Goal: Task Accomplishment & Management: Manage account settings

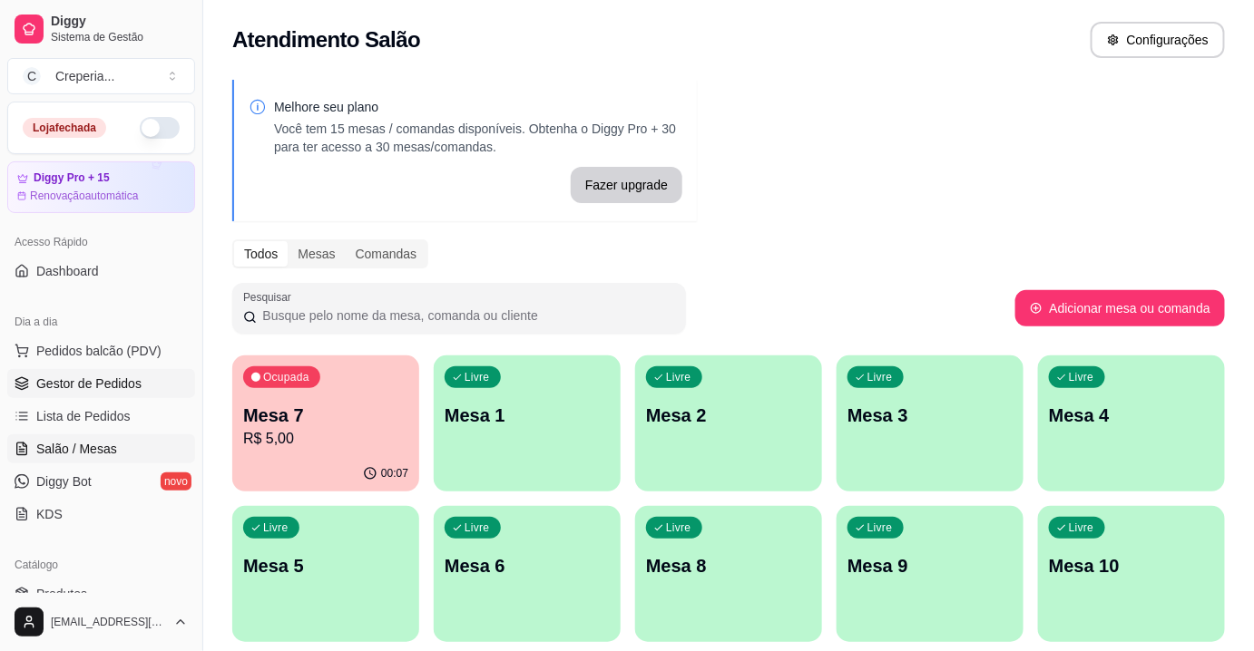
click at [84, 389] on span "Gestor de Pedidos" at bounding box center [88, 384] width 105 height 18
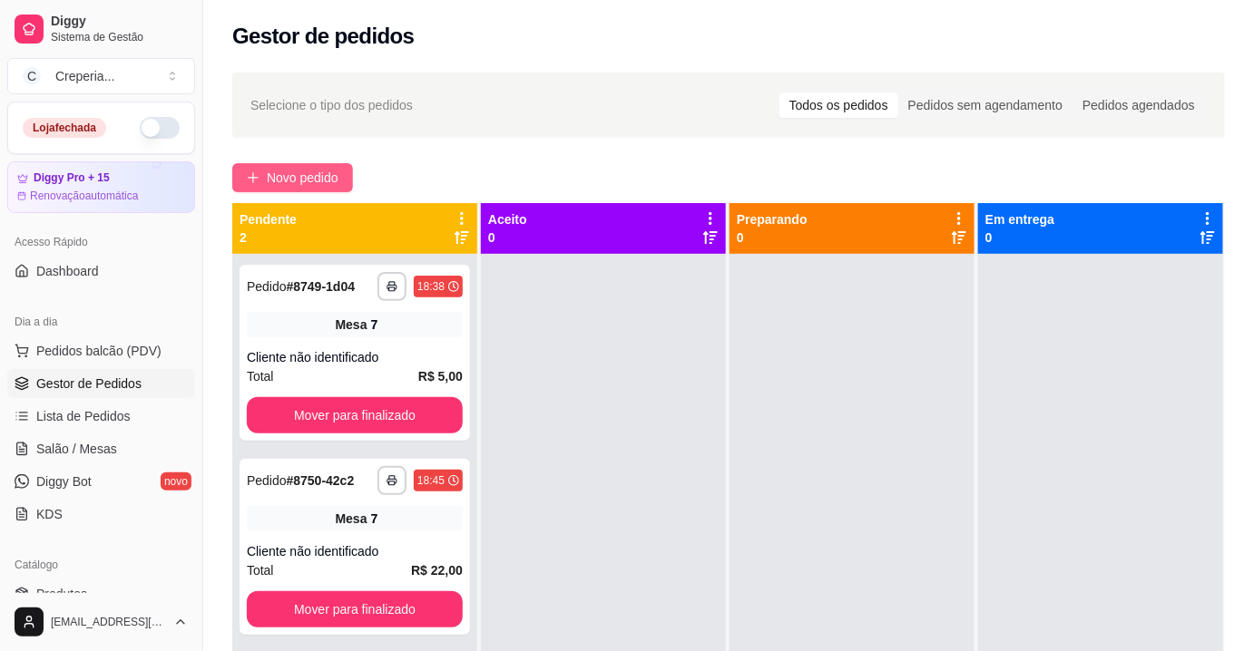
click at [308, 172] on span "Novo pedido" at bounding box center [303, 178] width 72 height 20
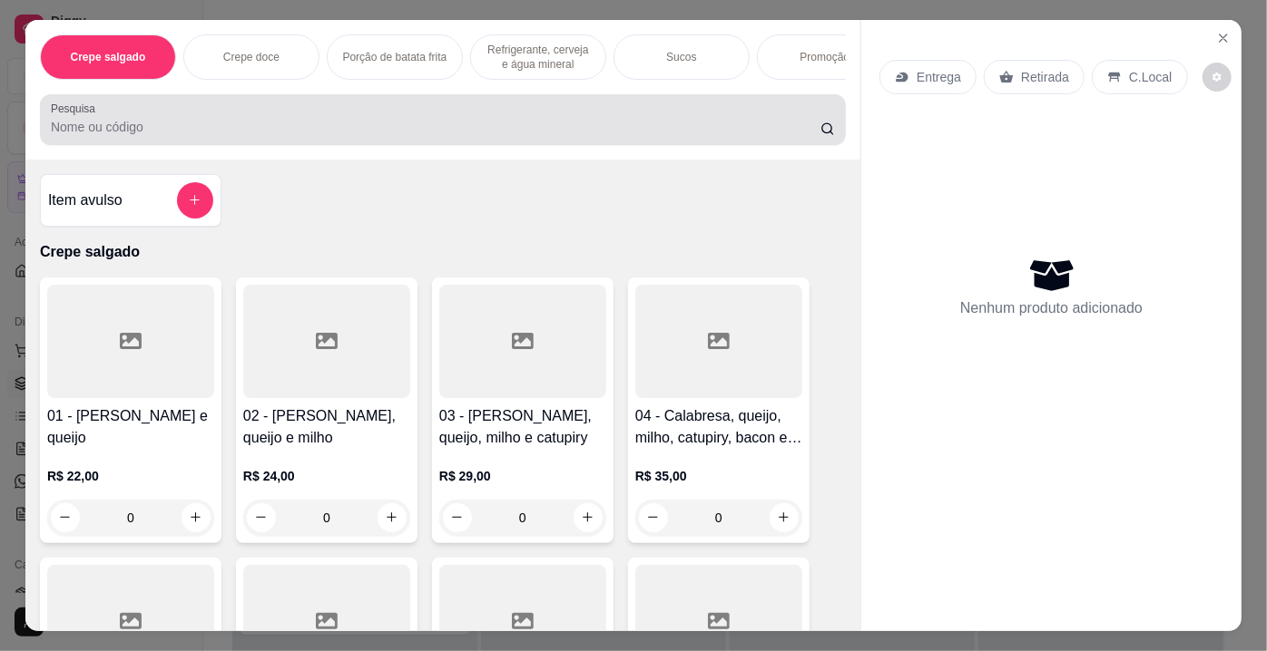
click at [115, 126] on input "Pesquisa" at bounding box center [435, 127] width 769 height 18
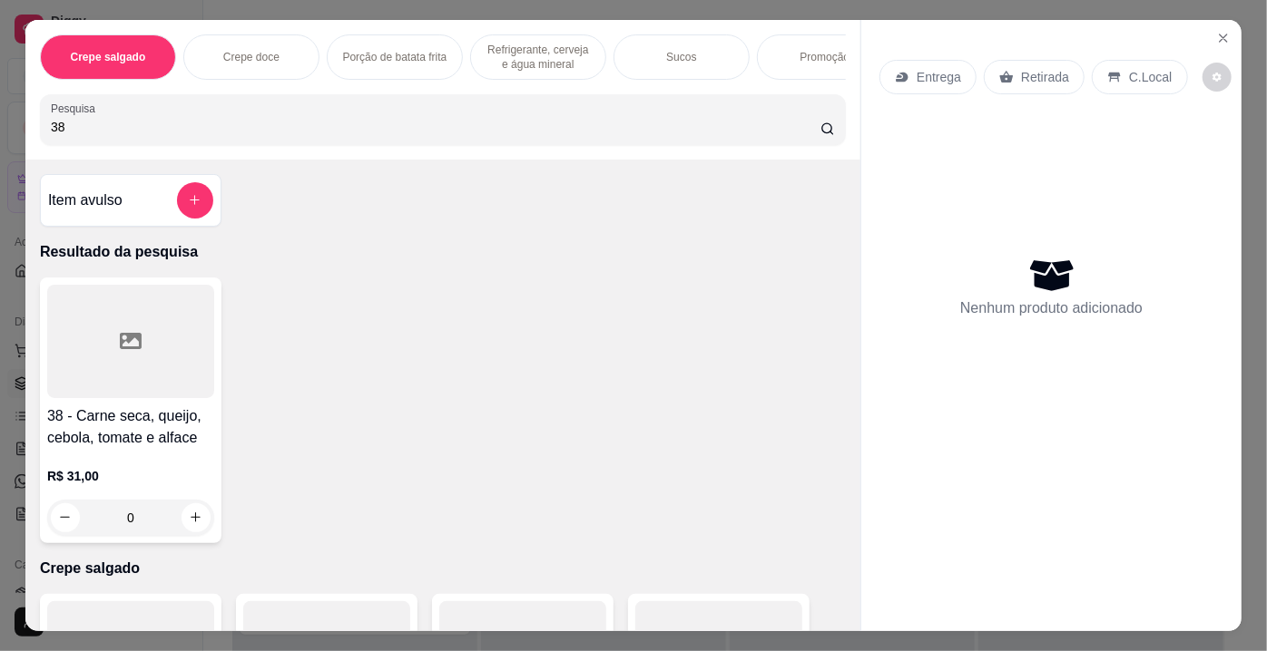
click at [132, 335] on icon at bounding box center [131, 341] width 22 height 22
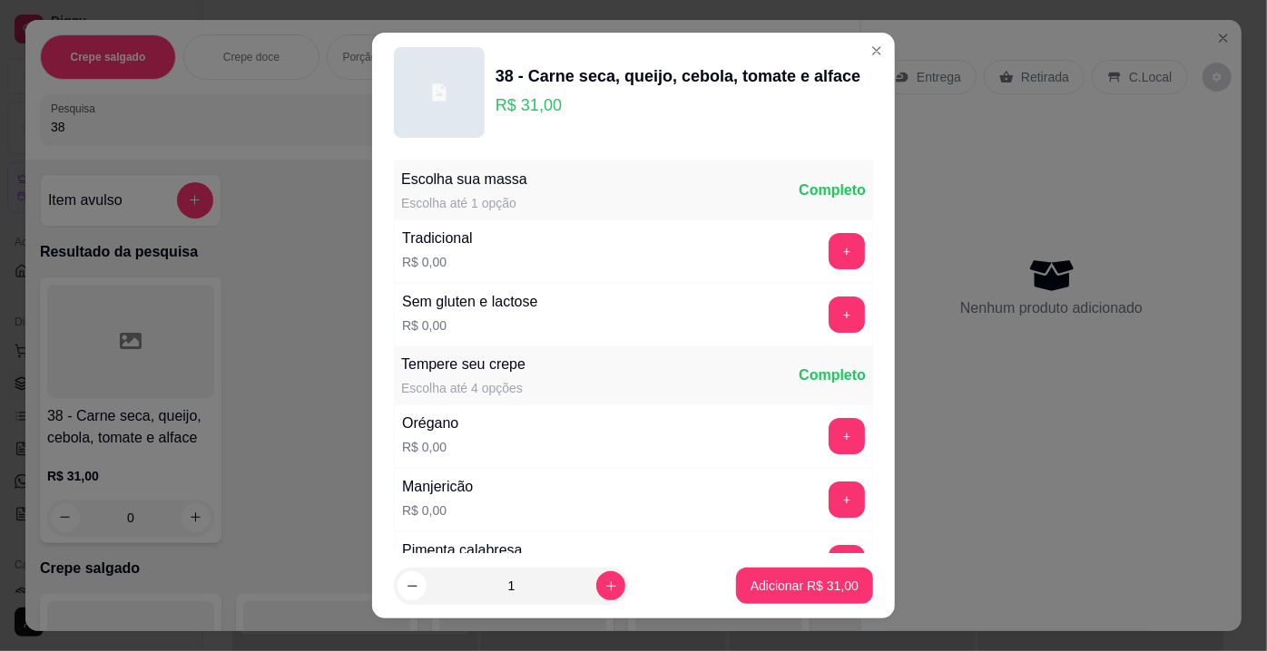
scroll to position [164, 0]
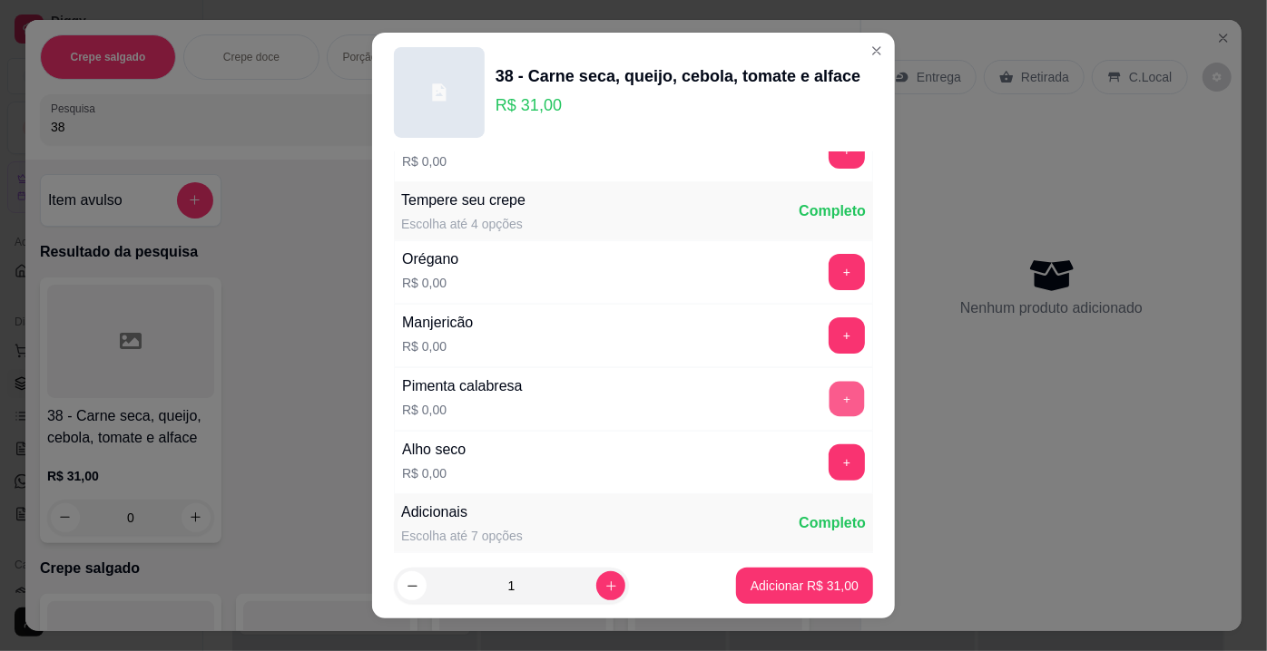
click at [829, 389] on button "+" at bounding box center [846, 399] width 35 height 35
click at [807, 599] on button "Adicionar R$ 31,00" at bounding box center [804, 586] width 133 height 35
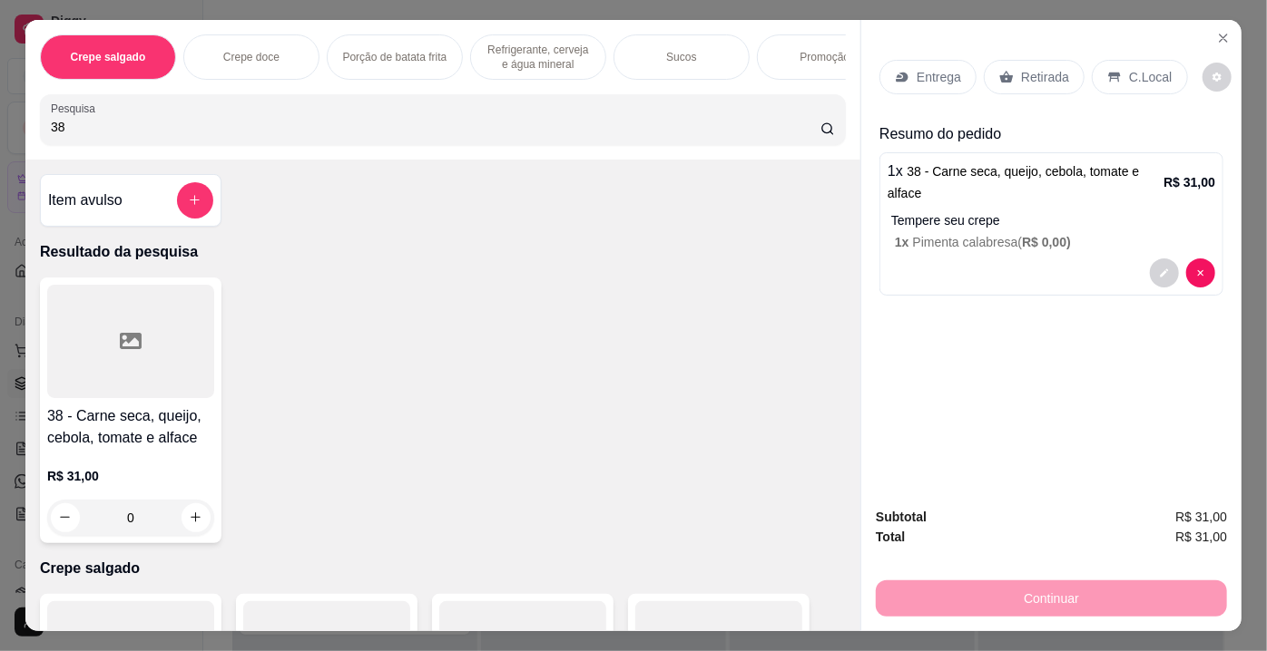
drag, startPoint x: 65, startPoint y: 129, endPoint x: 17, endPoint y: 135, distance: 48.5
click at [17, 135] on div "Crepe salgado Crepe doce Porção de batata frita Refrigerante, cerveja e água mi…" at bounding box center [633, 325] width 1267 height 651
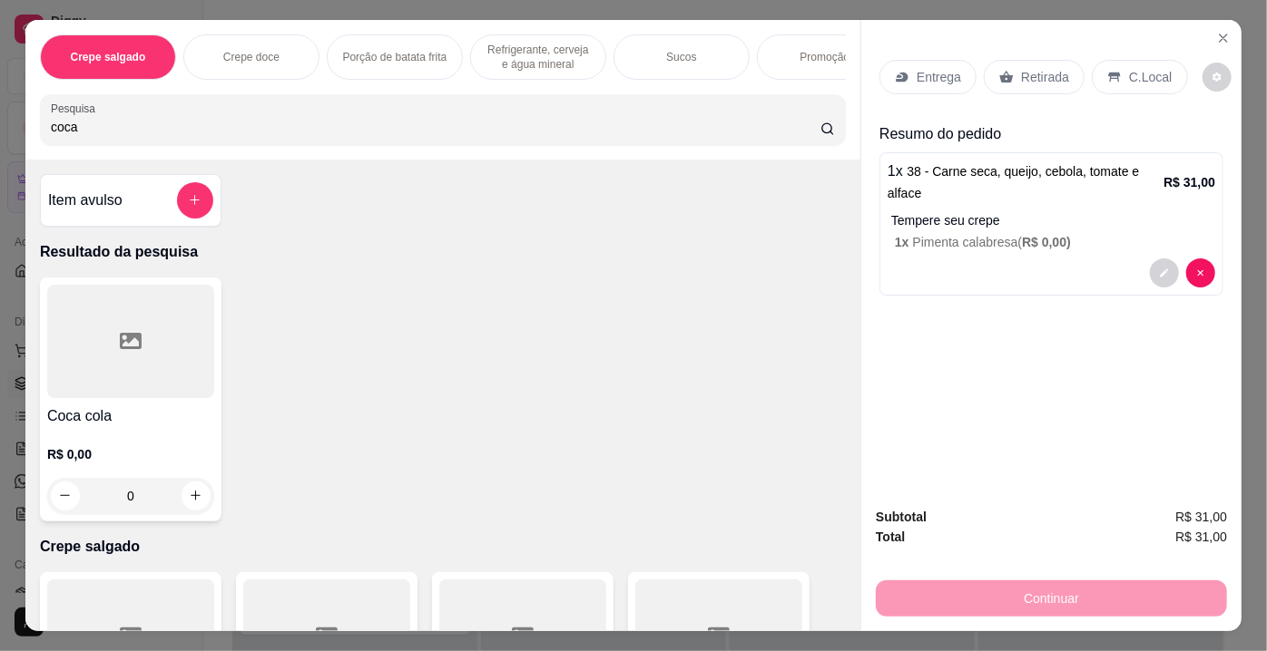
type input "coca"
click at [150, 371] on div at bounding box center [130, 341] width 167 height 113
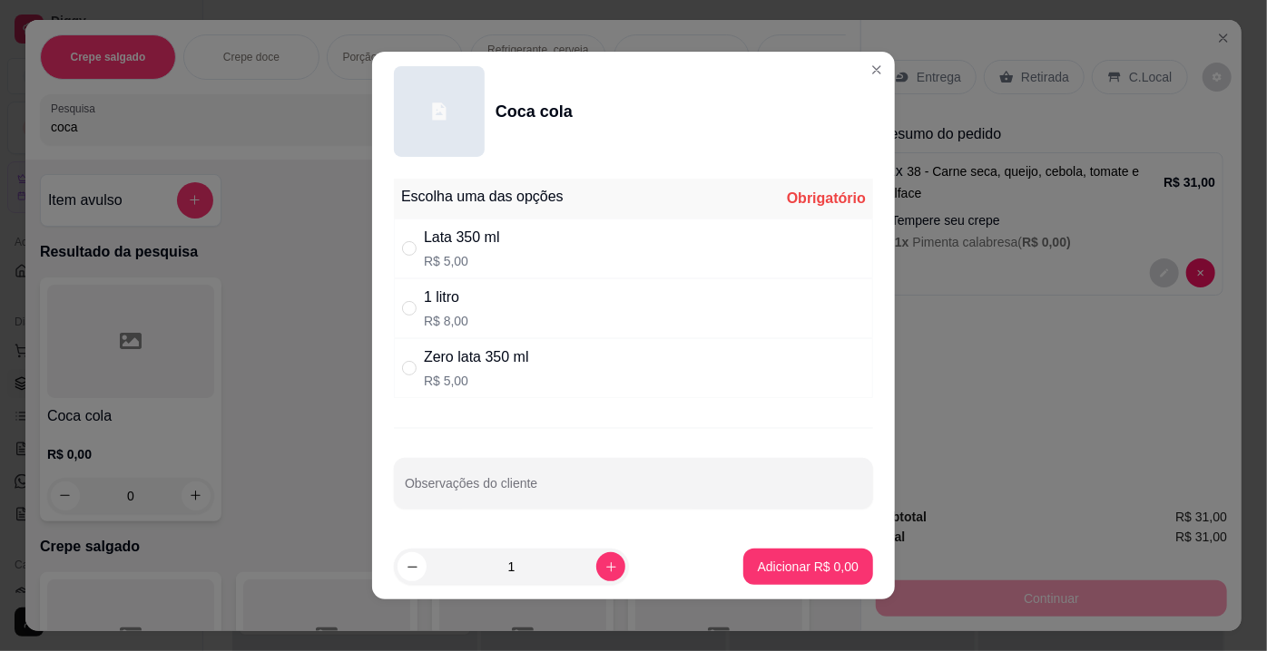
click at [455, 248] on div "Lata 350 ml" at bounding box center [462, 238] width 76 height 22
radio input "true"
click at [807, 556] on button "Adicionar R$ 5,00" at bounding box center [808, 567] width 126 height 35
type input "1"
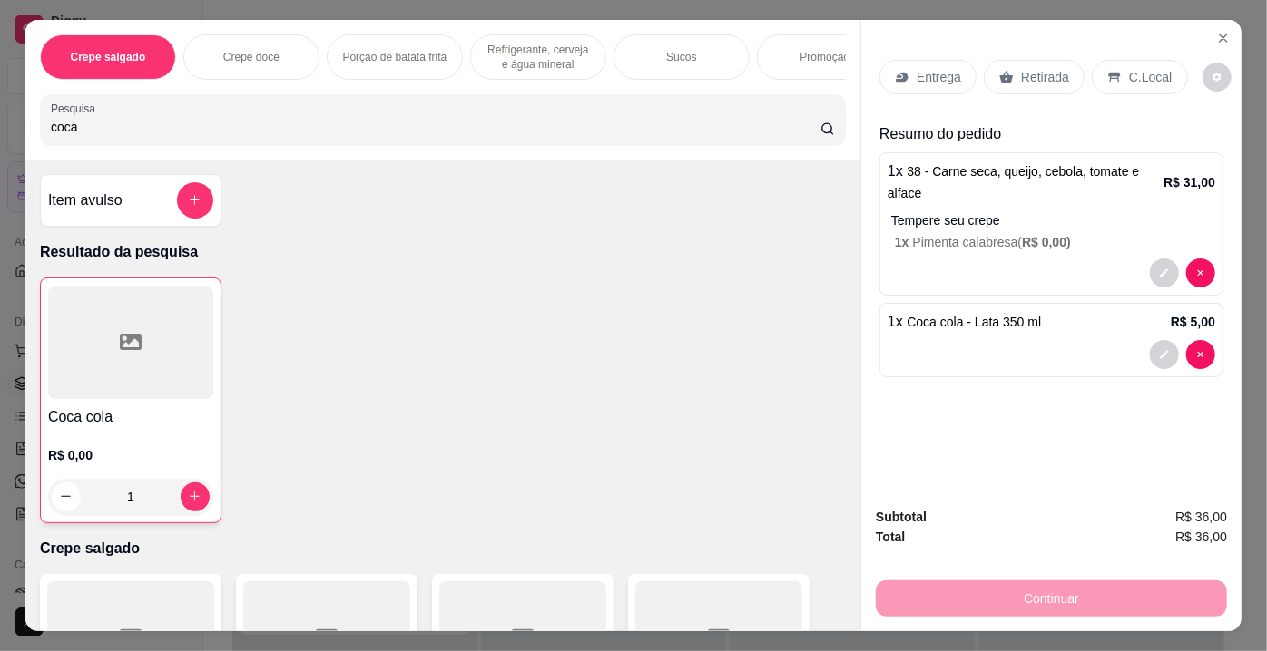
click at [1004, 70] on icon at bounding box center [1006, 77] width 15 height 15
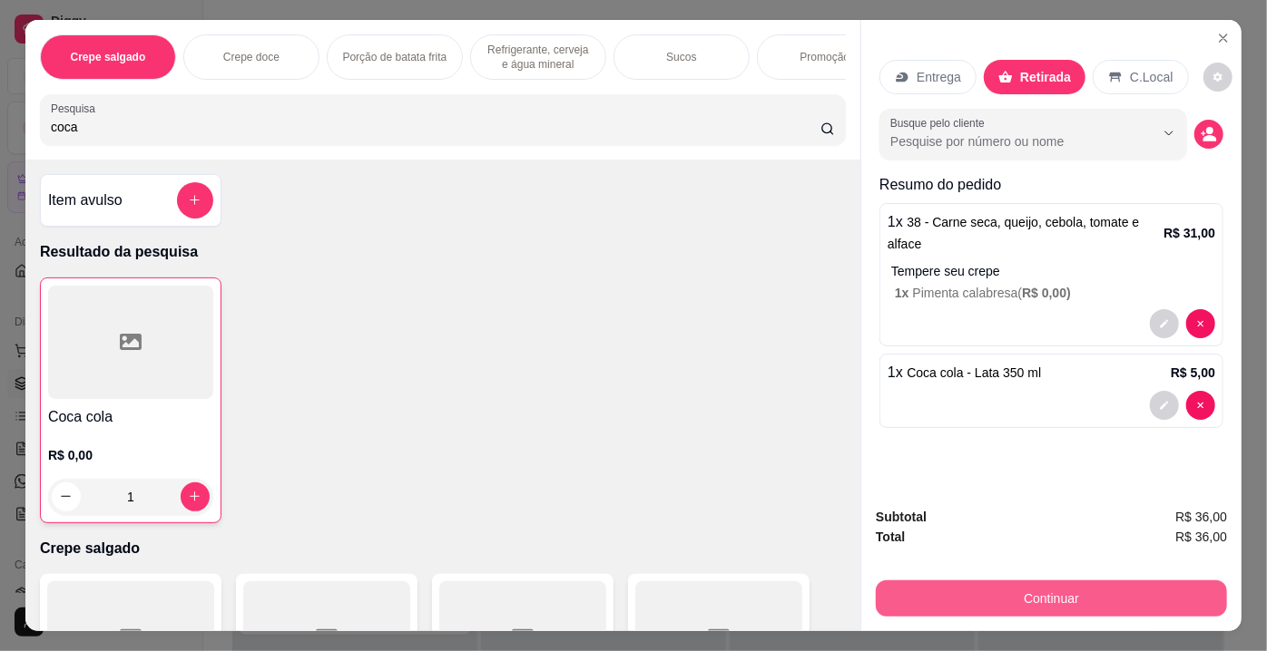
click at [996, 599] on button "Continuar" at bounding box center [1051, 599] width 351 height 36
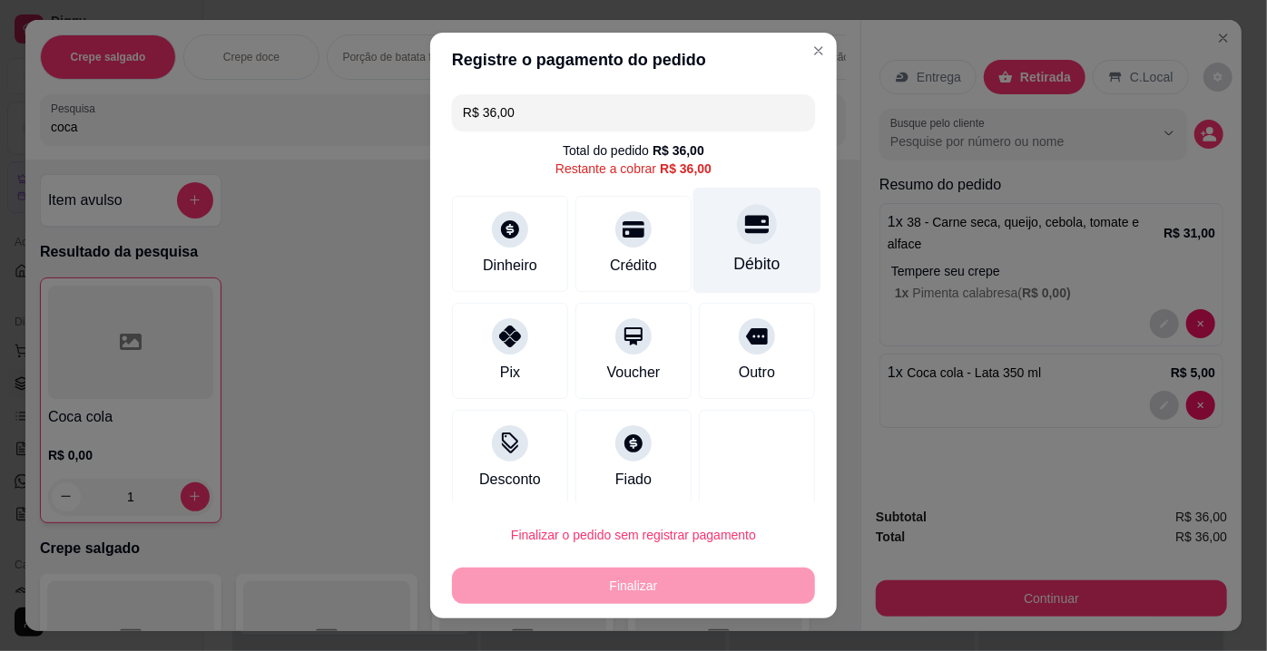
click at [718, 249] on div "Débito" at bounding box center [757, 241] width 128 height 106
type input "R$ 0,00"
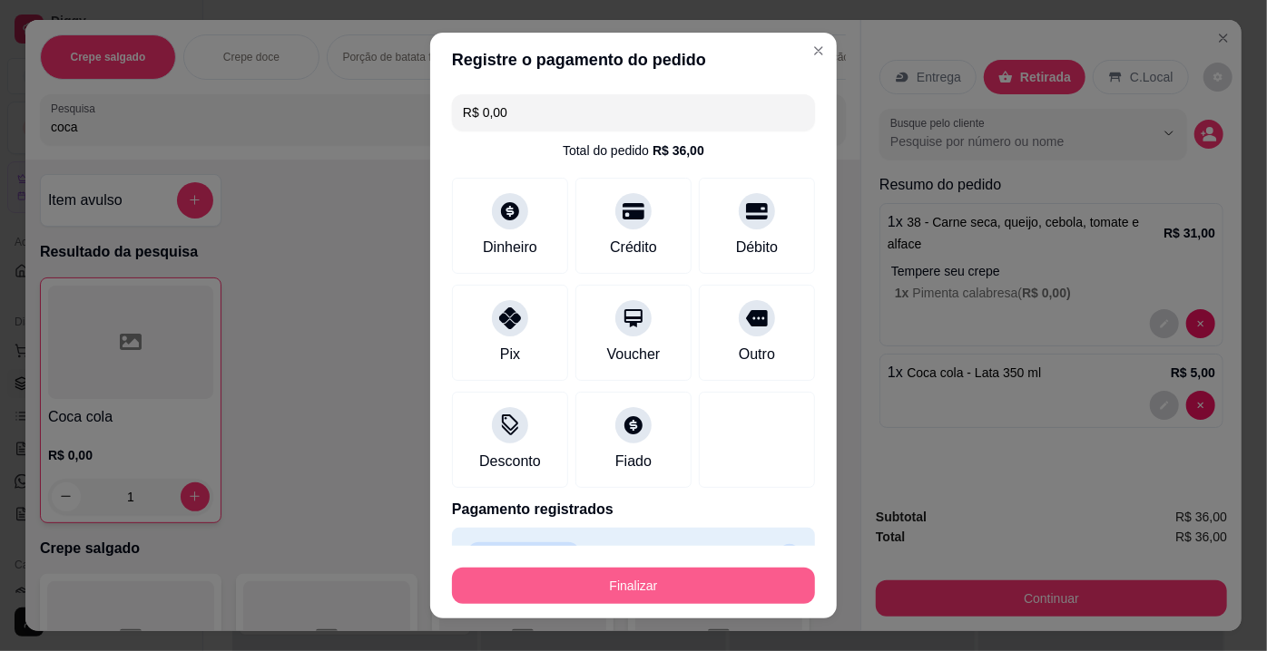
click at [661, 588] on button "Finalizar" at bounding box center [633, 586] width 363 height 36
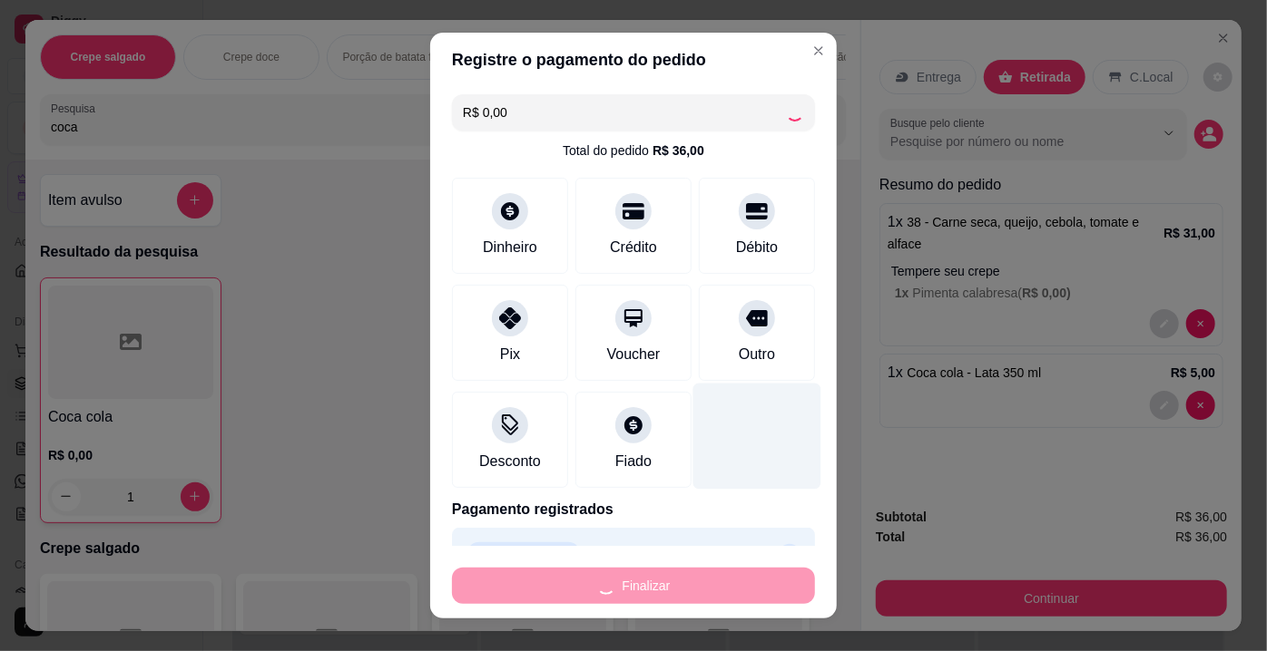
type input "0"
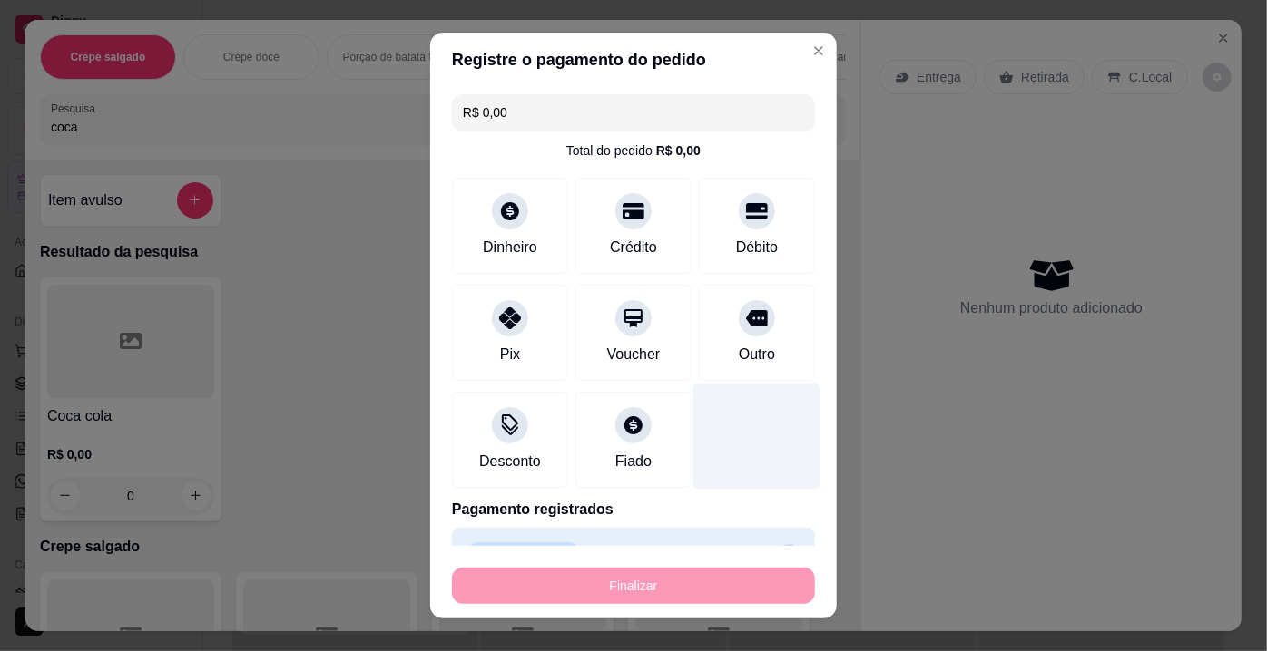
type input "-R$ 36,00"
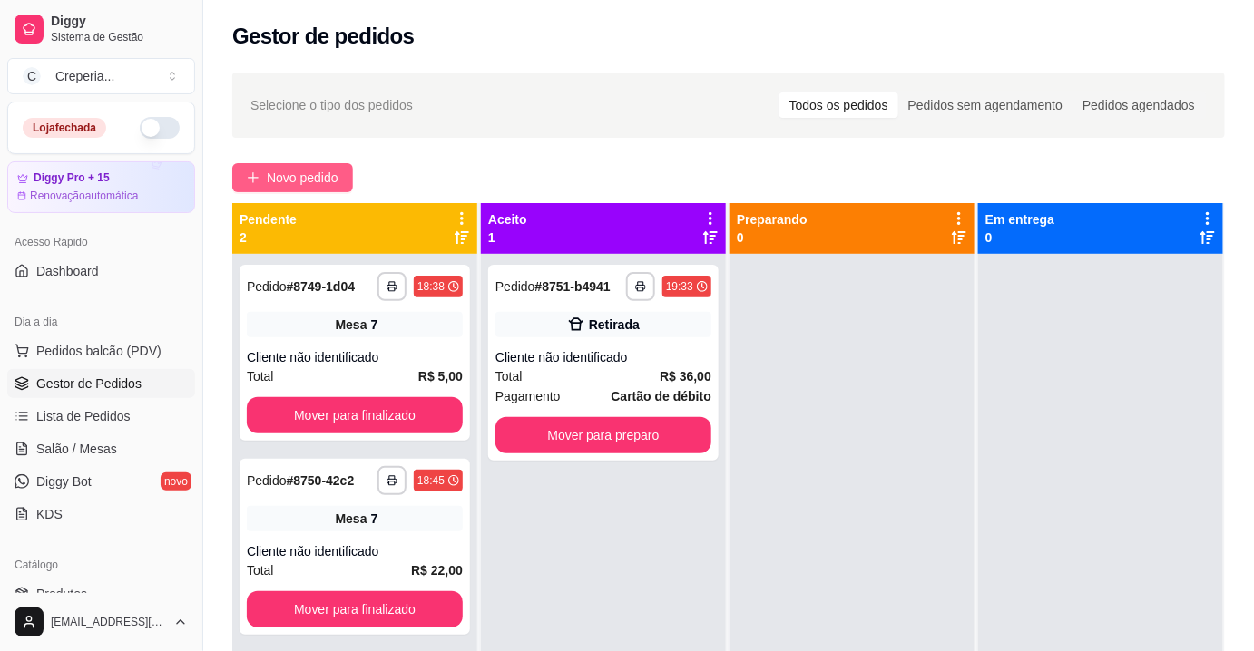
click at [296, 187] on span "Novo pedido" at bounding box center [303, 178] width 72 height 20
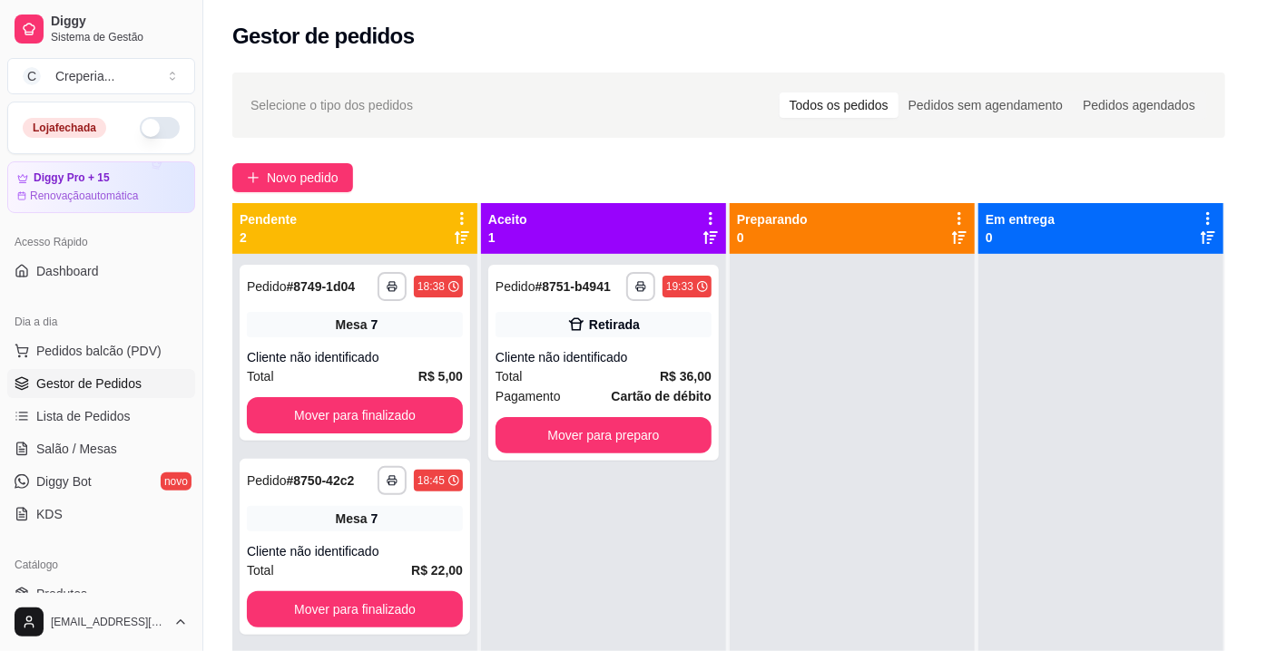
click at [261, 115] on div at bounding box center [443, 120] width 784 height 36
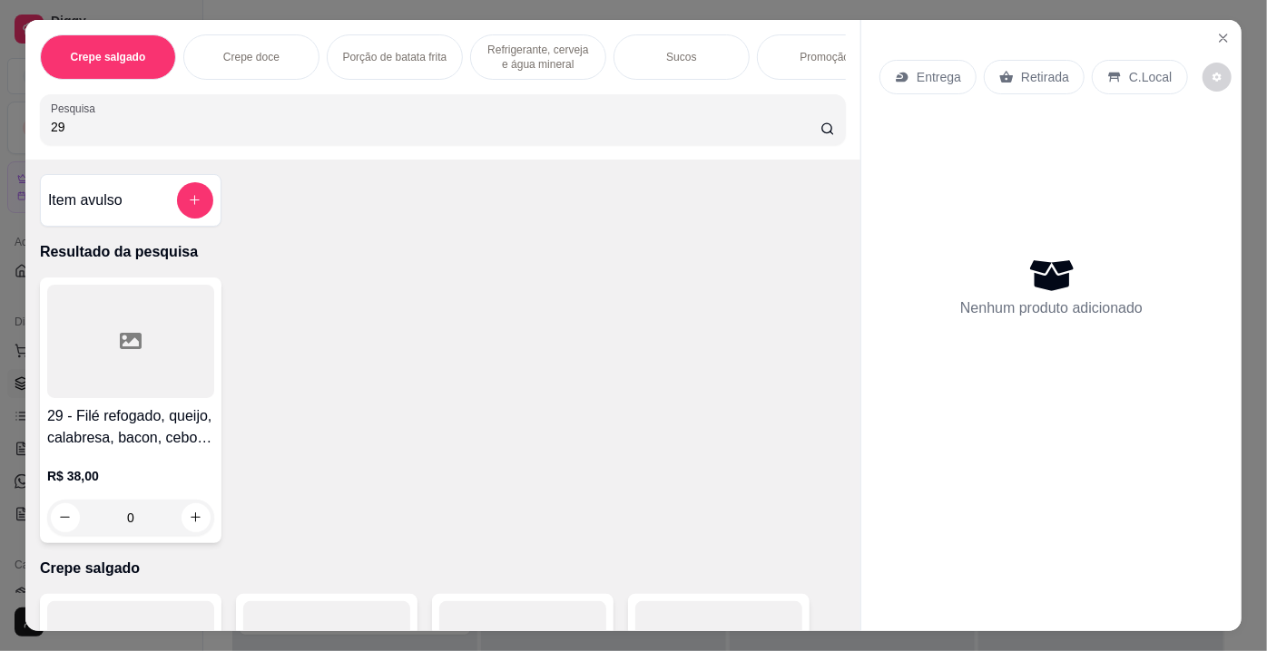
click at [154, 347] on div at bounding box center [130, 341] width 167 height 113
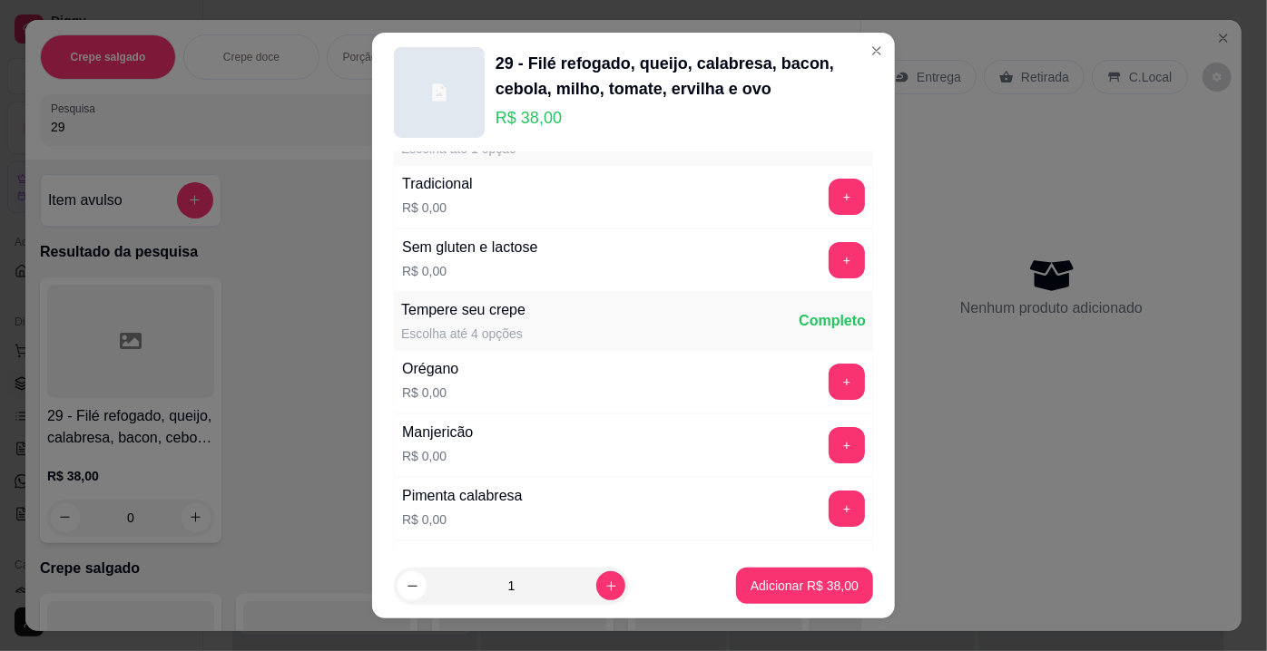
scroll to position [82, 0]
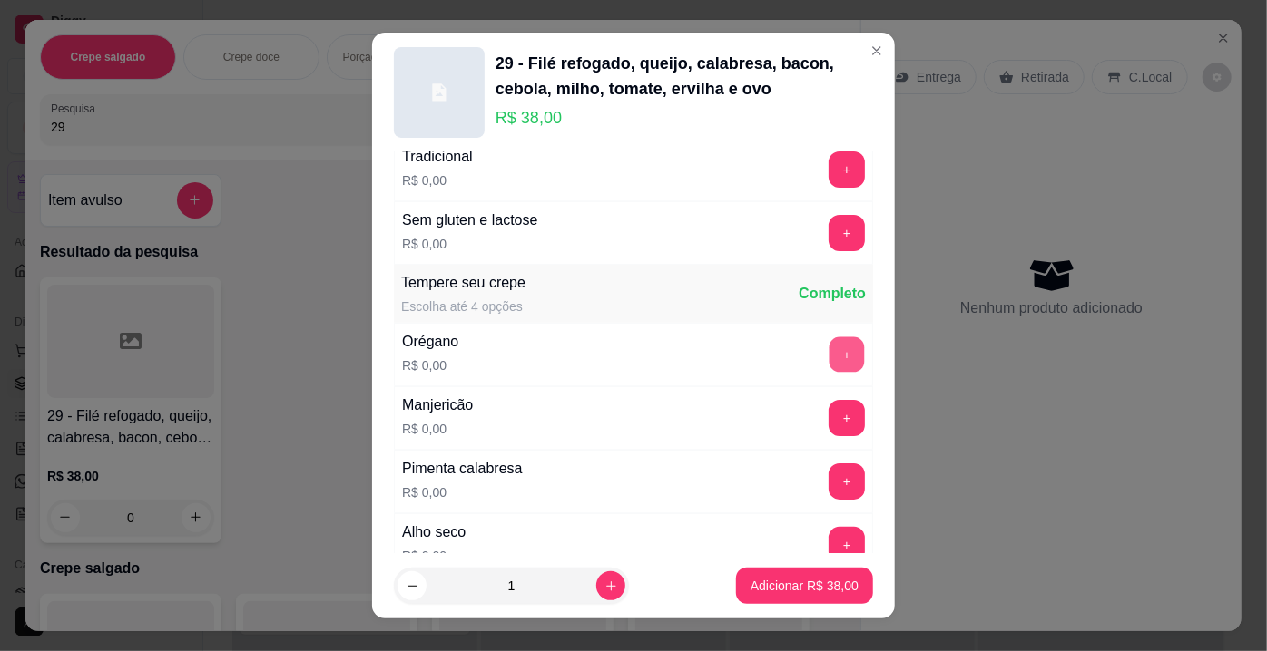
click at [829, 355] on button "+" at bounding box center [846, 355] width 35 height 35
click at [801, 603] on button "Adicionar R$ 38,00" at bounding box center [804, 586] width 137 height 36
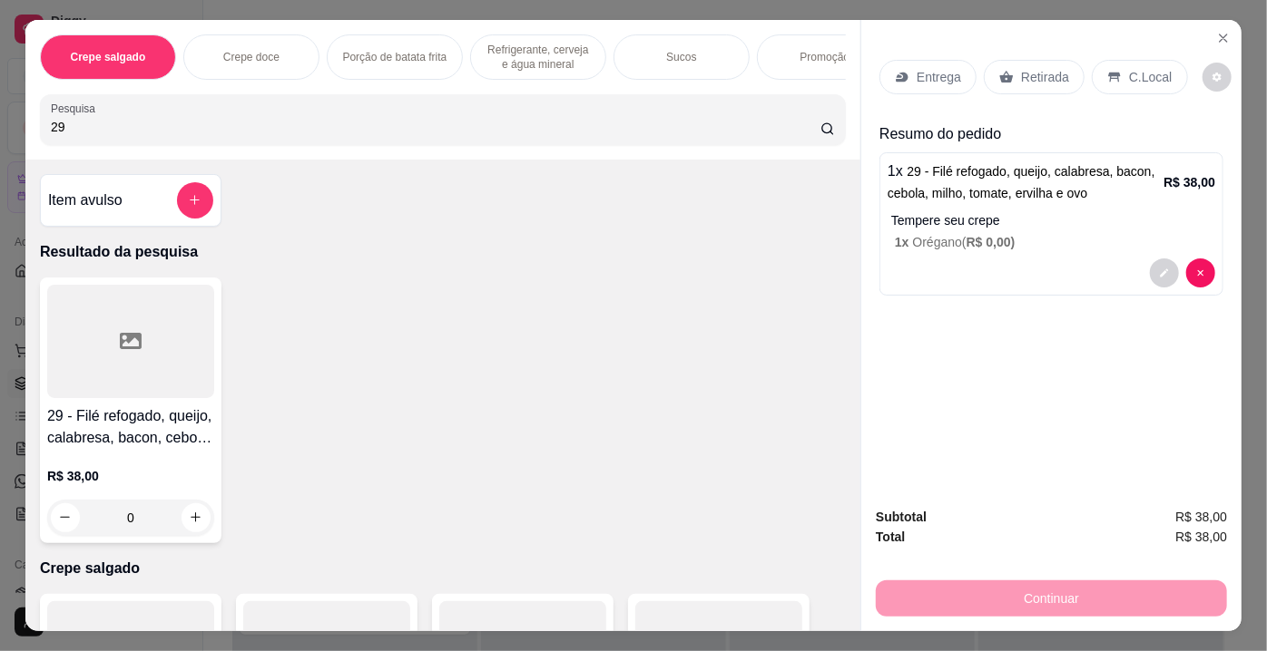
drag, startPoint x: 113, startPoint y: 137, endPoint x: 0, endPoint y: 119, distance: 114.0
click at [0, 119] on div "Crepe salgado Crepe doce Porção de batata frita Refrigerante, cerveja e água mi…" at bounding box center [633, 325] width 1267 height 651
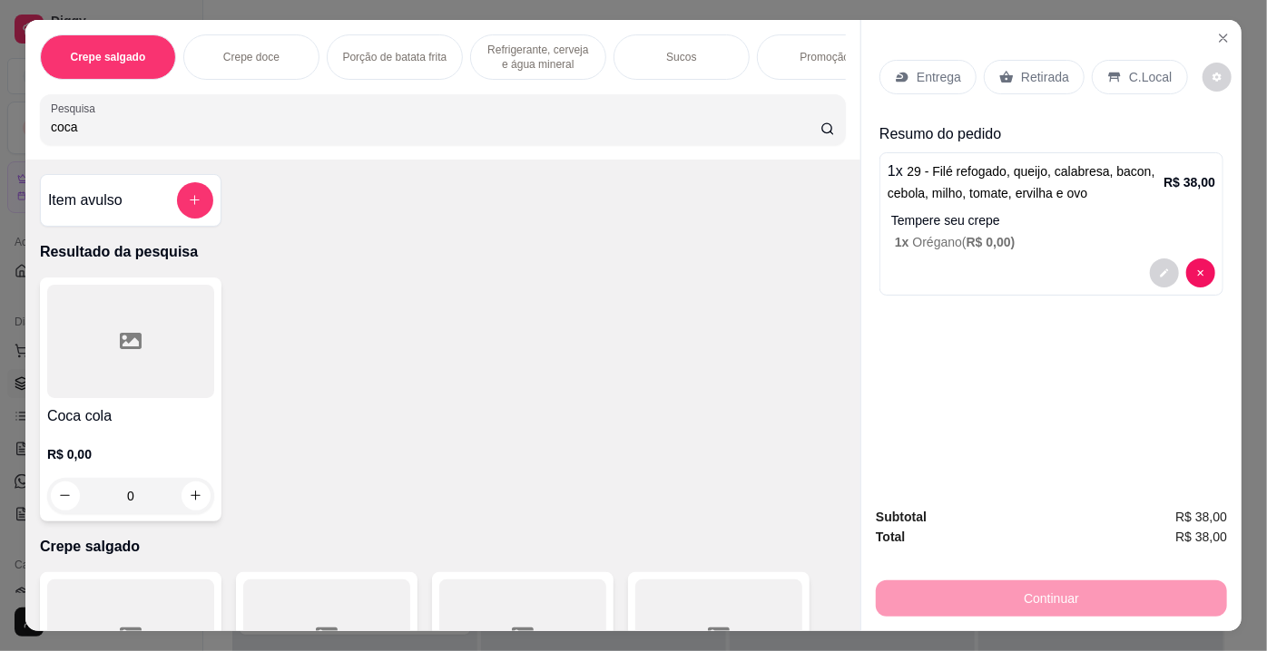
type input "coca"
click at [108, 318] on div at bounding box center [130, 341] width 167 height 113
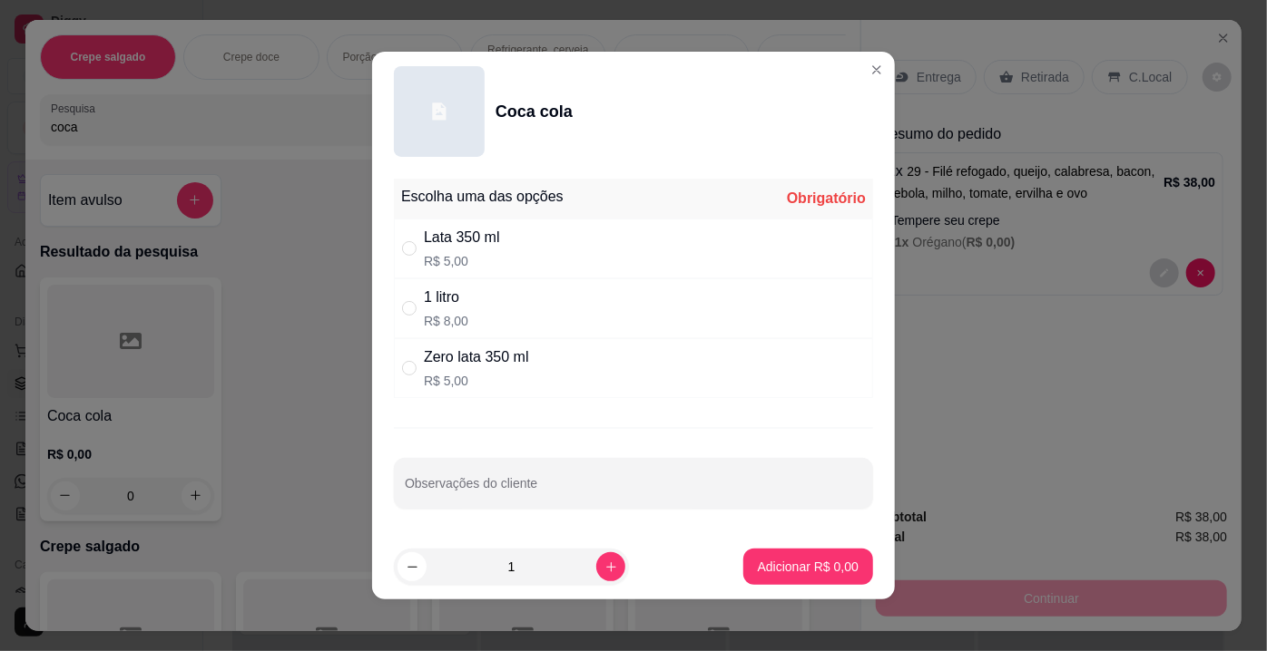
drag, startPoint x: 494, startPoint y: 250, endPoint x: 625, endPoint y: 412, distance: 208.3
click at [494, 252] on div "Lata 350 ml R$ 5,00" at bounding box center [633, 249] width 479 height 60
radio input "true"
click at [764, 559] on p "Adicionar R$ 5,00" at bounding box center [808, 567] width 101 height 18
type input "1"
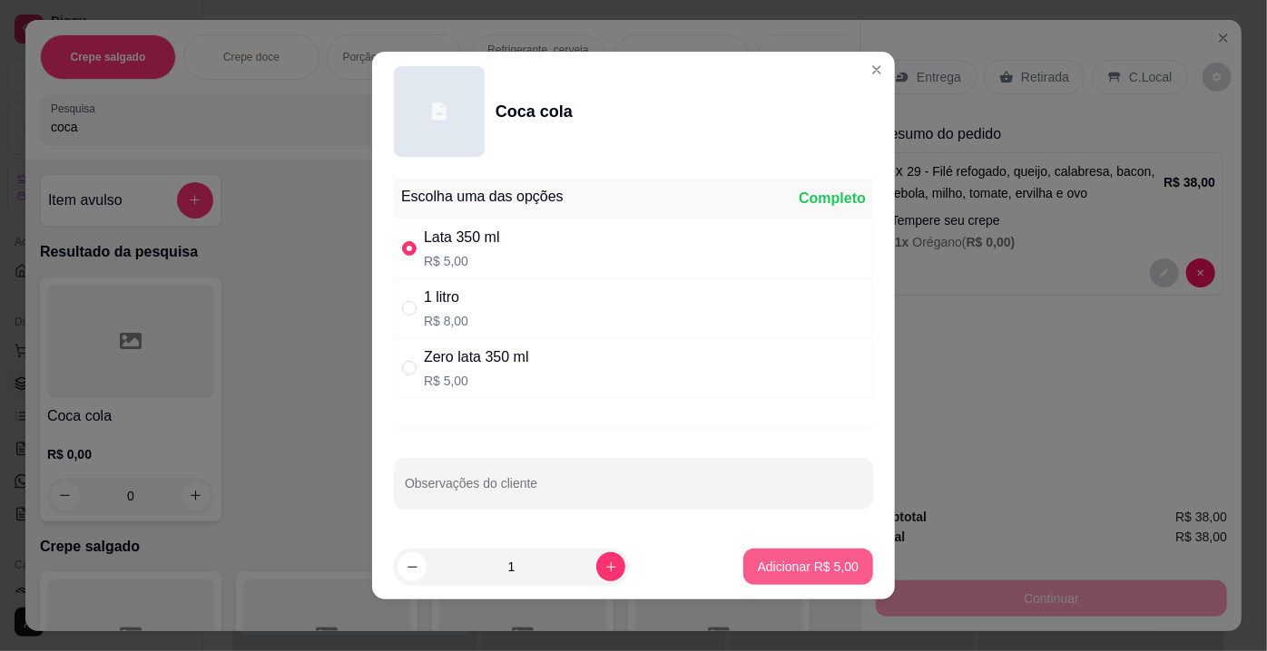
type input "1"
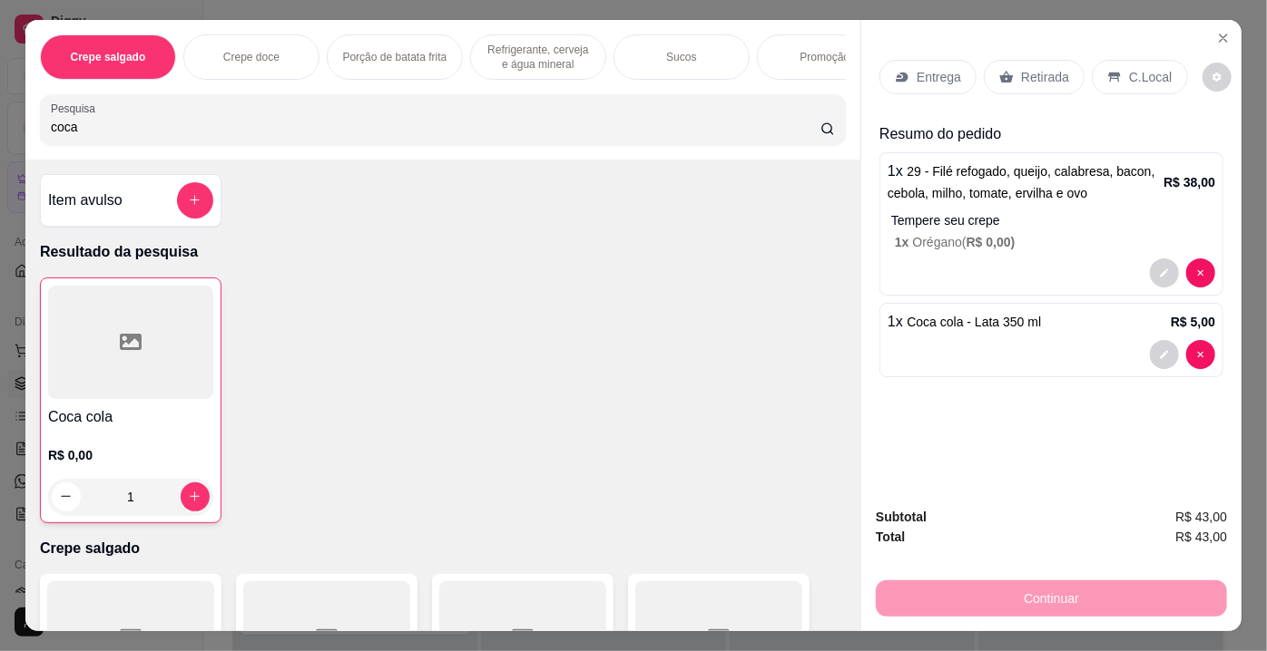
click at [1057, 73] on p "Retirada" at bounding box center [1045, 77] width 48 height 18
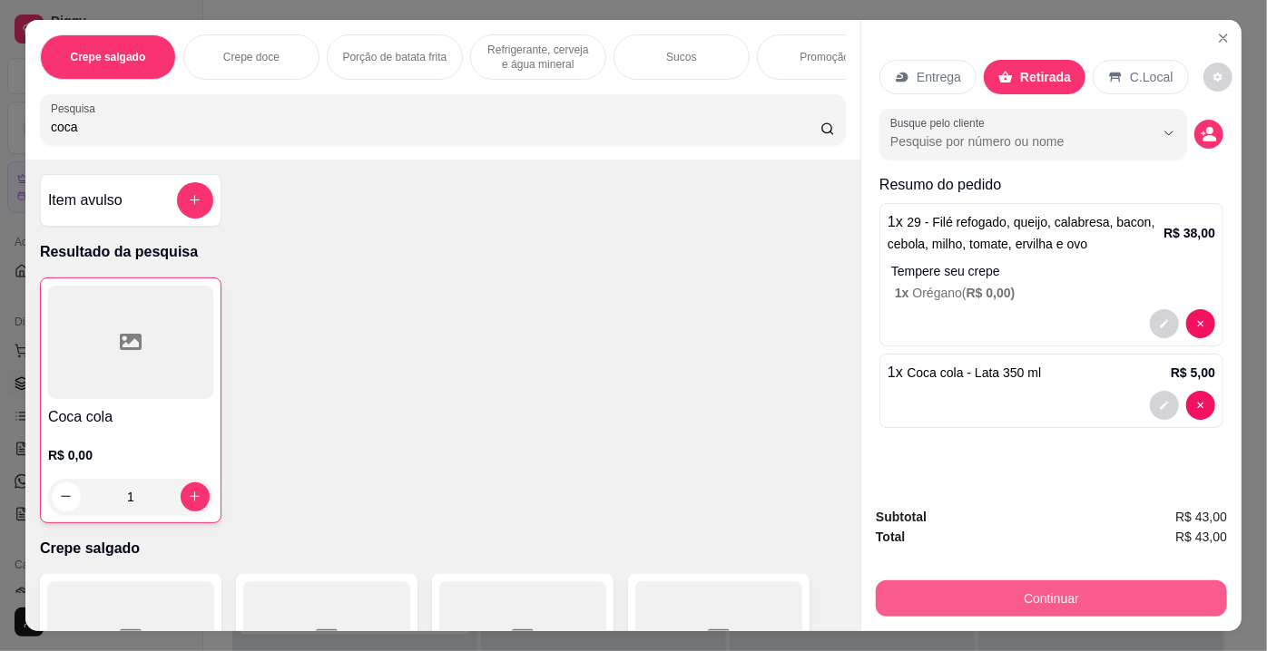
click at [1018, 581] on button "Continuar" at bounding box center [1051, 599] width 351 height 36
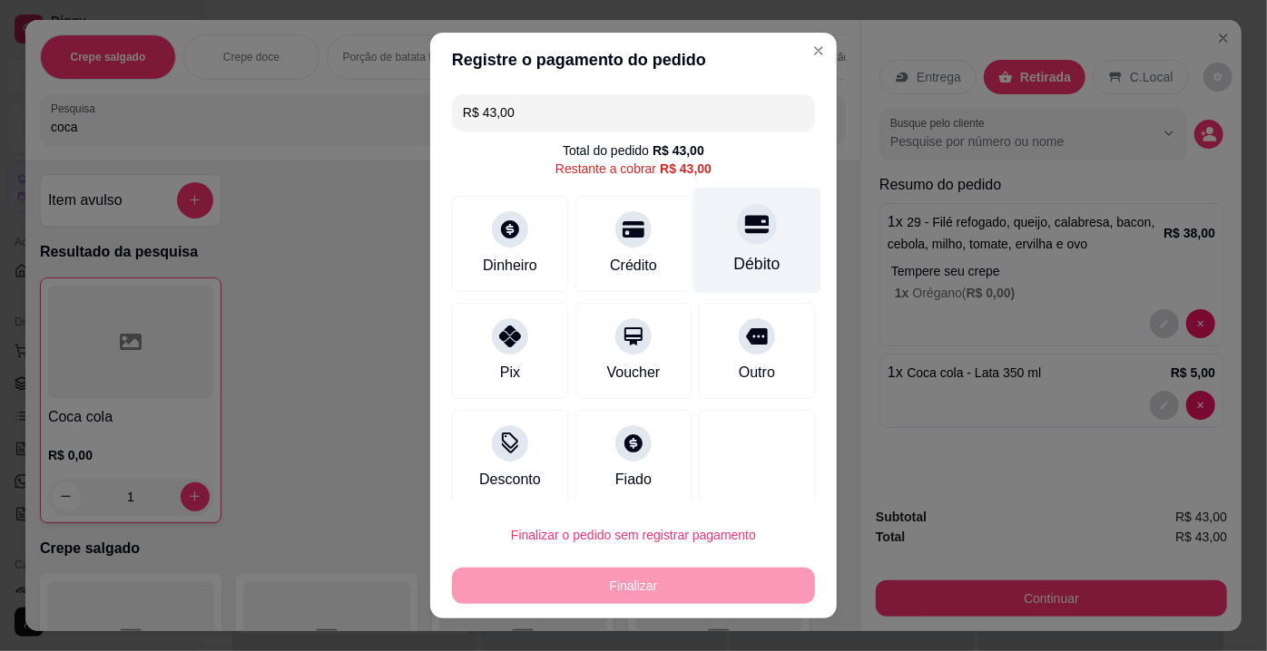
click at [745, 228] on icon at bounding box center [757, 224] width 24 height 24
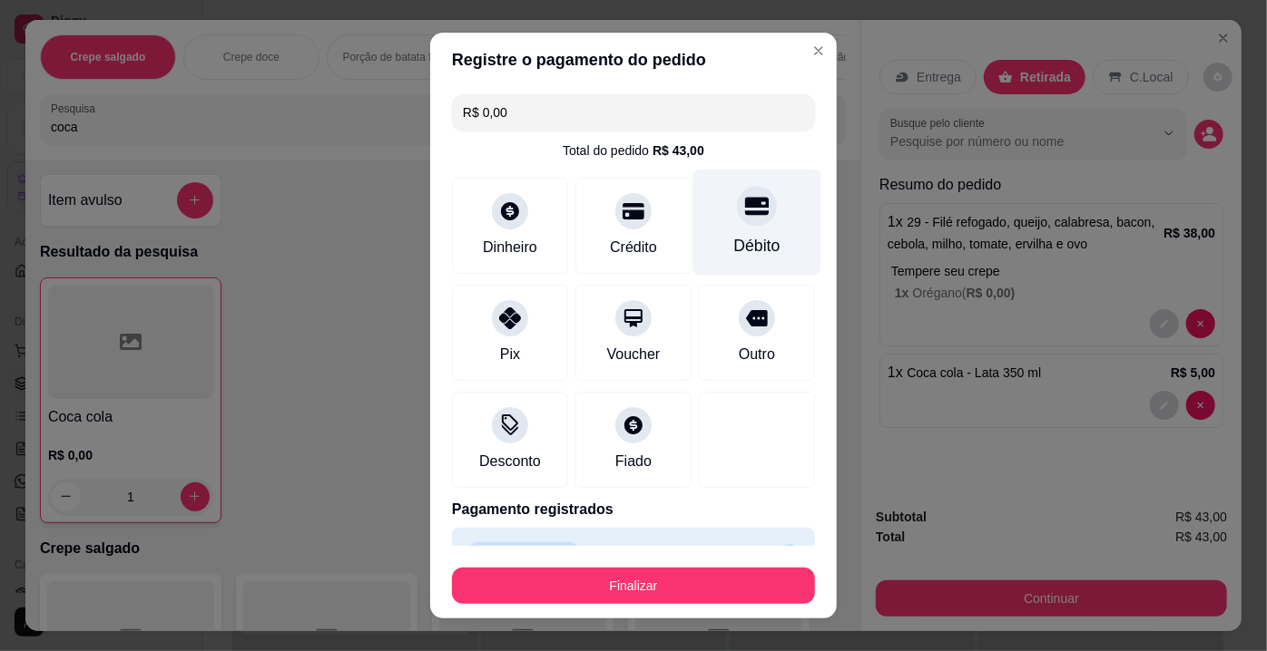
type input "R$ 0,00"
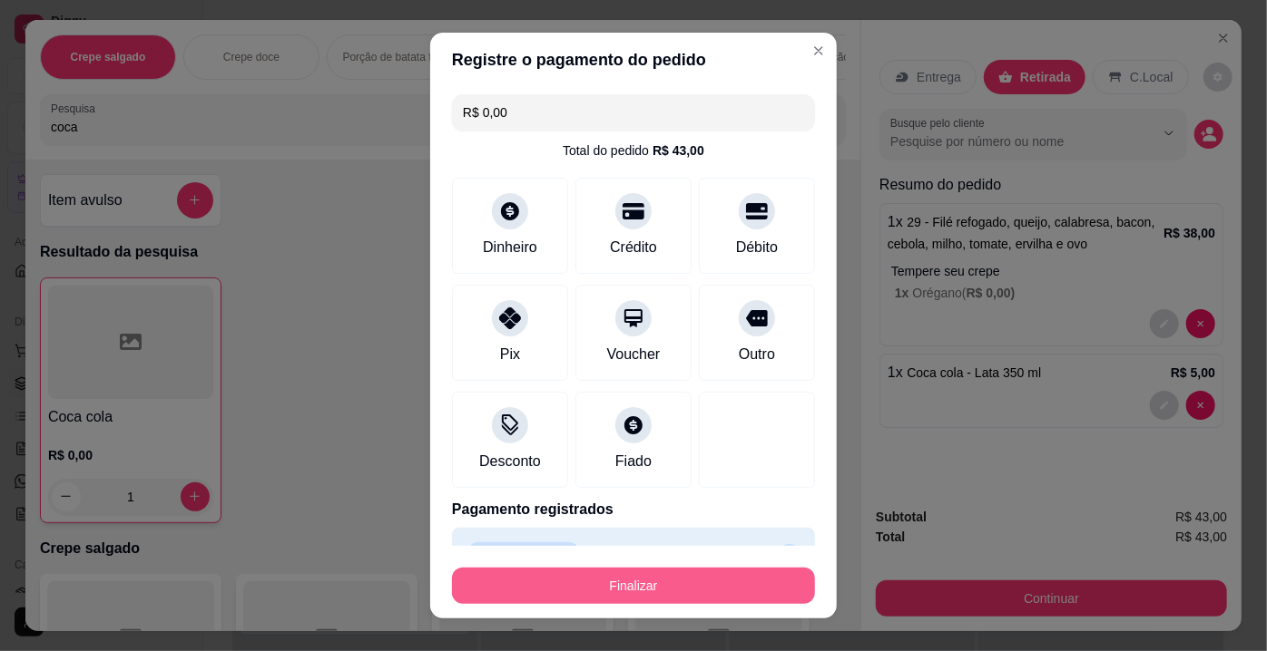
click at [643, 592] on button "Finalizar" at bounding box center [633, 586] width 363 height 36
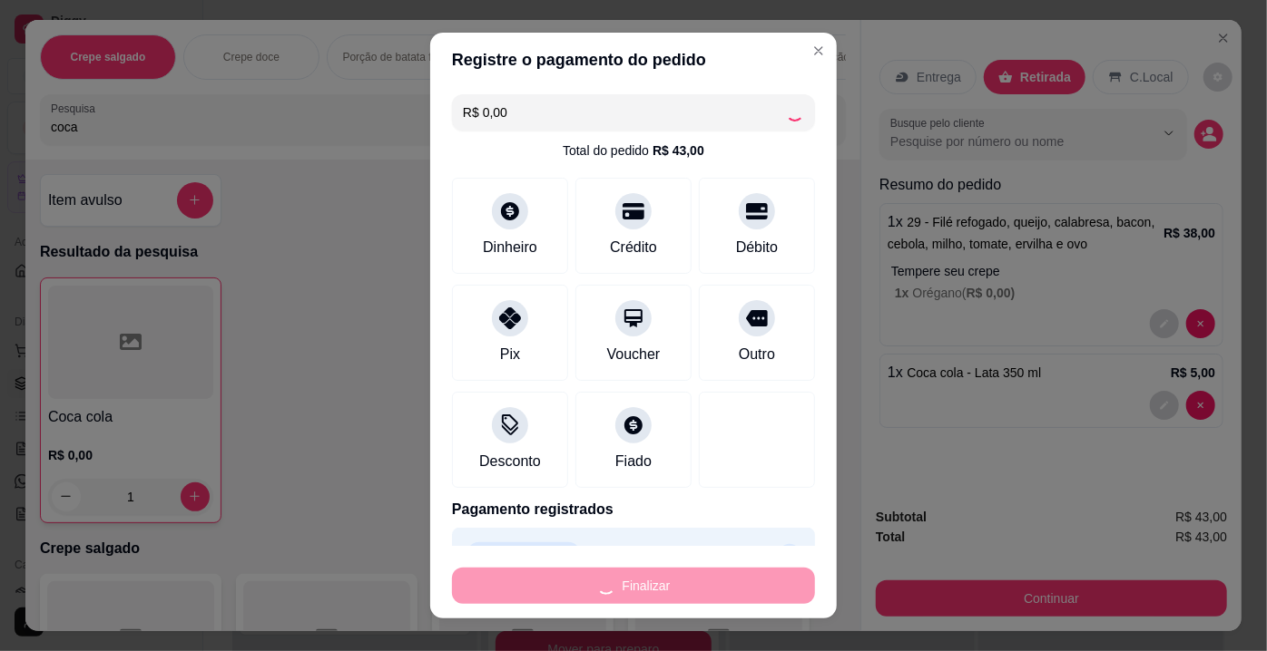
type input "0"
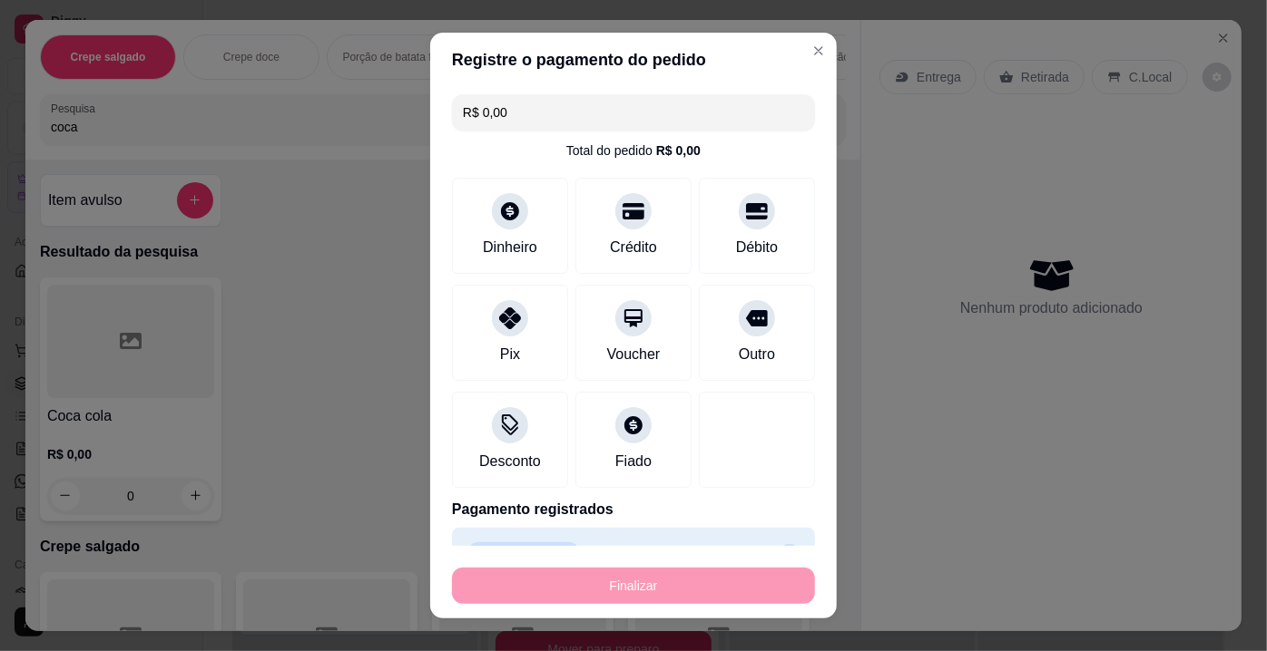
type input "-R$ 43,00"
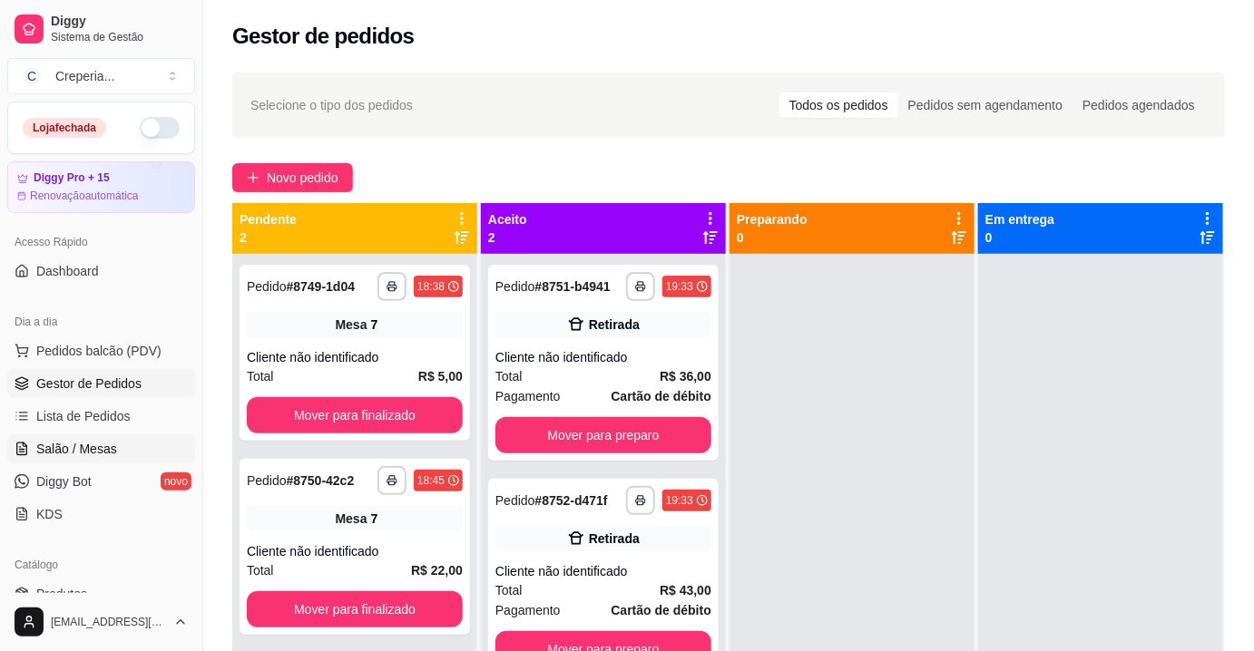
click at [82, 448] on span "Salão / Mesas" at bounding box center [76, 449] width 81 height 18
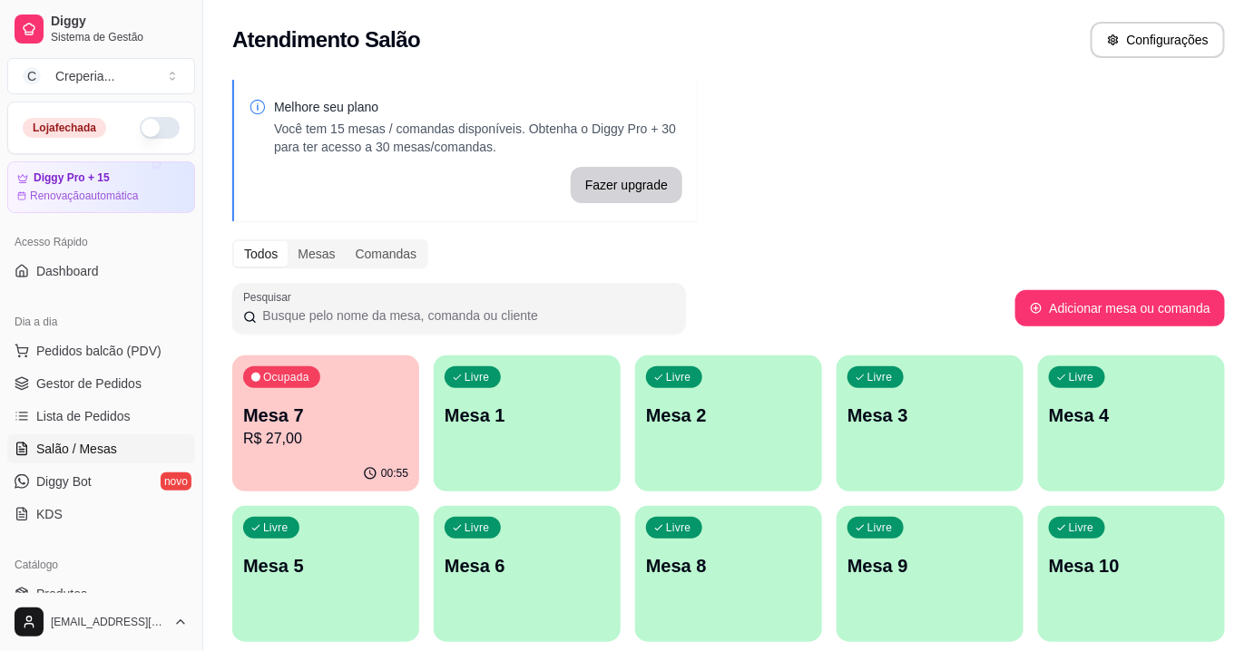
click at [323, 421] on p "Mesa 7" at bounding box center [325, 415] width 165 height 25
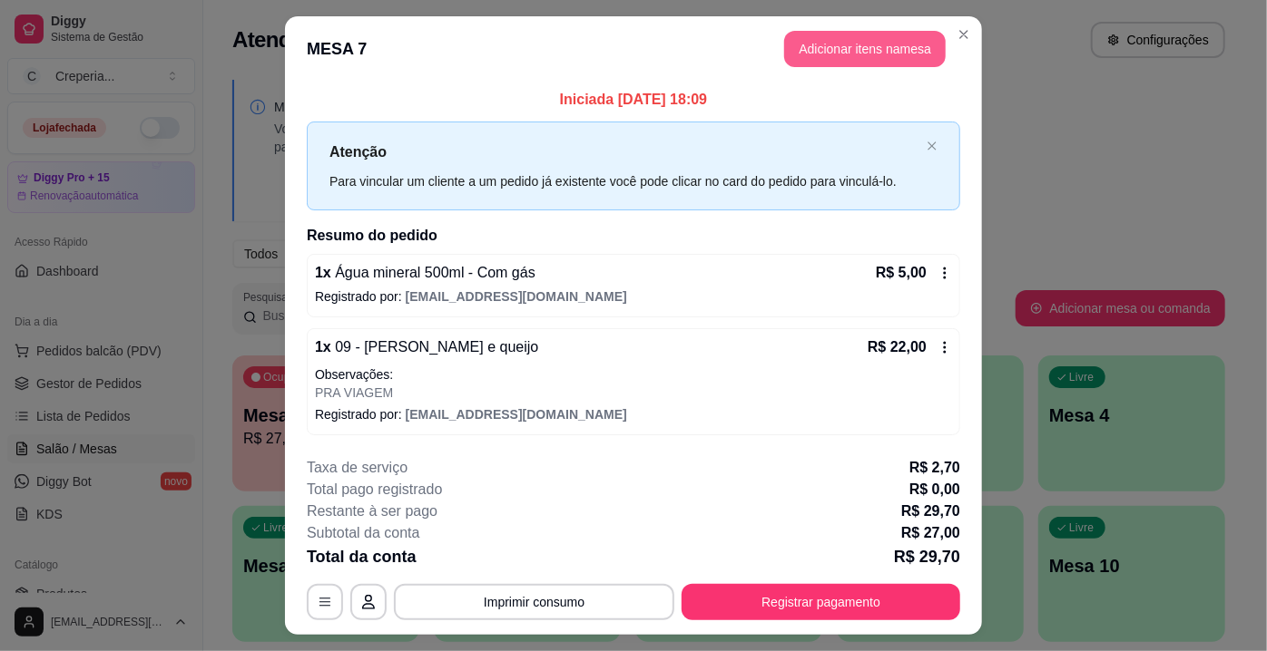
click at [840, 53] on button "Adicionar itens na mesa" at bounding box center [864, 49] width 161 height 36
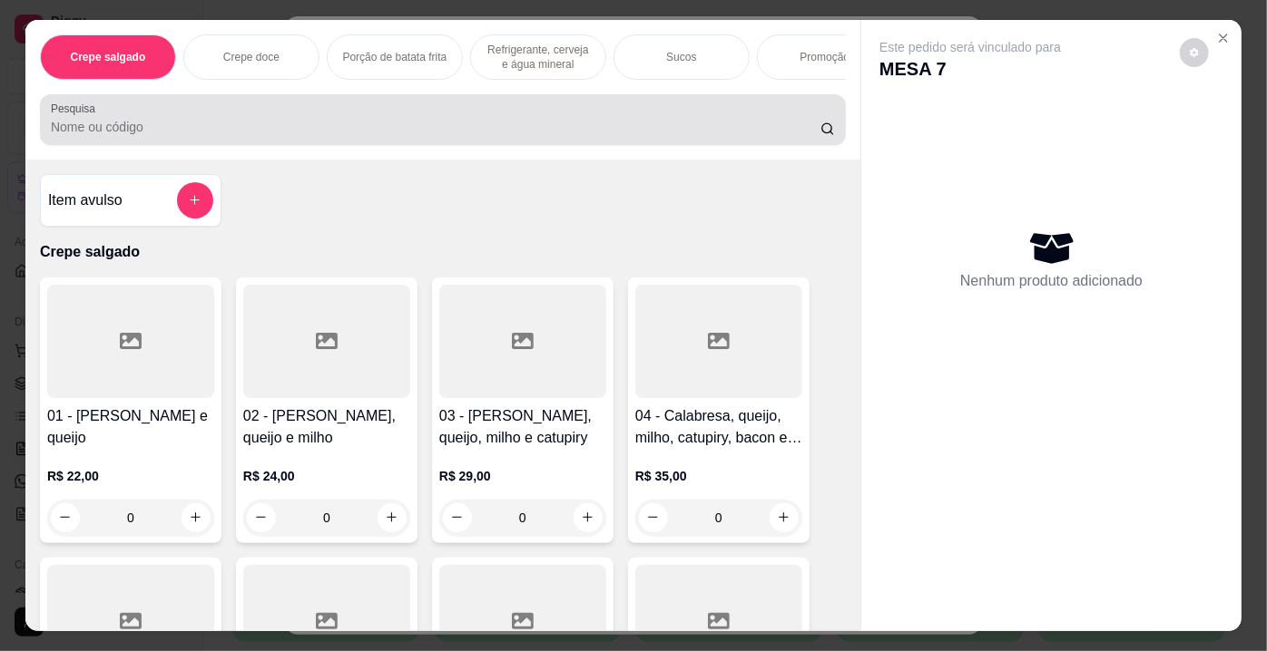
click at [251, 125] on input "Pesquisa" at bounding box center [435, 127] width 769 height 18
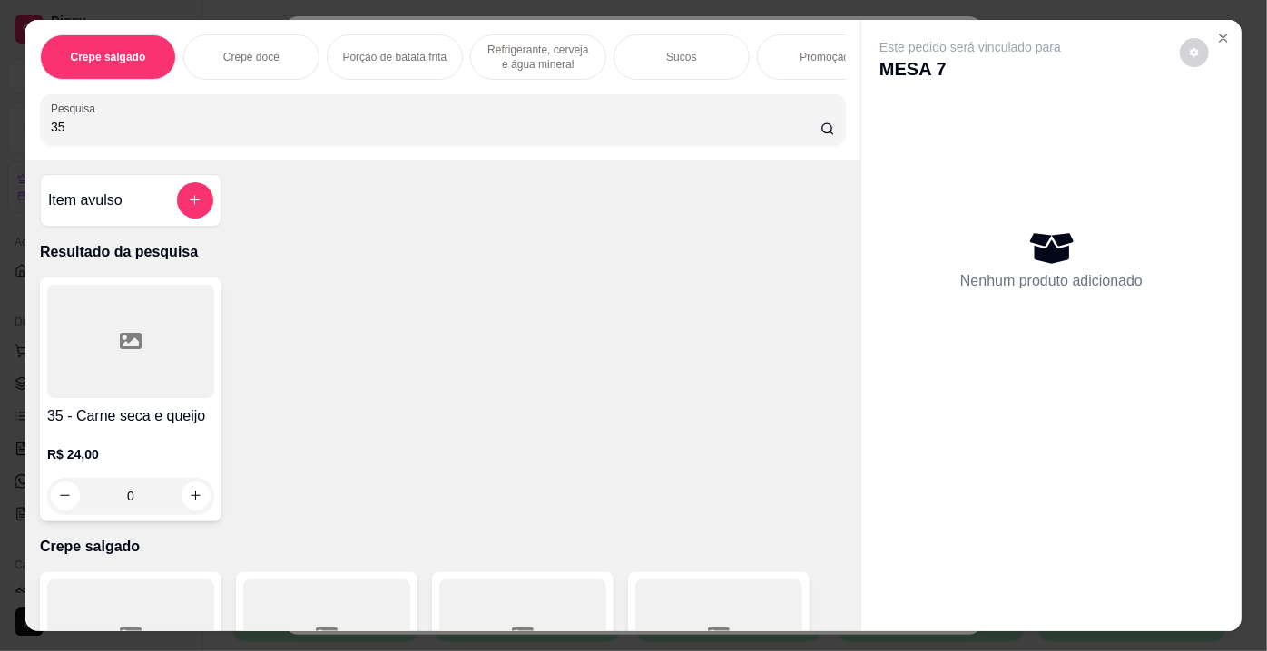
type input "35"
click at [164, 384] on div at bounding box center [130, 341] width 167 height 113
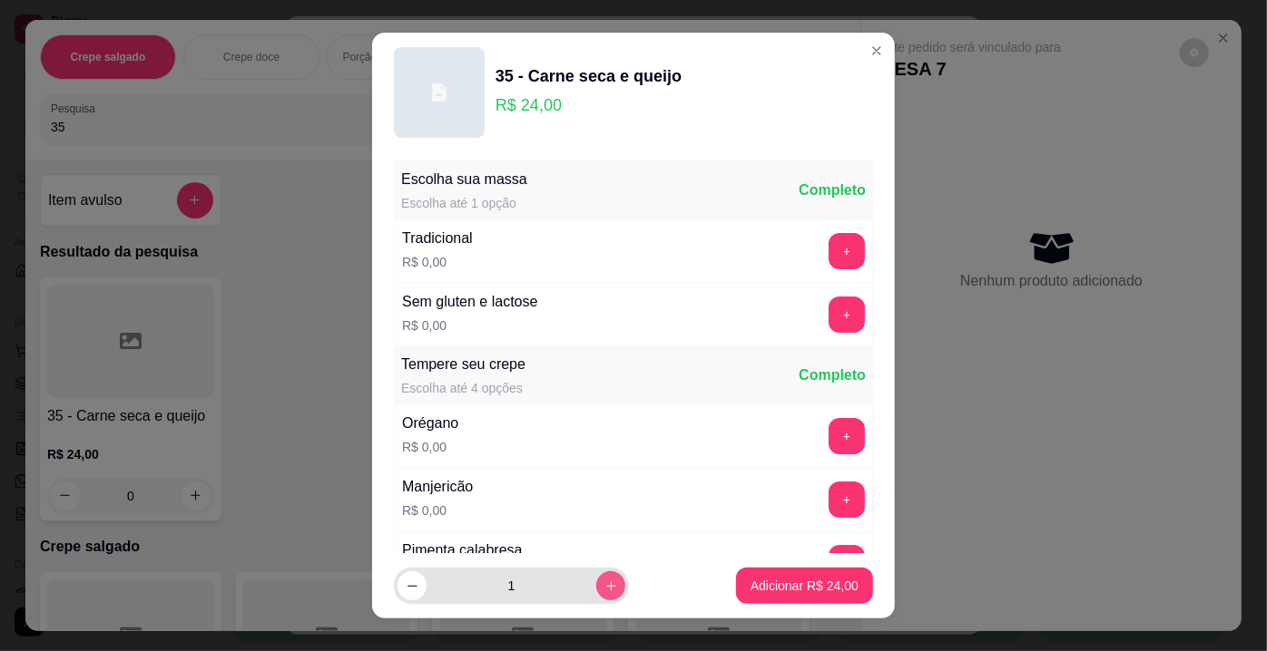
click at [604, 592] on icon "increase-product-quantity" at bounding box center [611, 587] width 14 height 14
type input "2"
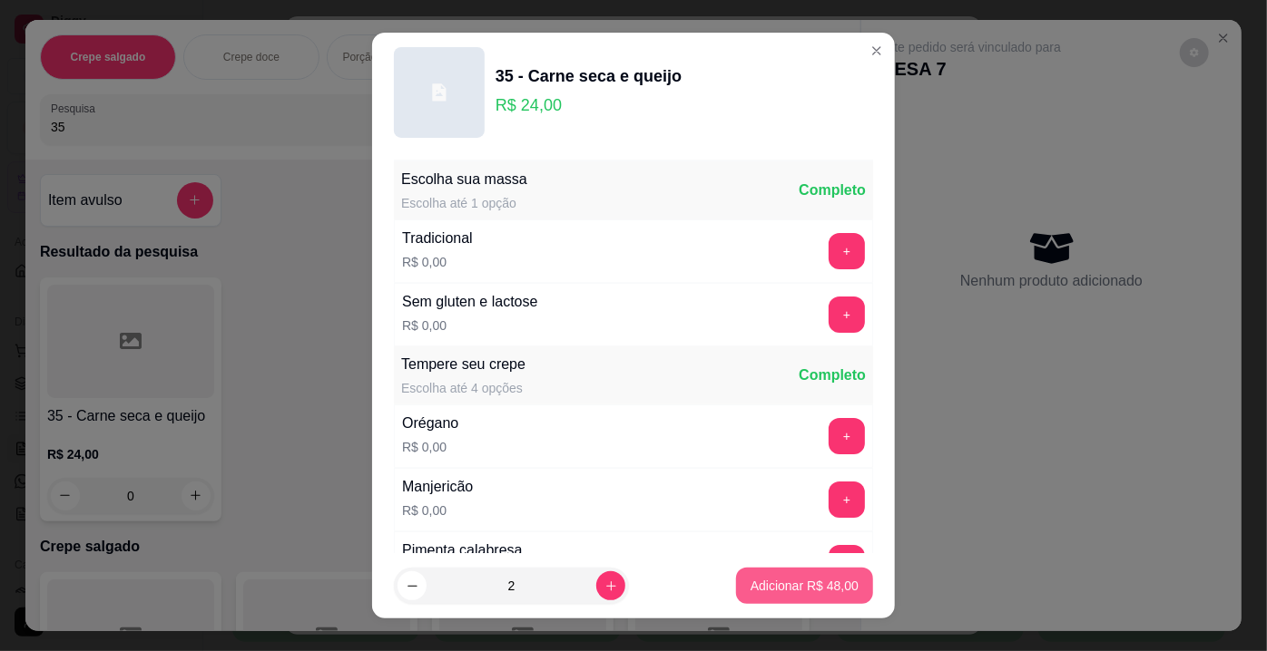
click at [750, 579] on p "Adicionar R$ 48,00" at bounding box center [804, 586] width 108 height 18
type input "2"
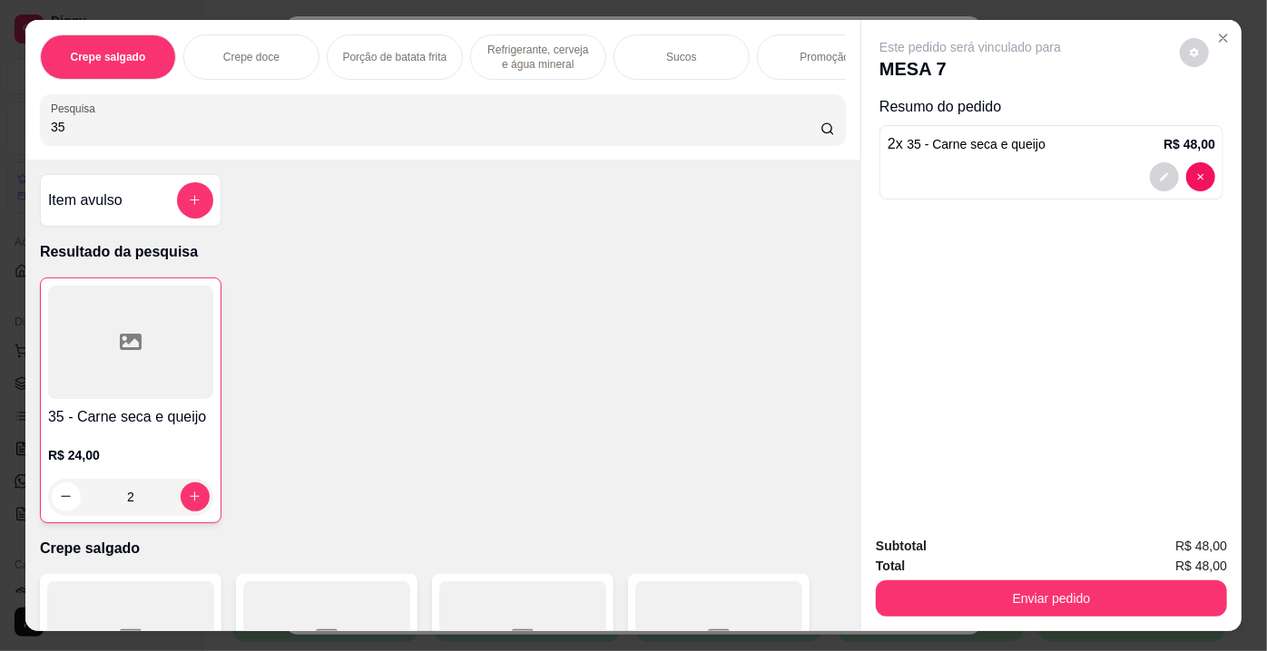
drag, startPoint x: 94, startPoint y: 122, endPoint x: 0, endPoint y: 128, distance: 94.6
click at [0, 128] on div "Crepe salgado Crepe doce Porção de batata frita Refrigerante, cerveja e água mi…" at bounding box center [633, 325] width 1267 height 651
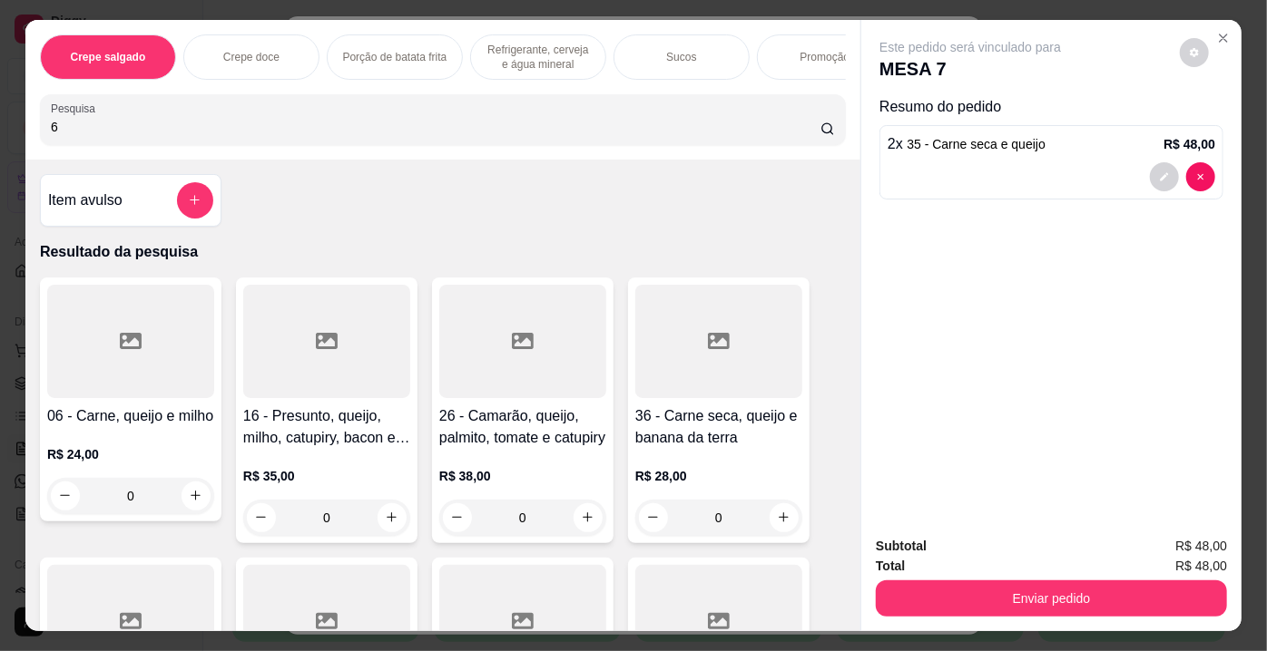
type input "6"
drag, startPoint x: 152, startPoint y: 360, endPoint x: 161, endPoint y: 364, distance: 9.8
click at [161, 364] on div at bounding box center [130, 341] width 167 height 113
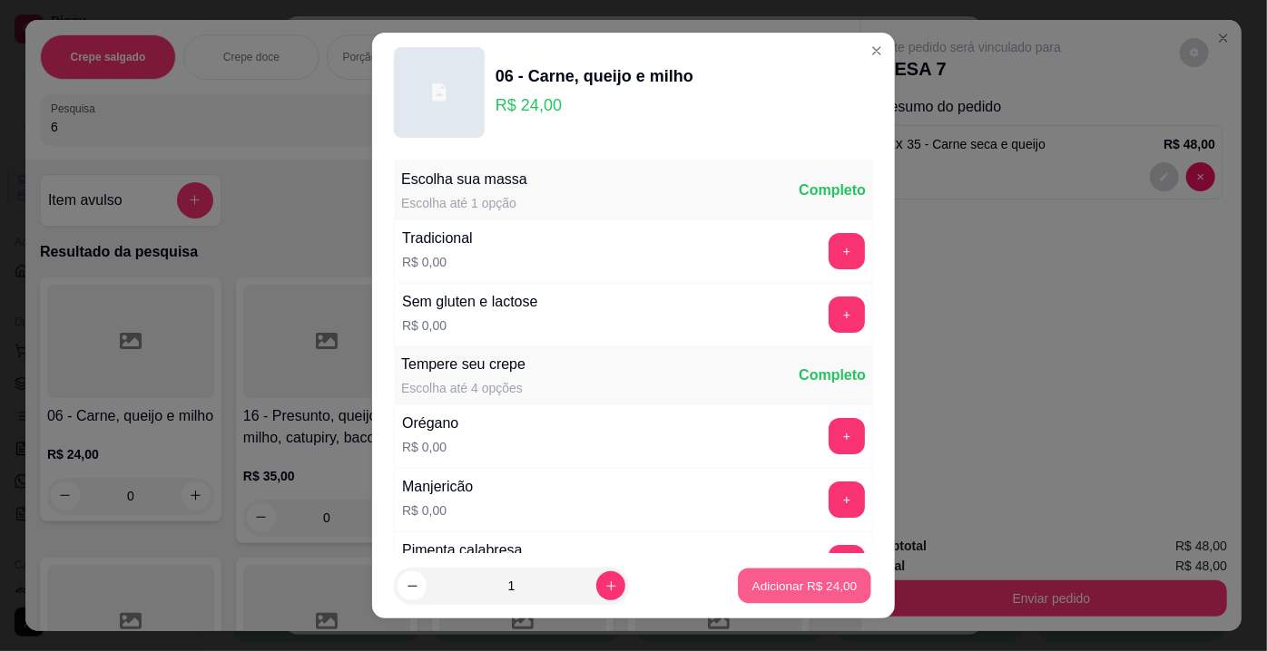
click at [798, 583] on p "Adicionar R$ 24,00" at bounding box center [804, 585] width 105 height 17
type input "1"
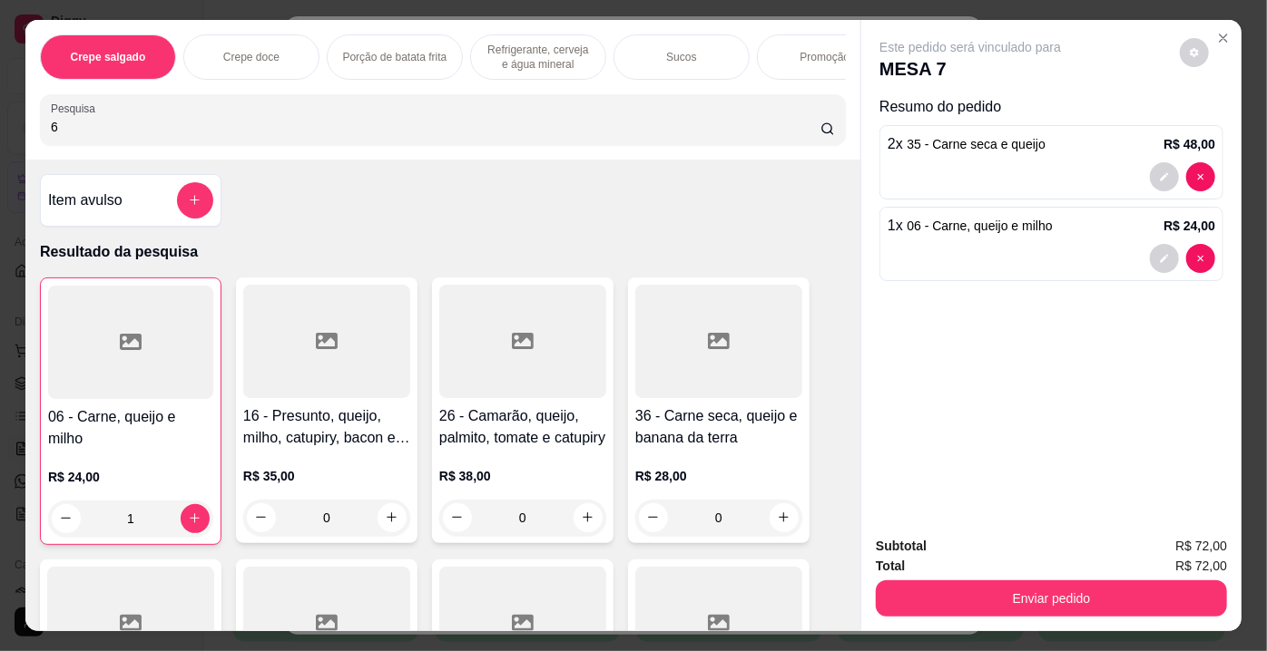
drag, startPoint x: 161, startPoint y: 142, endPoint x: 116, endPoint y: 142, distance: 45.4
click at [116, 138] on div "6" at bounding box center [443, 120] width 784 height 36
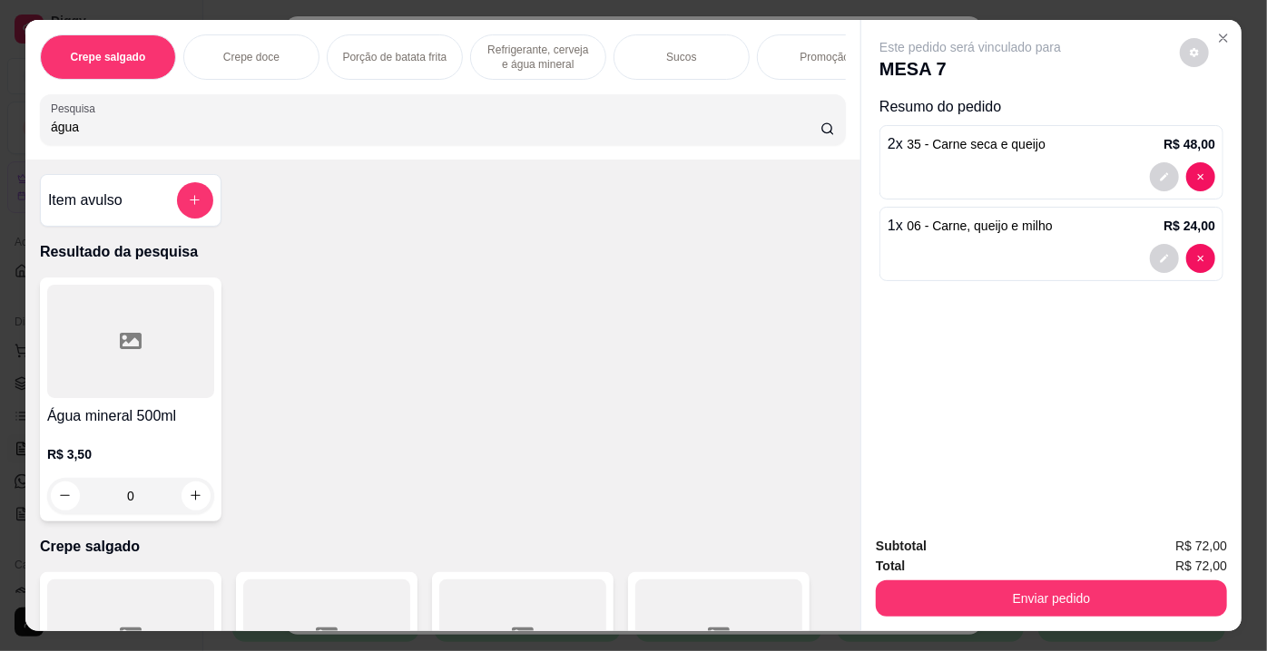
type input "água"
click at [153, 325] on div at bounding box center [130, 341] width 167 height 113
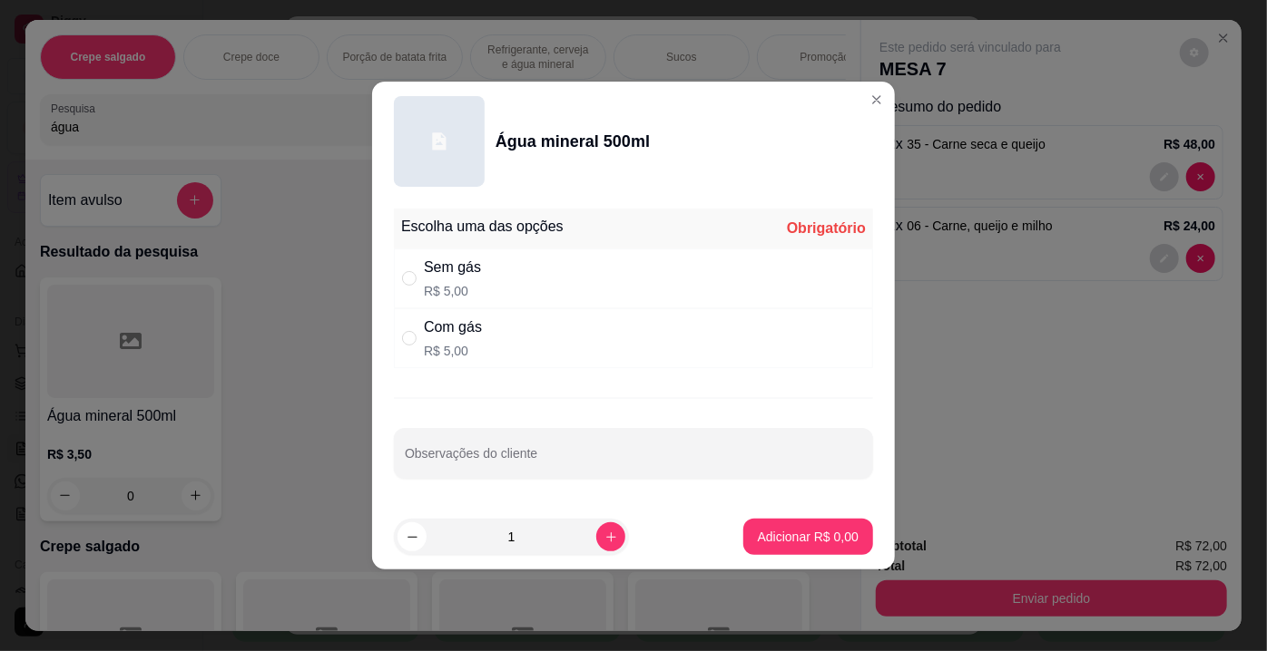
click at [447, 348] on p "R$ 5,00" at bounding box center [453, 351] width 58 height 18
radio input "true"
click at [596, 538] on button "increase-product-quantity" at bounding box center [610, 537] width 29 height 29
type input "2"
click at [824, 541] on p "Adicionar R$ 10,00" at bounding box center [804, 537] width 108 height 18
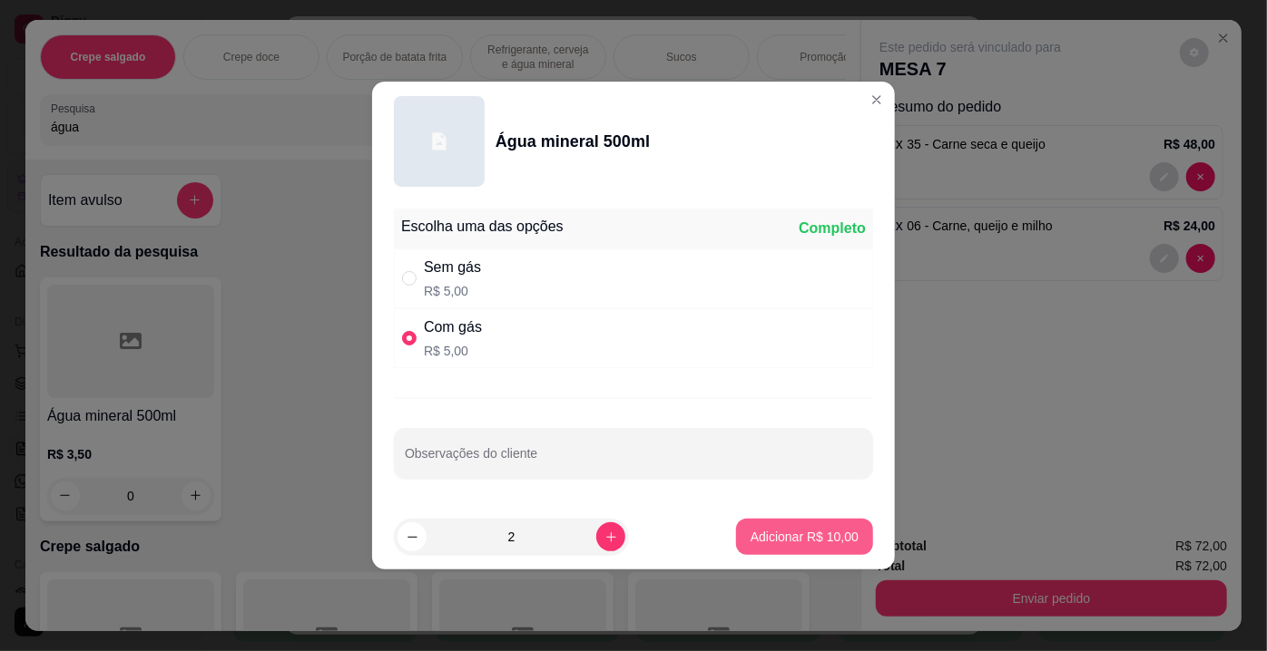
type input "2"
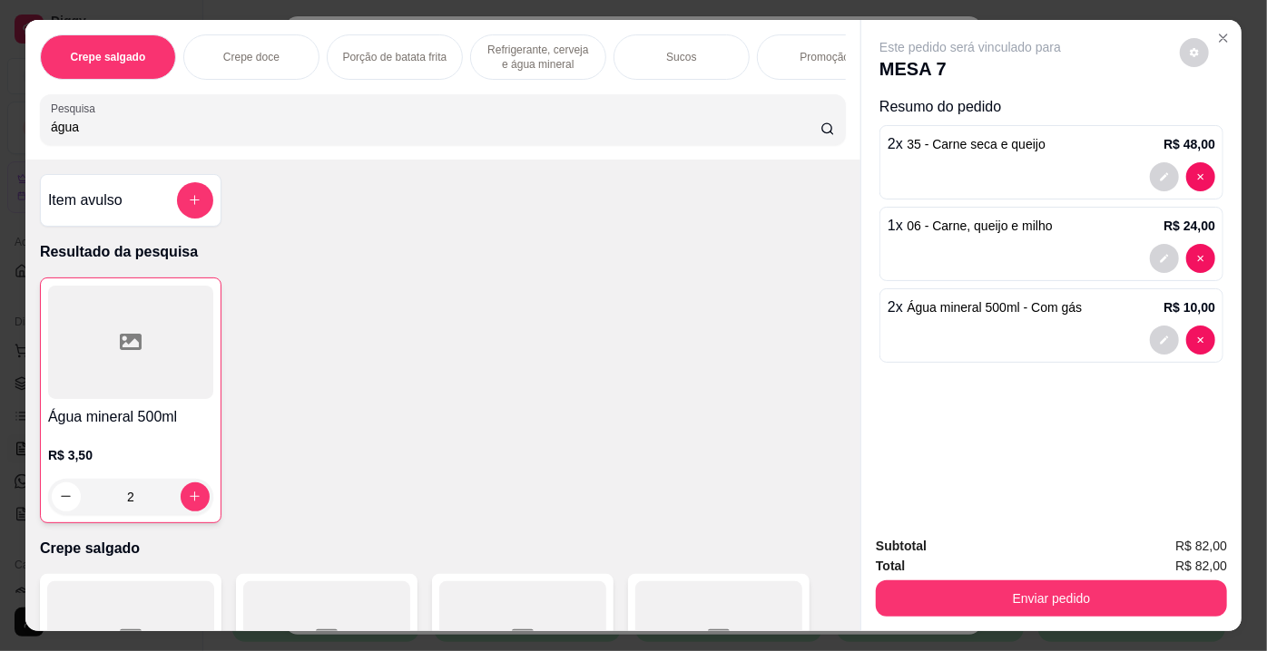
click at [175, 350] on div at bounding box center [130, 342] width 165 height 113
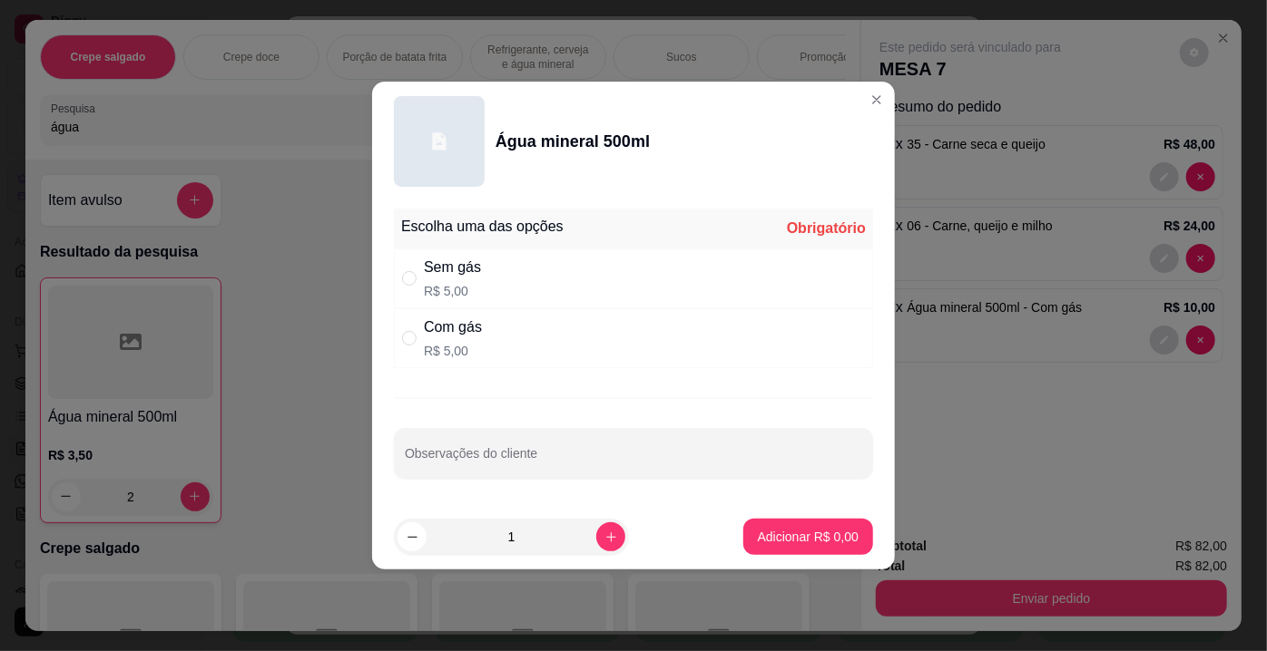
drag, startPoint x: 445, startPoint y: 269, endPoint x: 456, endPoint y: 279, distance: 16.1
click at [445, 269] on div "Sem gás" at bounding box center [452, 268] width 57 height 22
radio input "true"
click at [801, 545] on button "Adicionar R$ 5,00" at bounding box center [808, 537] width 126 height 35
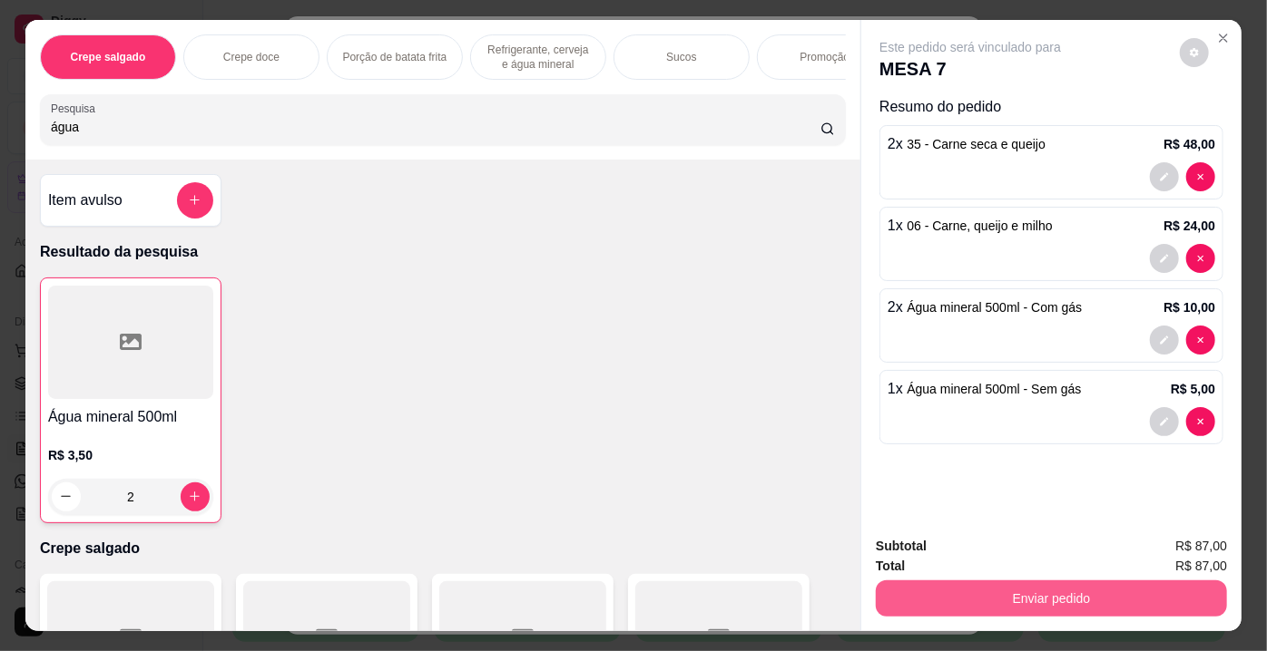
click at [995, 595] on button "Enviar pedido" at bounding box center [1051, 599] width 351 height 36
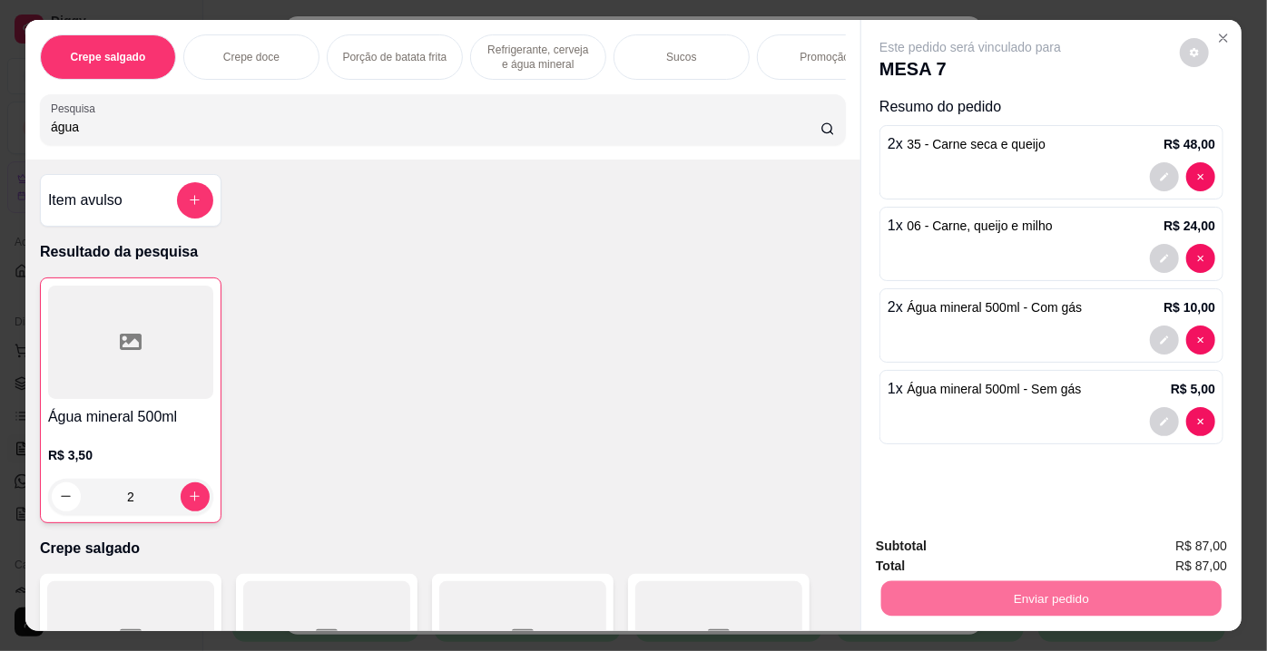
click at [1159, 548] on button "Enviar pedido" at bounding box center [1180, 549] width 100 height 34
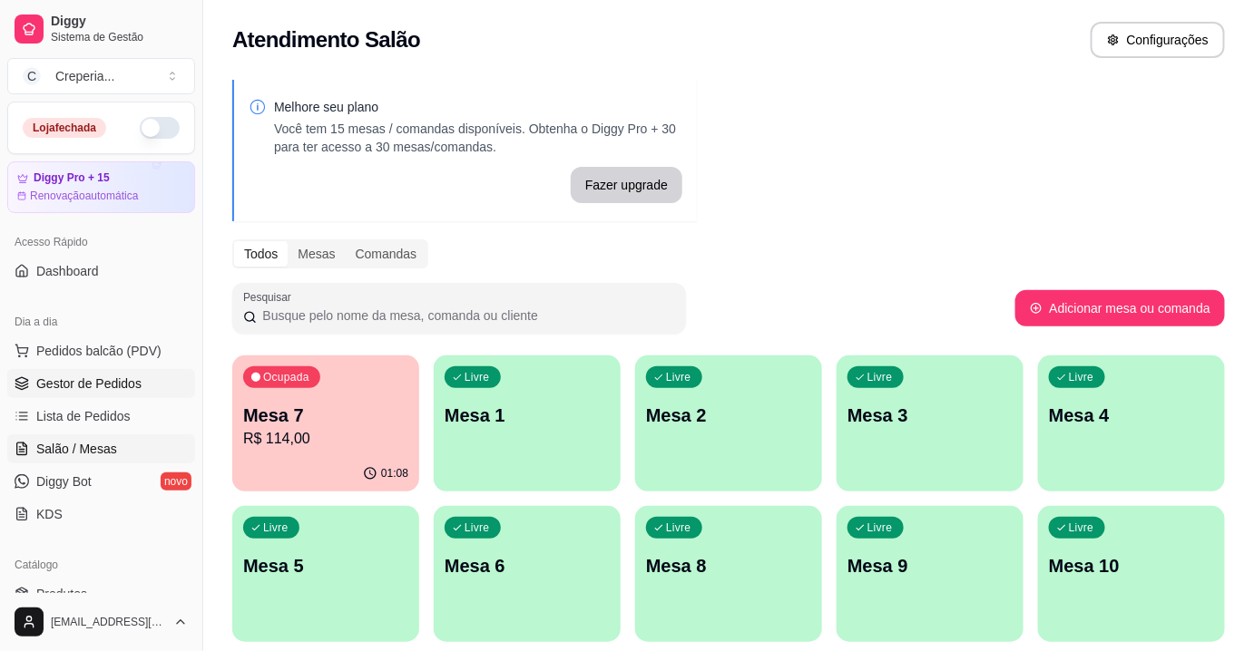
click at [141, 386] on link "Gestor de Pedidos" at bounding box center [101, 383] width 188 height 29
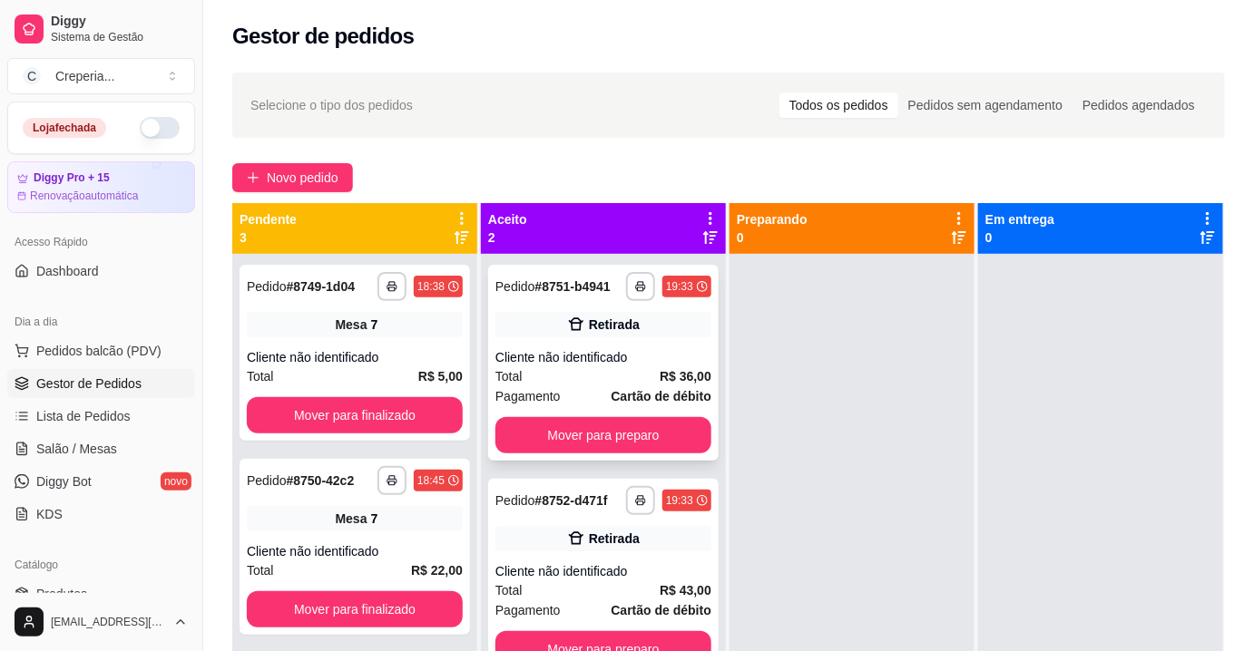
click at [625, 356] on div "Cliente não identificado" at bounding box center [603, 357] width 216 height 18
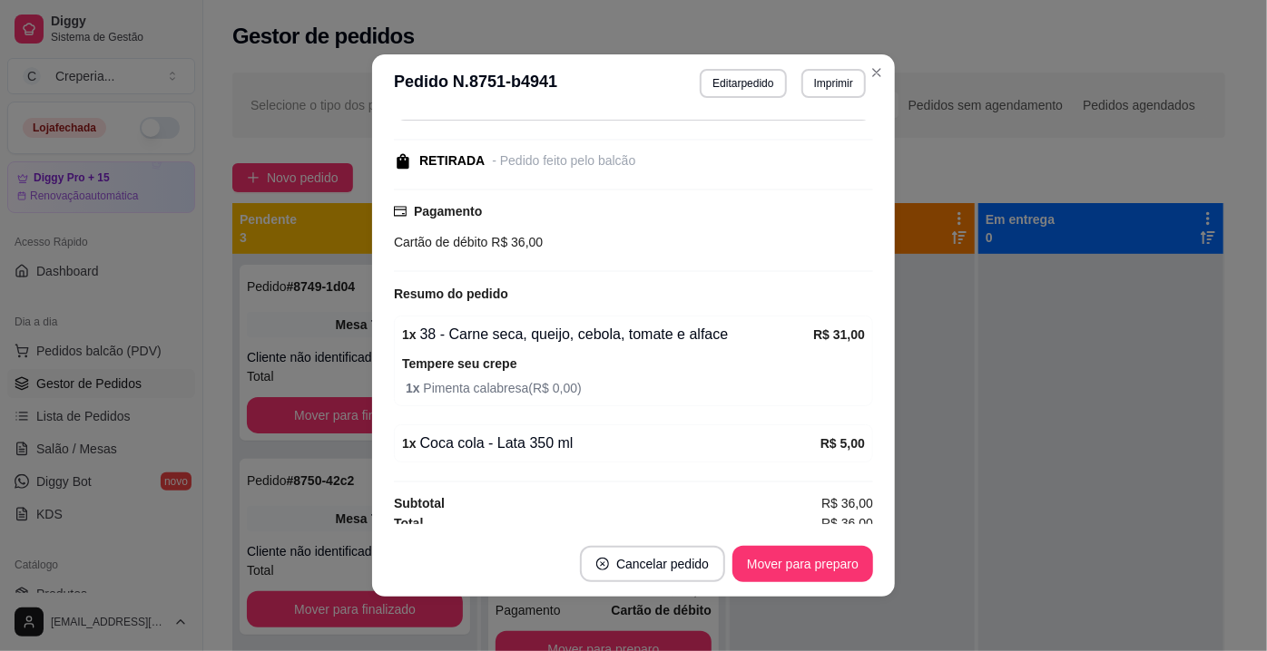
scroll to position [169, 0]
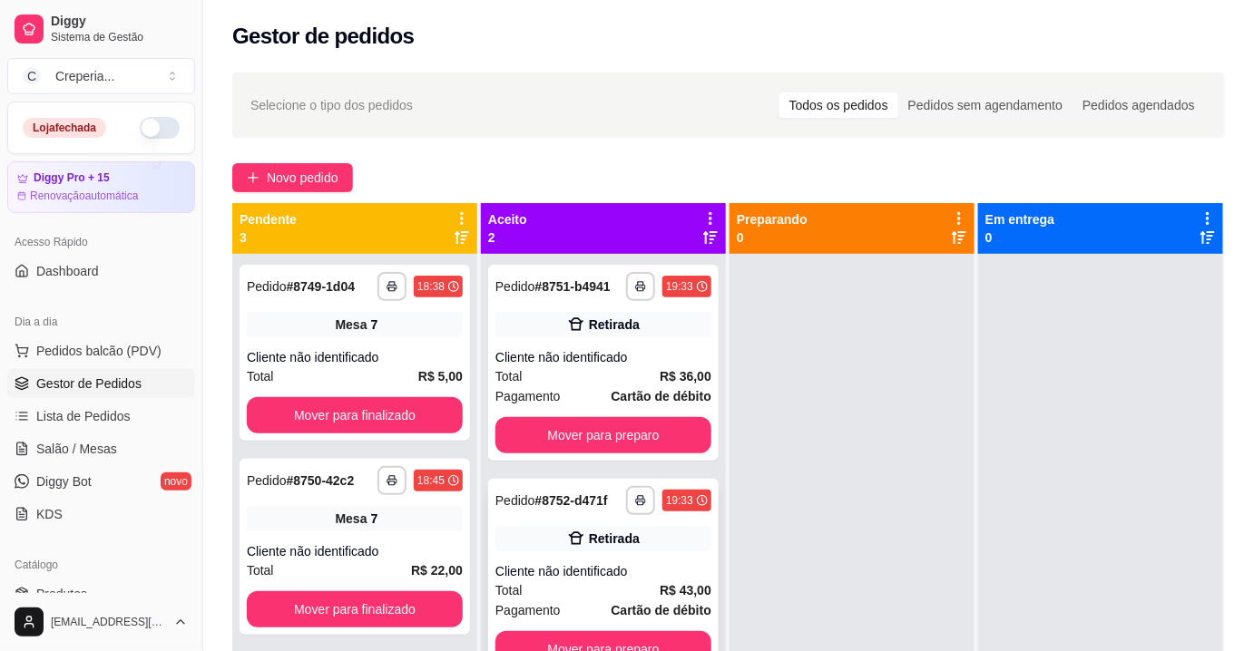
click at [639, 524] on div "**********" at bounding box center [603, 577] width 230 height 196
click at [581, 432] on button "Mover para preparo" at bounding box center [604, 435] width 210 height 35
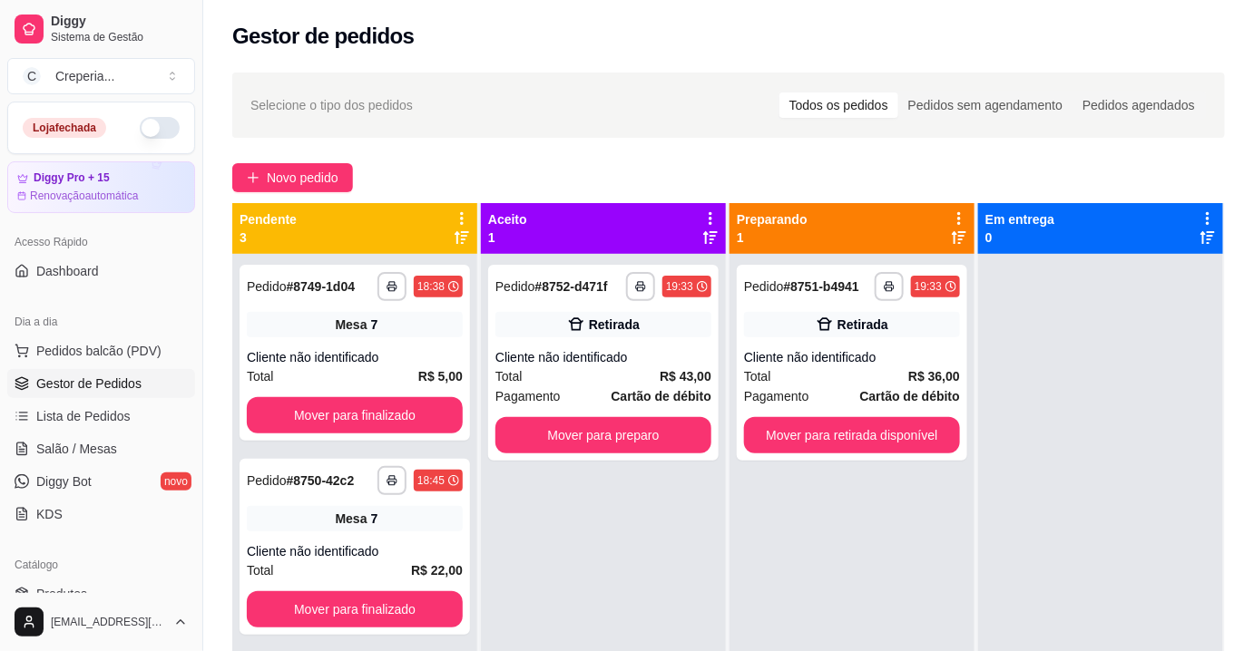
click at [581, 432] on button "Mover para preparo" at bounding box center [603, 435] width 216 height 36
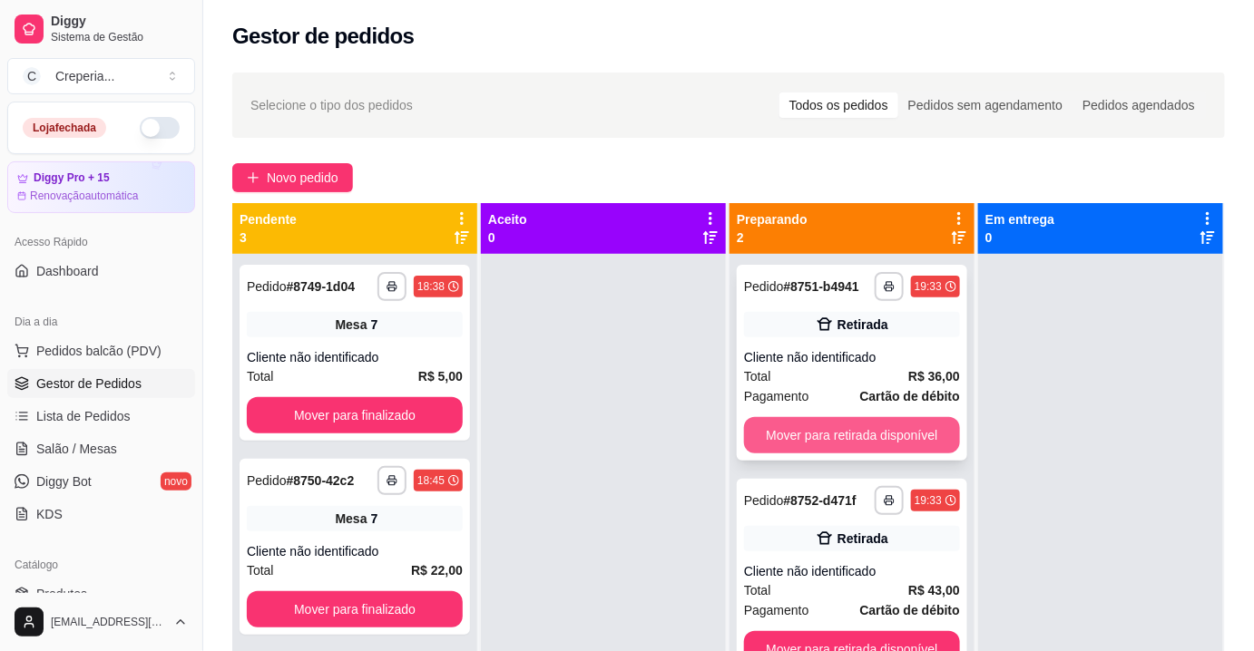
click at [892, 437] on button "Mover para retirada disponível" at bounding box center [852, 435] width 216 height 36
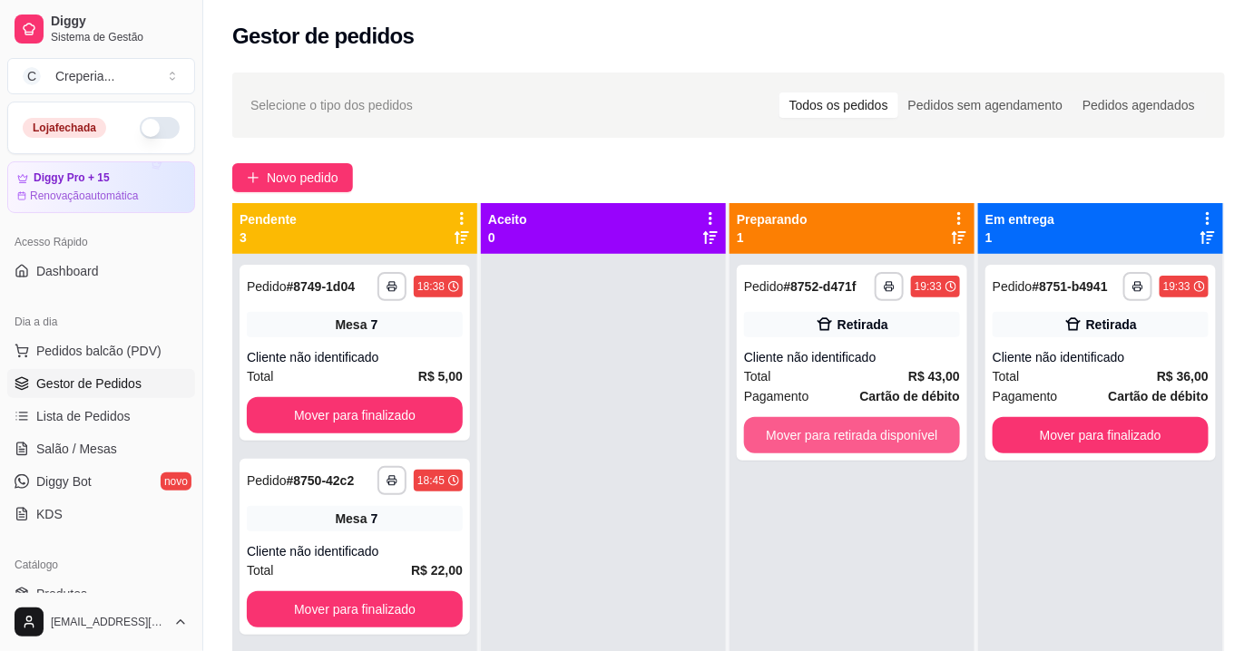
click at [892, 437] on button "Mover para retirada disponível" at bounding box center [852, 435] width 216 height 36
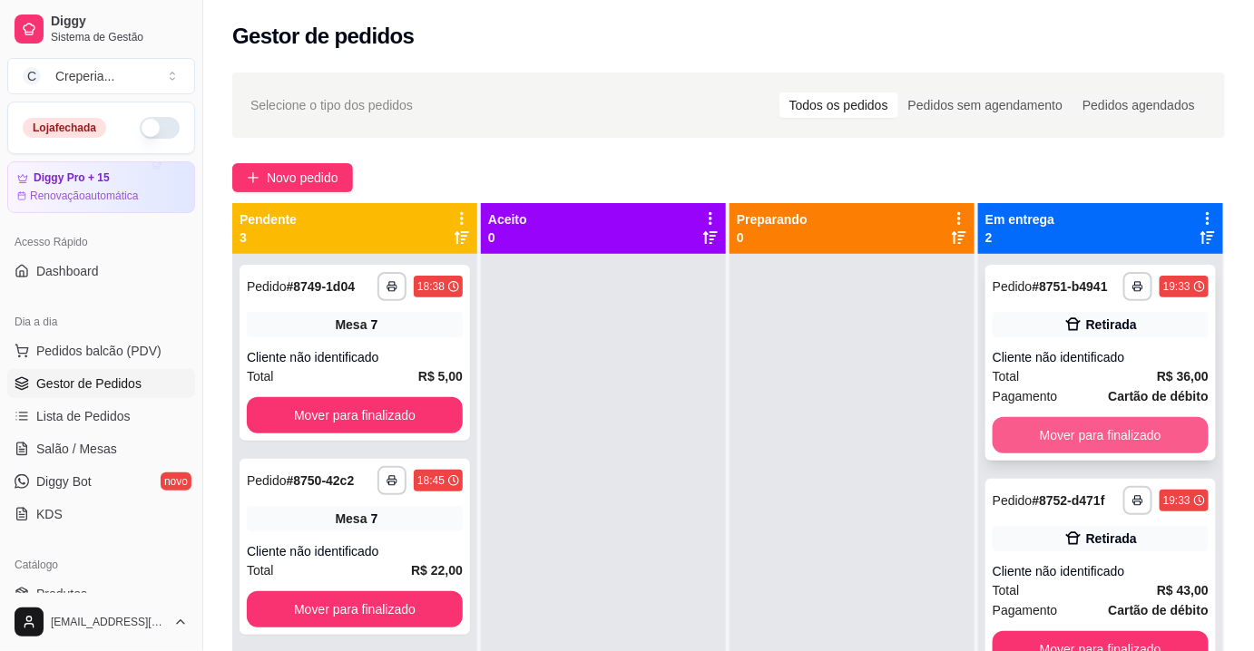
click at [1038, 420] on button "Mover para finalizado" at bounding box center [1101, 435] width 216 height 36
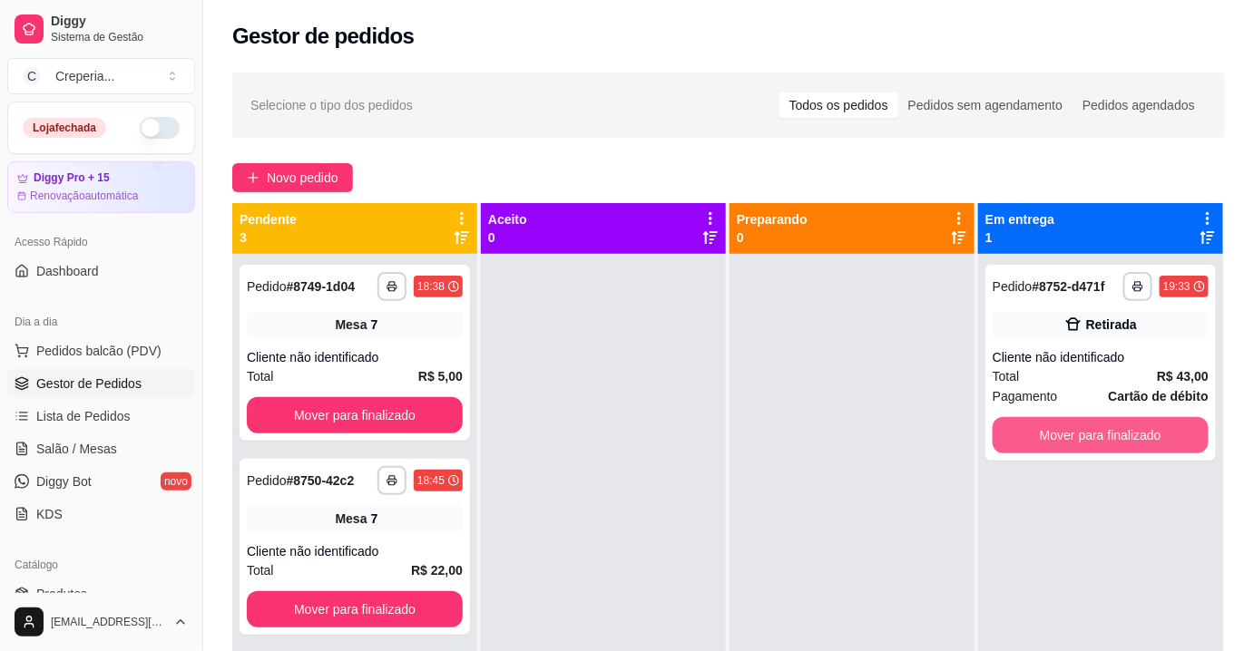
click at [1042, 427] on button "Mover para finalizado" at bounding box center [1101, 435] width 216 height 36
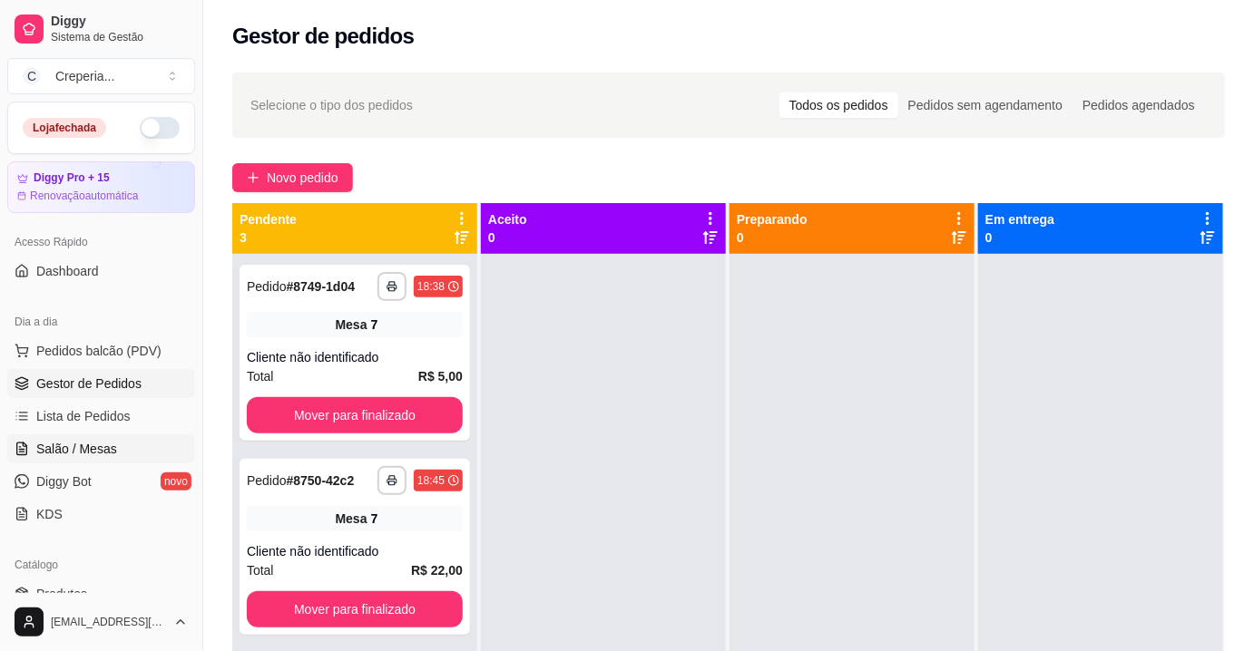
click at [106, 435] on link "Salão / Mesas" at bounding box center [101, 449] width 188 height 29
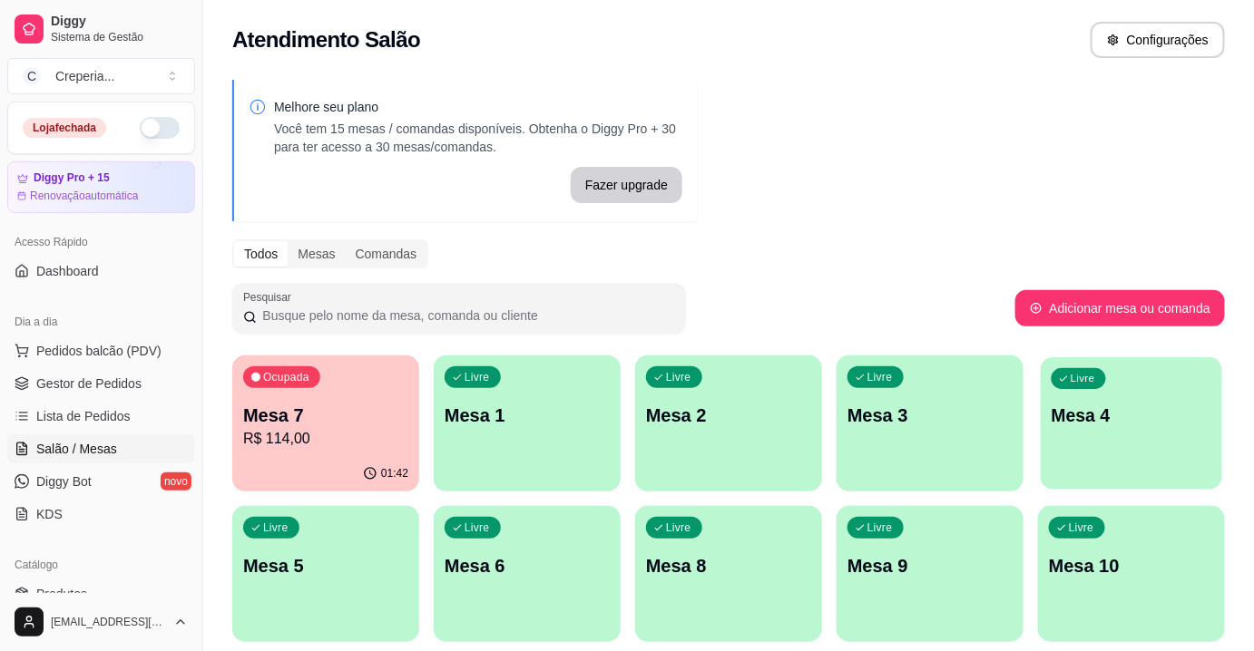
click at [1114, 451] on div "Livre Mesa 4" at bounding box center [1131, 412] width 181 height 111
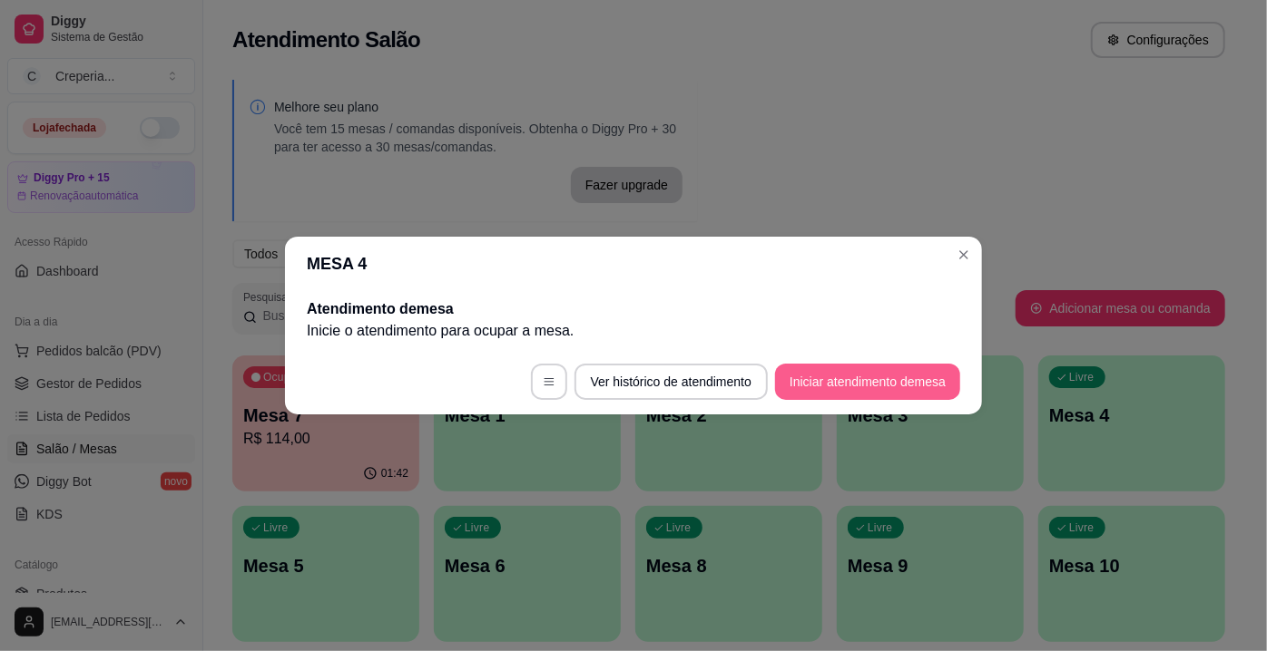
click at [826, 383] on button "Iniciar atendimento de mesa" at bounding box center [867, 382] width 185 height 36
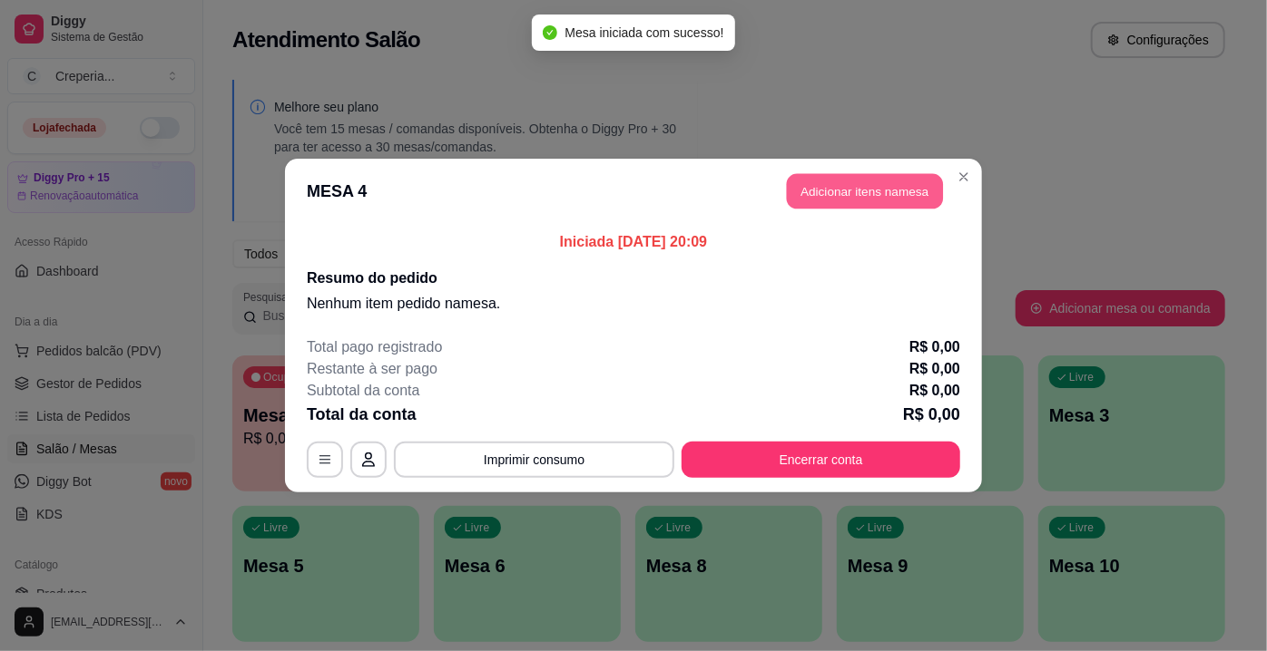
click at [815, 191] on button "Adicionar itens na mesa" at bounding box center [865, 191] width 156 height 35
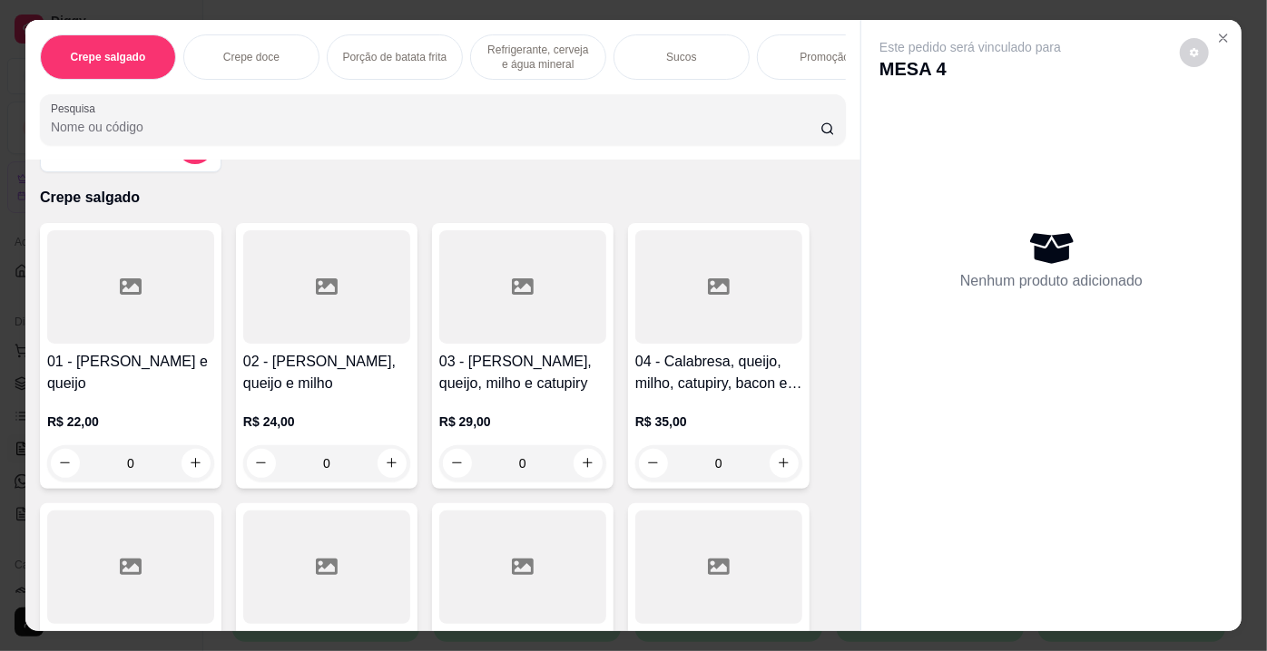
scroll to position [82, 0]
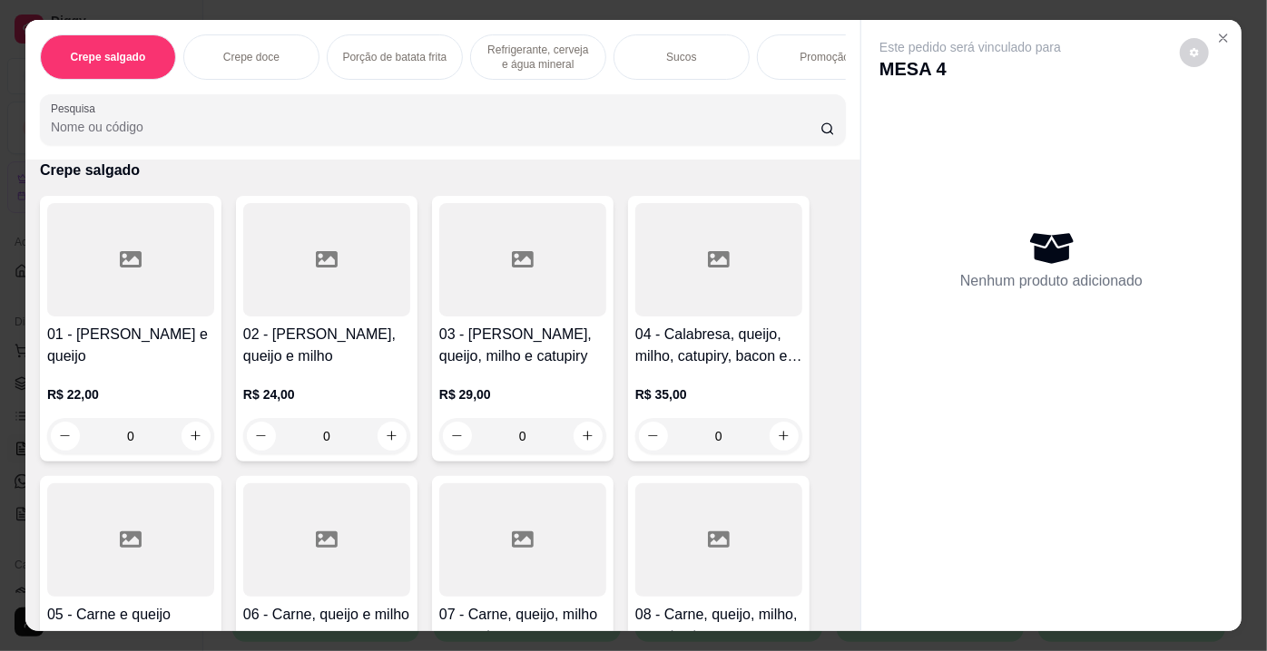
click at [99, 541] on div at bounding box center [130, 540] width 167 height 113
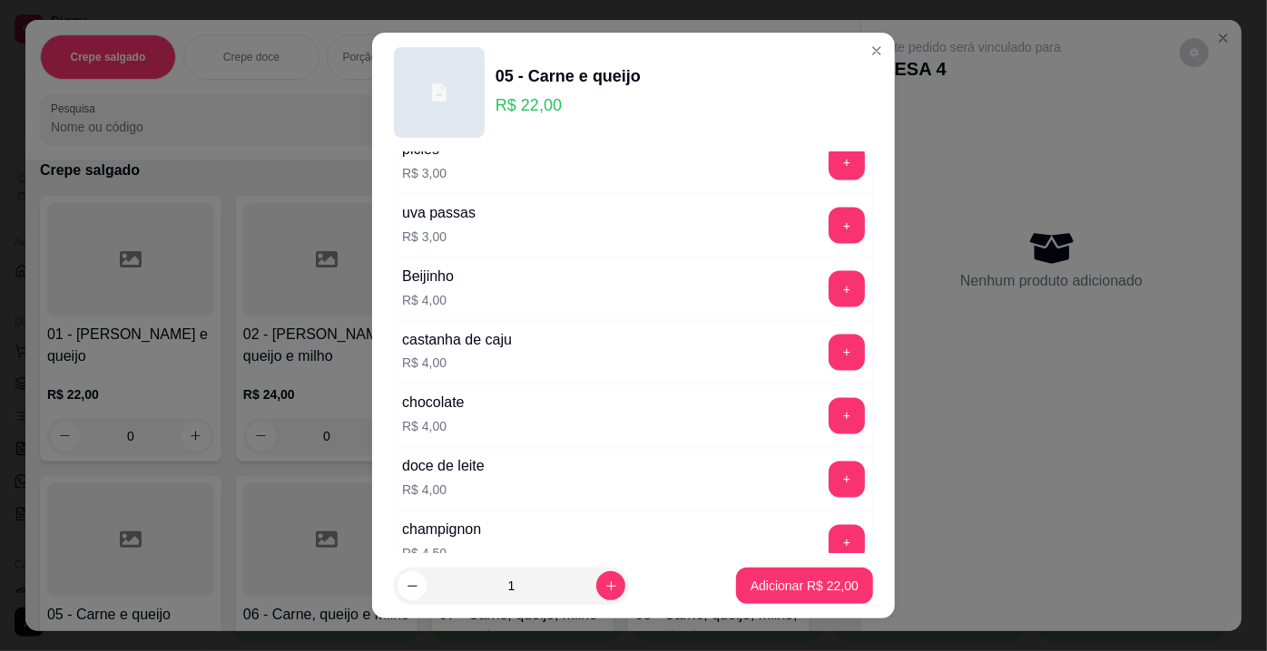
scroll to position [1567, 0]
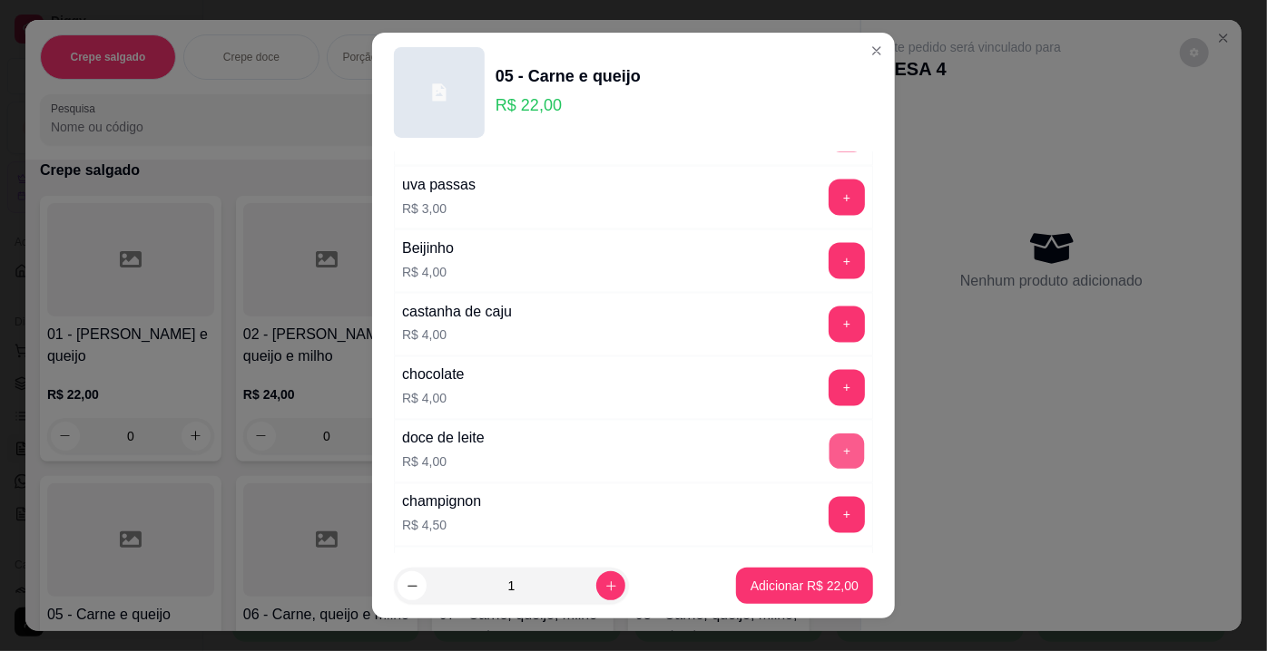
click at [829, 436] on button "+" at bounding box center [846, 452] width 35 height 35
click at [793, 582] on p "Adicionar R$ 26,00" at bounding box center [804, 586] width 108 height 18
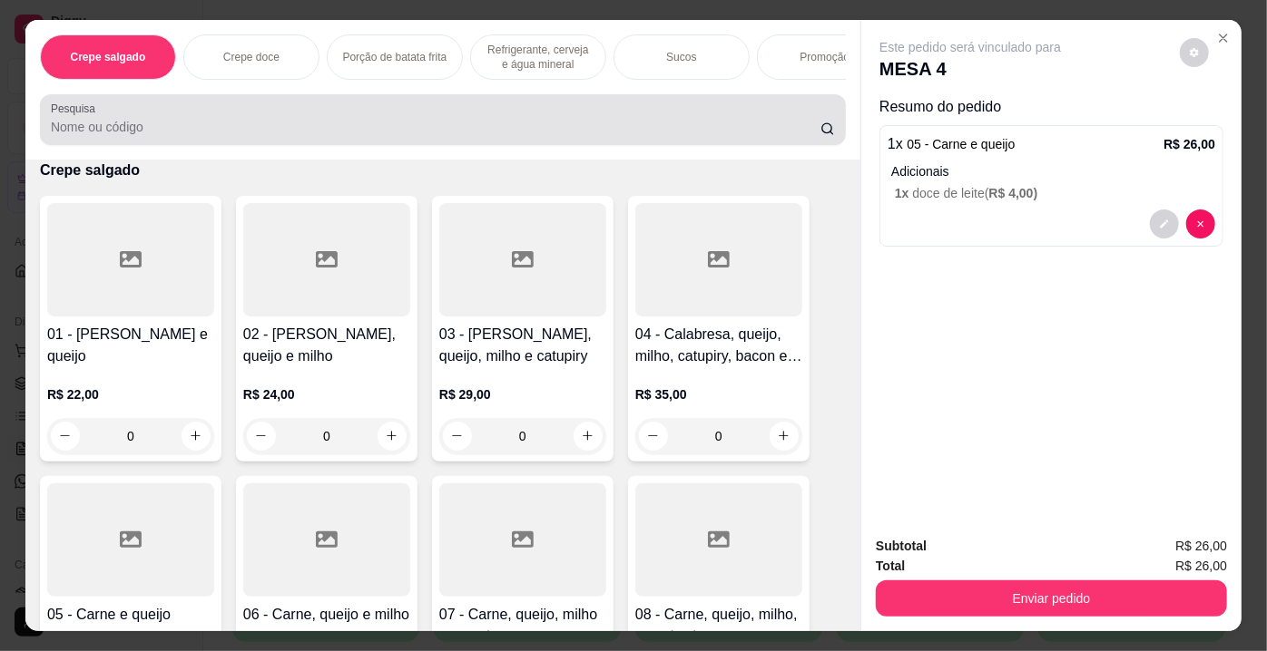
click at [118, 133] on input "Pesquisa" at bounding box center [435, 127] width 769 height 18
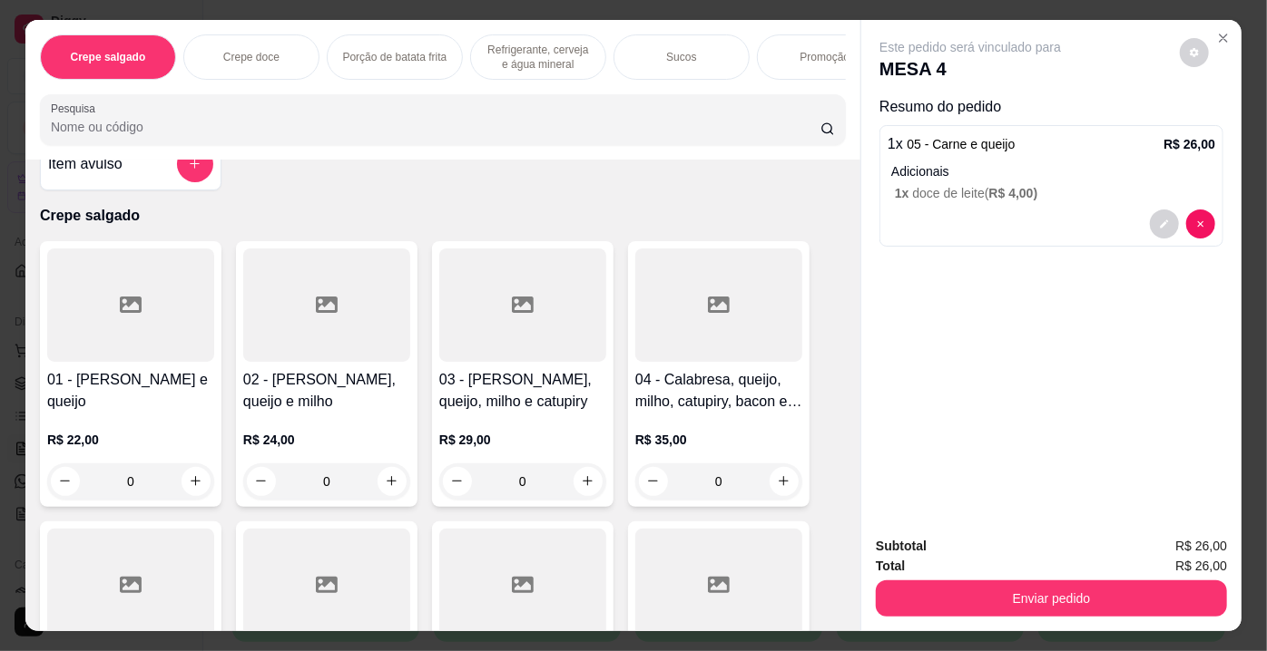
scroll to position [0, 0]
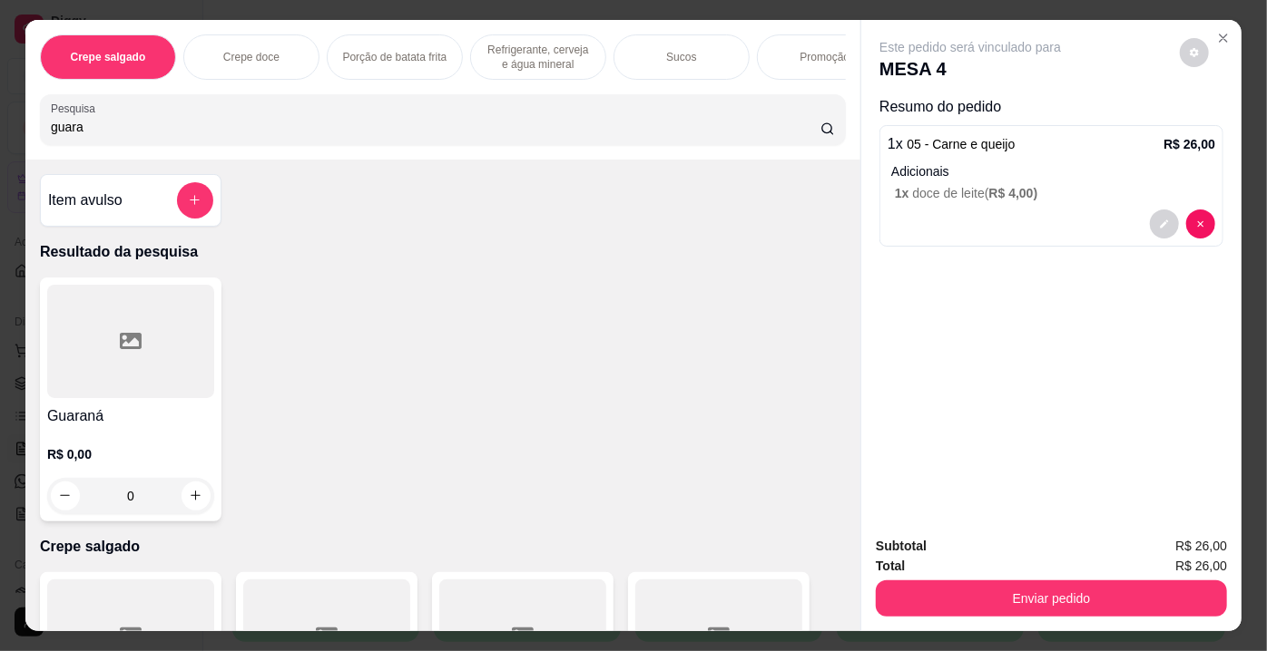
type input "guara"
click at [188, 343] on div at bounding box center [130, 341] width 167 height 113
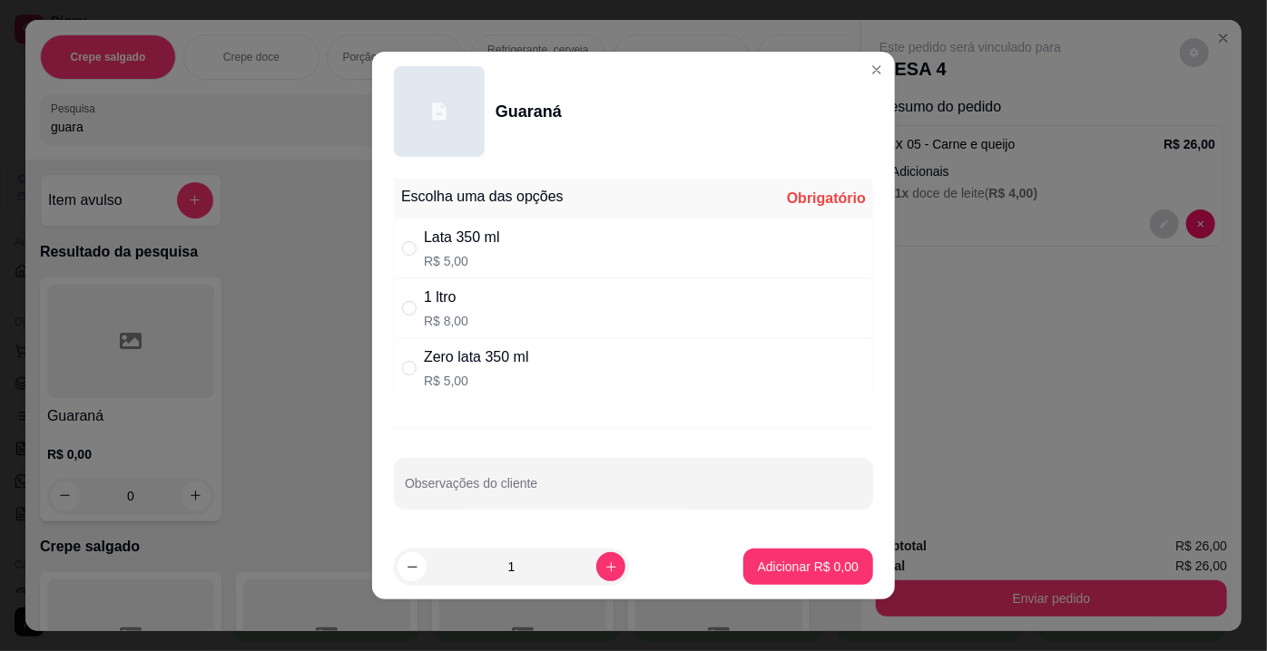
click at [499, 242] on div "Lata 350 ml R$ 5,00" at bounding box center [633, 249] width 479 height 60
radio input "true"
click at [800, 569] on p "Adicionar R$ 5,00" at bounding box center [808, 567] width 101 height 18
type input "1"
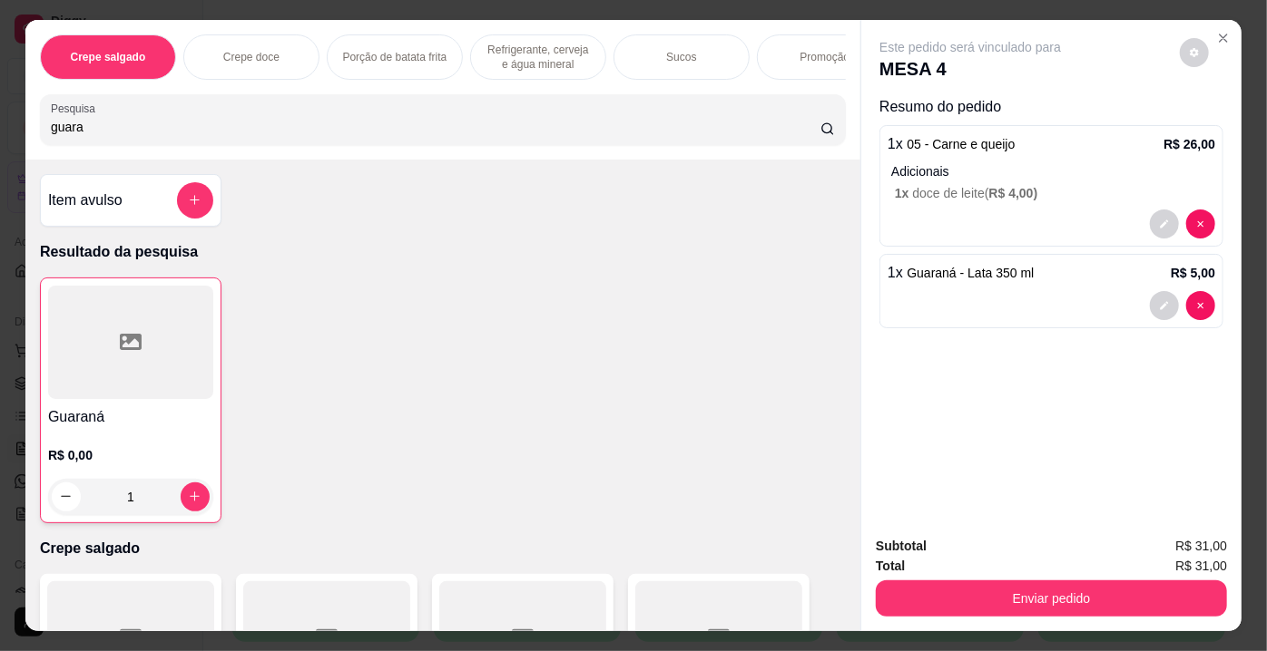
drag, startPoint x: 71, startPoint y: 132, endPoint x: 0, endPoint y: 143, distance: 71.7
click at [0, 143] on div "Crepe salgado Crepe doce Porção de batata frita Refrigerante, cerveja e água mi…" at bounding box center [633, 325] width 1267 height 651
type input "0"
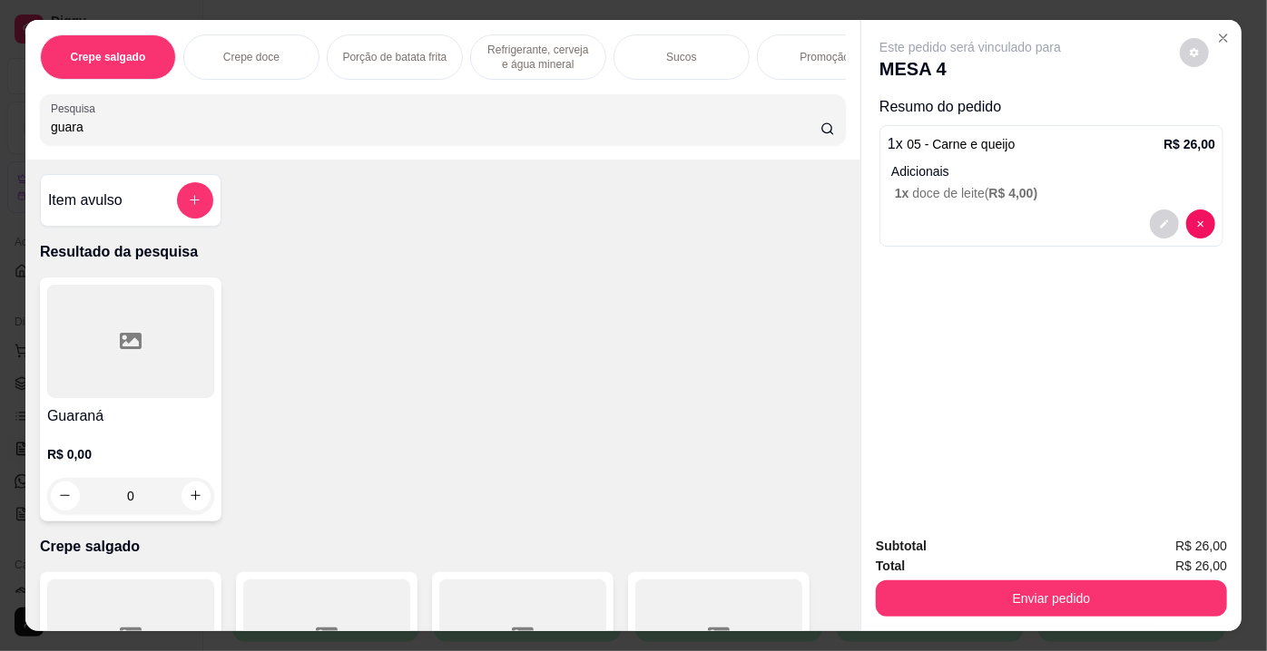
click at [99, 330] on div at bounding box center [130, 341] width 167 height 113
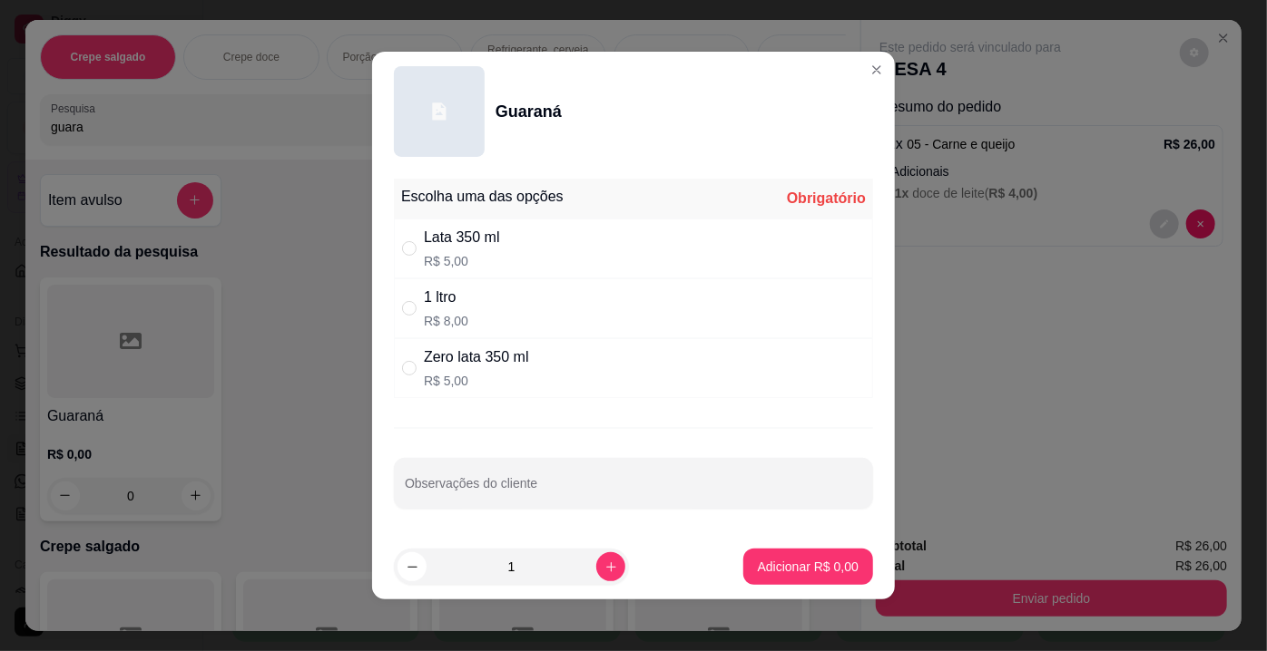
click at [450, 313] on p "R$ 8,00" at bounding box center [446, 321] width 44 height 18
radio input "true"
click at [761, 555] on button "Adicionar R$ 8,00" at bounding box center [808, 567] width 126 height 35
type input "1"
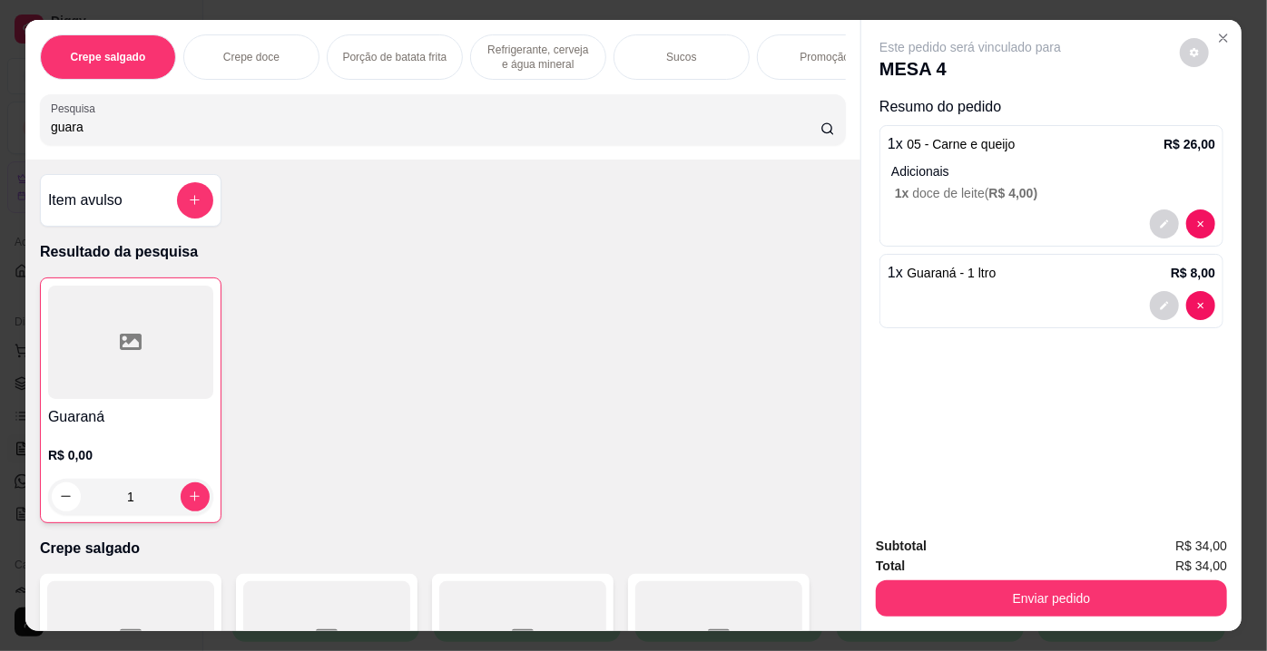
drag, startPoint x: 129, startPoint y: 134, endPoint x: 0, endPoint y: 138, distance: 128.9
click at [0, 138] on div "Crepe salgado Crepe doce Porção de batata frita Refrigerante, cerveja e água mi…" at bounding box center [633, 325] width 1267 height 651
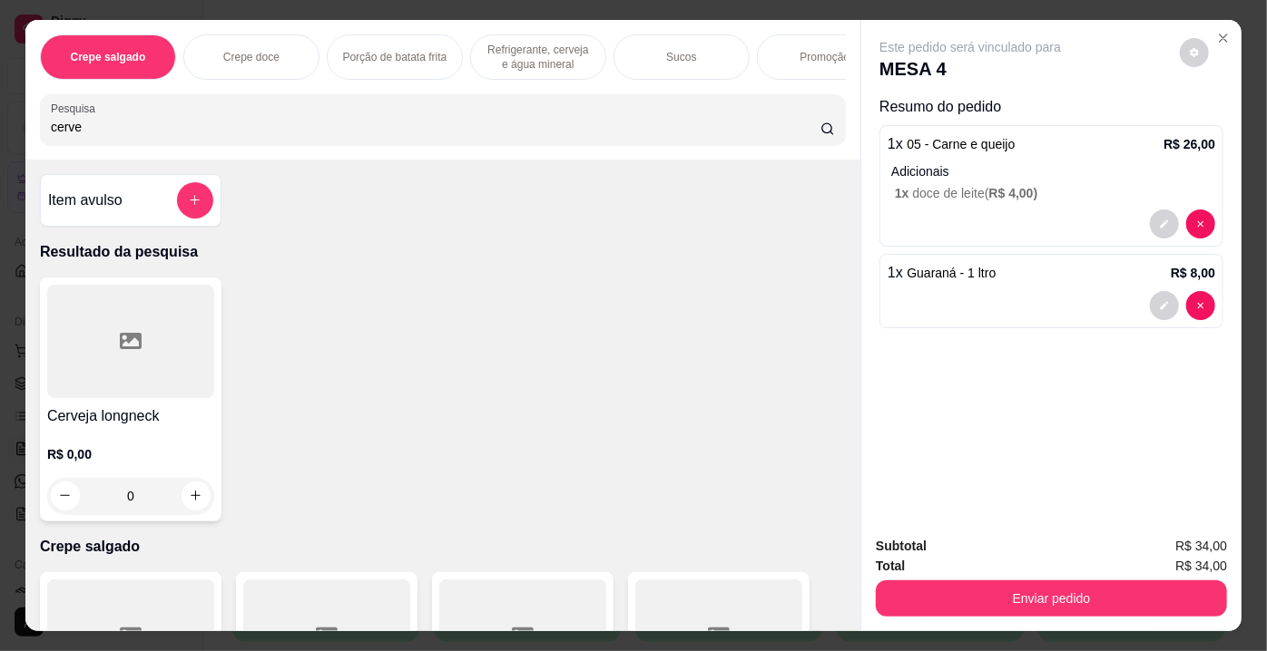
type input "cerve"
click at [134, 386] on div at bounding box center [130, 341] width 167 height 113
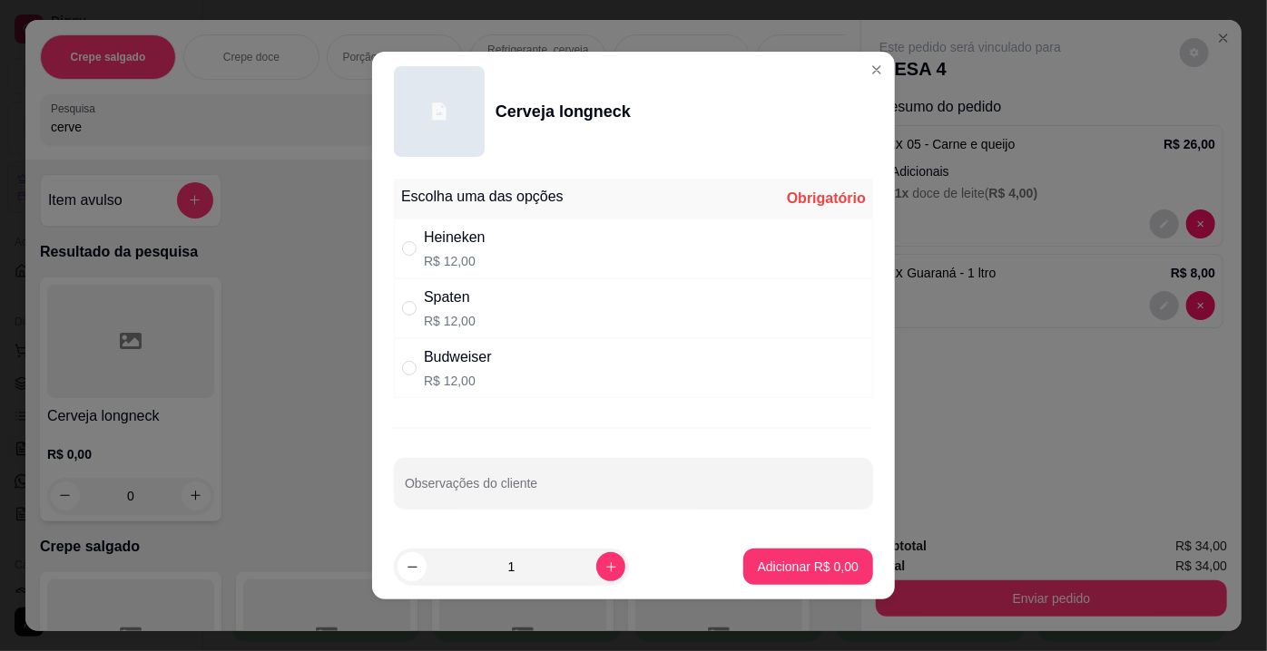
click at [472, 258] on p "R$ 12,00" at bounding box center [455, 261] width 62 height 18
radio input "true"
click at [770, 563] on p "Adicionar R$ 12,00" at bounding box center [804, 567] width 108 height 18
type input "1"
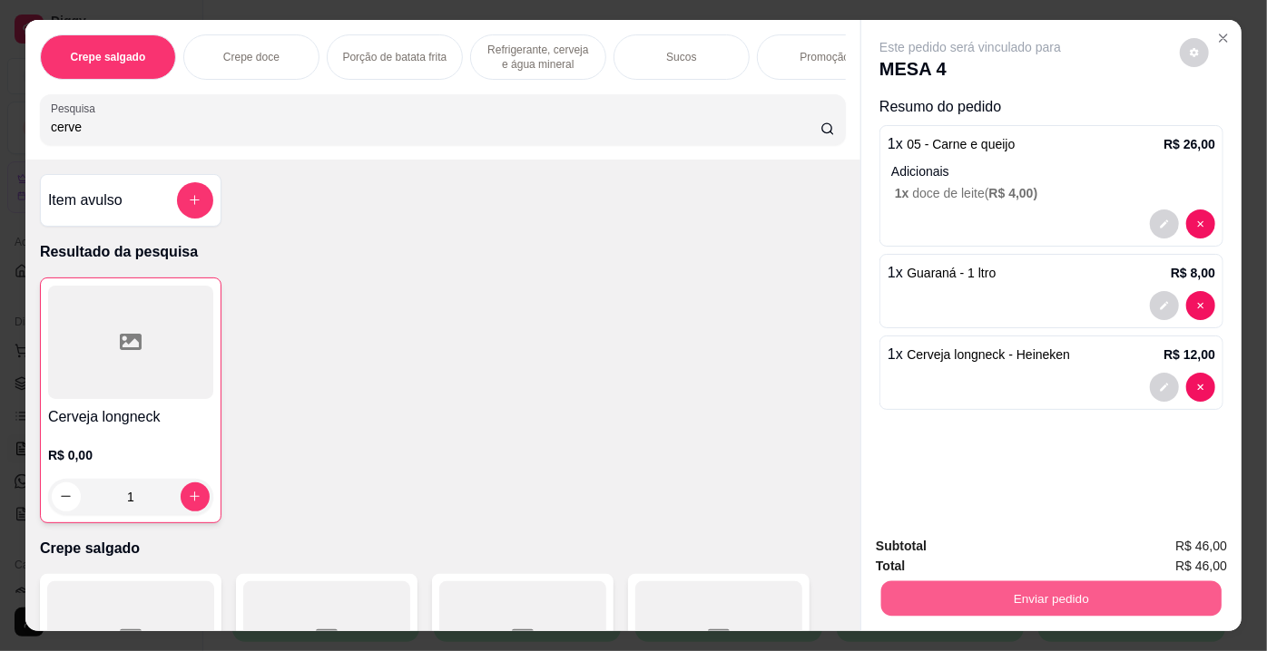
click at [977, 589] on button "Enviar pedido" at bounding box center [1051, 599] width 340 height 35
click at [1141, 551] on button "Enviar pedido" at bounding box center [1180, 549] width 103 height 34
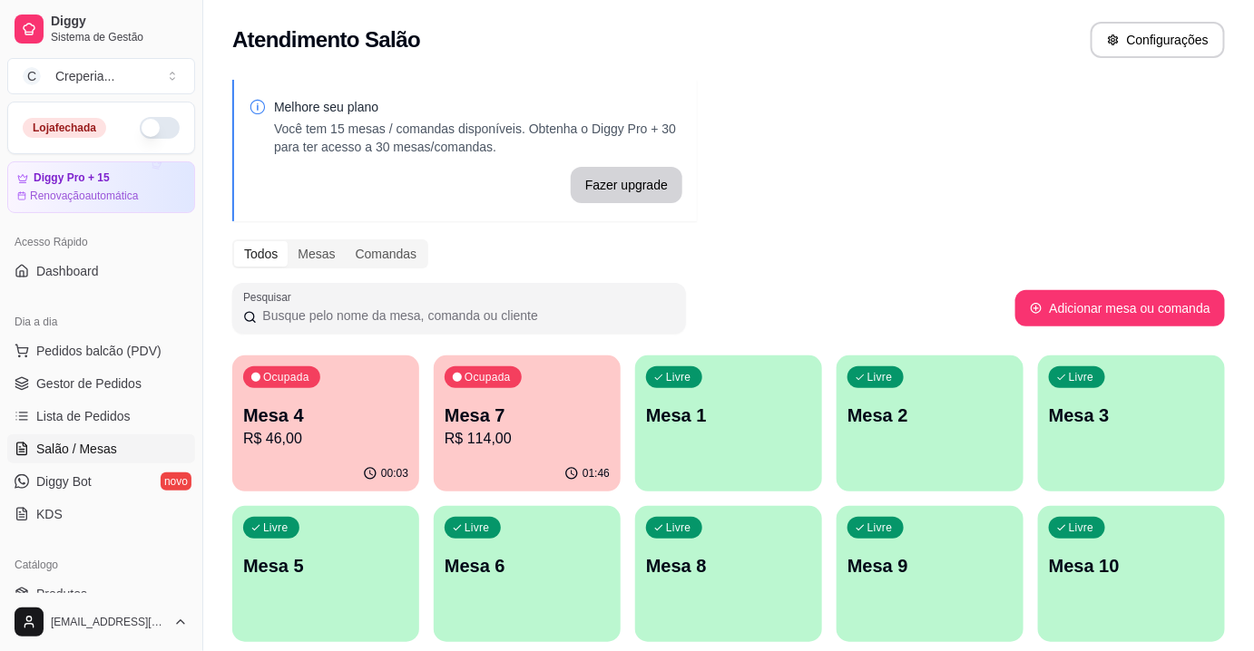
click at [310, 417] on p "Mesa 4" at bounding box center [325, 415] width 165 height 25
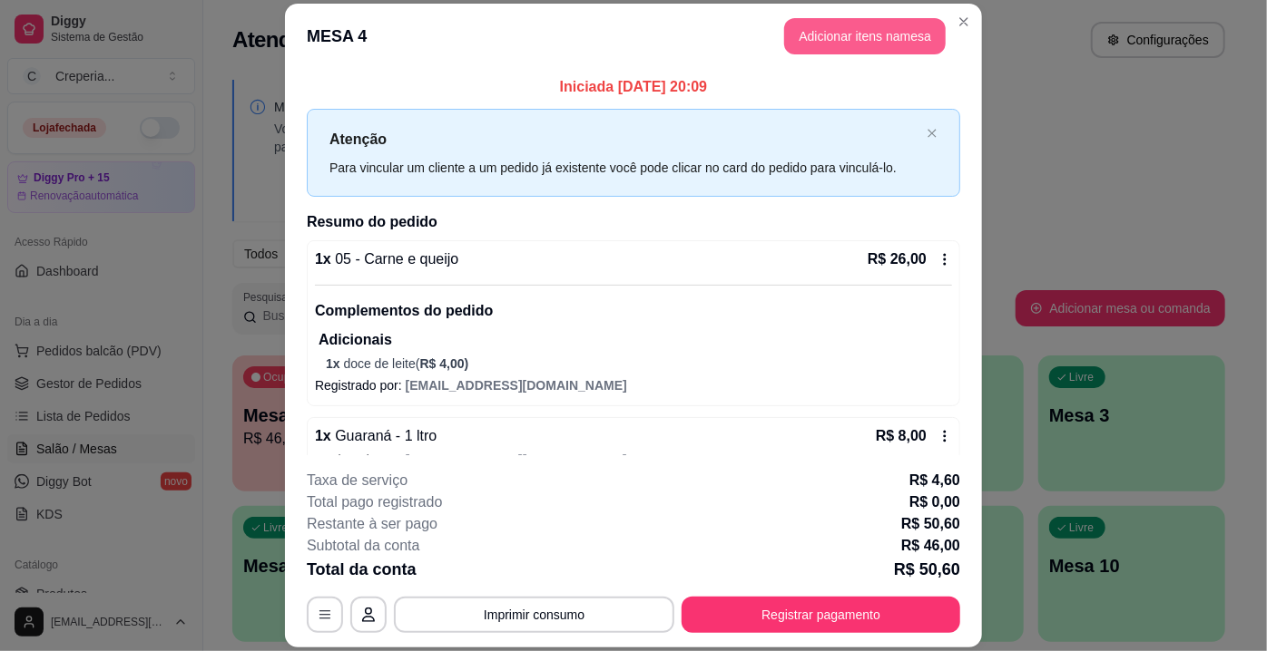
click at [827, 45] on button "Adicionar itens na mesa" at bounding box center [864, 36] width 161 height 36
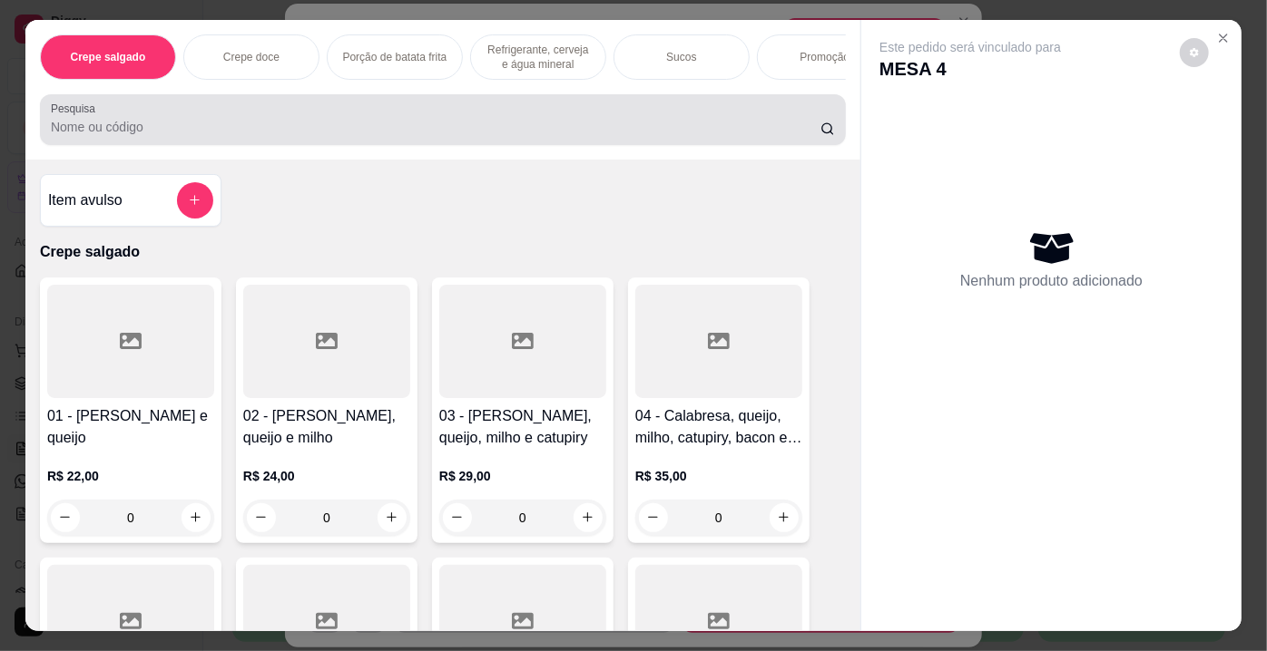
click at [357, 110] on div at bounding box center [443, 120] width 784 height 36
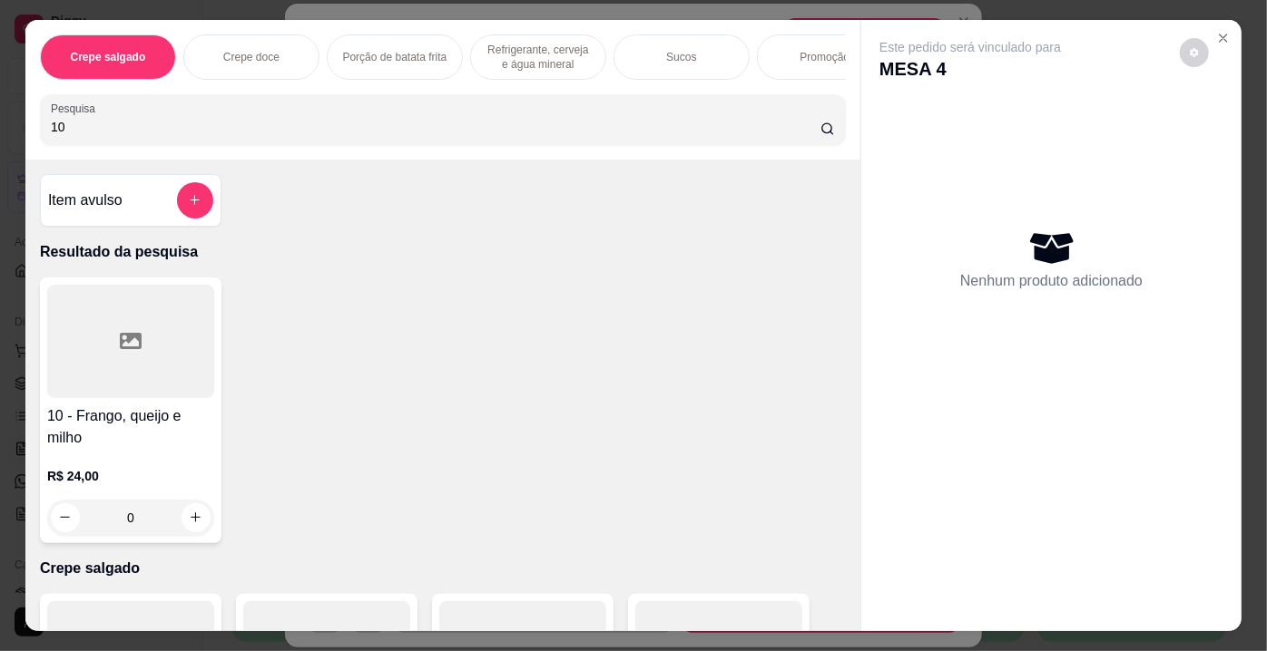
type input "10"
click at [169, 387] on div at bounding box center [130, 341] width 167 height 113
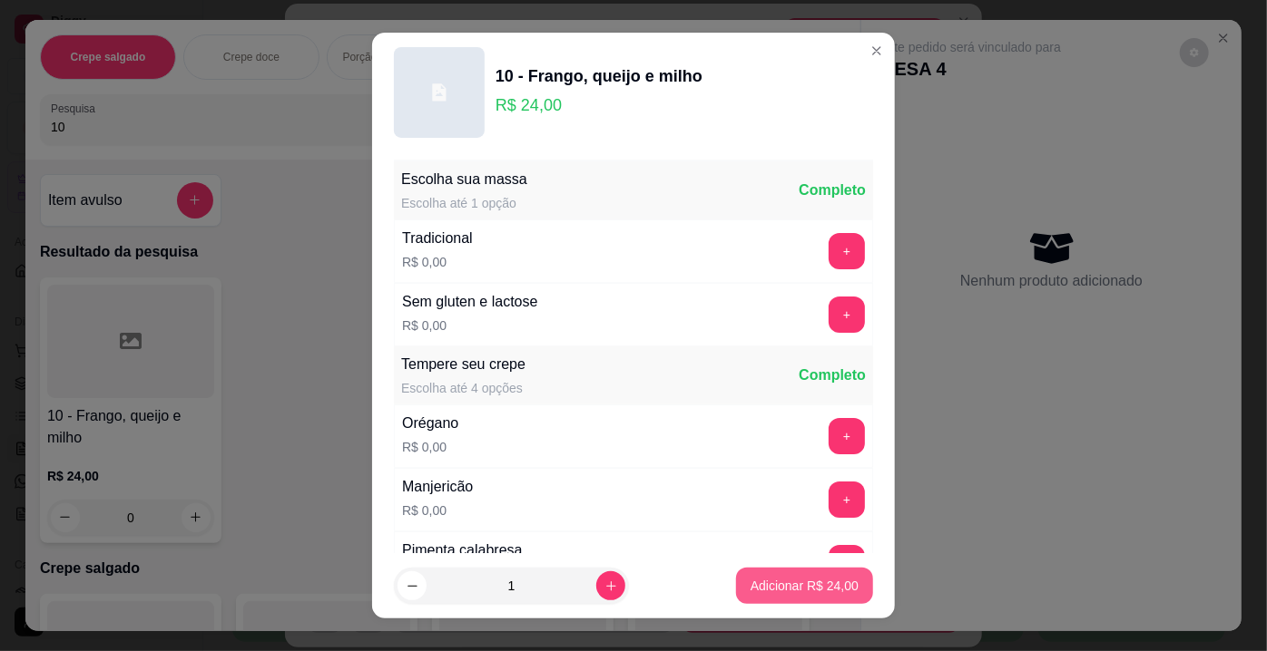
click at [776, 593] on p "Adicionar R$ 24,00" at bounding box center [804, 586] width 108 height 18
type input "1"
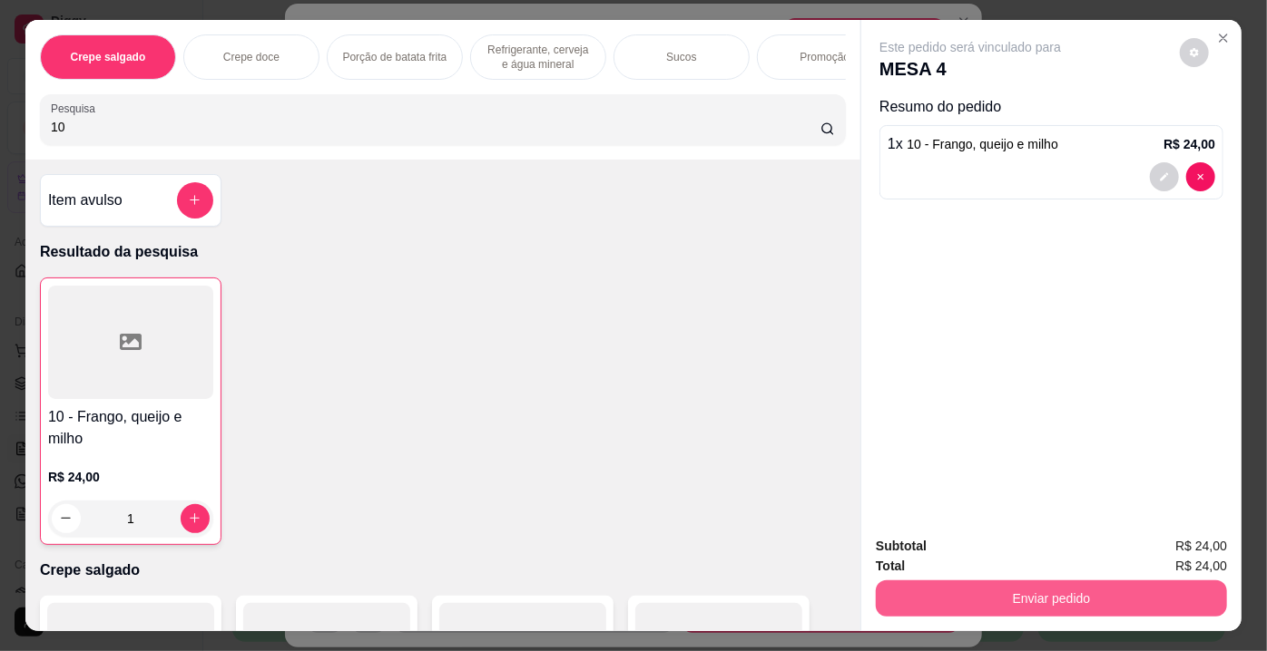
click at [999, 608] on button "Enviar pedido" at bounding box center [1051, 599] width 351 height 36
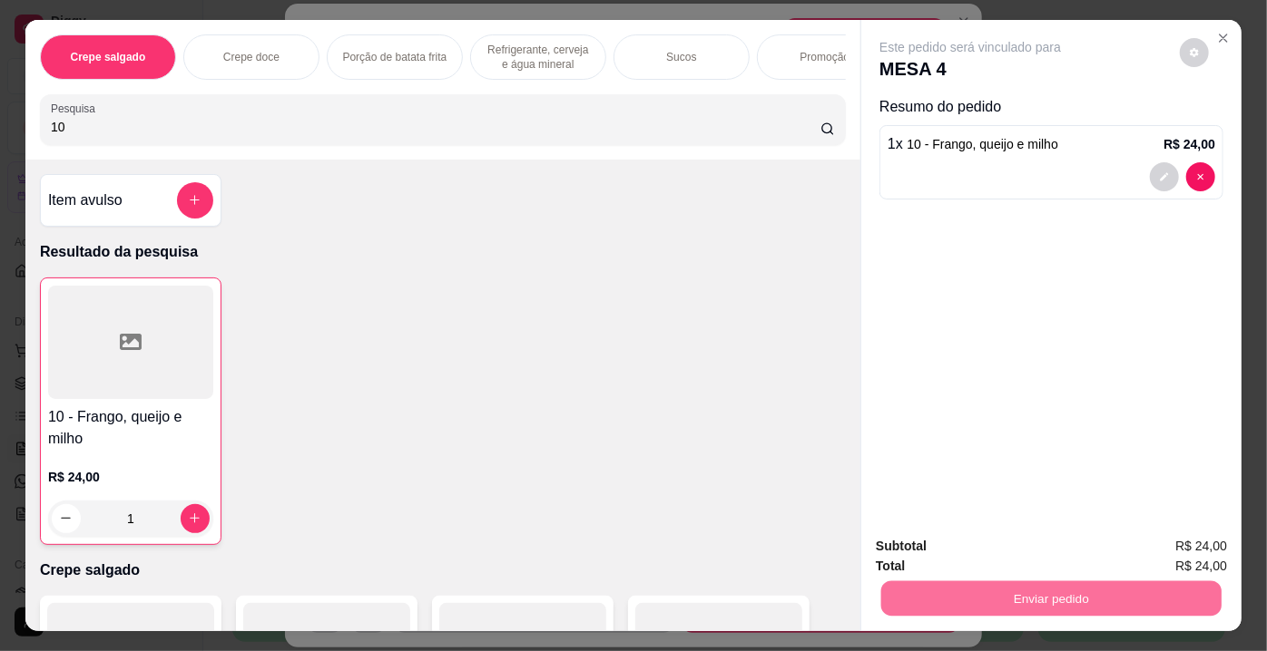
click at [1177, 547] on button "Enviar pedido" at bounding box center [1180, 549] width 100 height 34
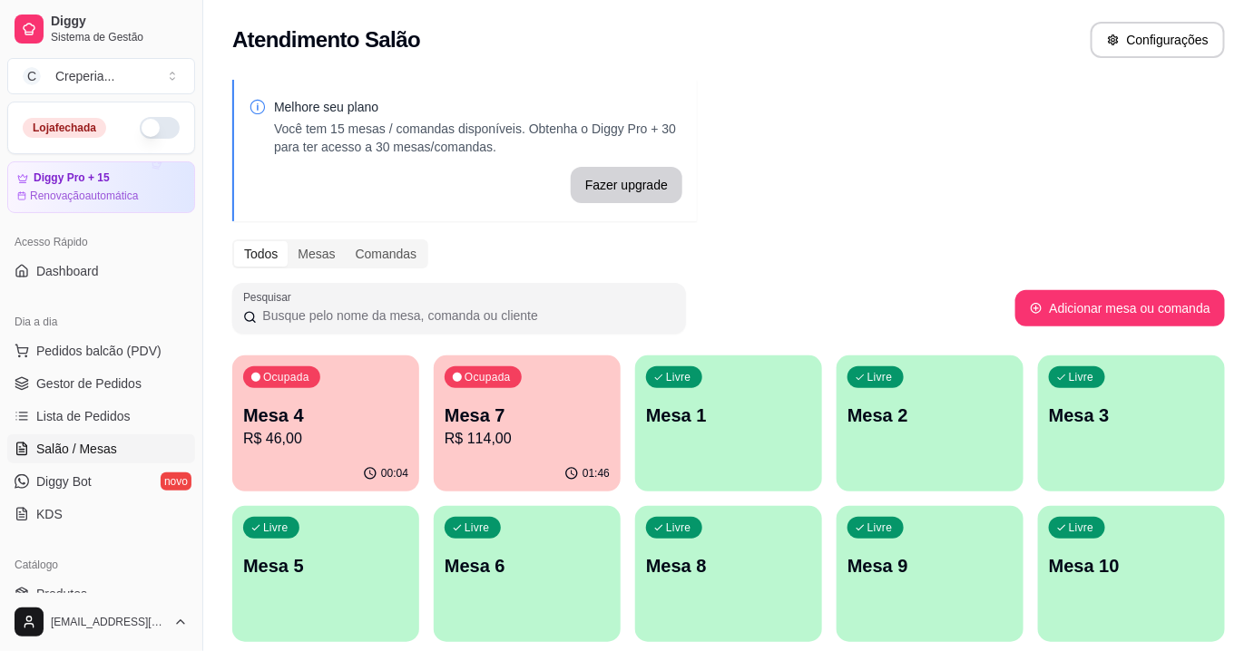
click at [1038, 190] on div "Melhore seu plano Você tem 15 mesas / comandas disponíveis. Obtenha o Diggy Pro…" at bounding box center [728, 442] width 1051 height 746
click at [349, 426] on p "Mesa 4" at bounding box center [326, 416] width 161 height 24
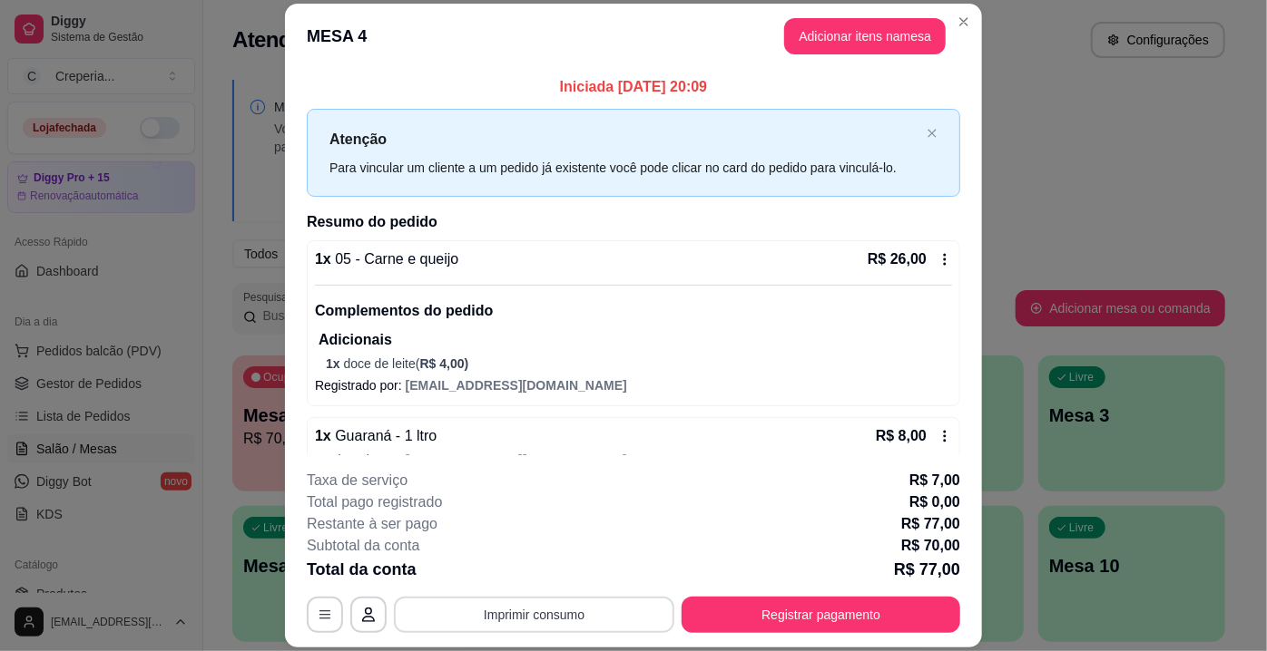
click at [546, 622] on button "Imprimir consumo" at bounding box center [534, 615] width 280 height 36
click at [510, 583] on button "IMPRESSORA" at bounding box center [533, 574] width 127 height 28
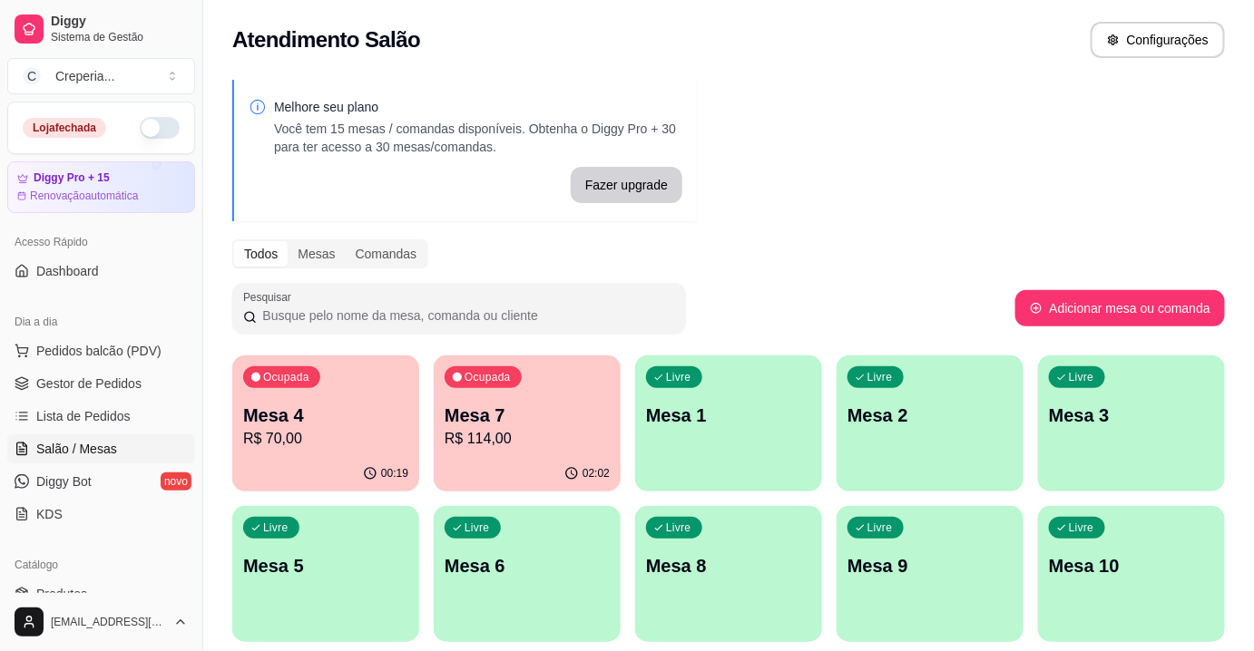
click at [320, 418] on p "Mesa 4" at bounding box center [325, 415] width 165 height 25
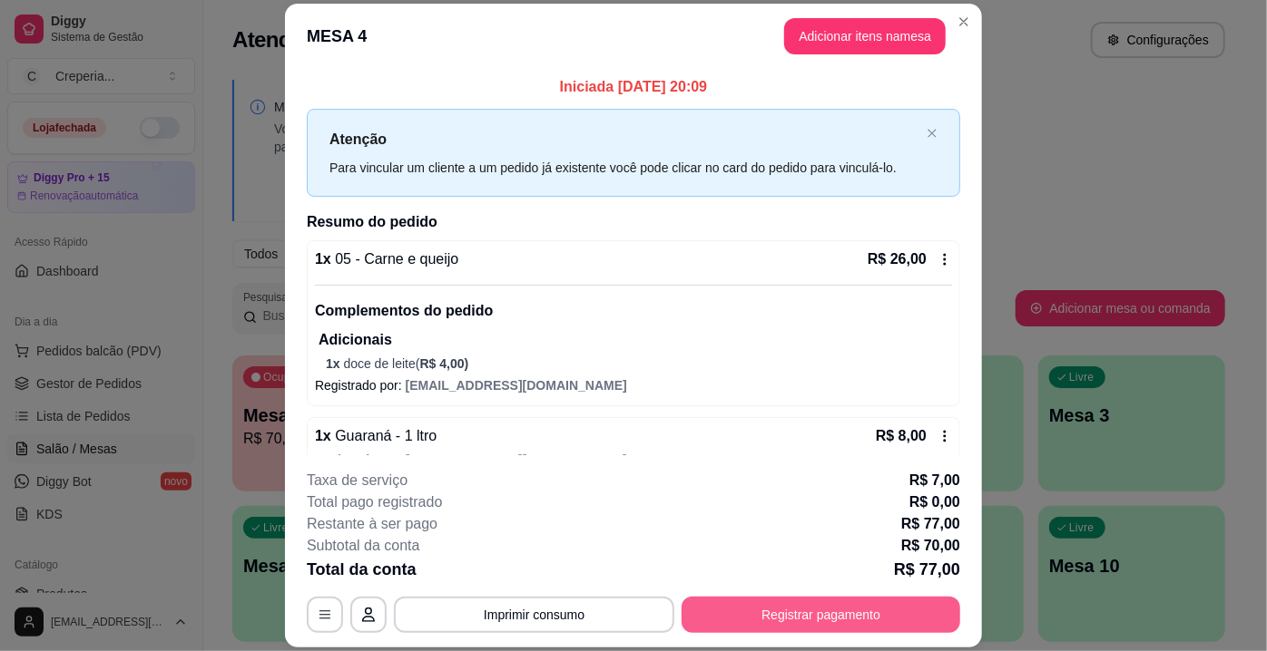
click at [887, 613] on button "Registrar pagamento" at bounding box center [820, 615] width 279 height 36
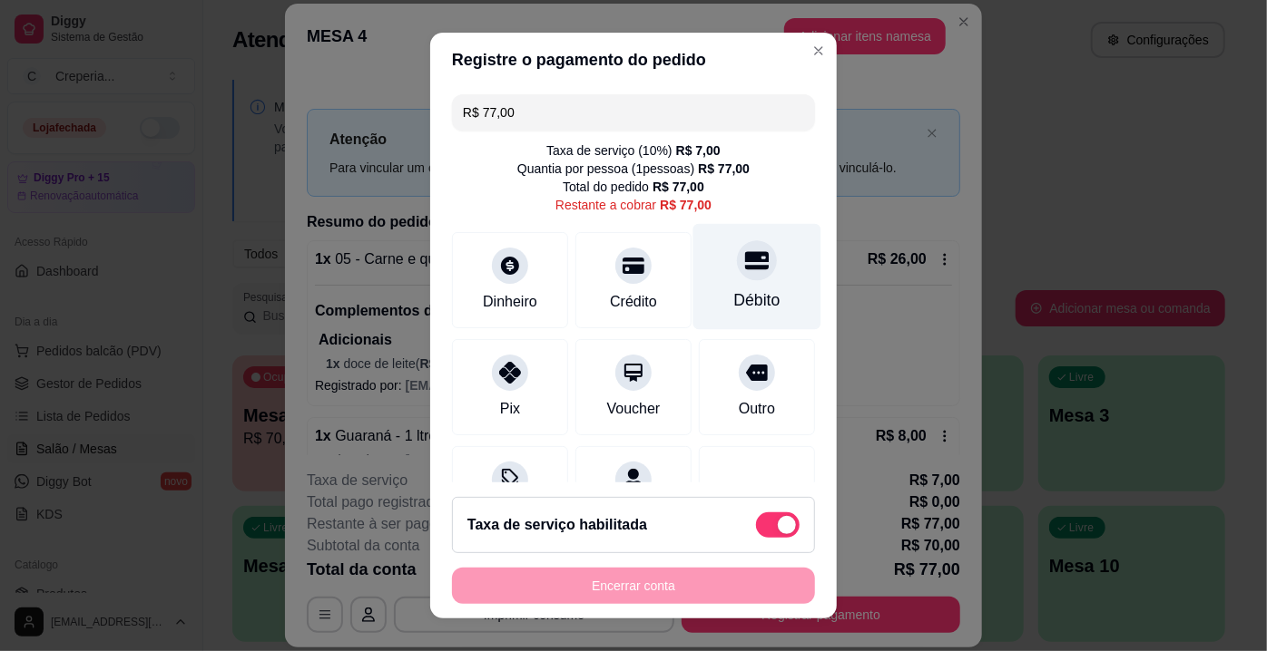
click at [734, 293] on div "Débito" at bounding box center [757, 301] width 46 height 24
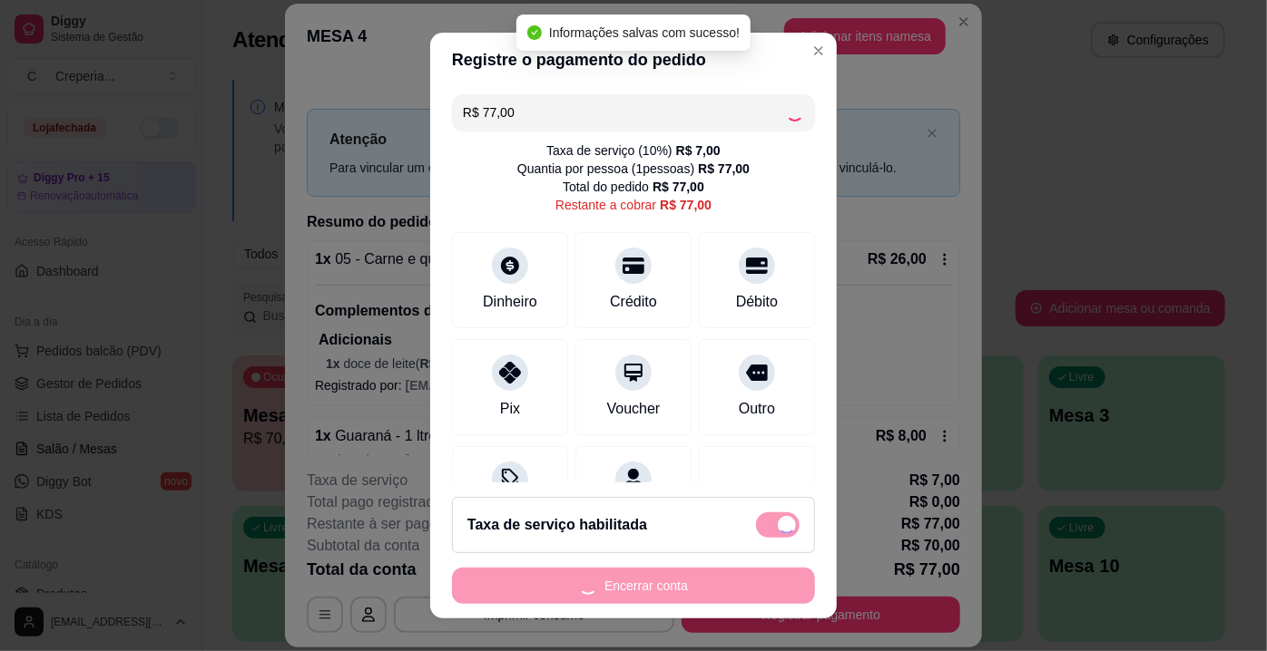
type input "R$ 0,00"
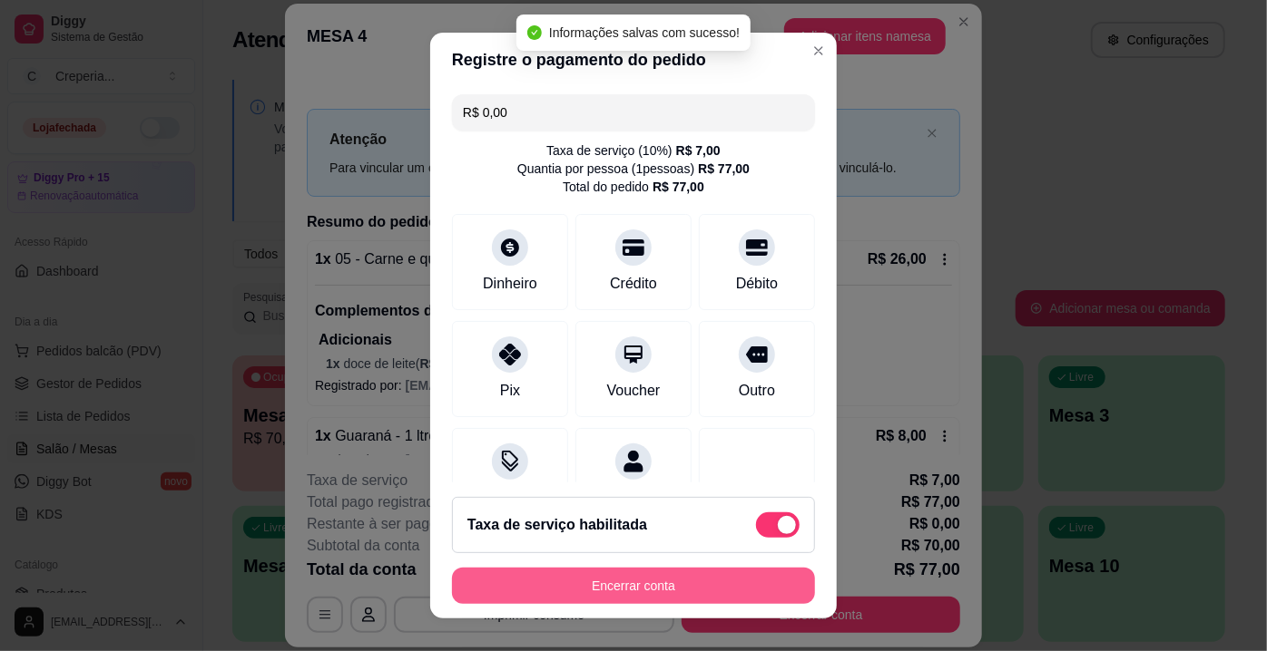
click at [649, 585] on button "Encerrar conta" at bounding box center [633, 586] width 363 height 36
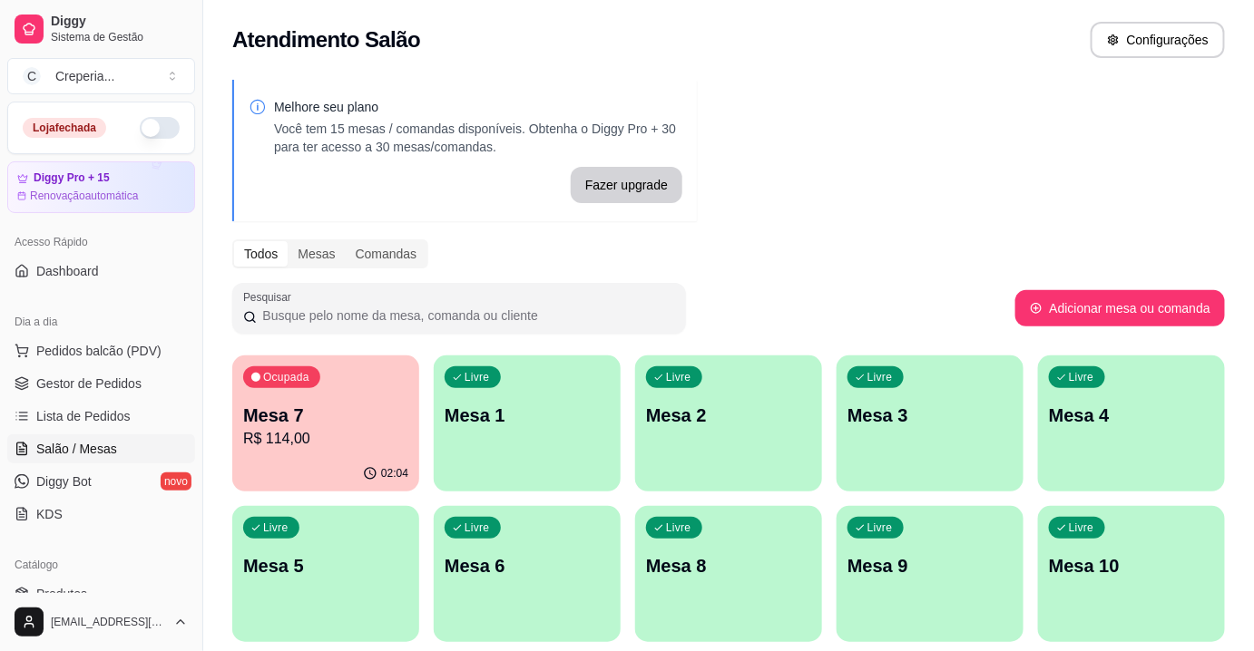
click at [510, 424] on p "Mesa 1" at bounding box center [527, 415] width 165 height 25
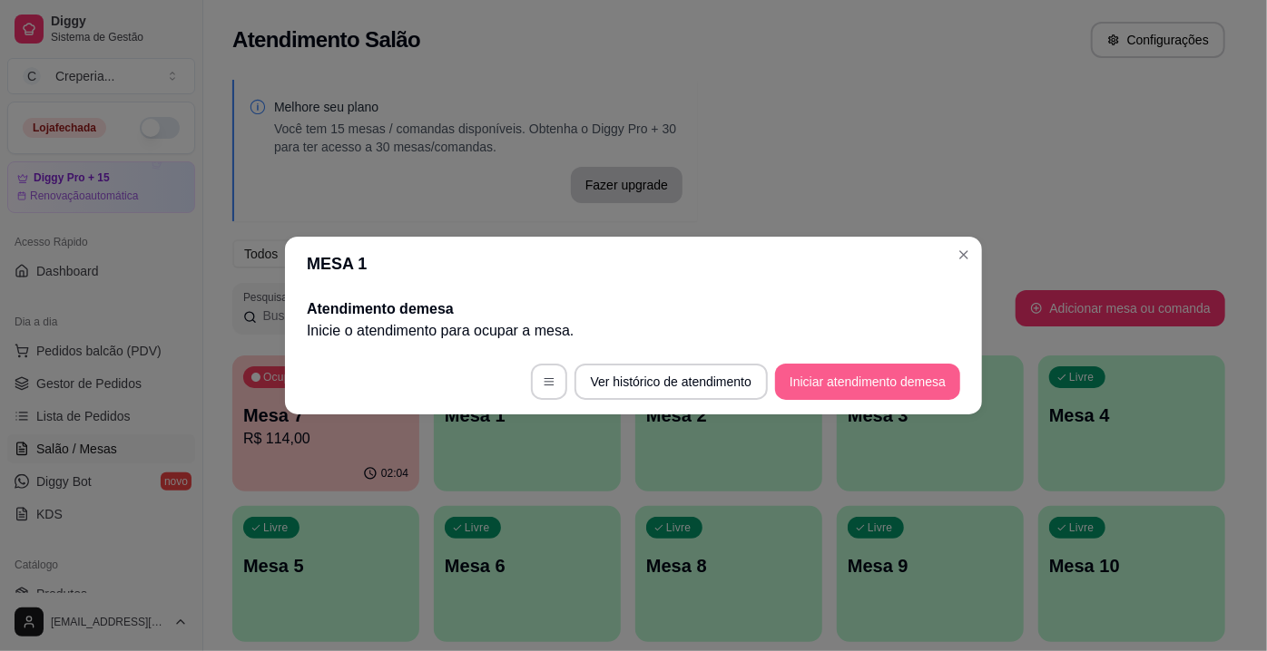
click at [795, 373] on button "Iniciar atendimento de mesa" at bounding box center [867, 382] width 185 height 36
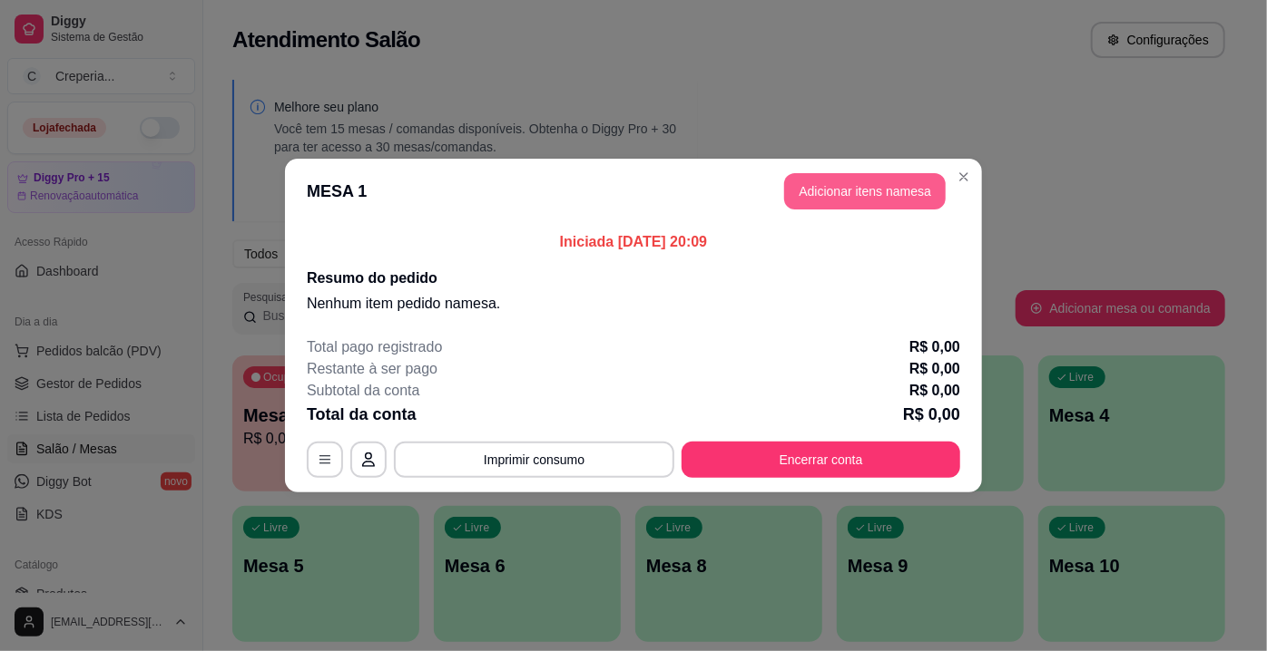
click at [832, 192] on button "Adicionar itens na mesa" at bounding box center [864, 191] width 161 height 36
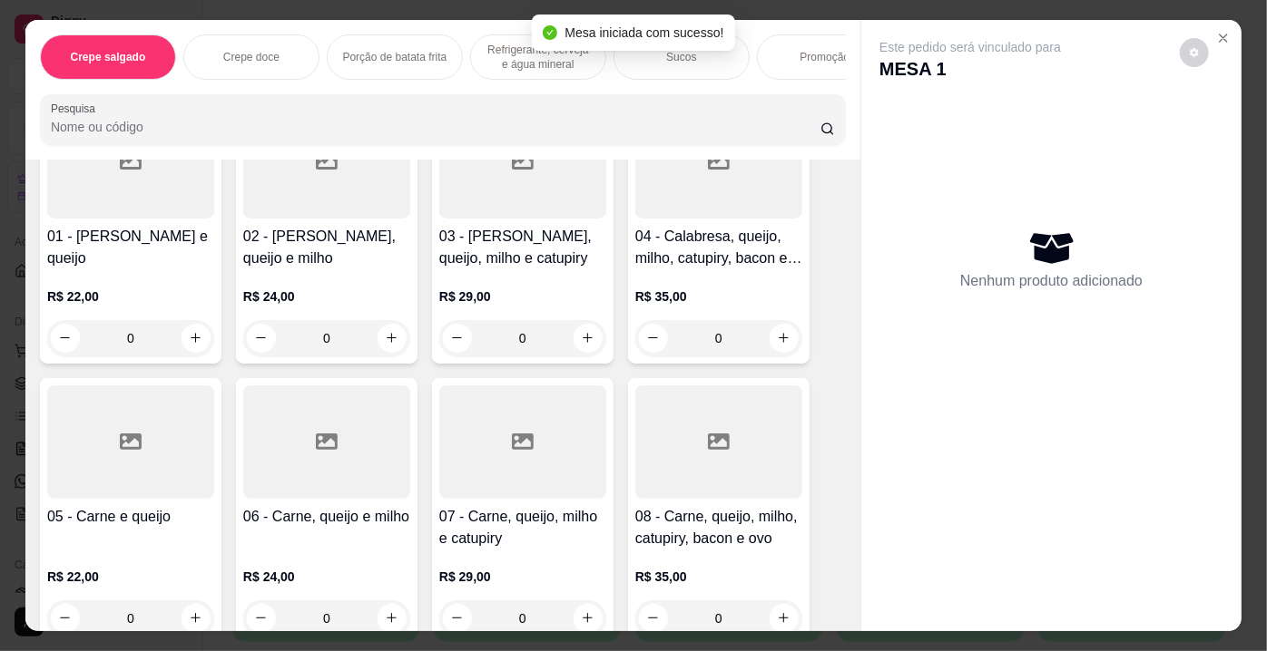
scroll to position [329, 0]
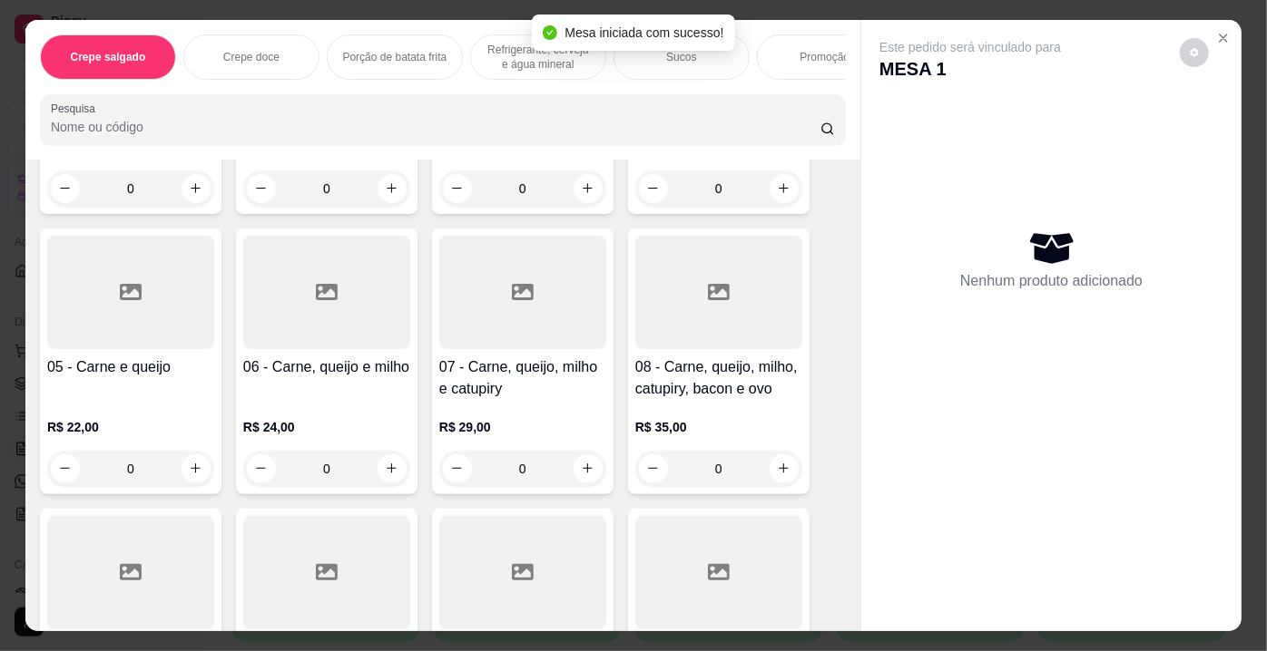
click at [719, 348] on div at bounding box center [718, 292] width 167 height 113
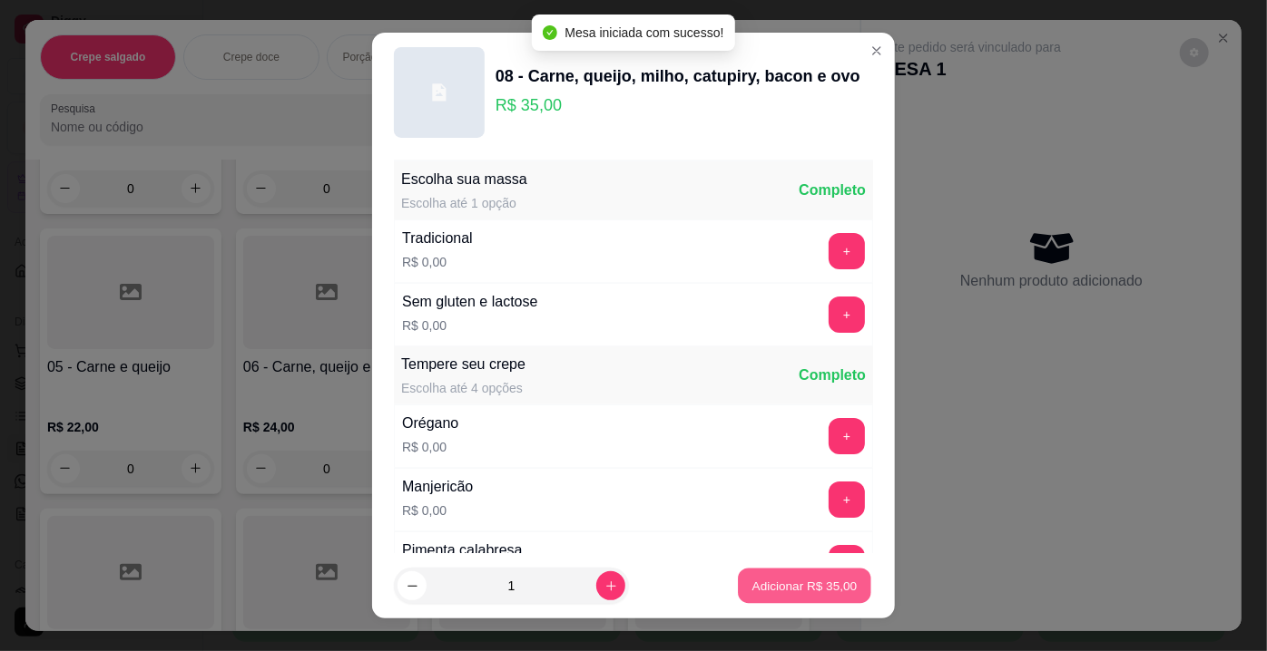
click at [752, 577] on p "Adicionar R$ 35,00" at bounding box center [804, 585] width 105 height 17
type input "1"
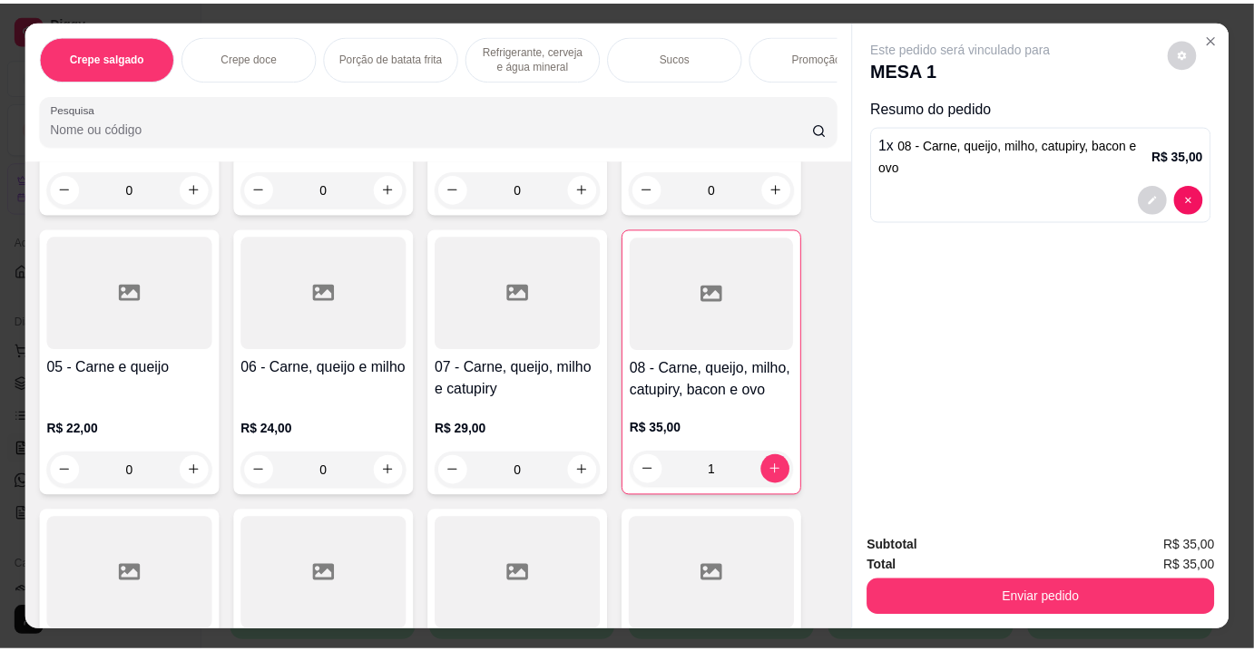
scroll to position [0, 0]
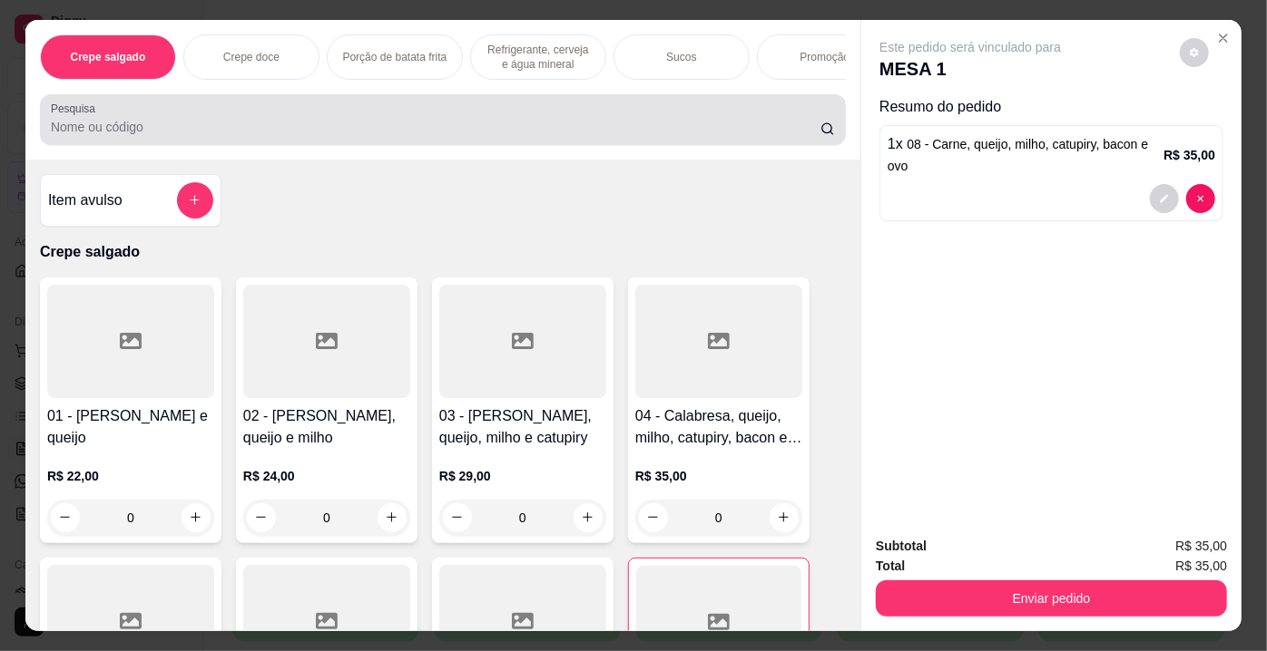
click at [257, 138] on div at bounding box center [443, 120] width 784 height 36
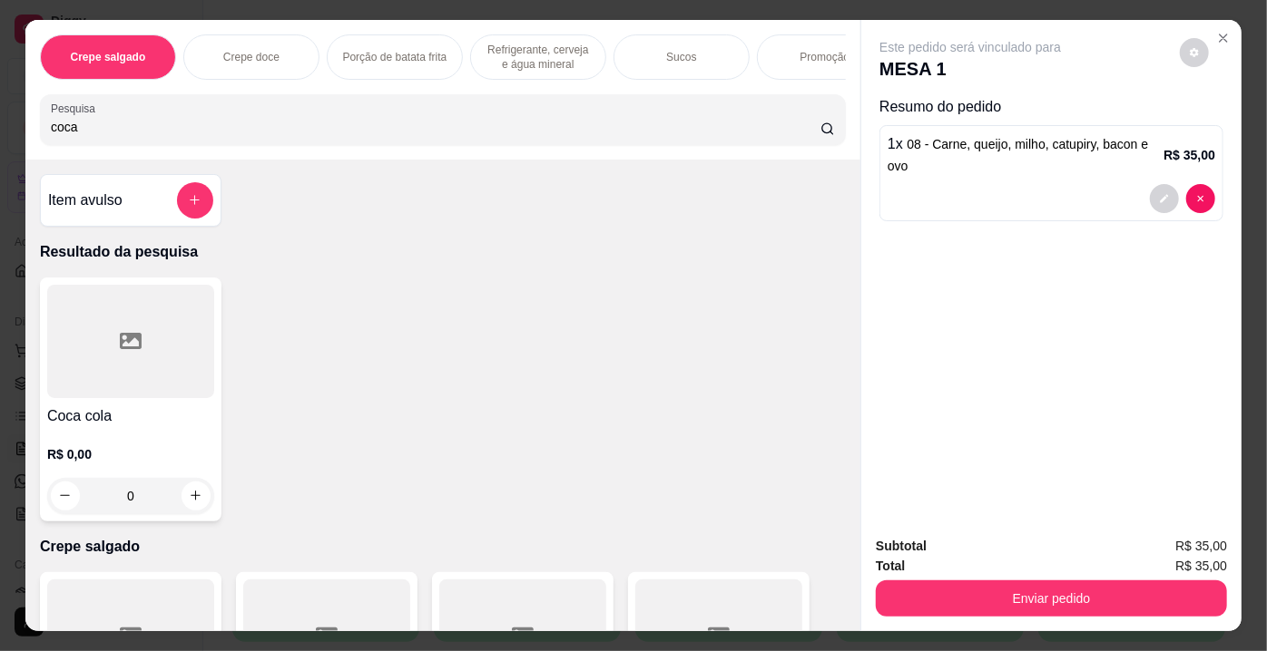
type input "coca"
click at [137, 394] on div at bounding box center [130, 341] width 167 height 113
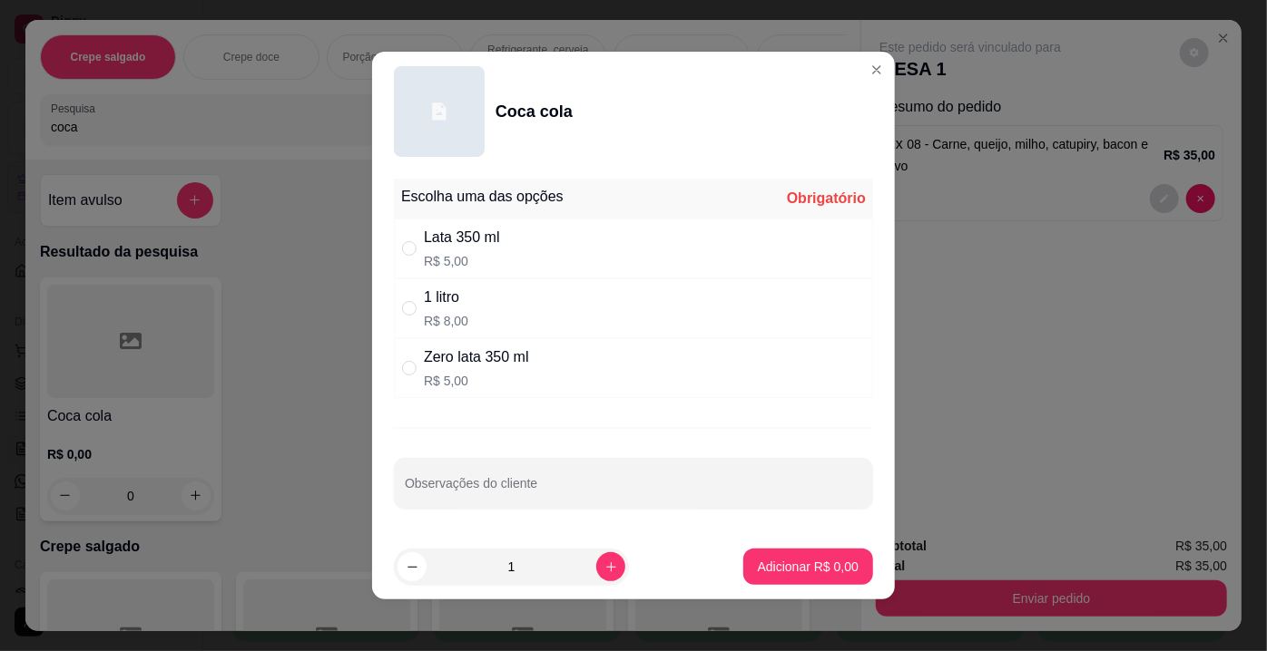
click at [461, 250] on div "Lata 350 ml R$ 5,00" at bounding box center [462, 249] width 76 height 44
radio input "true"
click at [788, 570] on p "Adicionar R$ 5,00" at bounding box center [807, 566] width 98 height 17
type input "1"
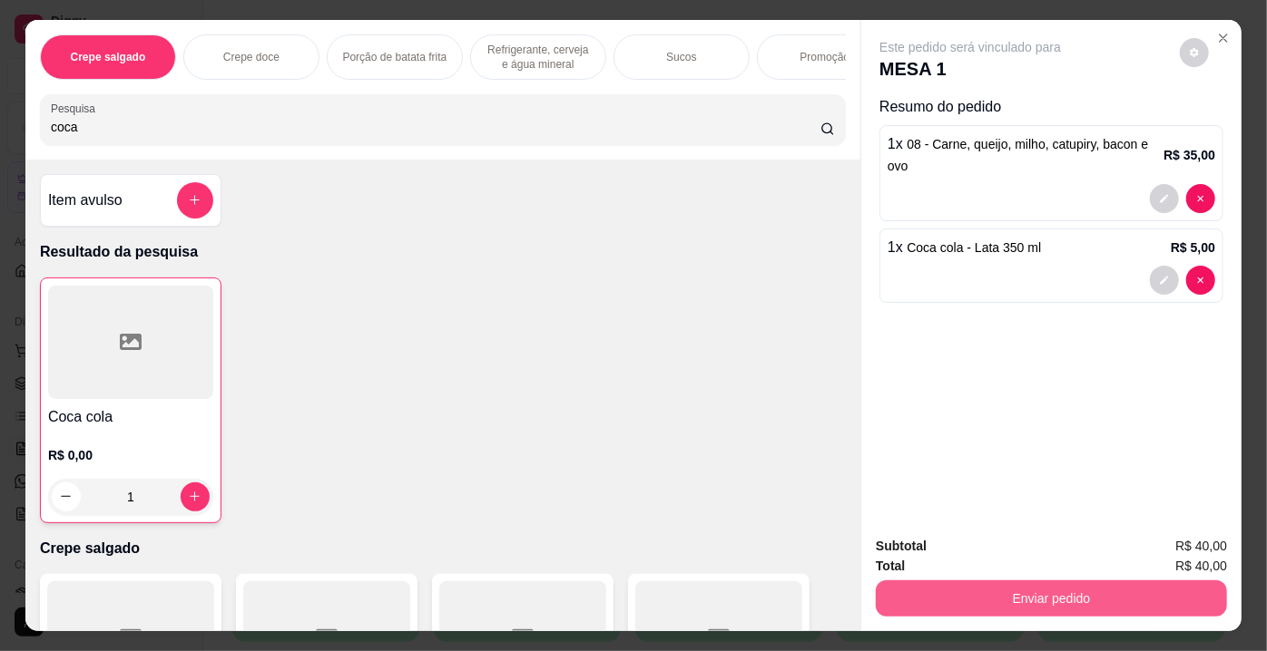
click at [974, 594] on button "Enviar pedido" at bounding box center [1051, 599] width 351 height 36
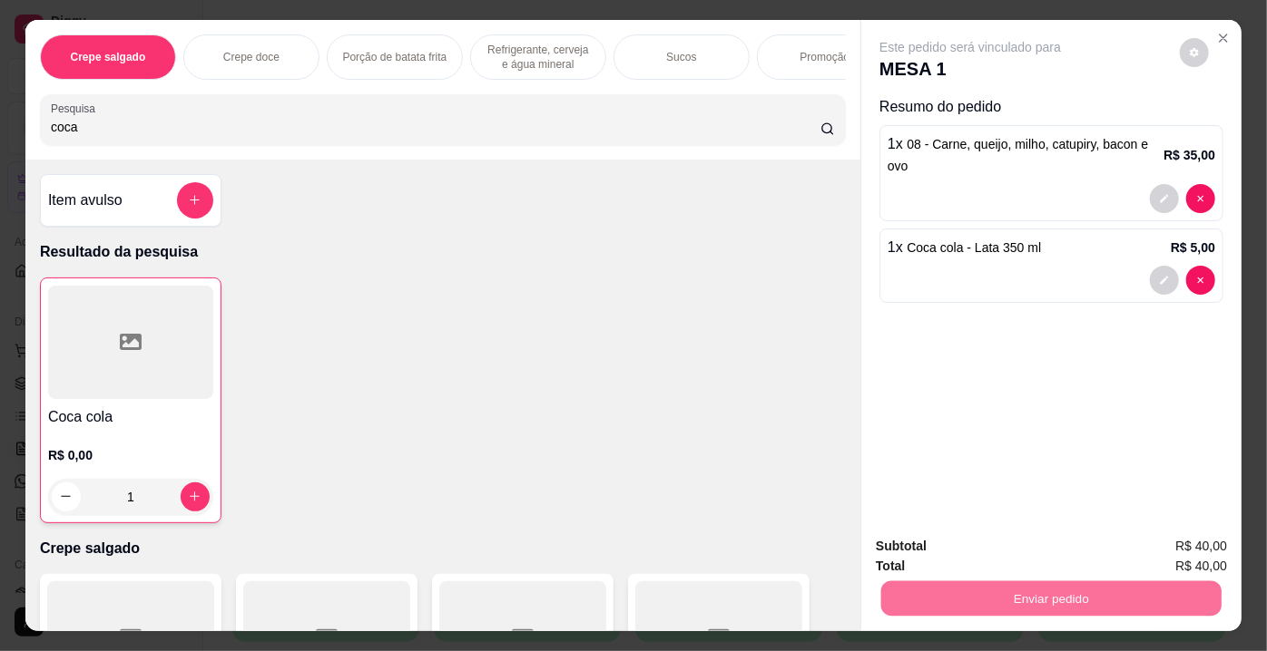
click at [1169, 538] on button "Enviar pedido" at bounding box center [1180, 549] width 103 height 34
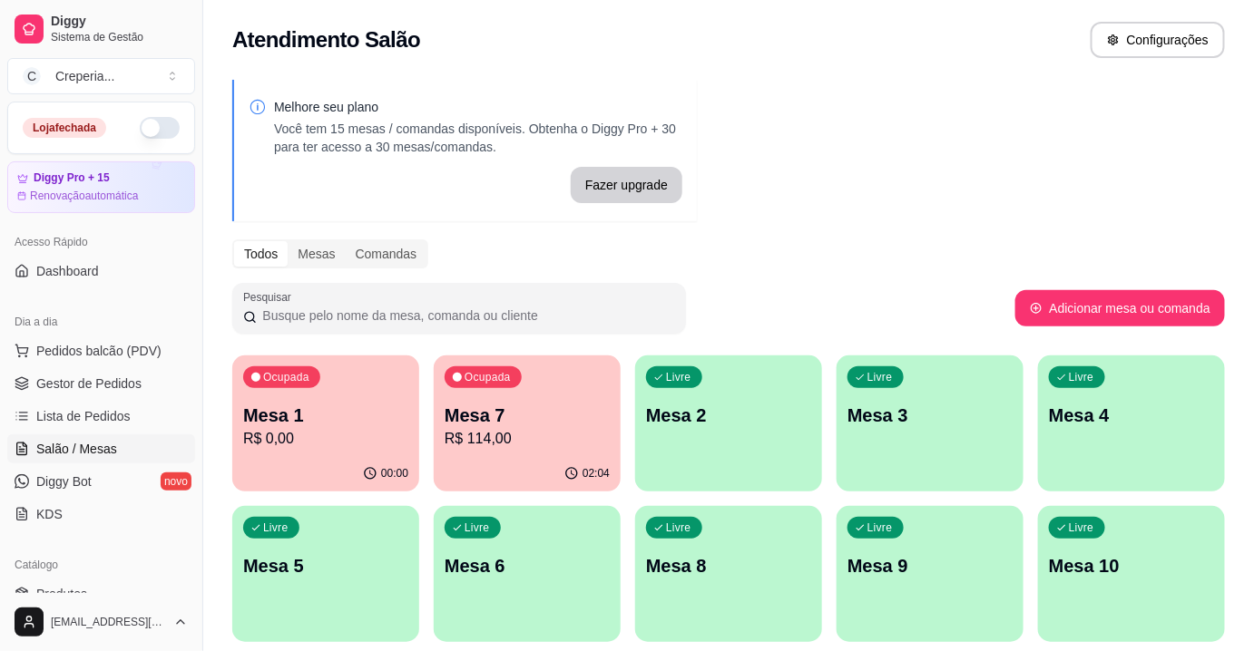
click at [318, 422] on p "Mesa 1" at bounding box center [325, 415] width 165 height 25
click at [540, 391] on div "Ocupada Mesa 7 R$ 114,00" at bounding box center [526, 406] width 181 height 98
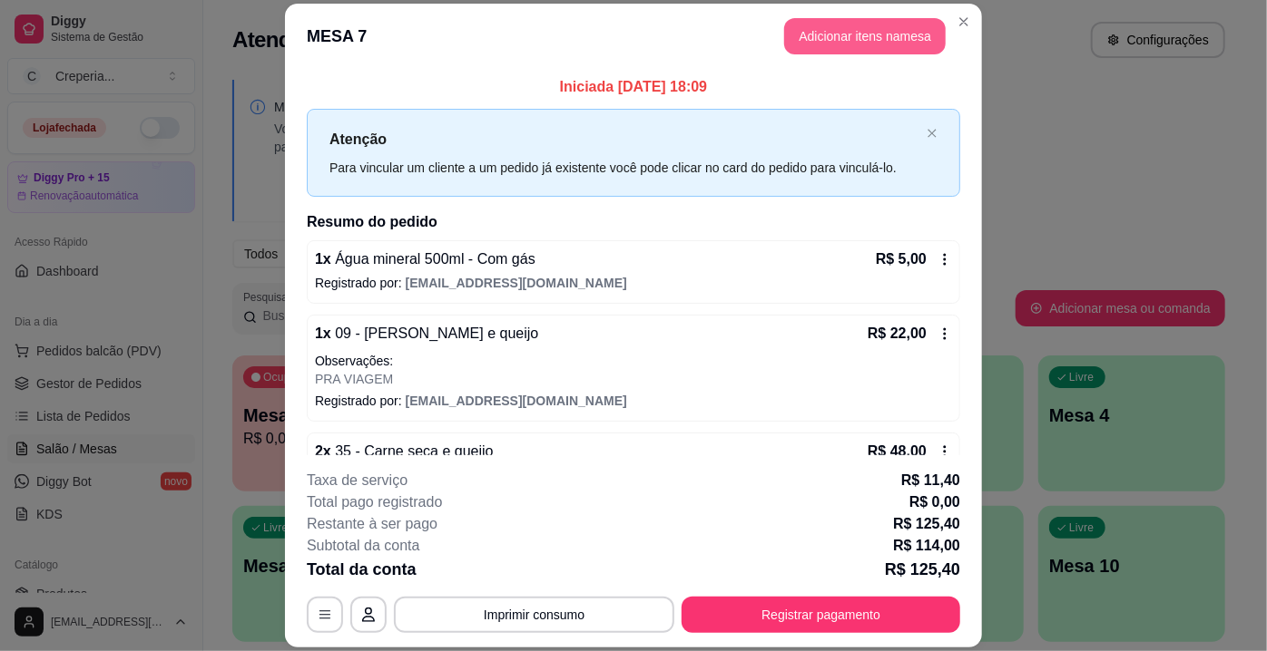
click at [846, 36] on button "Adicionar itens na mesa" at bounding box center [864, 36] width 161 height 36
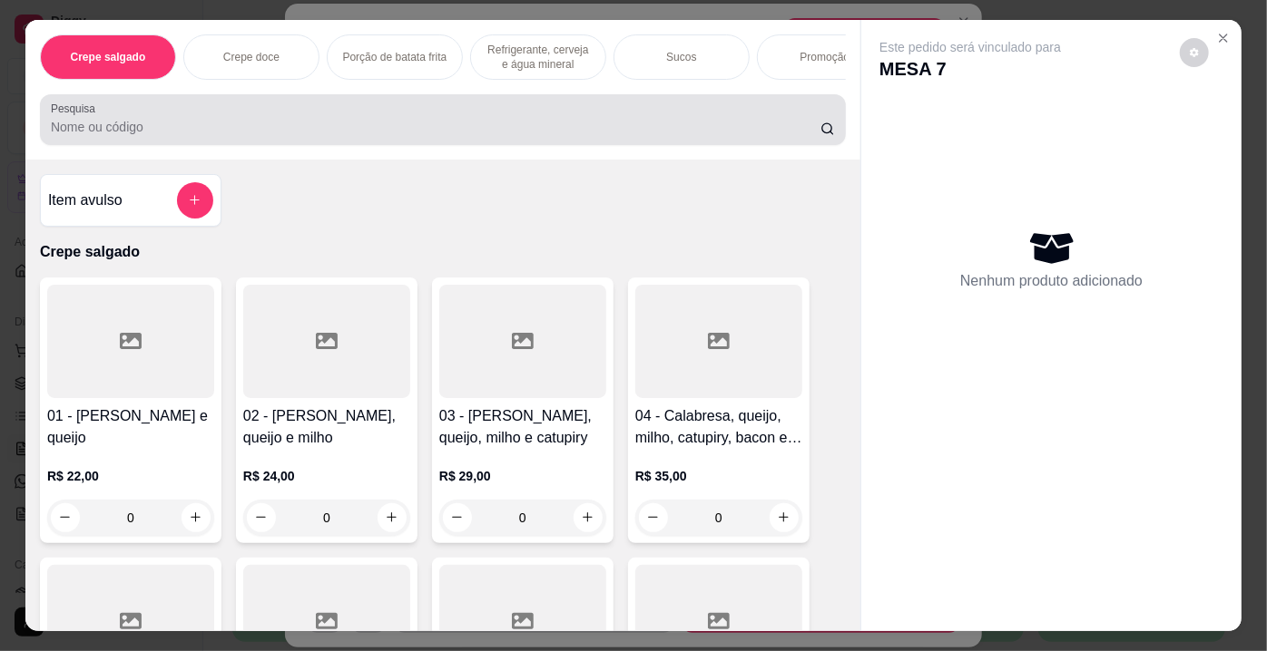
click at [227, 136] on input "Pesquisa" at bounding box center [435, 127] width 769 height 18
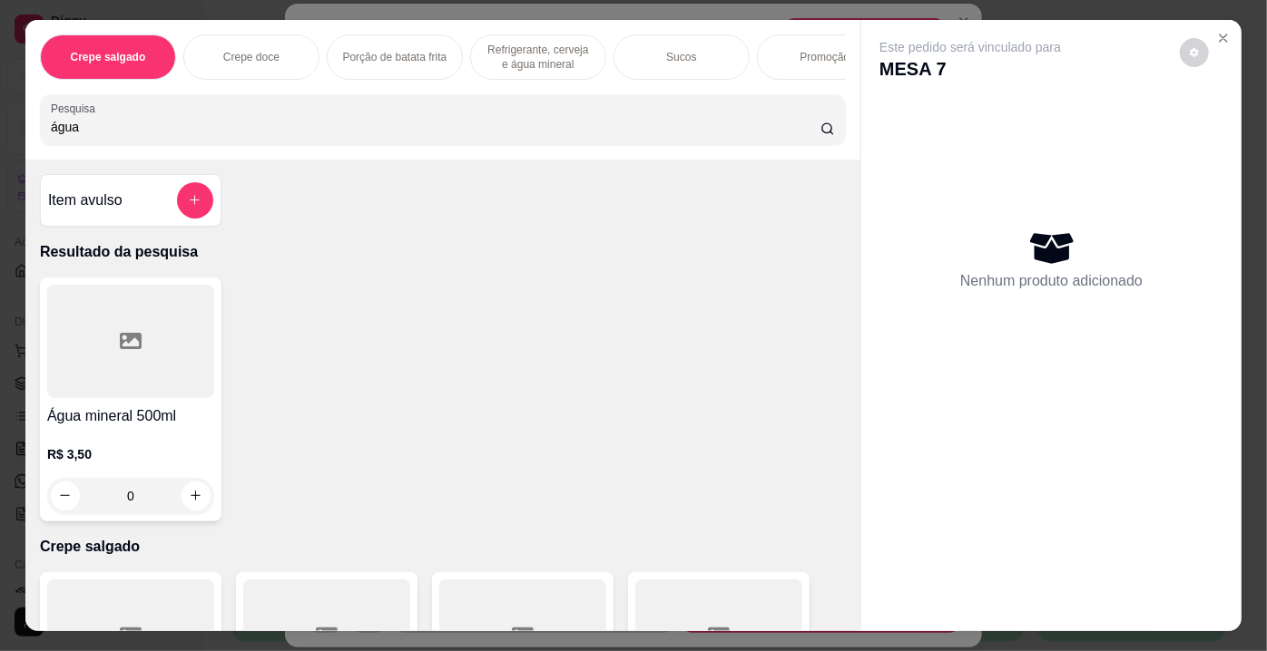
type input "água"
click at [136, 367] on div at bounding box center [130, 341] width 167 height 113
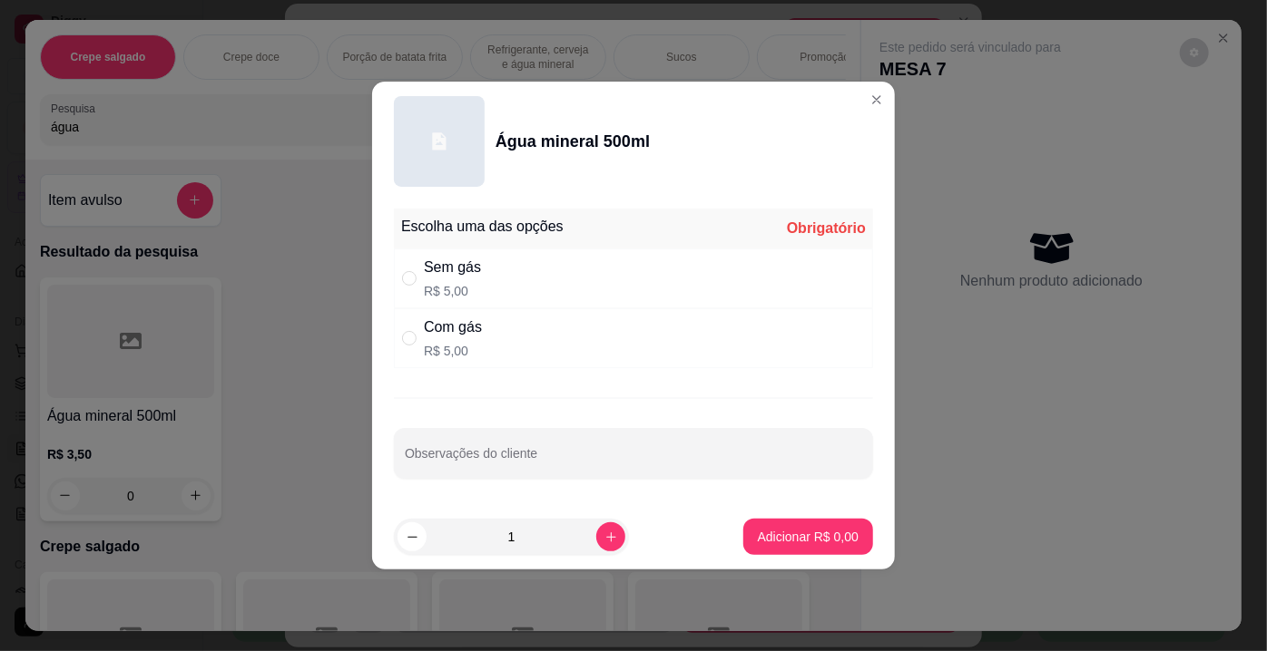
drag, startPoint x: 442, startPoint y: 331, endPoint x: 621, endPoint y: 446, distance: 213.4
click at [443, 331] on div "Com gás" at bounding box center [453, 328] width 58 height 22
radio input "true"
click at [758, 533] on p "Adicionar R$ 5,00" at bounding box center [808, 537] width 101 height 18
type input "1"
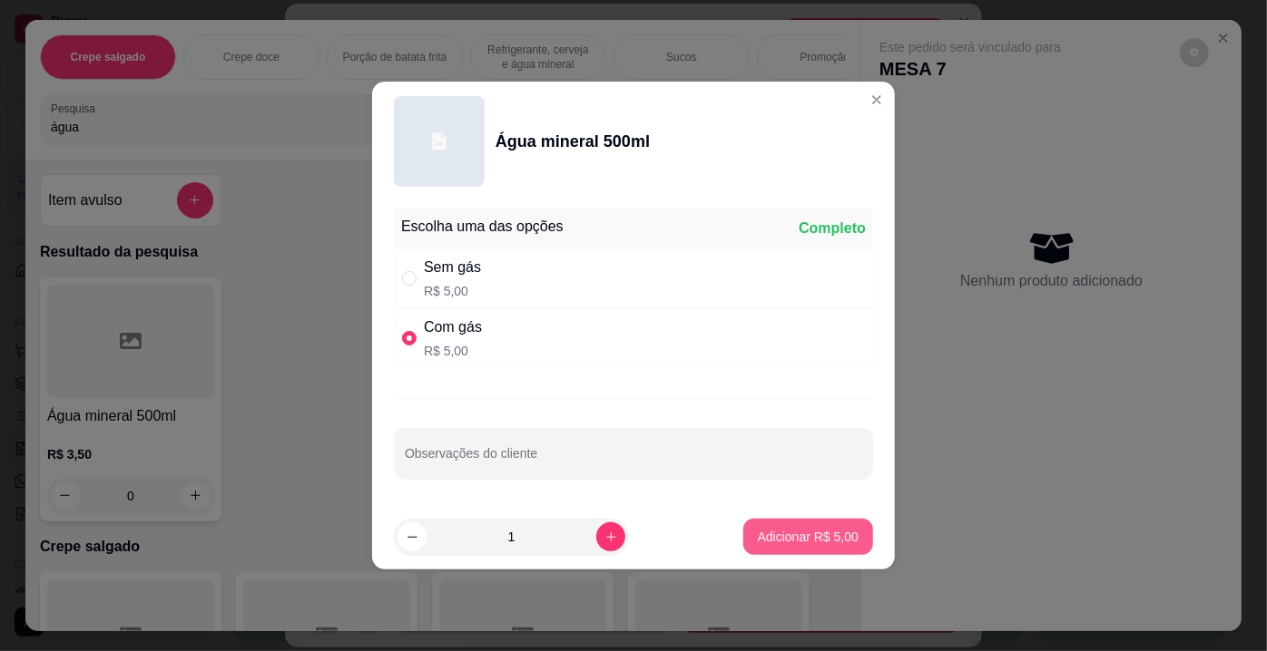
type input "1"
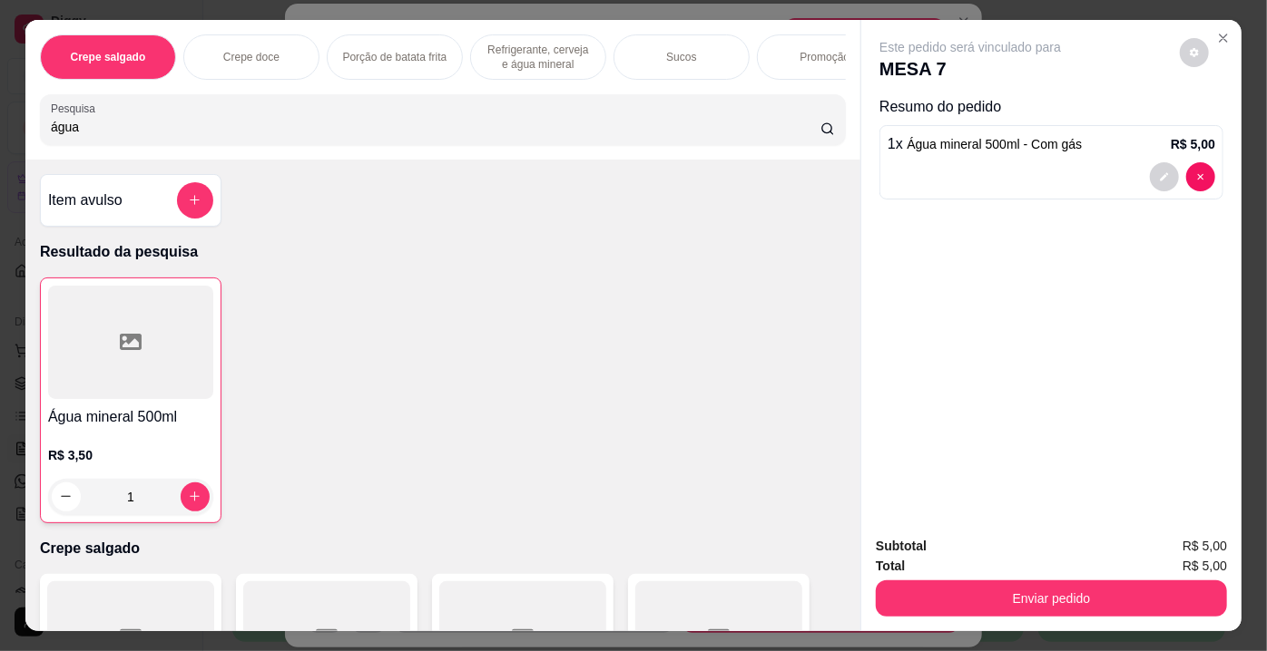
drag, startPoint x: 122, startPoint y: 114, endPoint x: 0, endPoint y: 135, distance: 123.4
click at [0, 135] on div "Crepe salgado Crepe doce Porção de batata frita Refrigerante, cerveja e água mi…" at bounding box center [633, 325] width 1267 height 651
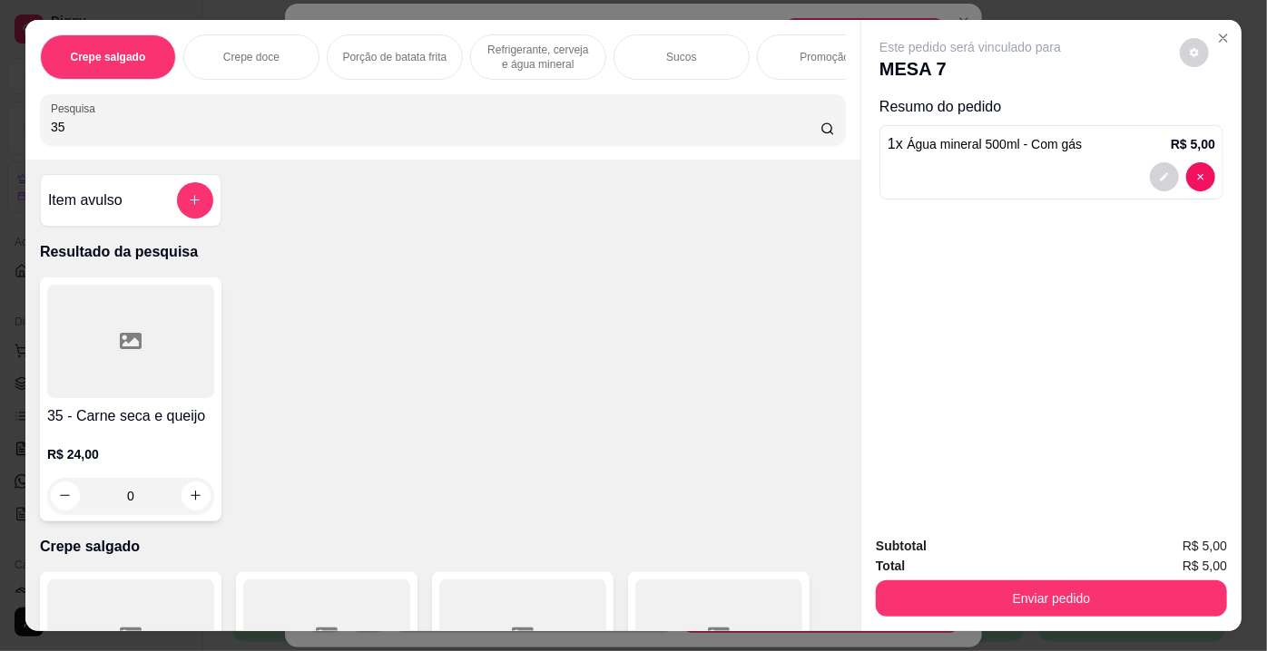
type input "35"
click at [89, 382] on div at bounding box center [130, 341] width 167 height 113
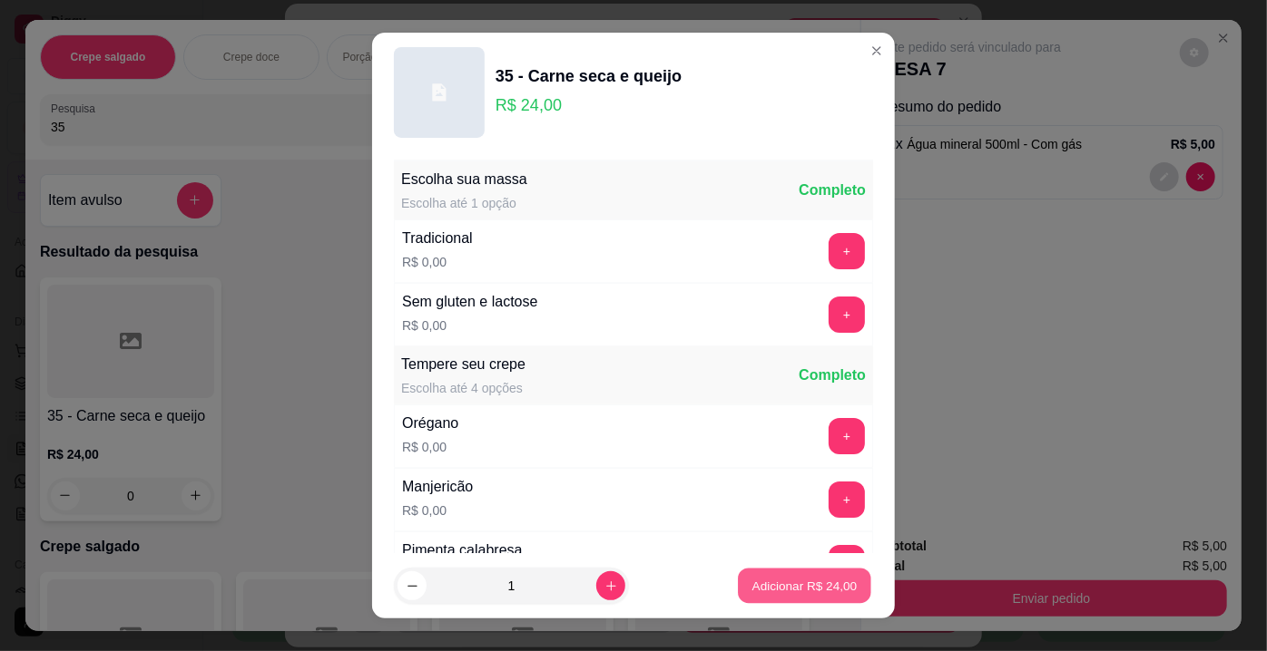
click at [800, 578] on p "Adicionar R$ 24,00" at bounding box center [804, 585] width 105 height 17
type input "1"
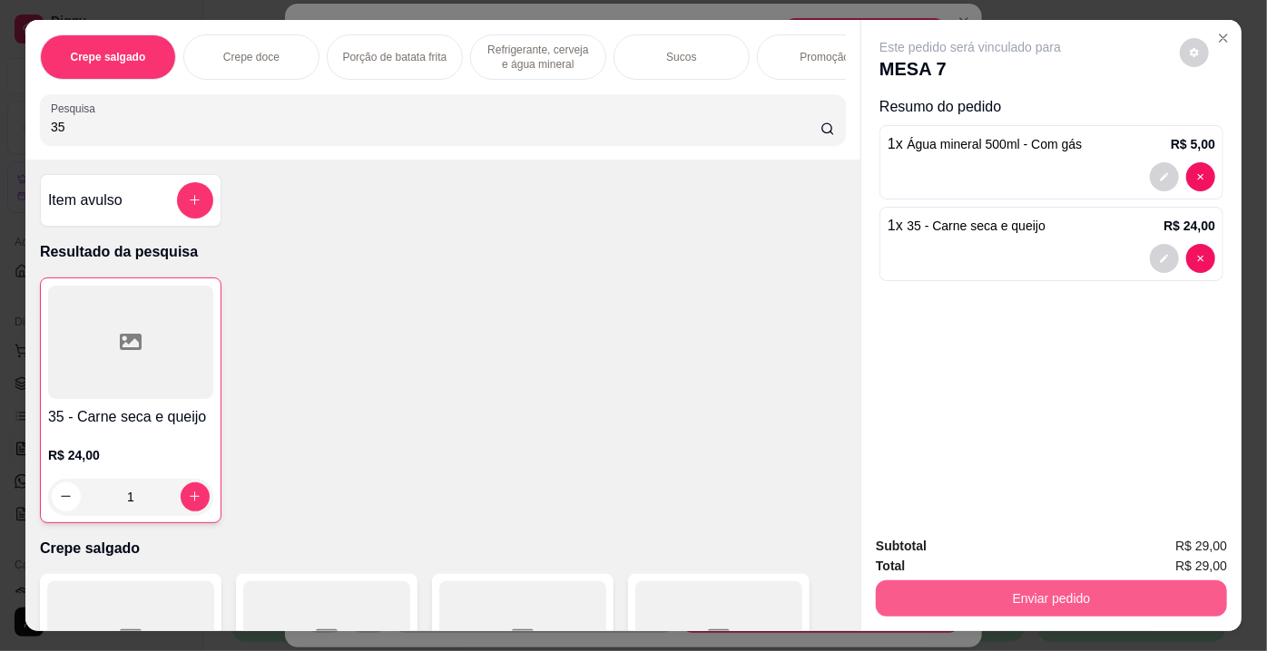
click at [1050, 596] on button "Enviar pedido" at bounding box center [1051, 599] width 351 height 36
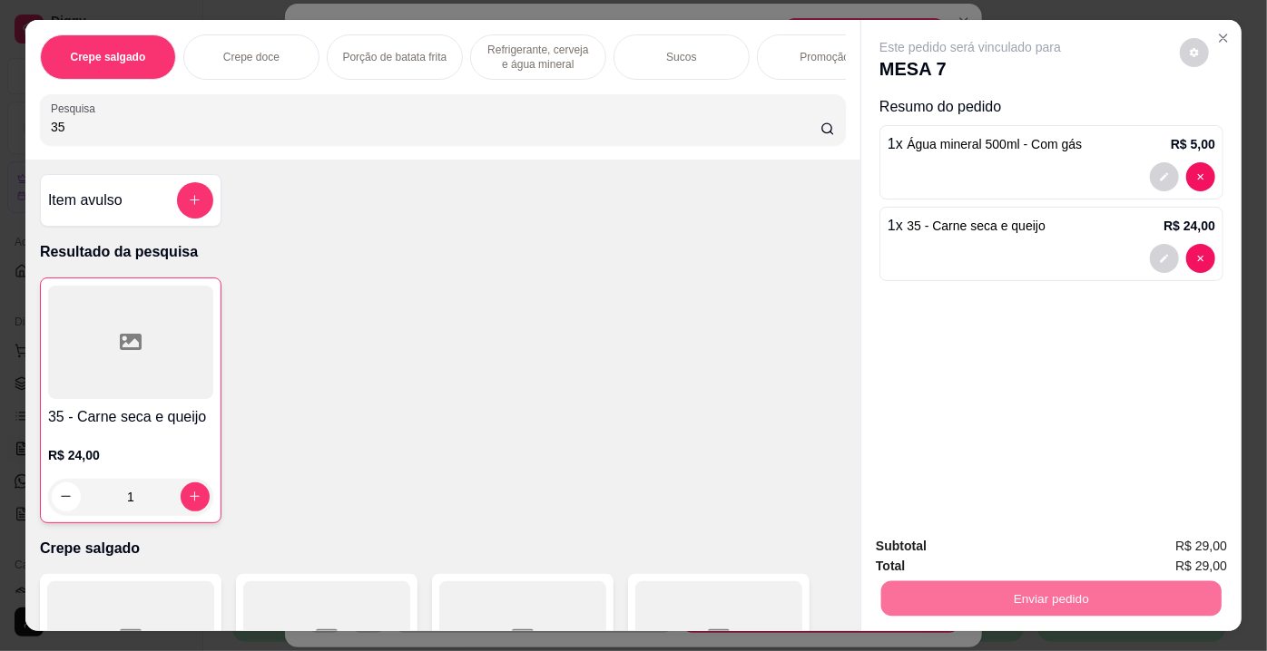
click at [1185, 553] on button "Enviar pedido" at bounding box center [1180, 549] width 100 height 34
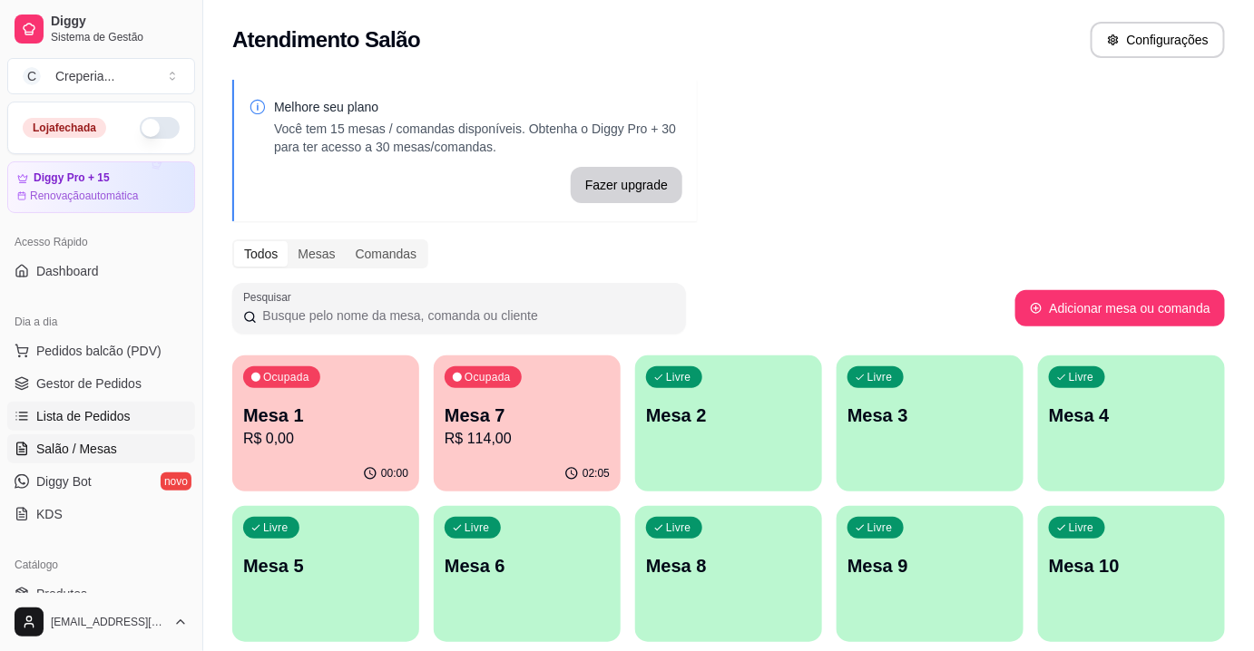
click at [132, 402] on link "Lista de Pedidos" at bounding box center [101, 416] width 188 height 29
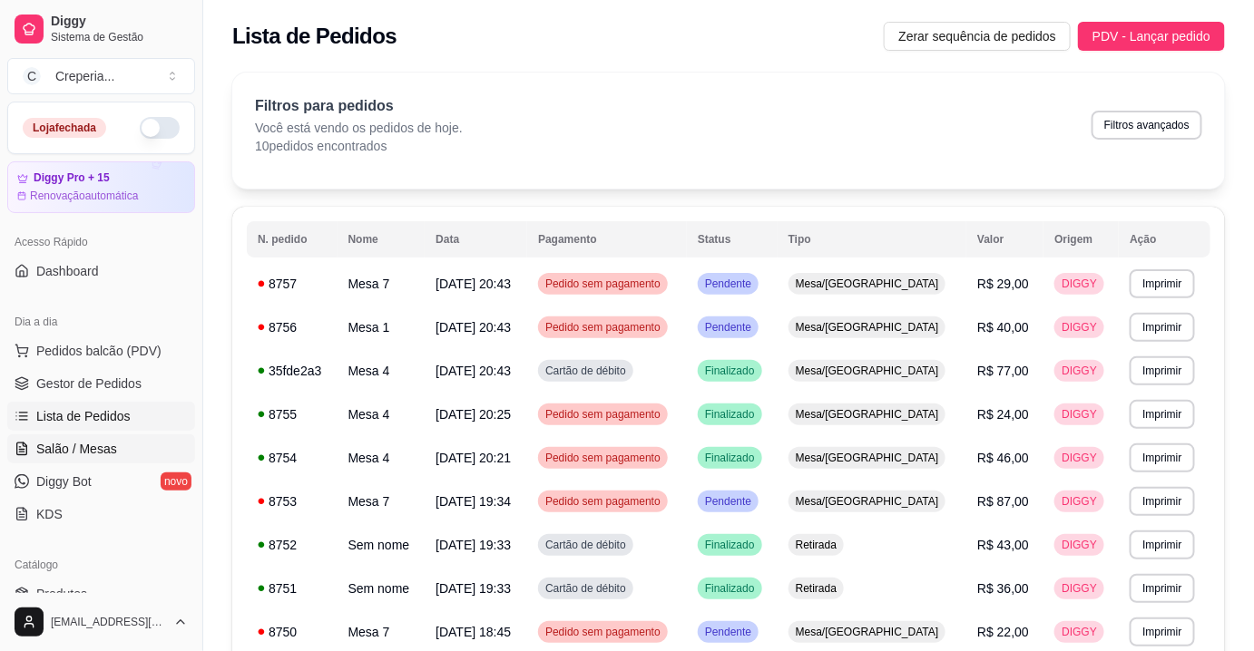
click at [96, 455] on span "Salão / Mesas" at bounding box center [76, 449] width 81 height 18
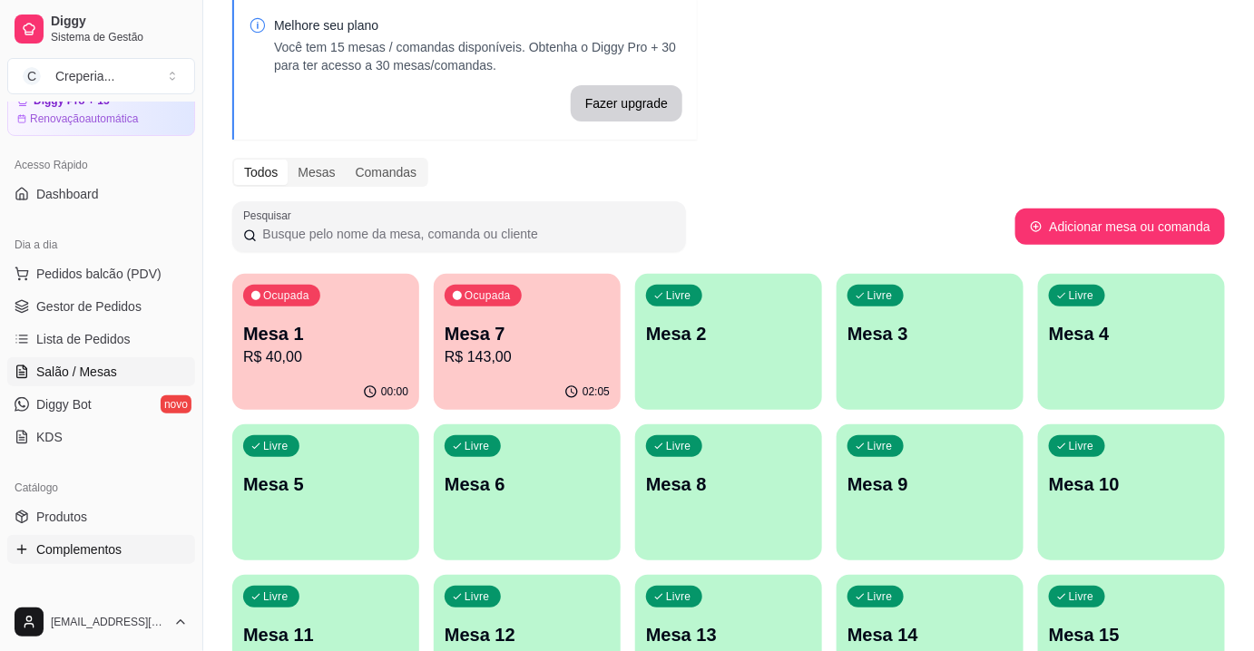
scroll to position [164, 0]
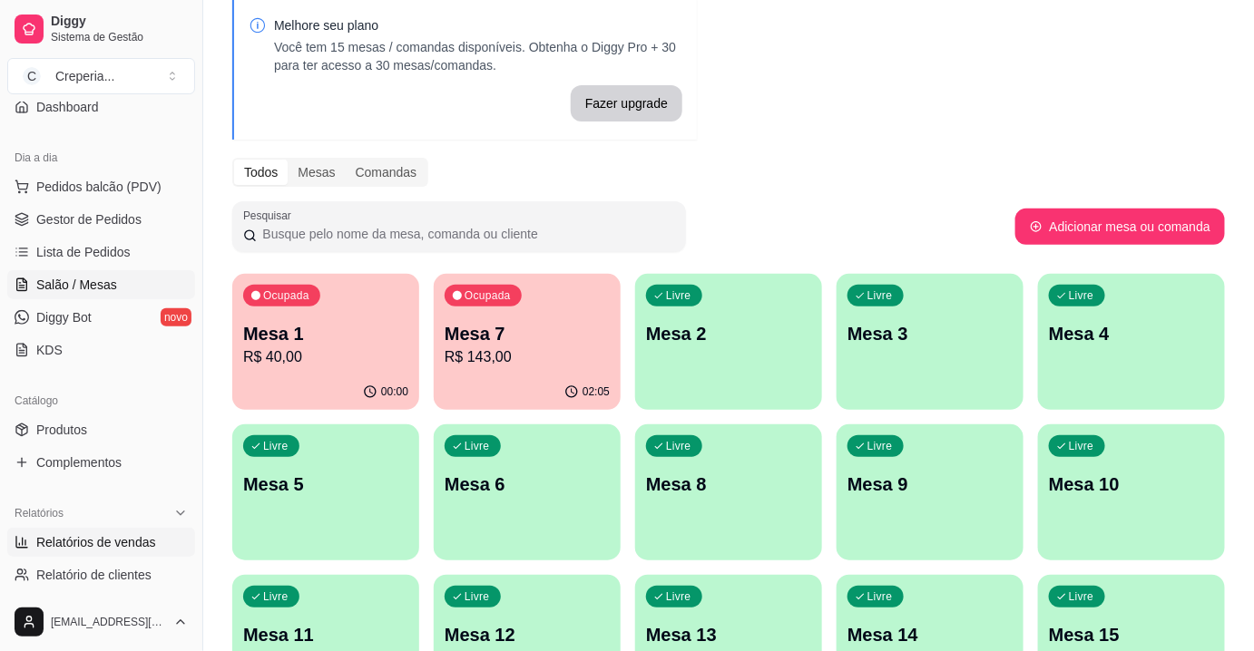
click at [89, 536] on span "Relatórios de vendas" at bounding box center [96, 542] width 120 height 18
select select "ALL"
select select "0"
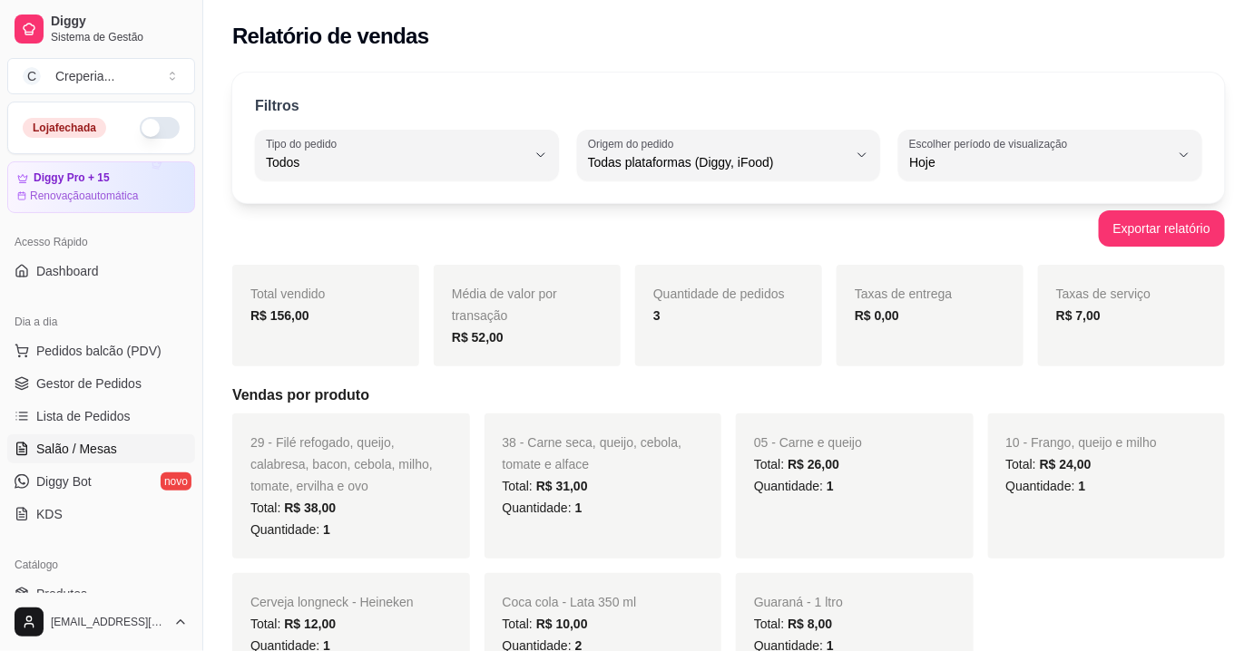
click at [83, 450] on span "Salão / Mesas" at bounding box center [76, 449] width 81 height 18
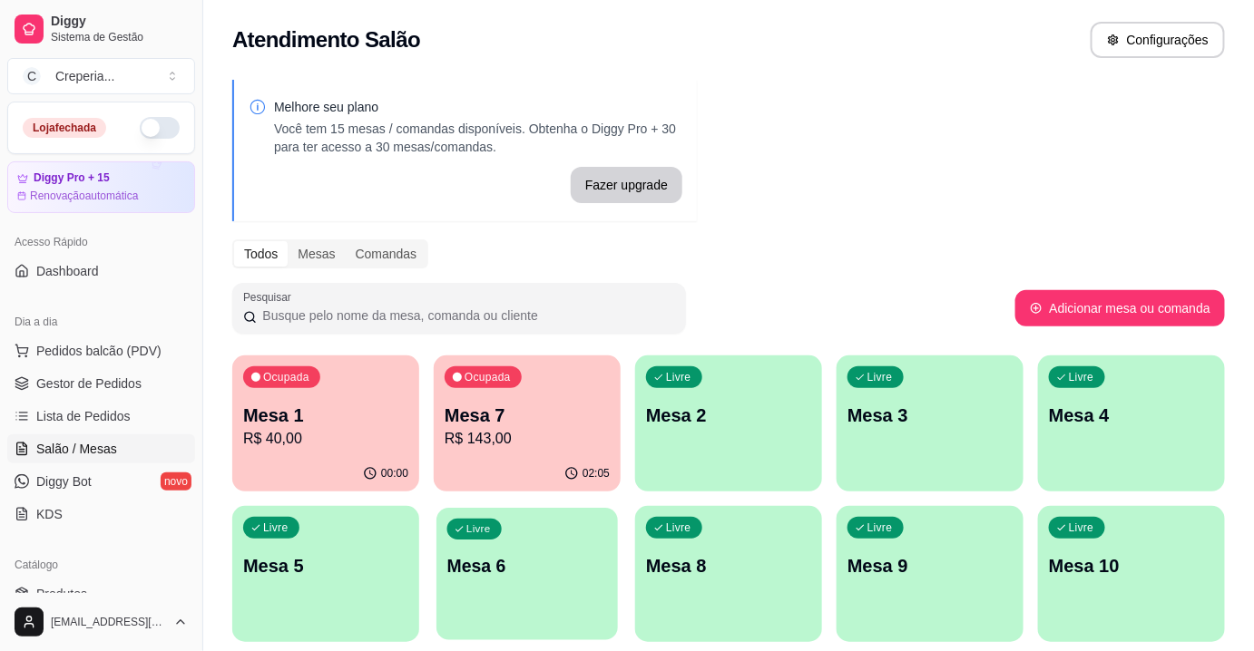
click at [527, 548] on div "Livre Mesa 6" at bounding box center [526, 563] width 181 height 111
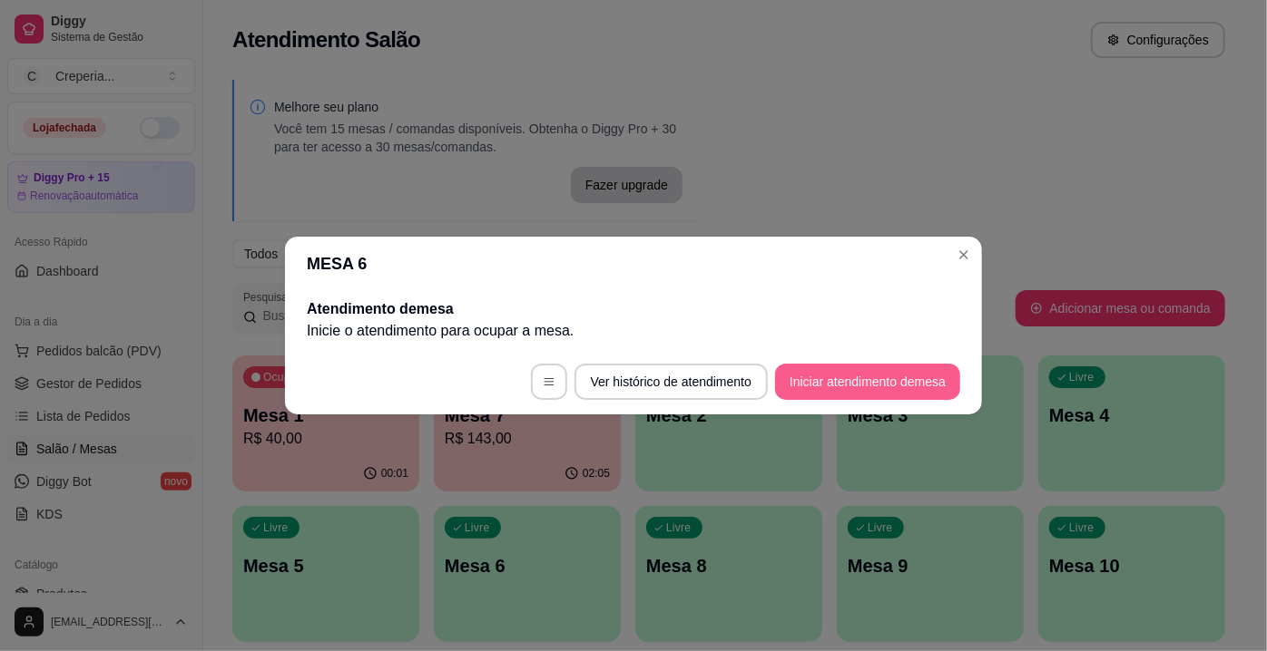
click at [818, 379] on button "Iniciar atendimento de mesa" at bounding box center [867, 382] width 185 height 36
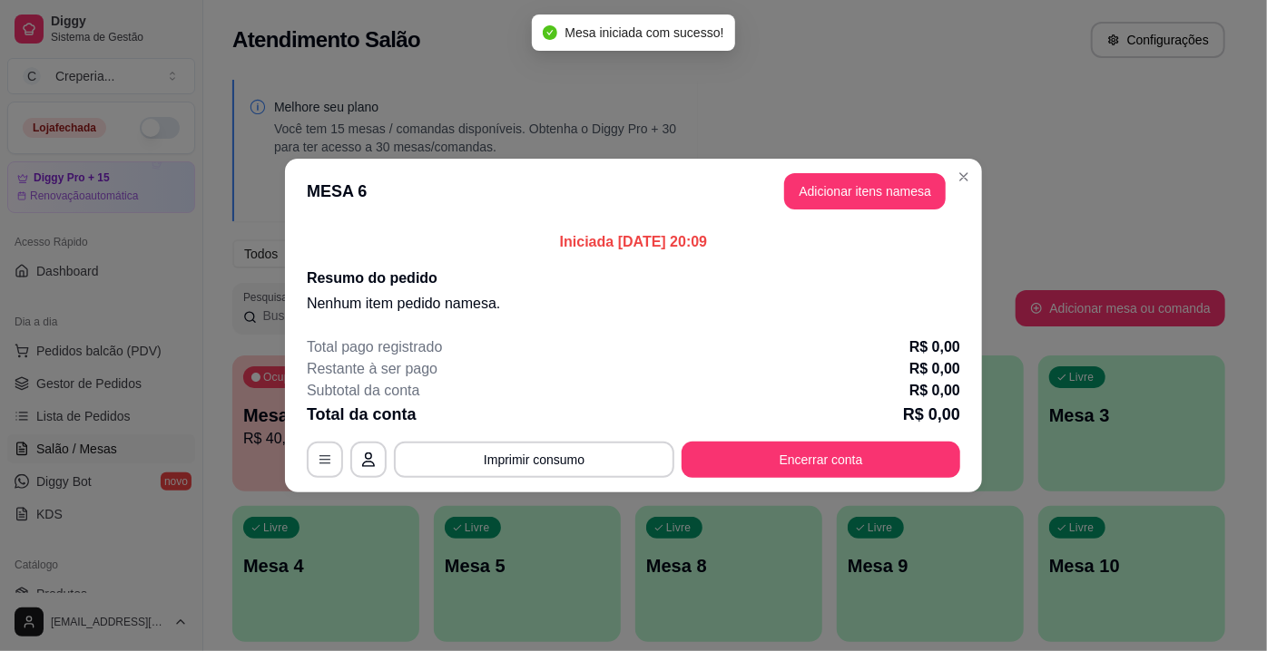
click at [819, 190] on button "Adicionar itens na mesa" at bounding box center [864, 191] width 161 height 36
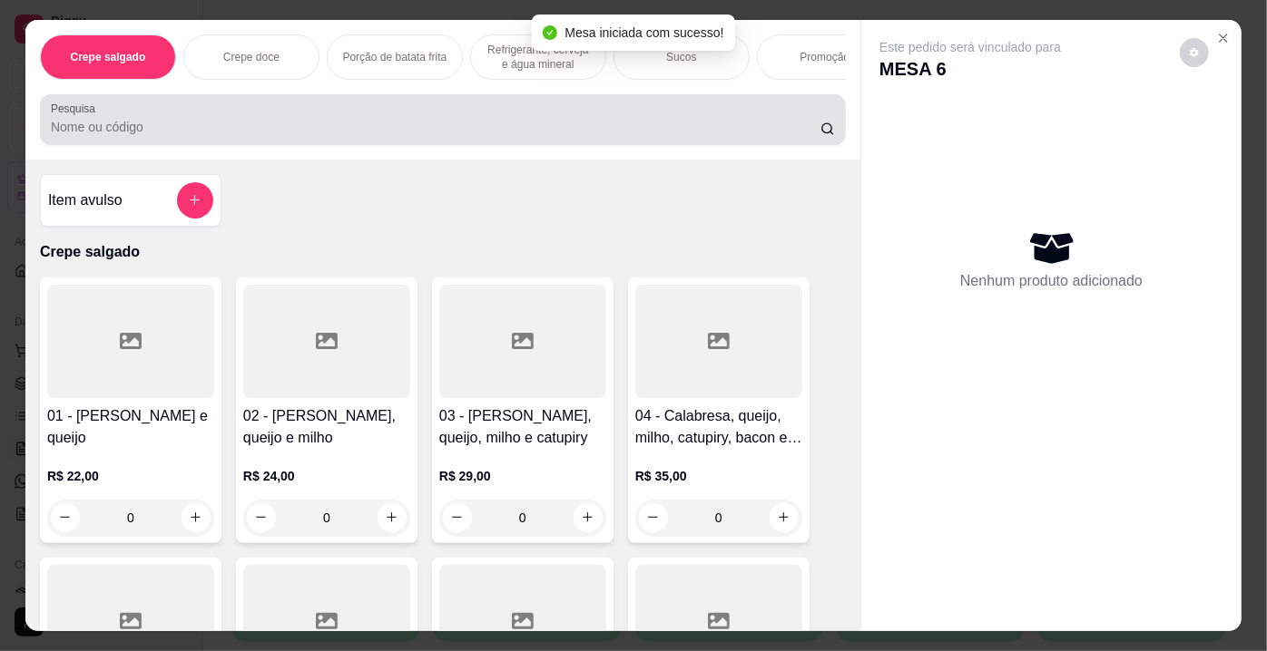
click at [693, 136] on input "Pesquisa" at bounding box center [435, 127] width 769 height 18
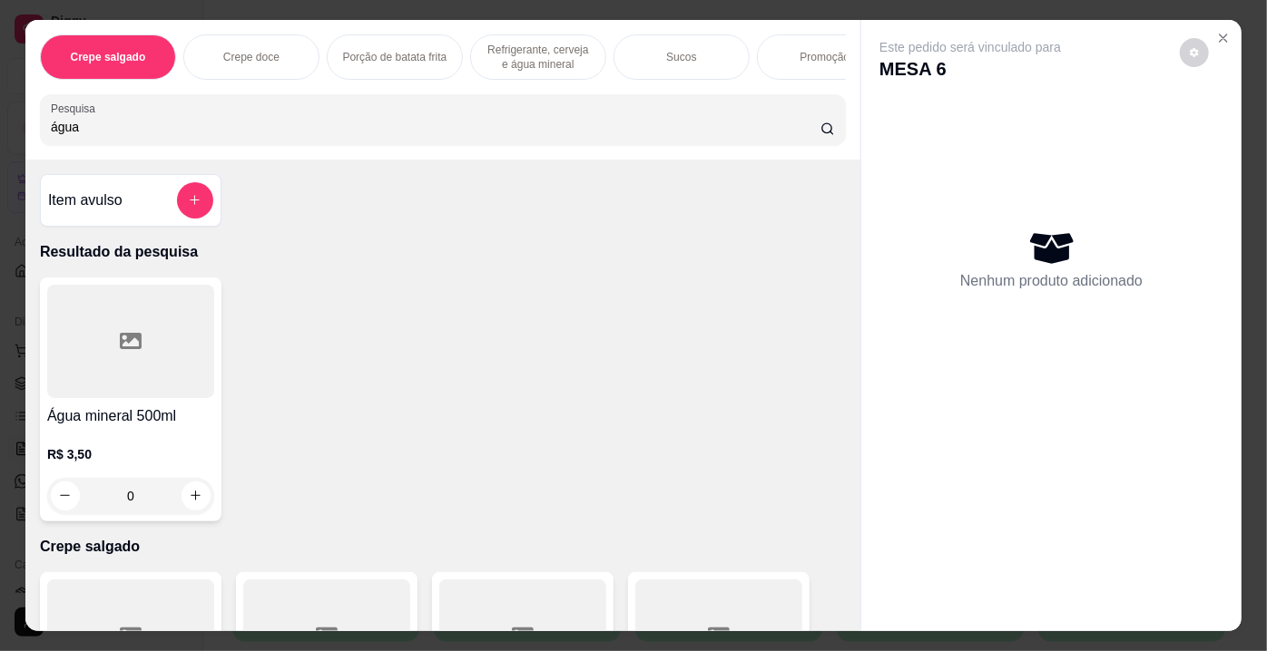
type input "água"
click at [120, 362] on div at bounding box center [130, 341] width 167 height 113
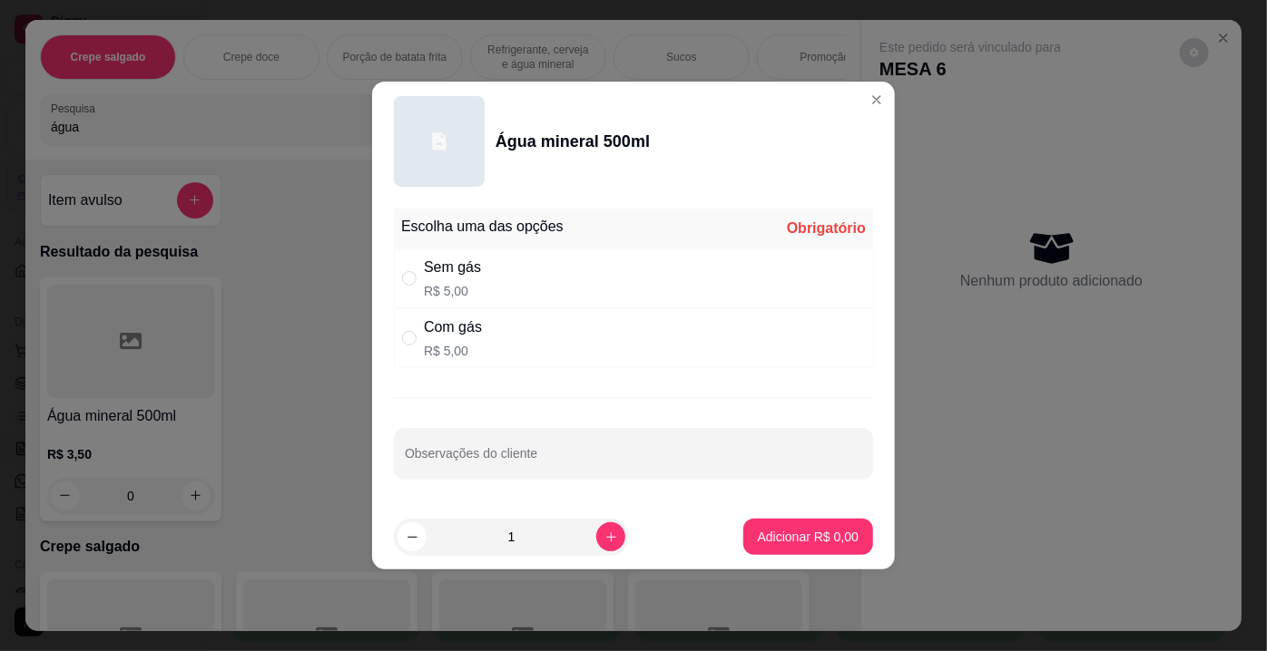
click at [475, 281] on div "Sem gás R$ 5,00" at bounding box center [452, 279] width 57 height 44
radio input "true"
click at [772, 523] on button "Adicionar R$ 5,00" at bounding box center [808, 537] width 130 height 36
type input "1"
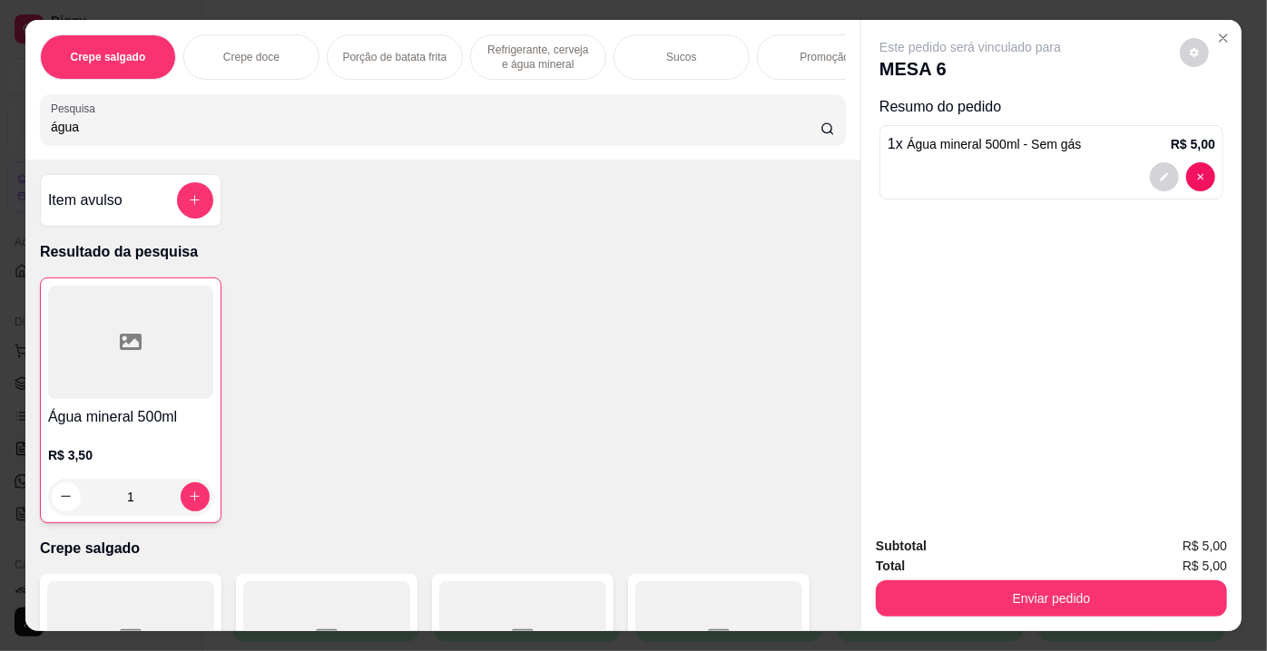
drag, startPoint x: 90, startPoint y: 125, endPoint x: 0, endPoint y: 129, distance: 89.9
click at [0, 129] on div "Crepe salgado Crepe doce Porção de batata frita Refrigerante, cerveja e água mi…" at bounding box center [633, 325] width 1267 height 651
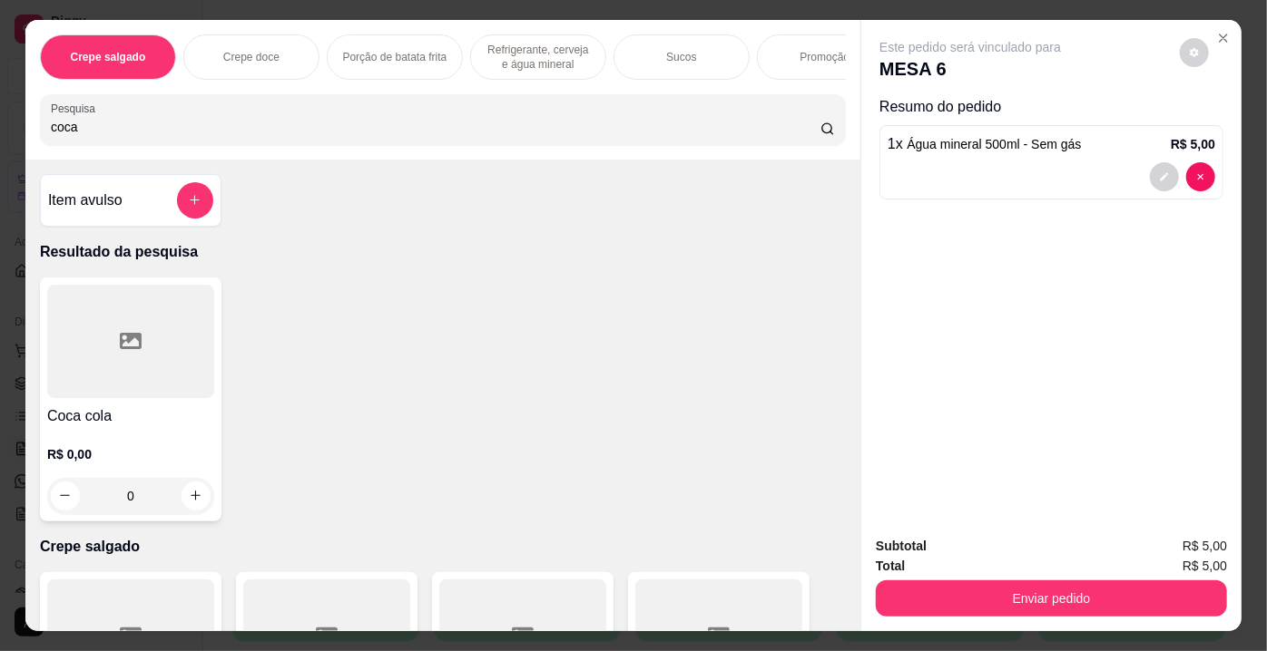
type input "coca"
click at [154, 392] on div at bounding box center [130, 341] width 167 height 113
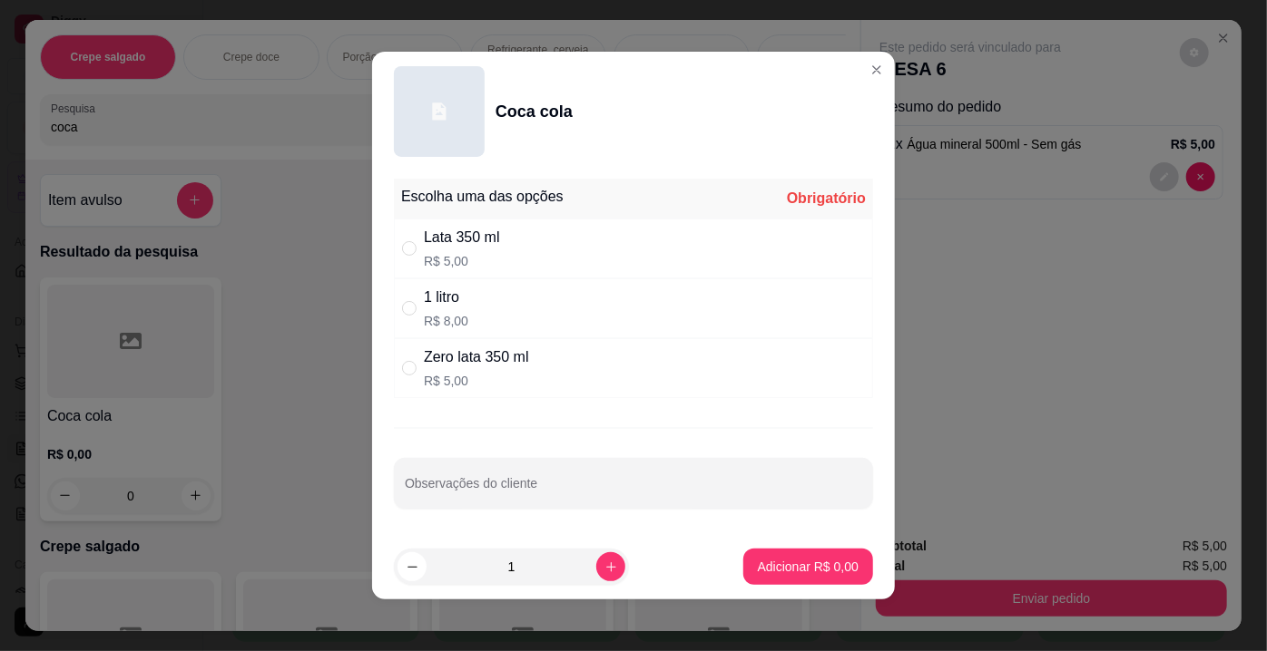
click at [432, 357] on div "Zero lata 350 ml" at bounding box center [476, 358] width 105 height 22
radio input "true"
click at [758, 577] on button "Adicionar R$ 5,00" at bounding box center [808, 567] width 130 height 36
type input "1"
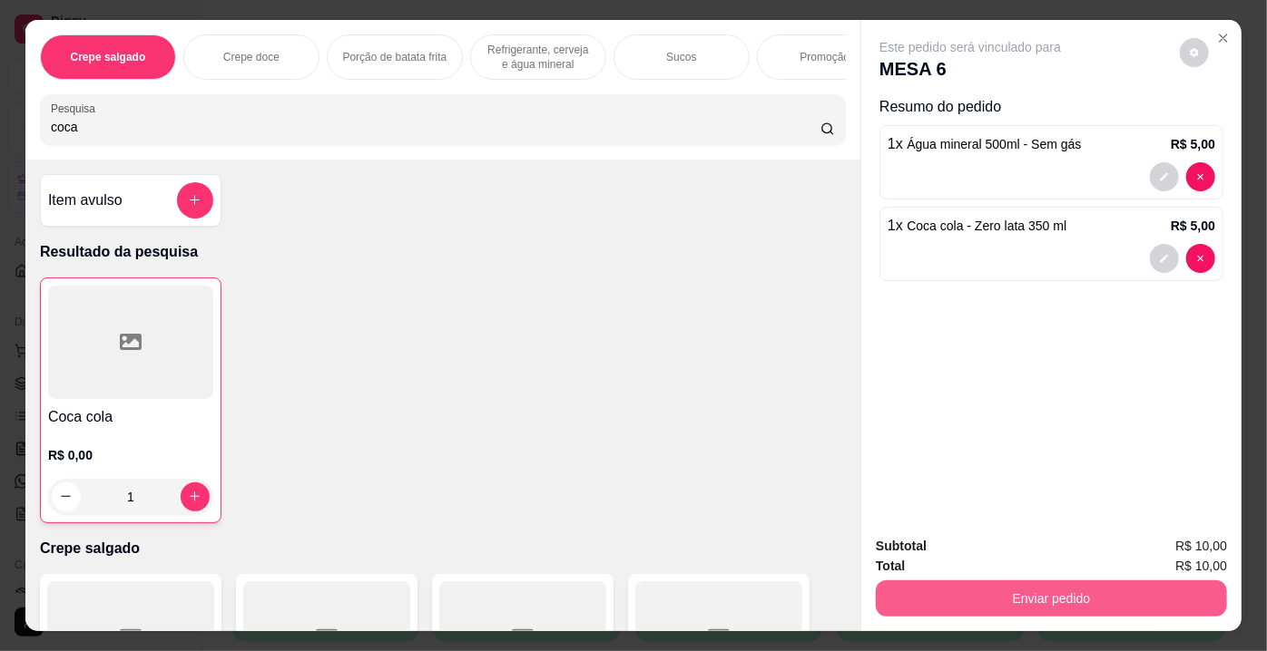
click at [951, 596] on button "Enviar pedido" at bounding box center [1051, 599] width 351 height 36
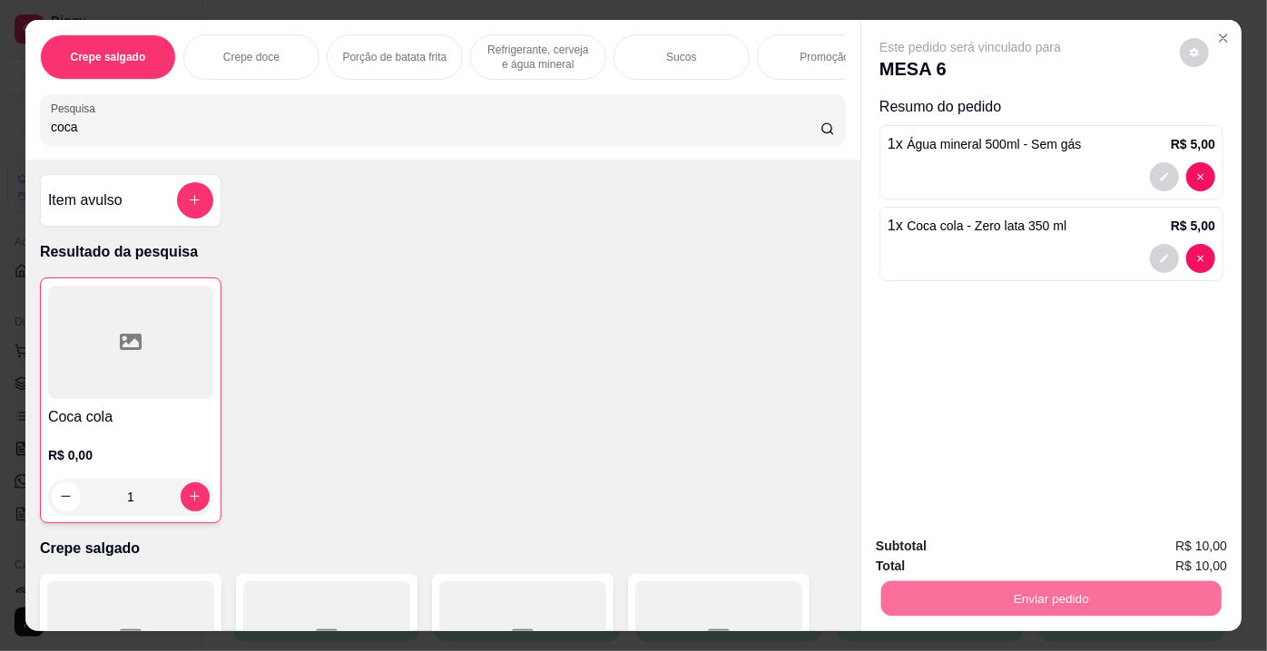
click at [1176, 552] on button "Enviar pedido" at bounding box center [1180, 549] width 100 height 34
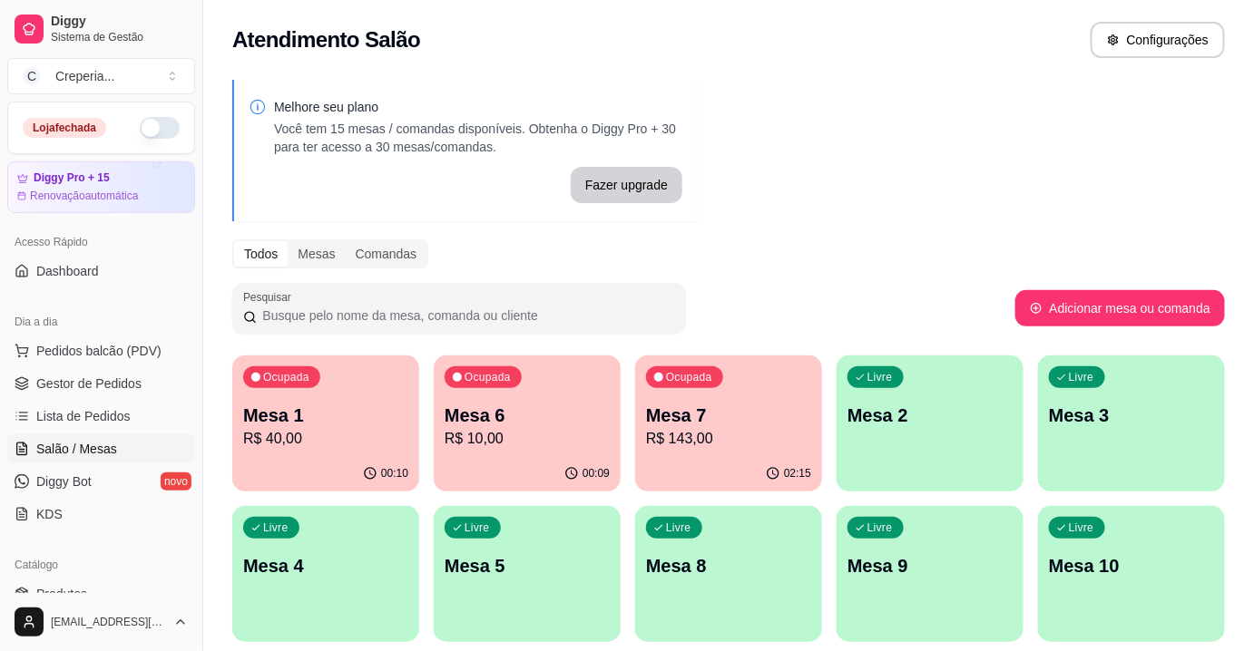
click at [316, 441] on p "R$ 40,00" at bounding box center [325, 439] width 165 height 22
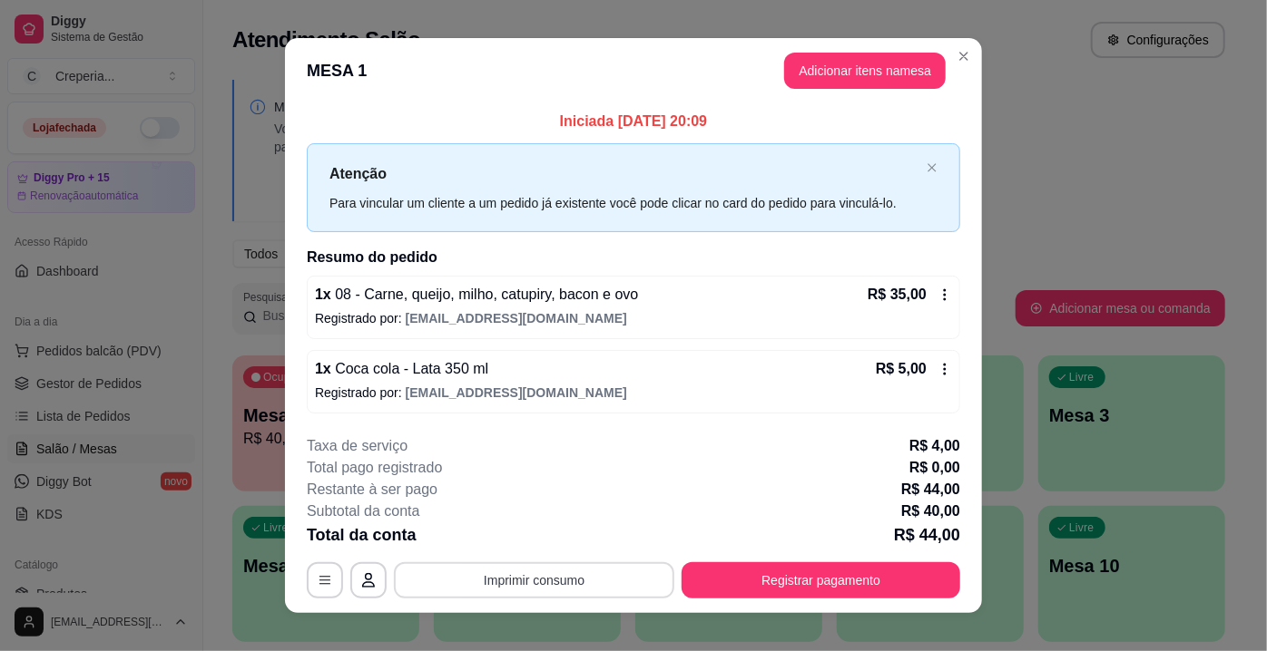
click at [507, 577] on button "Imprimir consumo" at bounding box center [534, 581] width 280 height 36
click at [524, 541] on button "IMPRESSORA" at bounding box center [534, 537] width 132 height 29
click at [571, 546] on div "Total da conta R$ 44,00" at bounding box center [633, 535] width 653 height 25
click at [735, 584] on button "Registrar pagamento" at bounding box center [820, 581] width 279 height 36
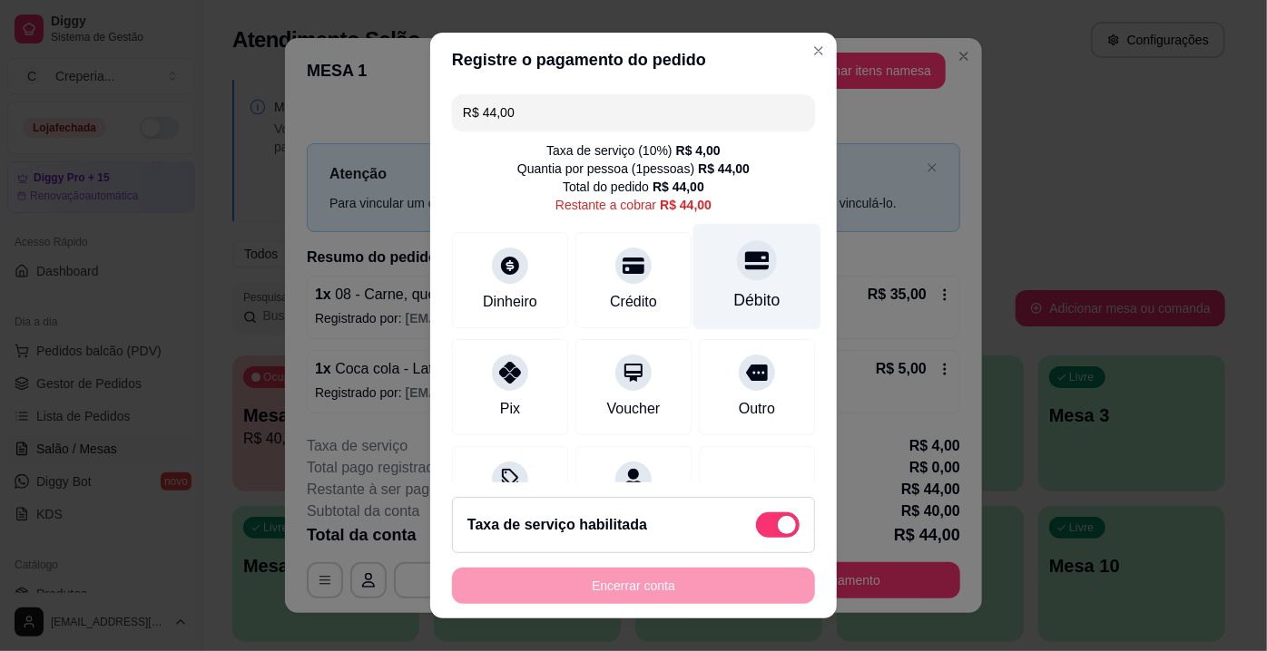
click at [724, 280] on div "Débito" at bounding box center [757, 277] width 128 height 106
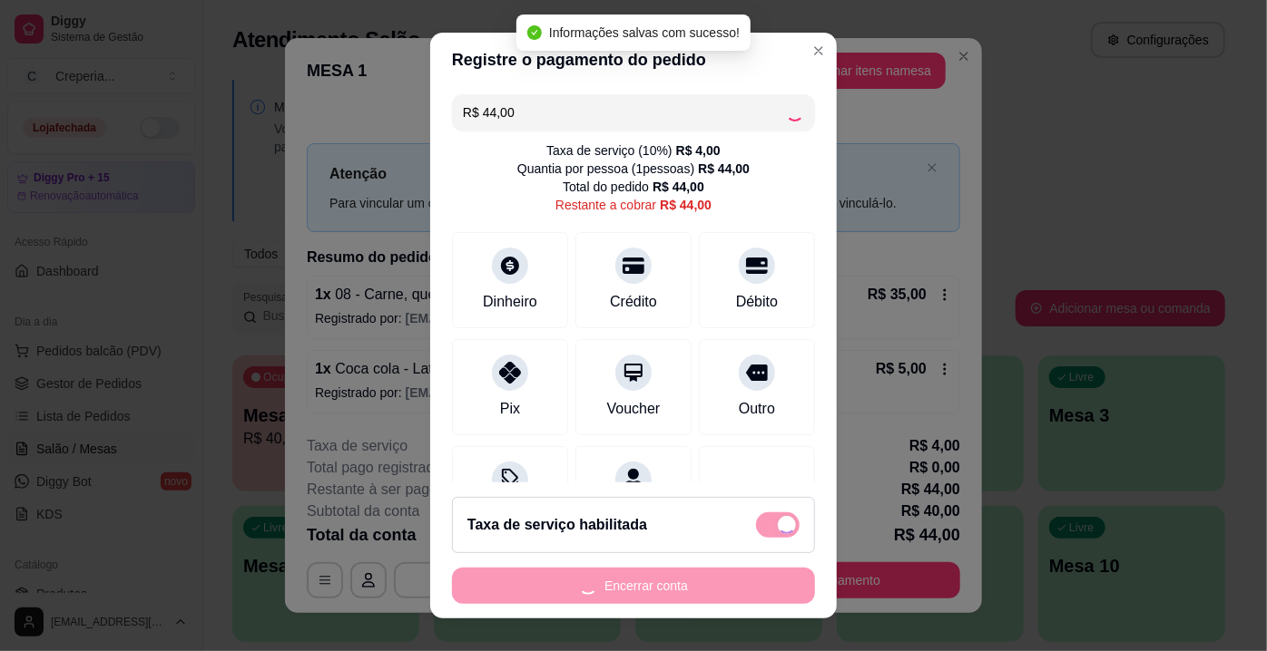
type input "R$ 0,00"
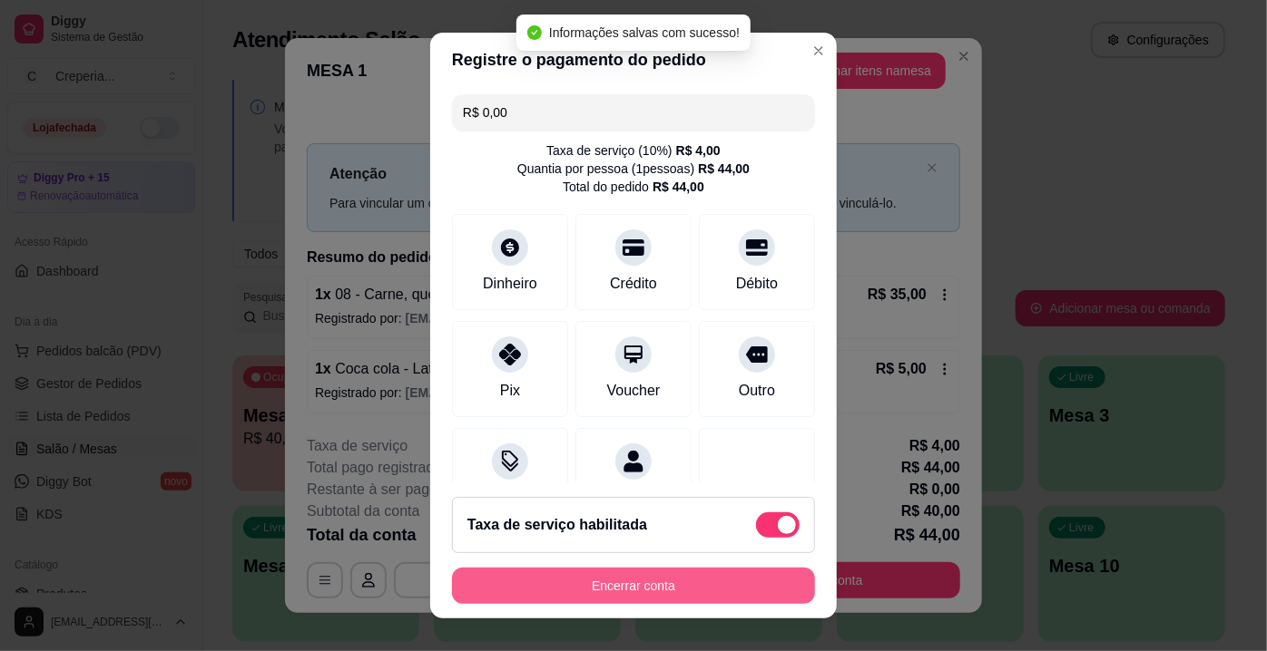
click at [624, 586] on button "Encerrar conta" at bounding box center [633, 586] width 363 height 36
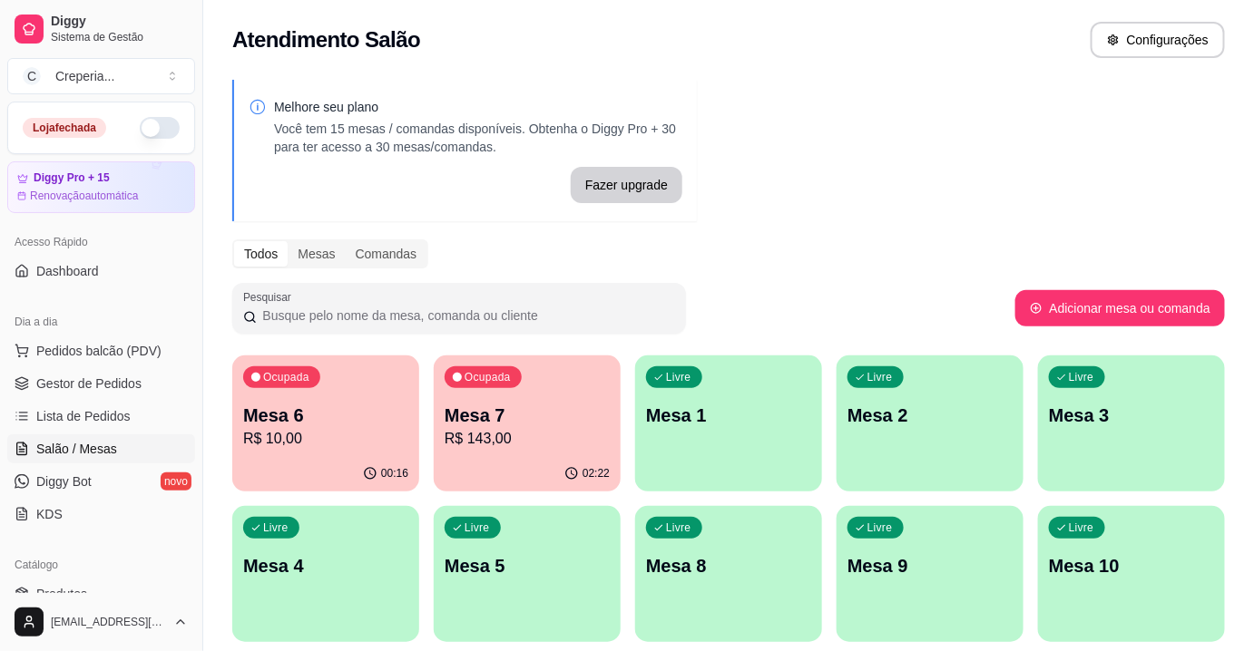
click at [372, 558] on p "Mesa 4" at bounding box center [325, 565] width 165 height 25
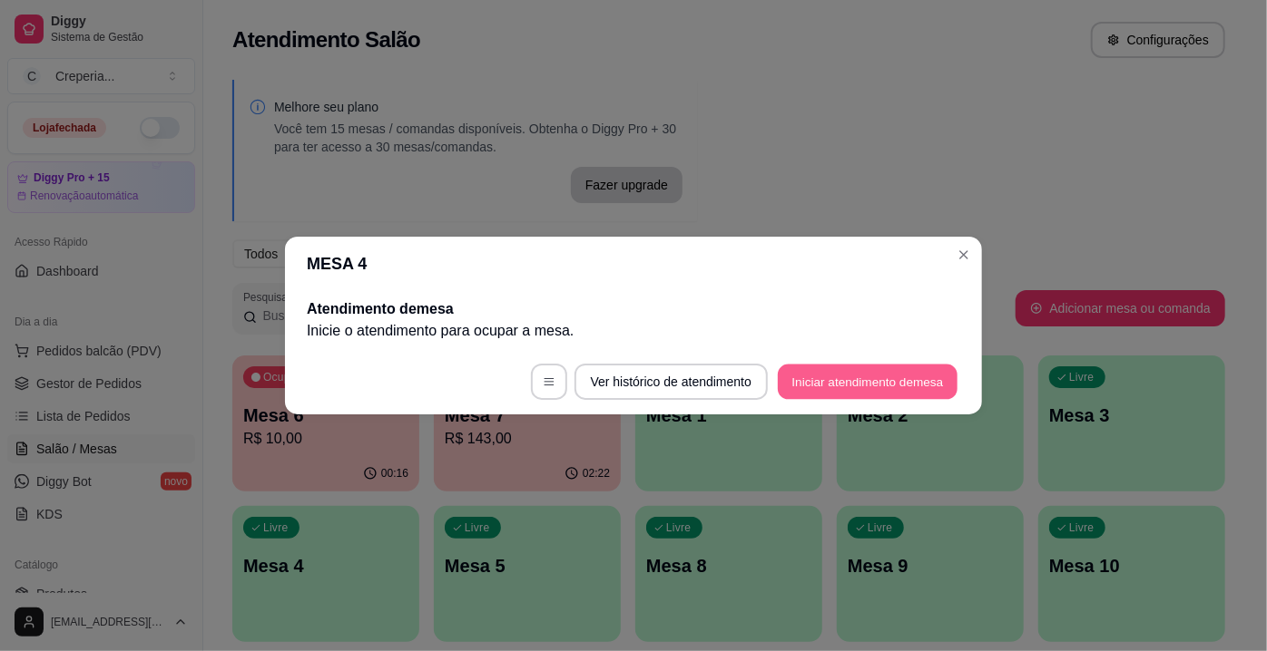
click at [810, 377] on button "Iniciar atendimento de mesa" at bounding box center [868, 382] width 180 height 35
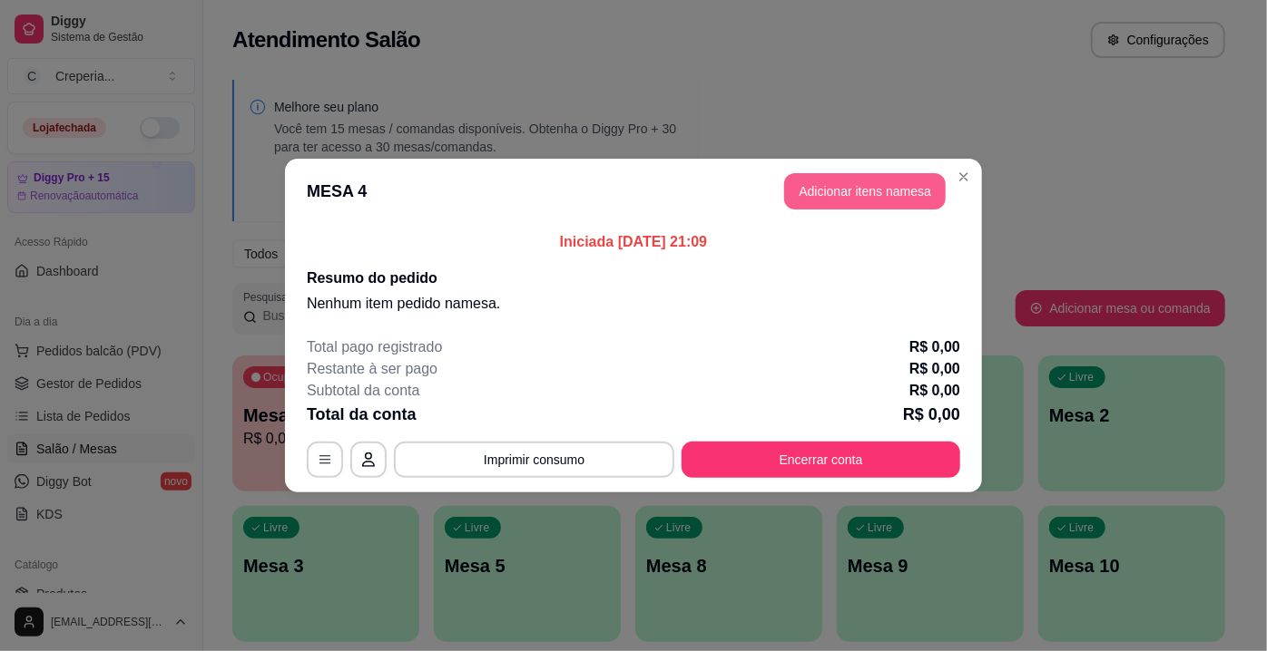
click at [830, 198] on button "Adicionar itens na mesa" at bounding box center [864, 191] width 161 height 36
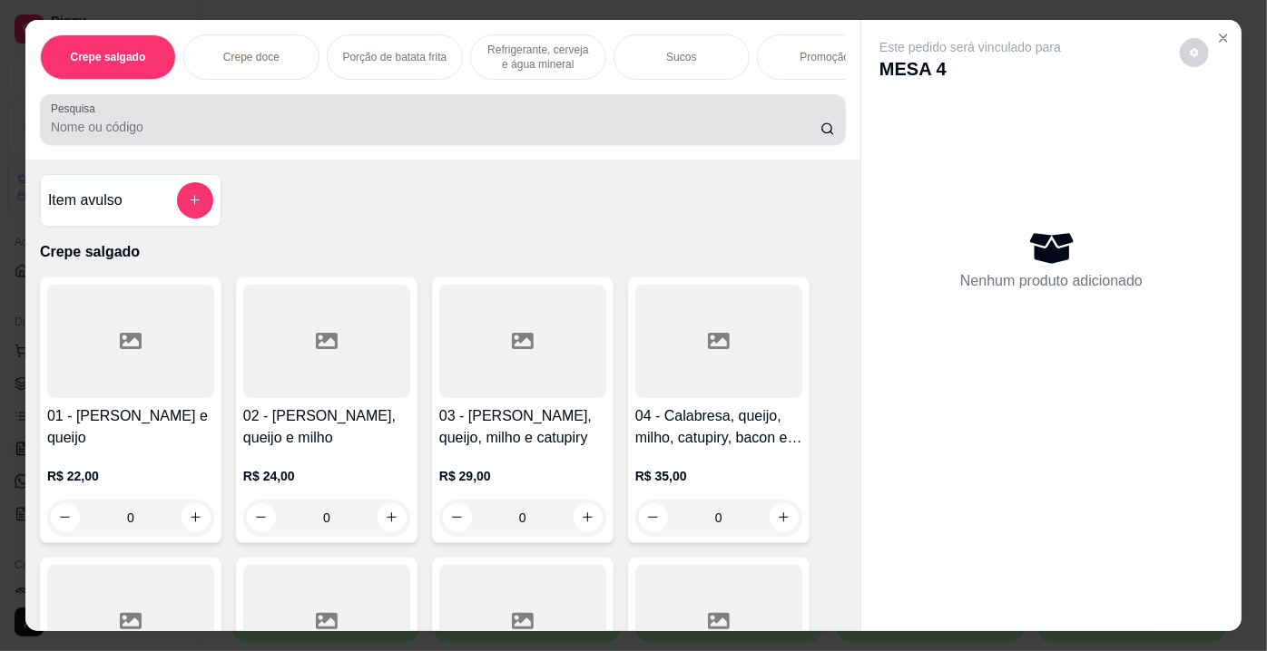
click at [277, 113] on div at bounding box center [443, 120] width 784 height 36
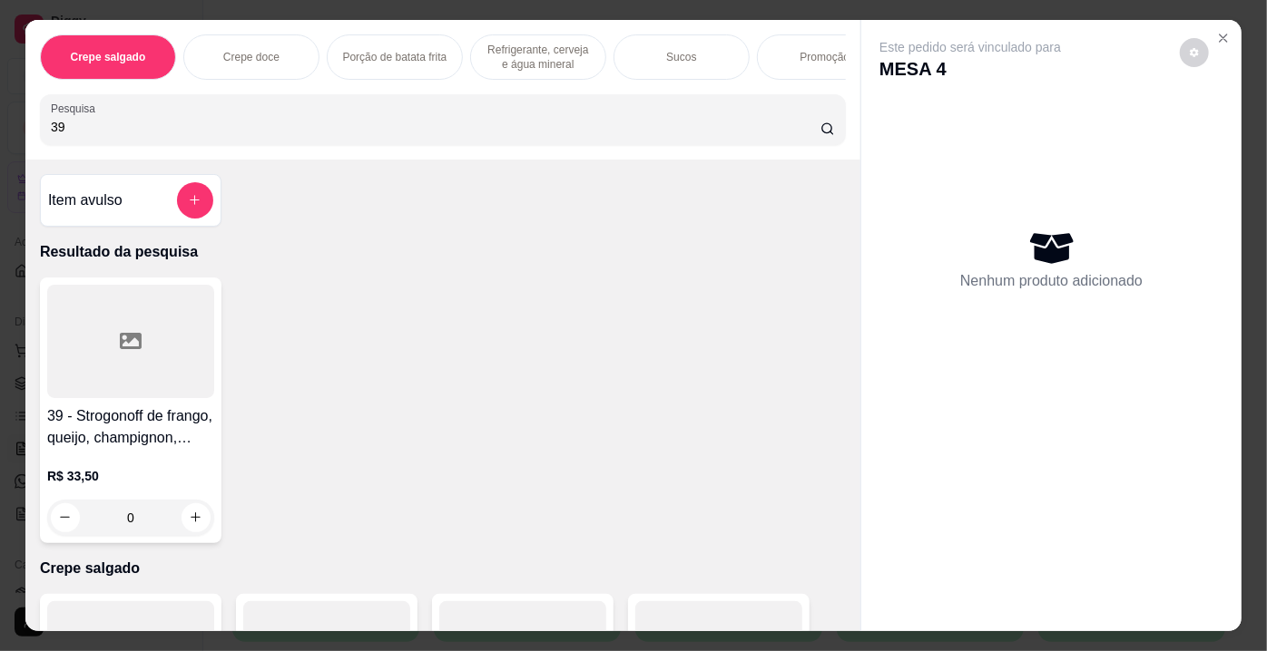
type input "39"
click at [109, 367] on div at bounding box center [130, 341] width 167 height 113
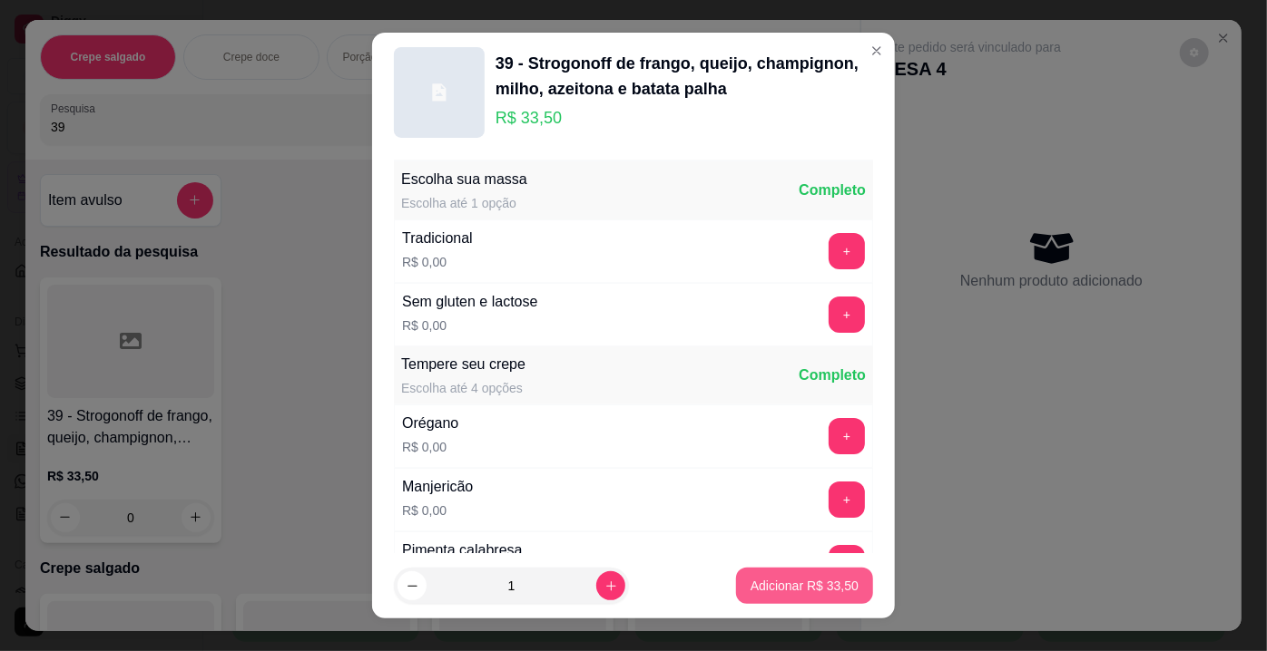
click at [761, 582] on p "Adicionar R$ 33,50" at bounding box center [804, 586] width 108 height 18
type input "1"
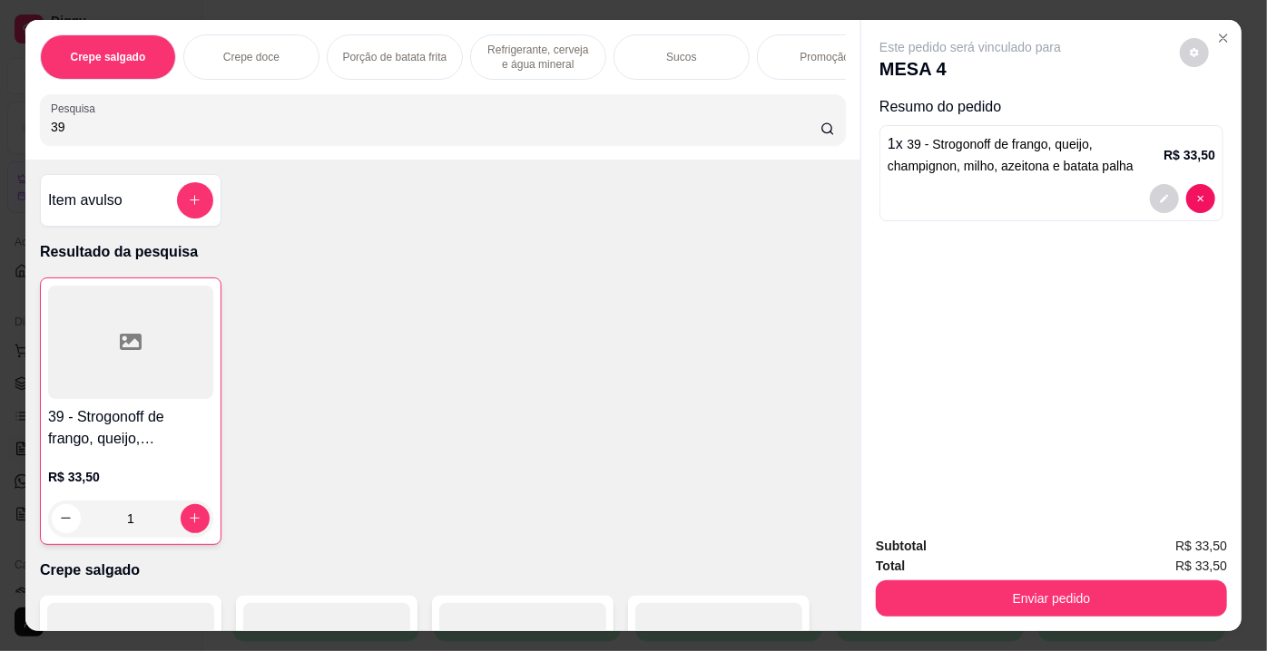
drag, startPoint x: 123, startPoint y: 127, endPoint x: 0, endPoint y: 134, distance: 123.6
click at [0, 134] on div "Crepe salgado Crepe doce Porção de batata frita Refrigerante, cerveja e água mi…" at bounding box center [633, 325] width 1267 height 651
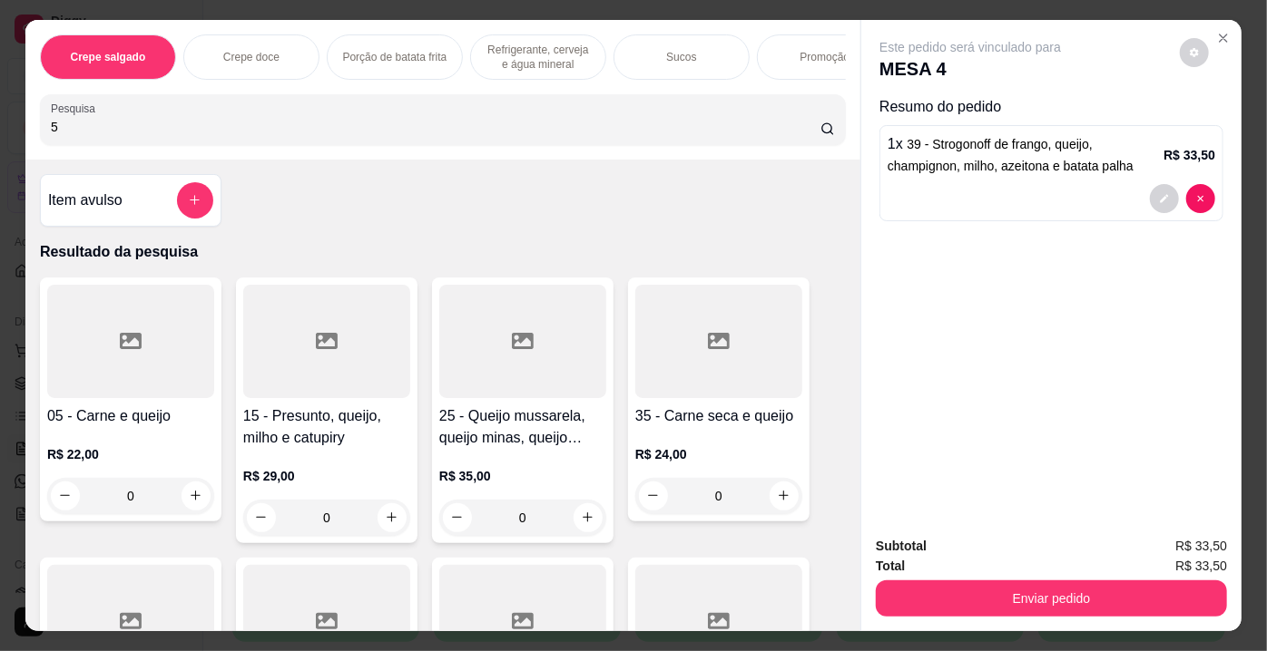
type input "5"
click at [73, 308] on div at bounding box center [130, 341] width 167 height 113
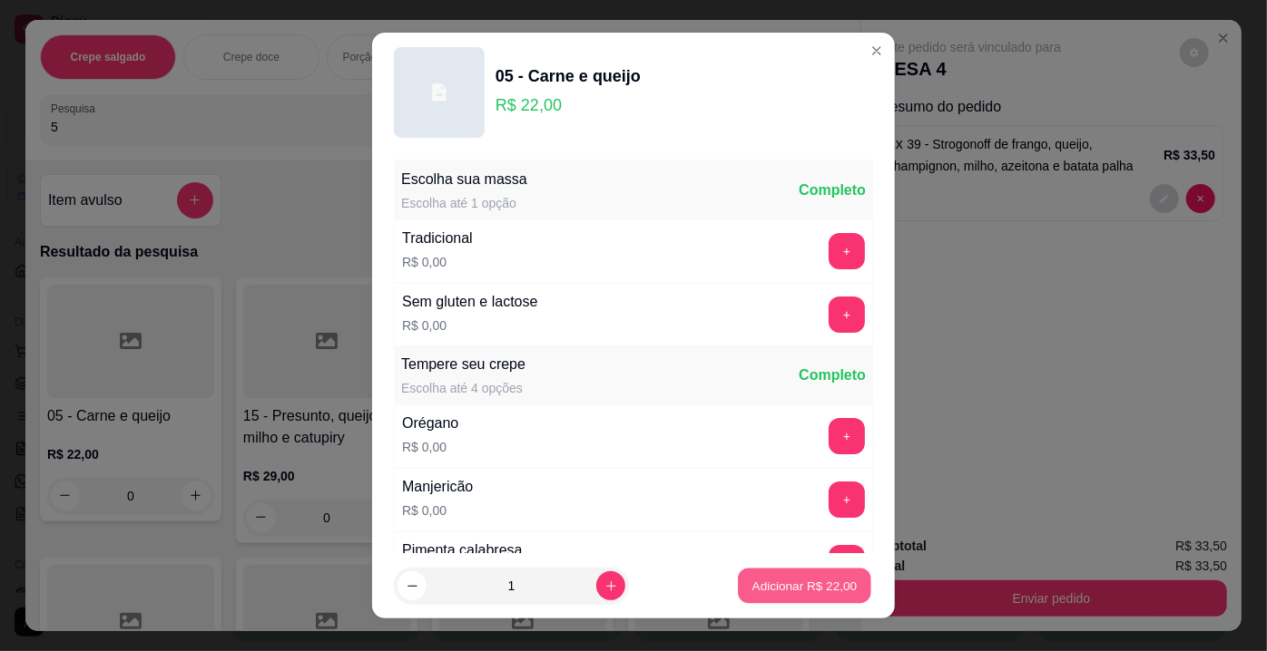
click at [807, 587] on p "Adicionar R$ 22,00" at bounding box center [804, 585] width 105 height 17
type input "1"
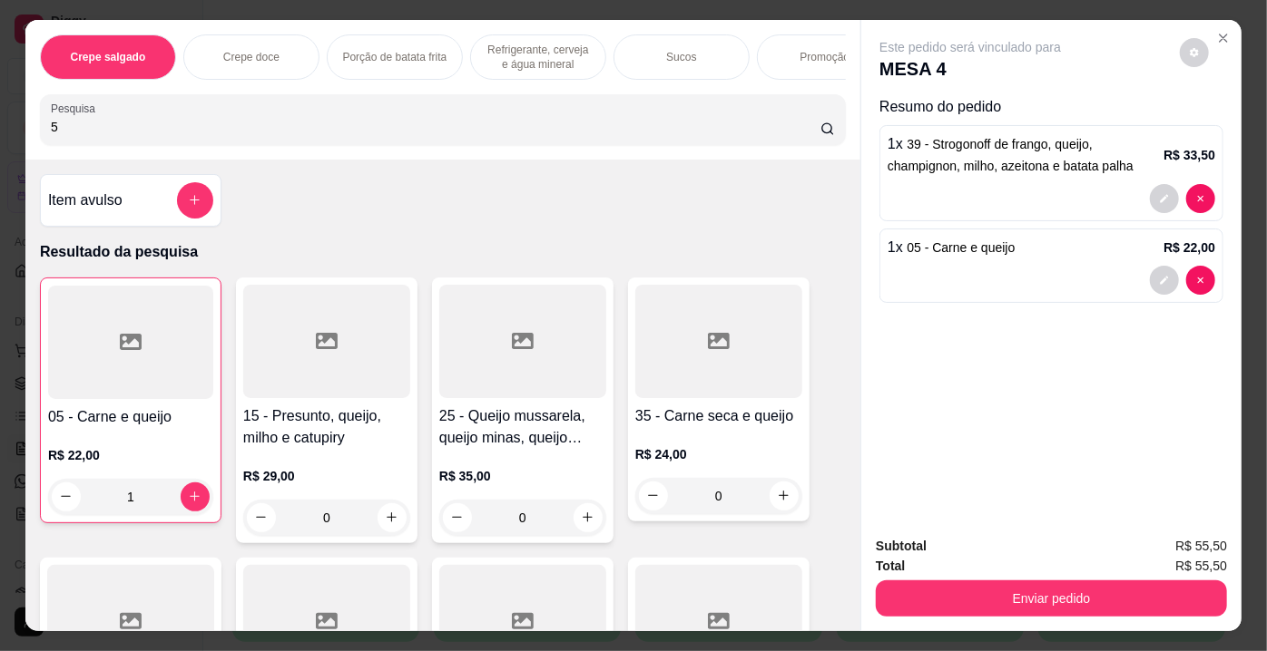
drag, startPoint x: 43, startPoint y: 125, endPoint x: 0, endPoint y: 117, distance: 43.4
click at [0, 117] on div "Crepe salgado Crepe doce Porção de batata frita Refrigerante, cerveja e água mi…" at bounding box center [633, 325] width 1267 height 651
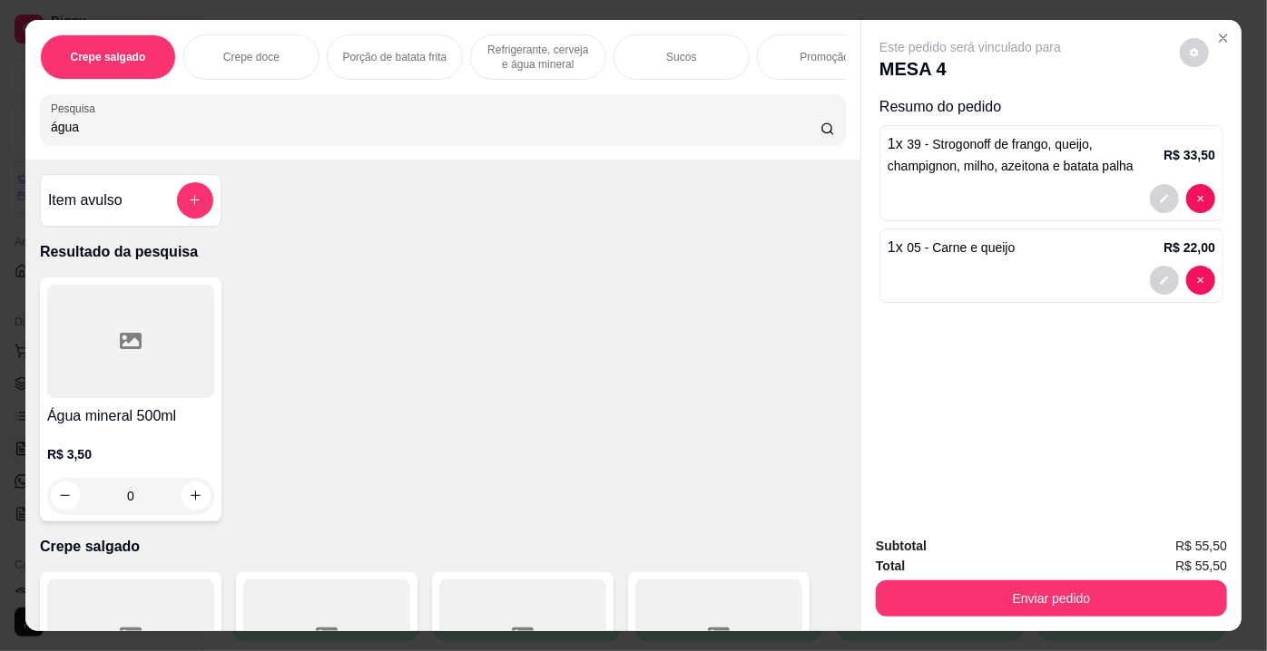
type input "água"
click at [96, 338] on div at bounding box center [130, 341] width 167 height 113
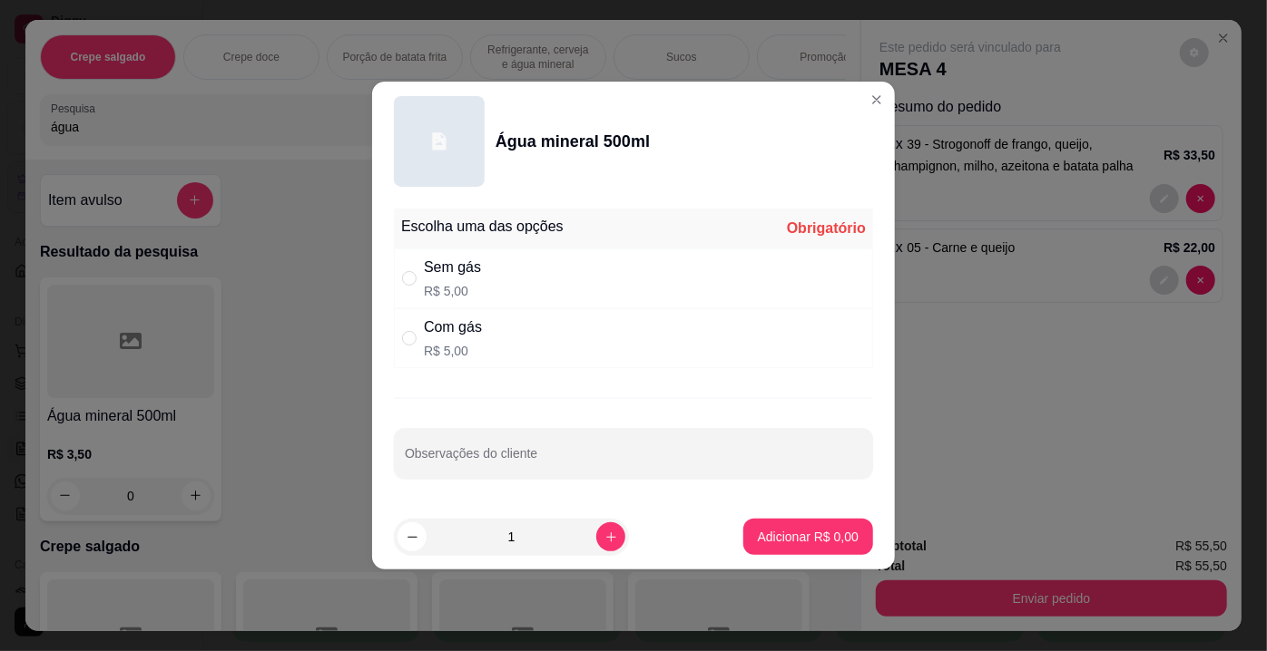
click at [456, 330] on div "Com gás" at bounding box center [453, 328] width 58 height 22
radio input "true"
click at [794, 539] on p "Adicionar R$ 5,00" at bounding box center [808, 537] width 101 height 18
type input "1"
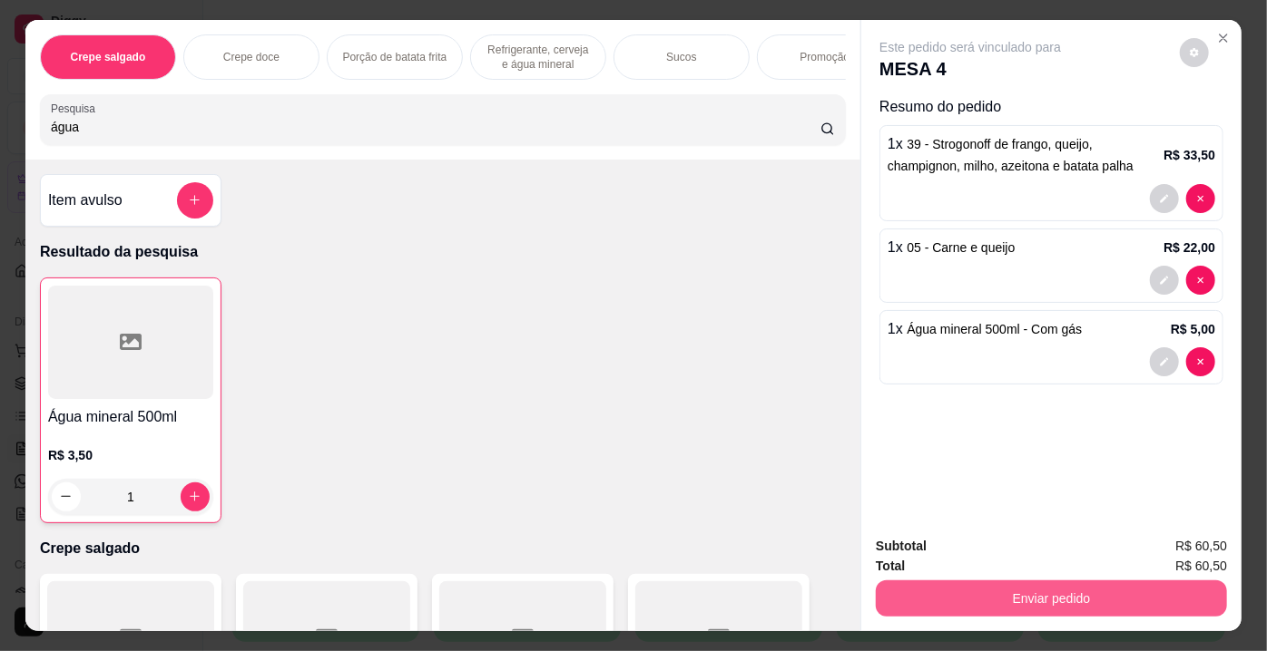
click at [1031, 586] on button "Enviar pedido" at bounding box center [1051, 599] width 351 height 36
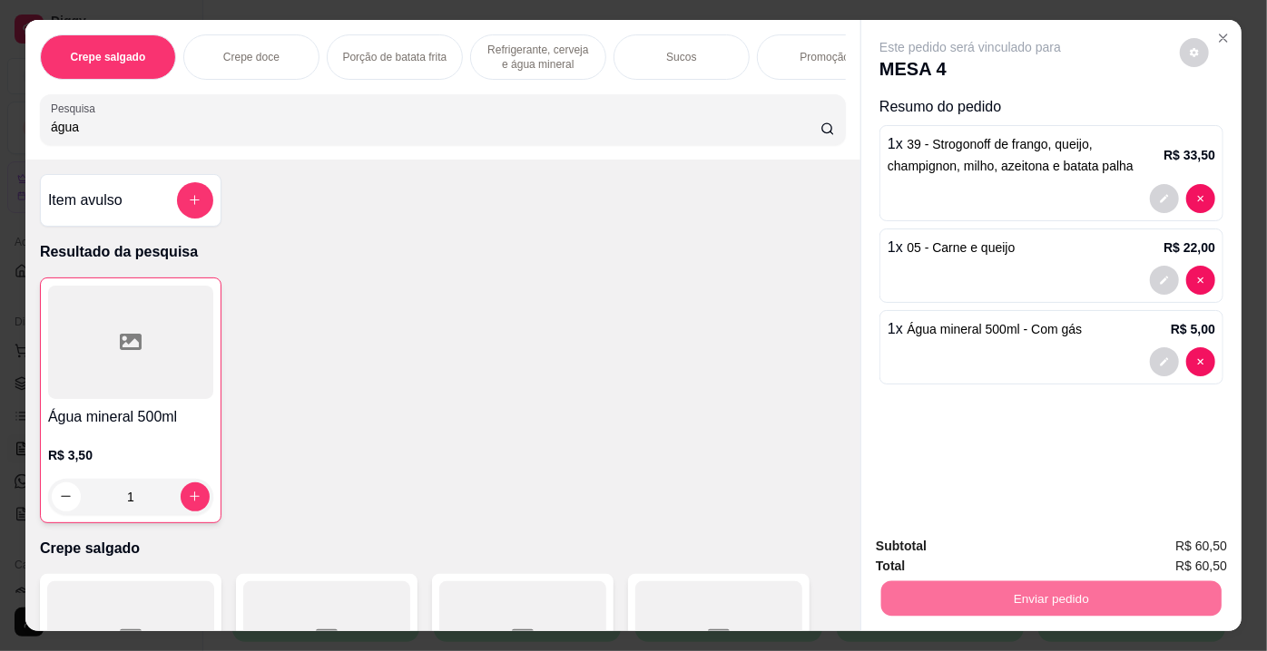
click at [1158, 549] on button "Enviar pedido" at bounding box center [1180, 549] width 103 height 34
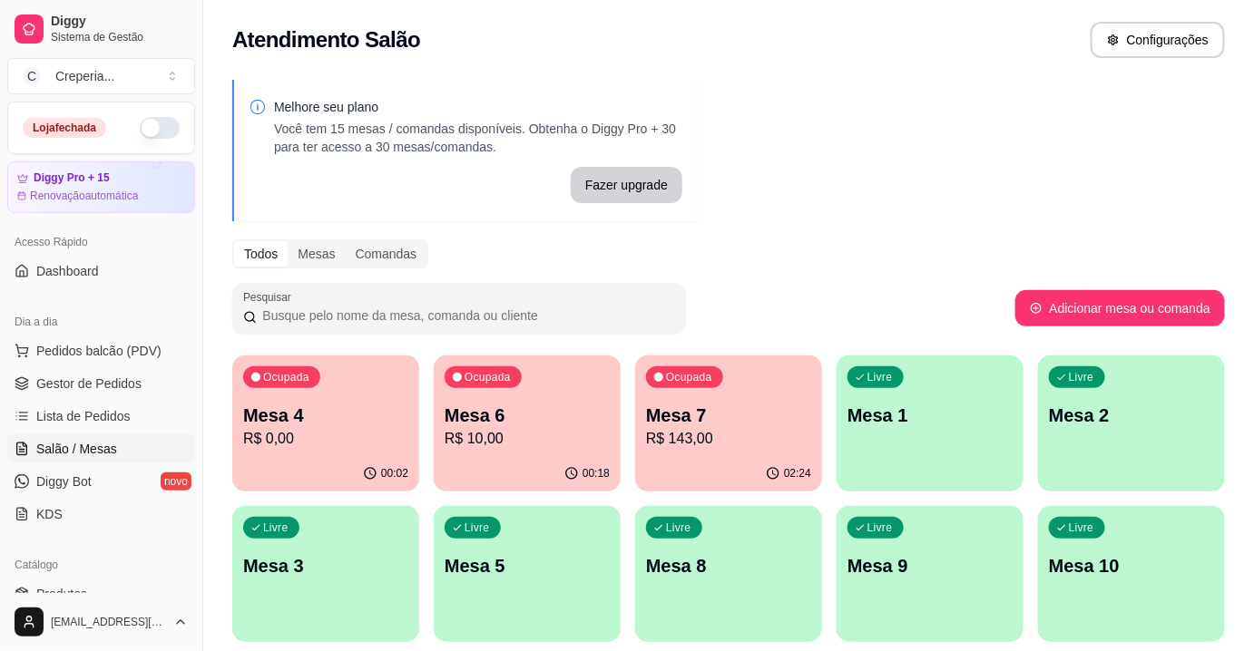
click at [528, 425] on p "Mesa 6" at bounding box center [527, 415] width 165 height 25
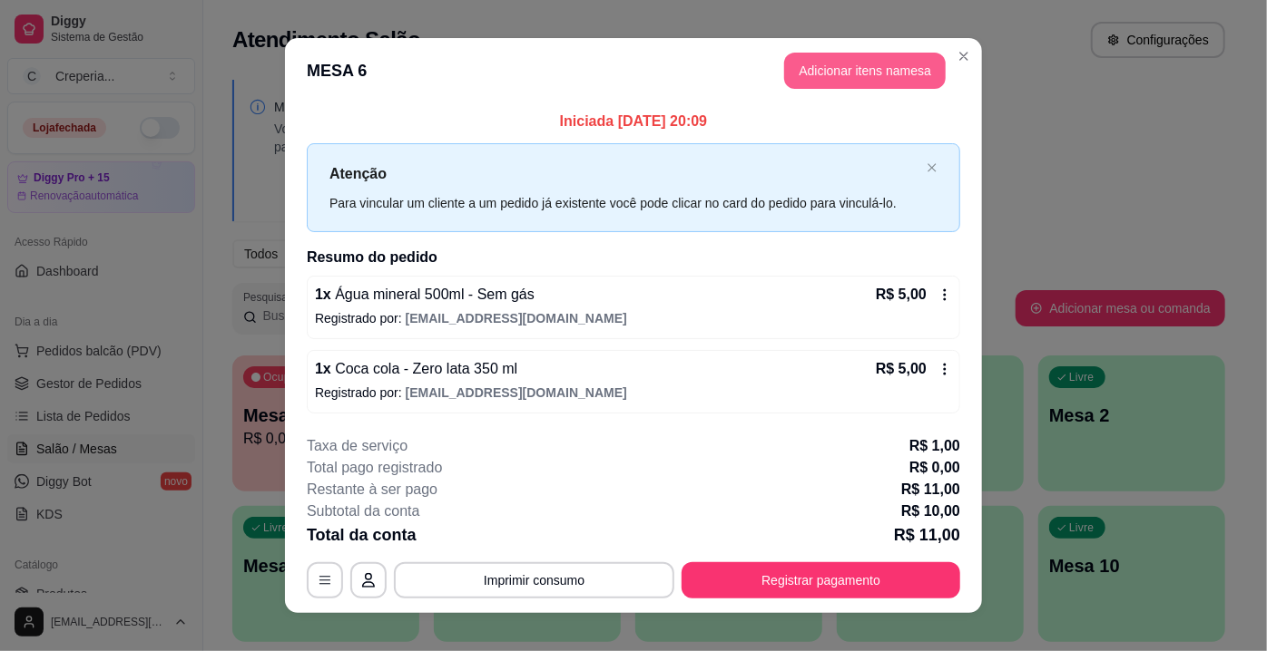
click at [831, 73] on button "Adicionar itens na mesa" at bounding box center [864, 71] width 161 height 36
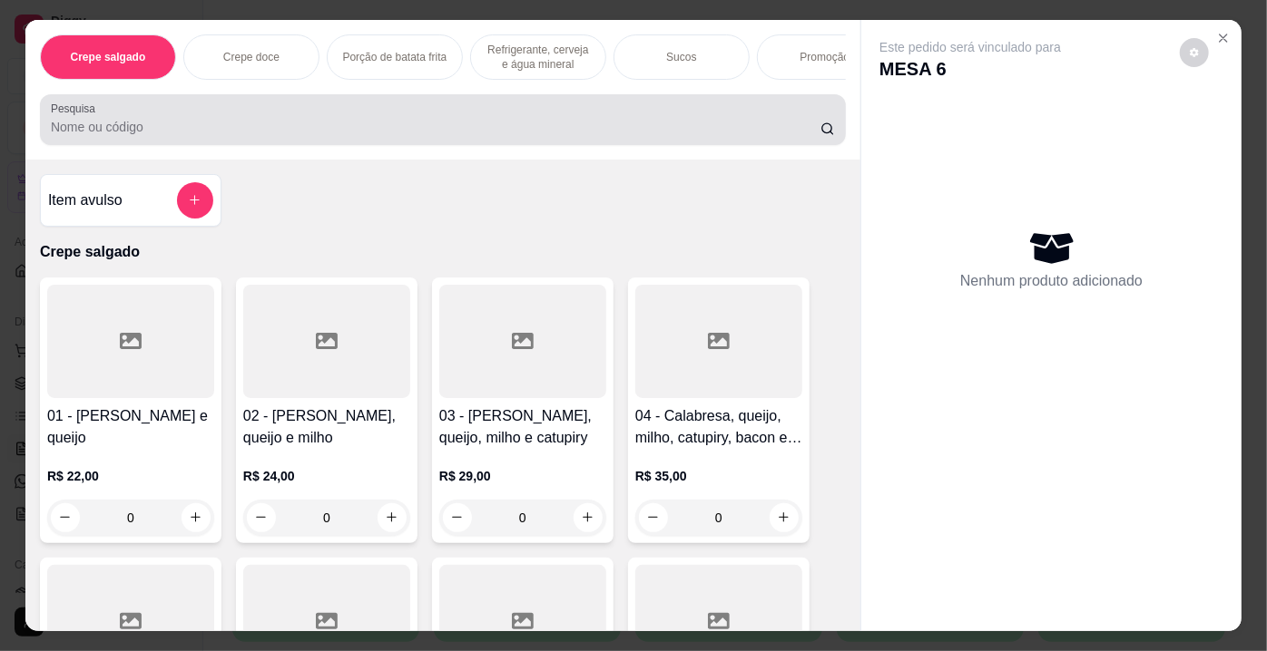
click at [276, 127] on input "Pesquisa" at bounding box center [435, 127] width 769 height 18
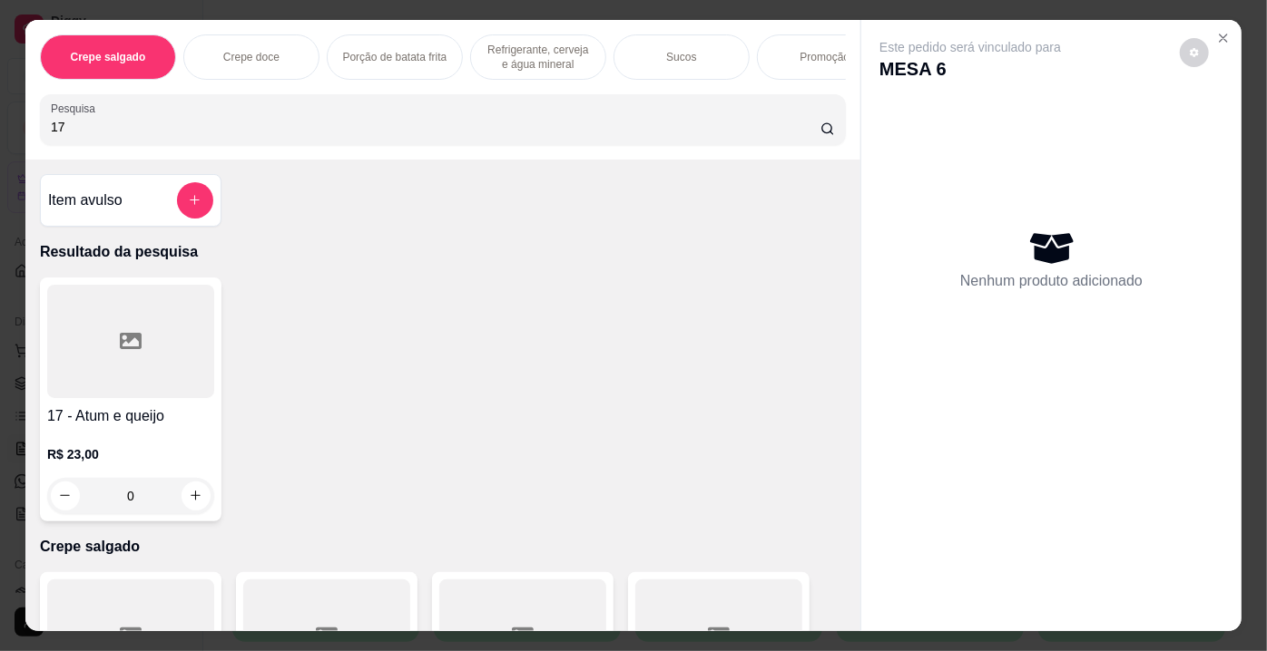
type input "17"
click at [144, 339] on div at bounding box center [130, 341] width 167 height 113
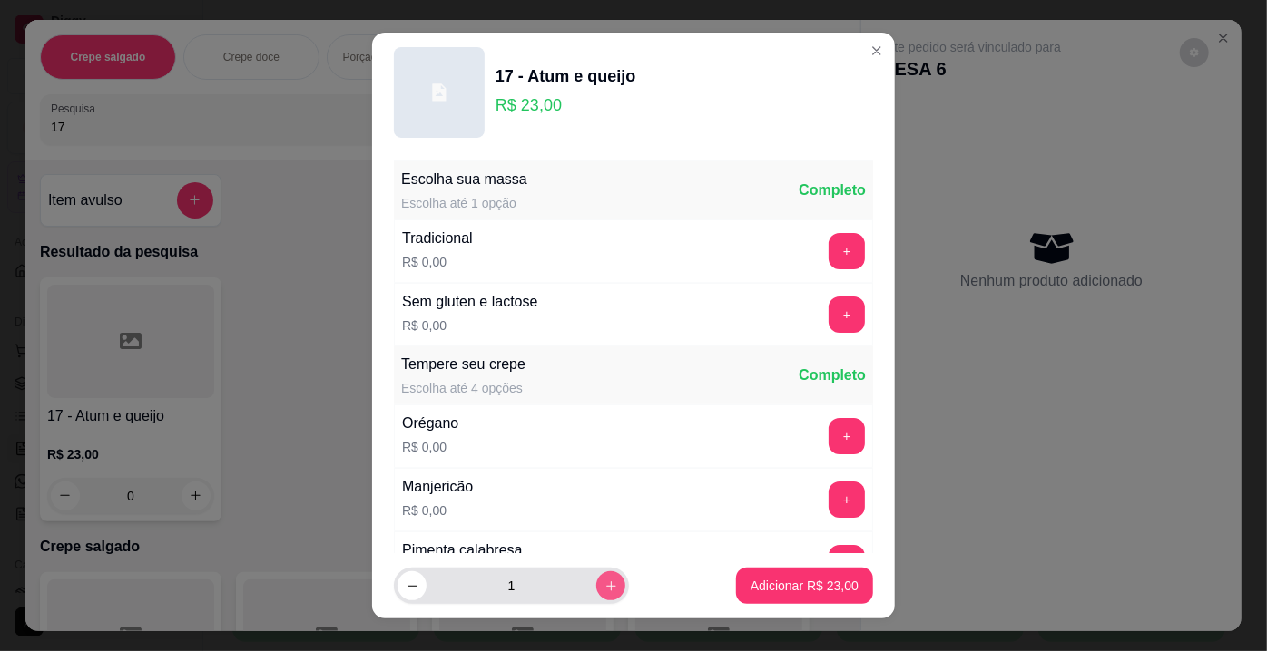
click at [604, 588] on icon "increase-product-quantity" at bounding box center [611, 587] width 14 height 14
type input "2"
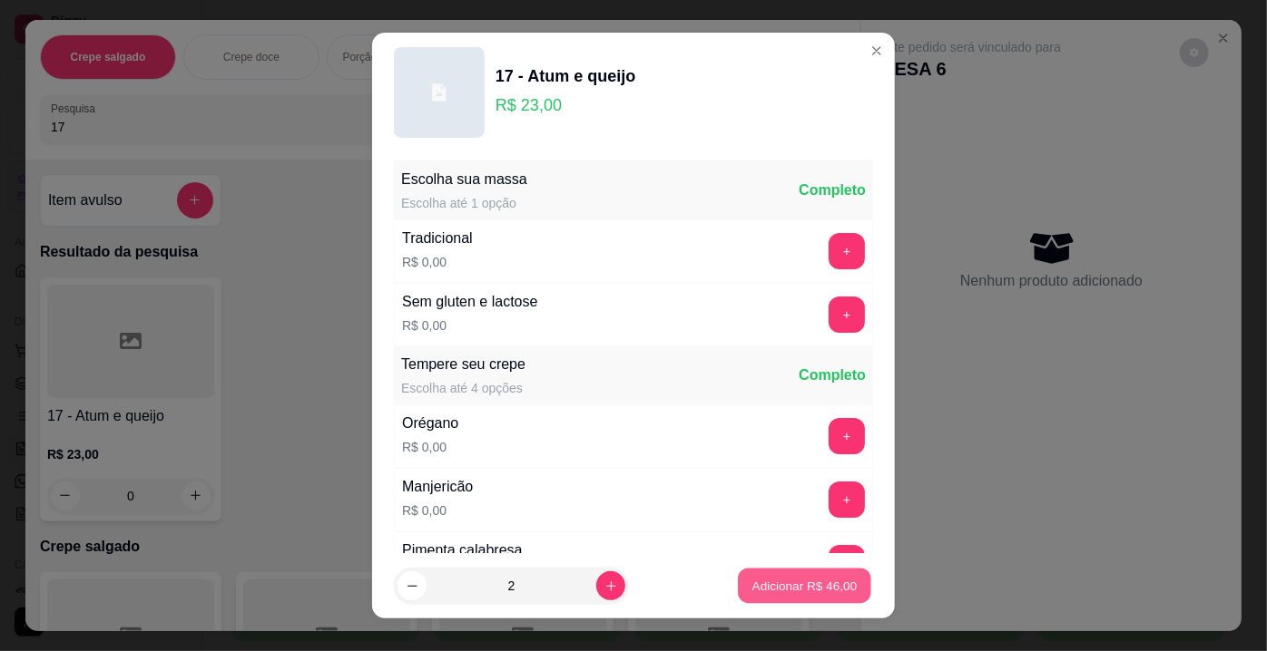
click at [766, 579] on p "Adicionar R$ 46,00" at bounding box center [804, 585] width 105 height 17
type input "2"
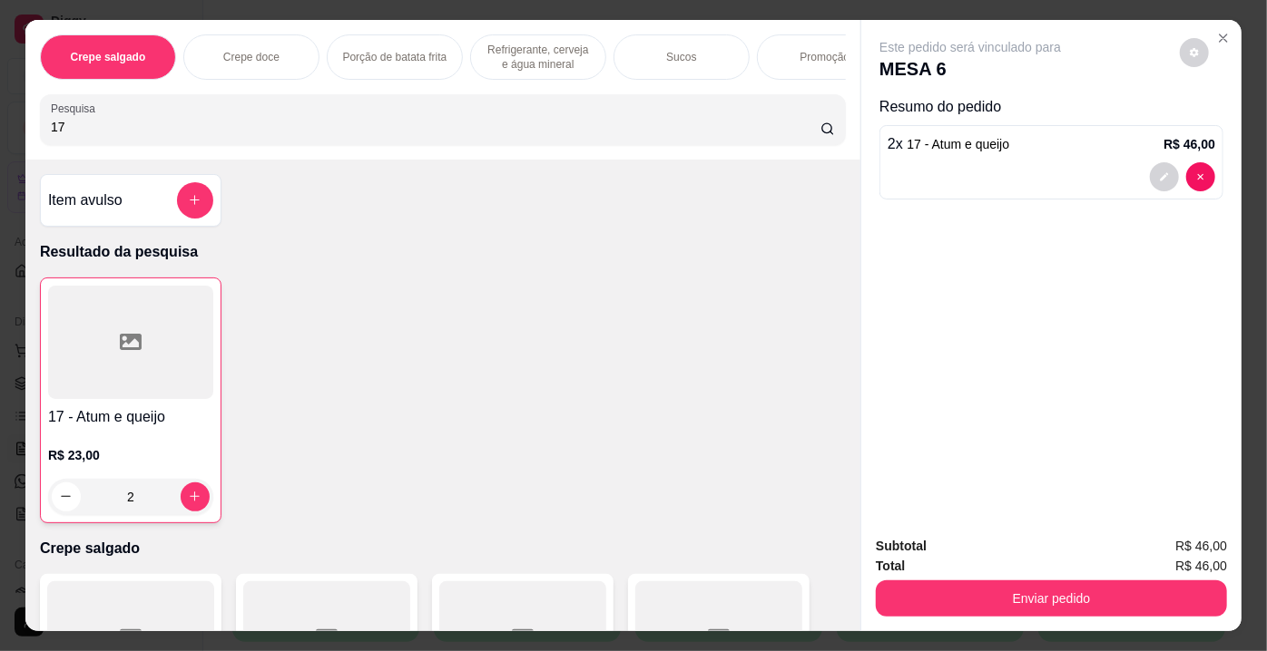
drag, startPoint x: 150, startPoint y: 121, endPoint x: 0, endPoint y: 144, distance: 151.5
click at [0, 144] on div "Crepe salgado Crepe doce Porção de batata frita Refrigerante, cerveja e água mi…" at bounding box center [633, 325] width 1267 height 651
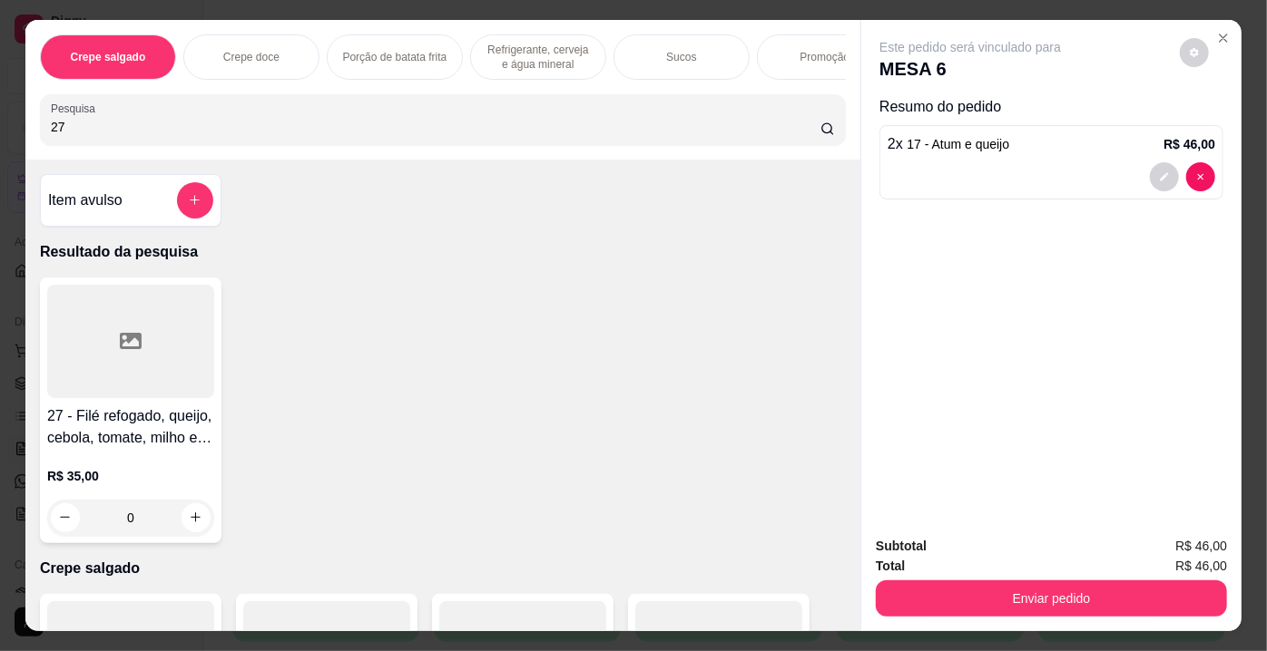
type input "27"
click at [111, 338] on div at bounding box center [130, 341] width 167 height 113
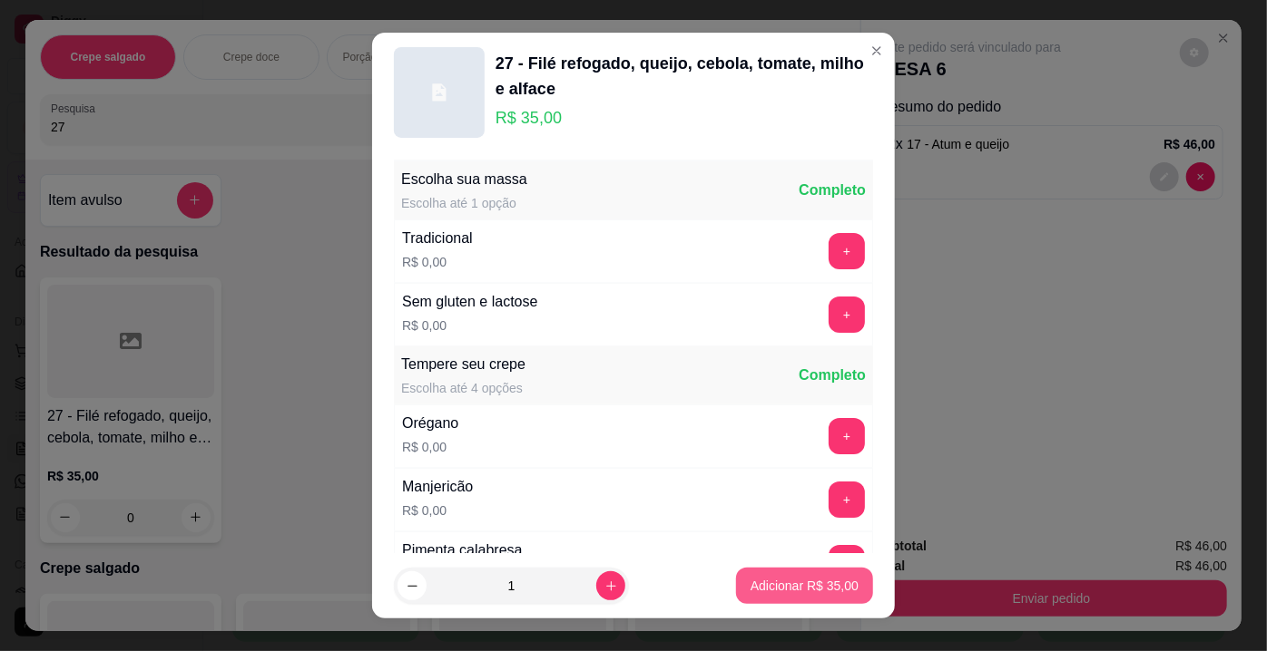
click at [783, 586] on p "Adicionar R$ 35,00" at bounding box center [804, 586] width 108 height 18
type input "1"
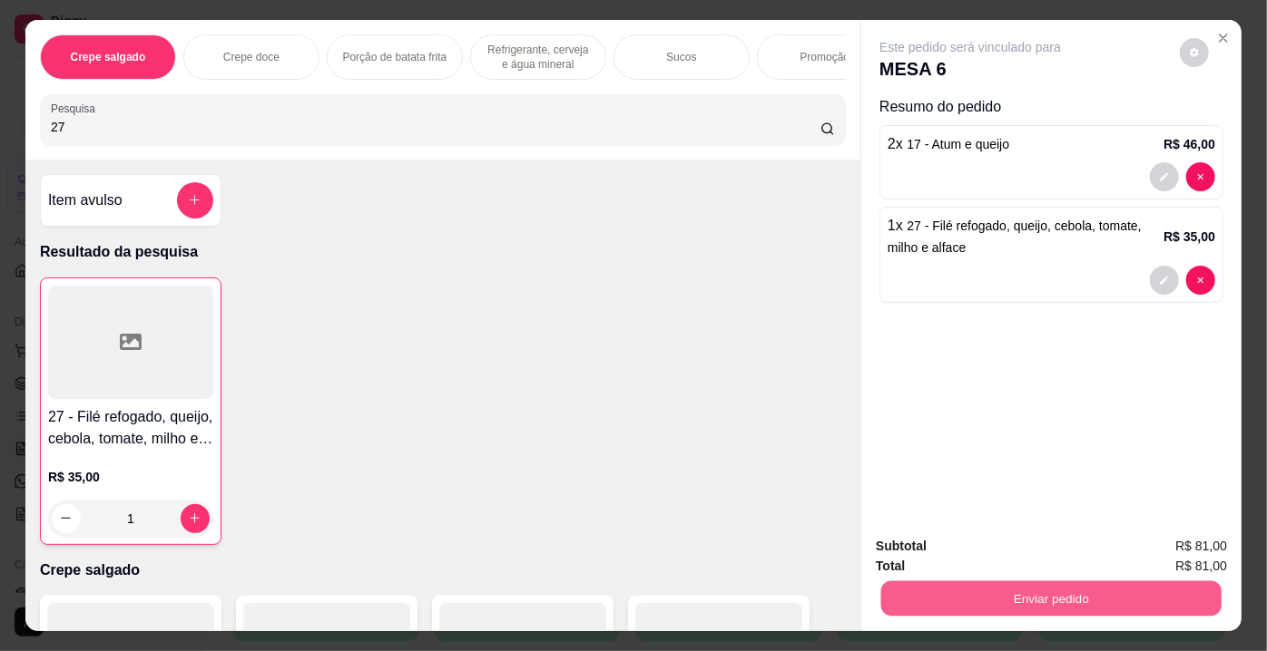
click at [1023, 603] on button "Enviar pedido" at bounding box center [1051, 599] width 340 height 35
click at [1169, 548] on button "Enviar pedido" at bounding box center [1180, 549] width 103 height 34
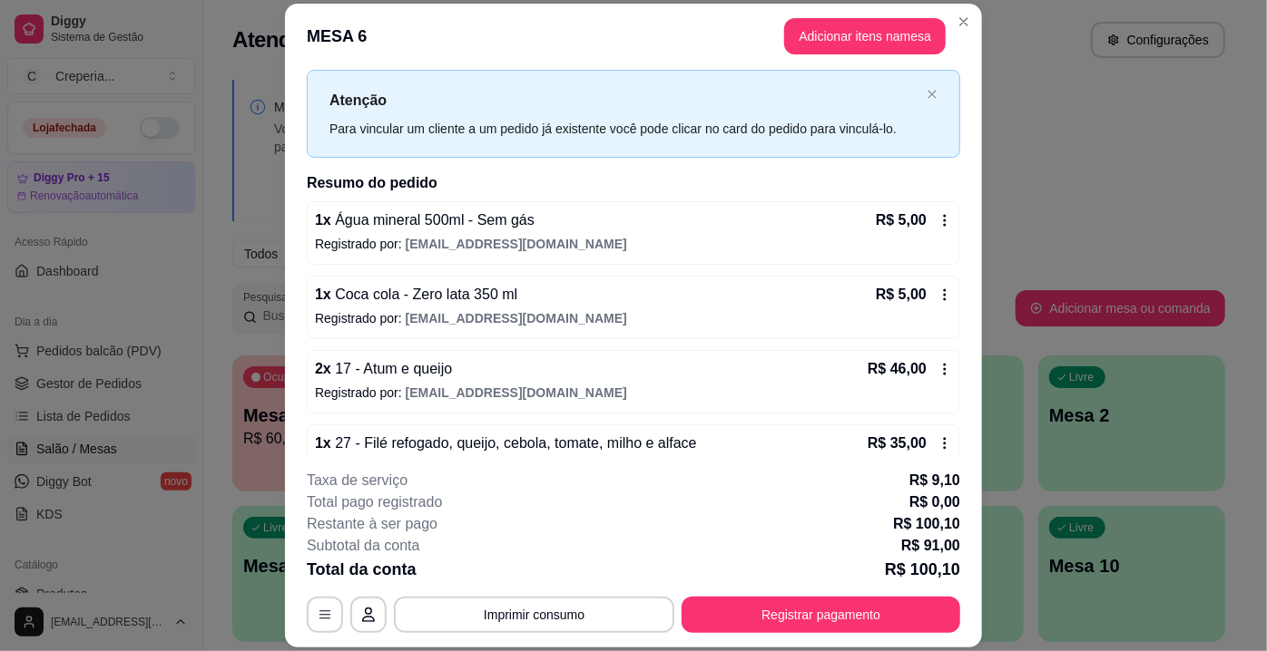
scroll to position [74, 0]
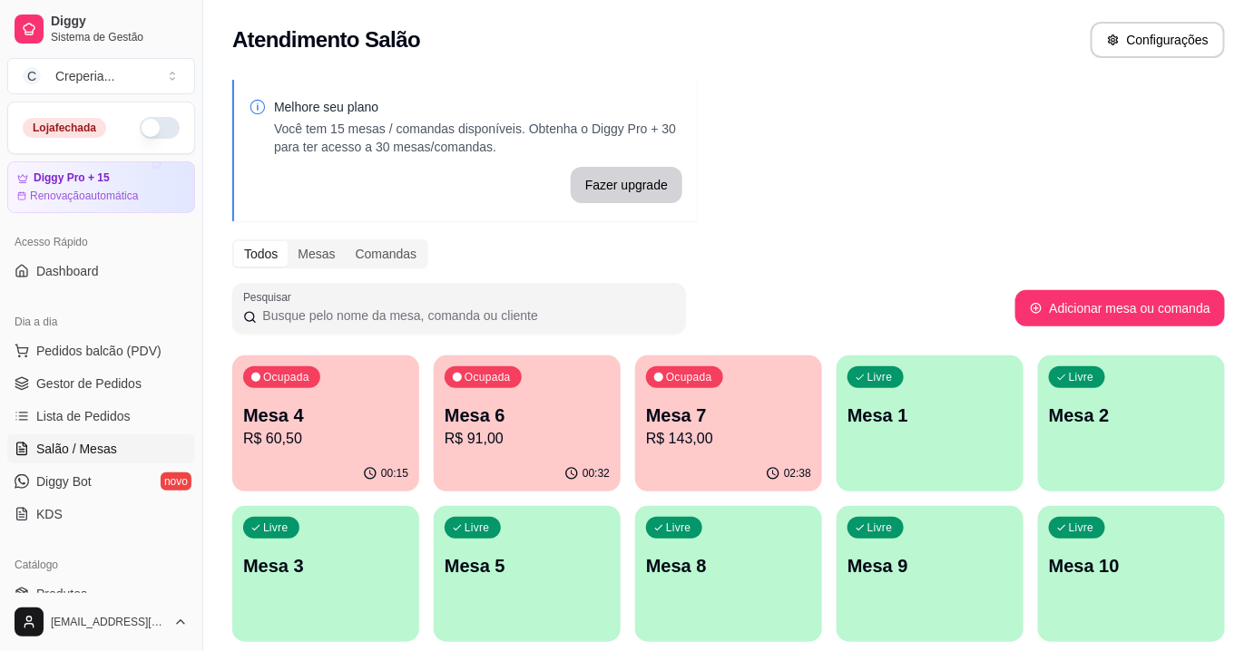
click at [685, 403] on p "Mesa 7" at bounding box center [728, 415] width 165 height 25
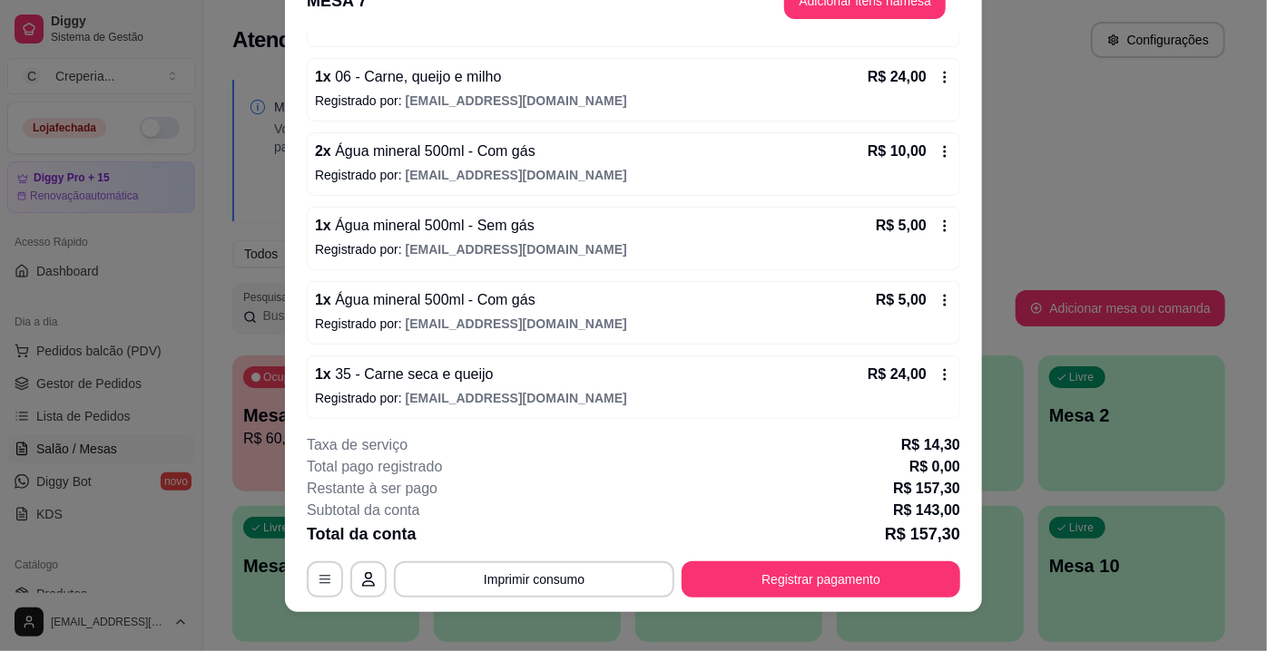
scroll to position [54, 0]
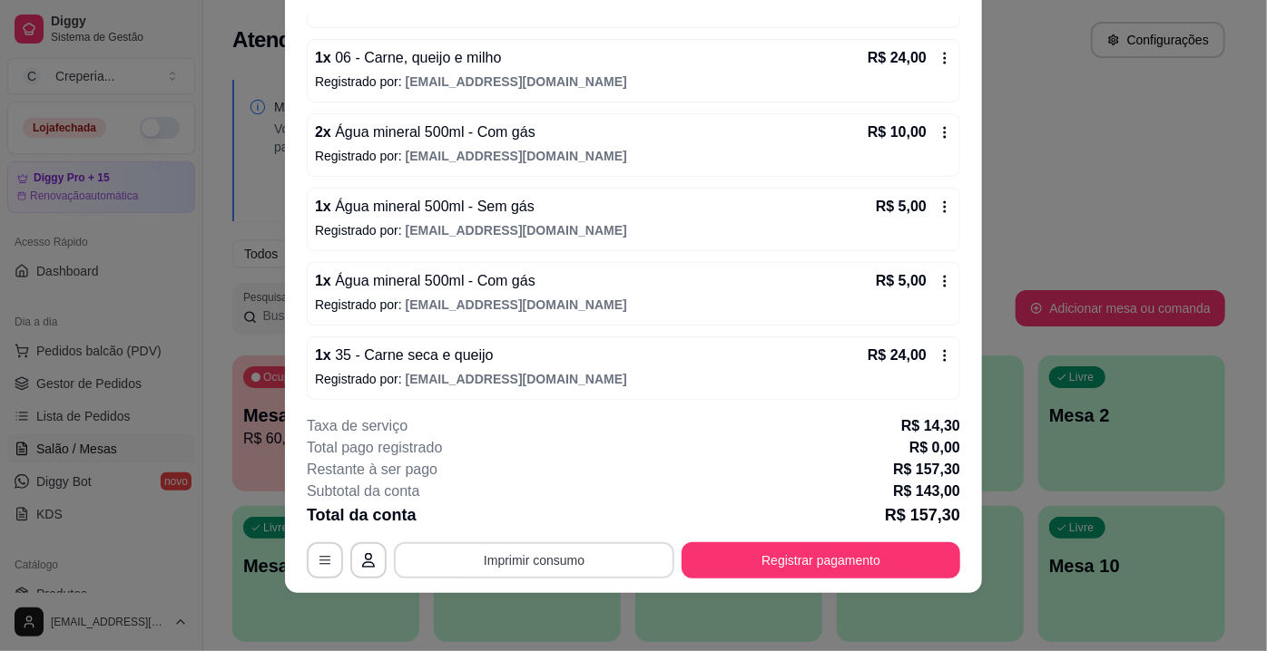
click at [534, 553] on button "Imprimir consumo" at bounding box center [534, 561] width 280 height 36
click at [545, 522] on button "IMPRESSORA" at bounding box center [534, 519] width 132 height 29
click at [319, 565] on icon "button" at bounding box center [325, 560] width 15 height 15
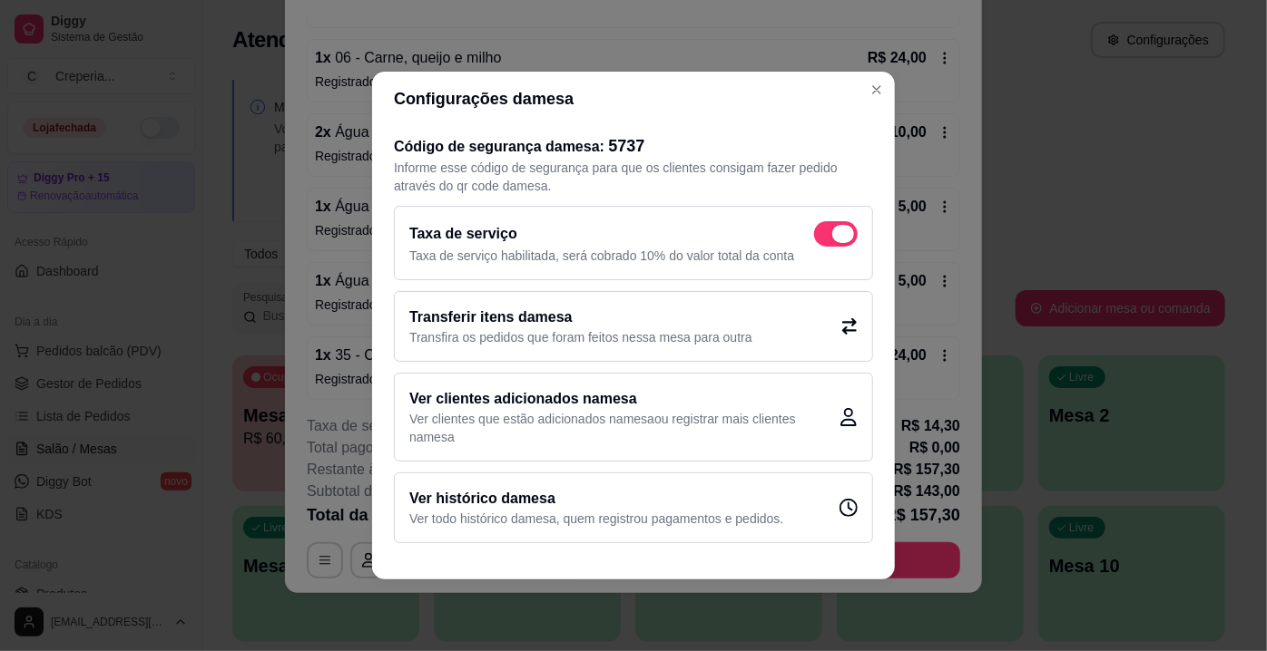
click at [829, 224] on span at bounding box center [836, 233] width 44 height 25
click at [825, 238] on input "checkbox" at bounding box center [819, 244] width 12 height 12
checkbox input "false"
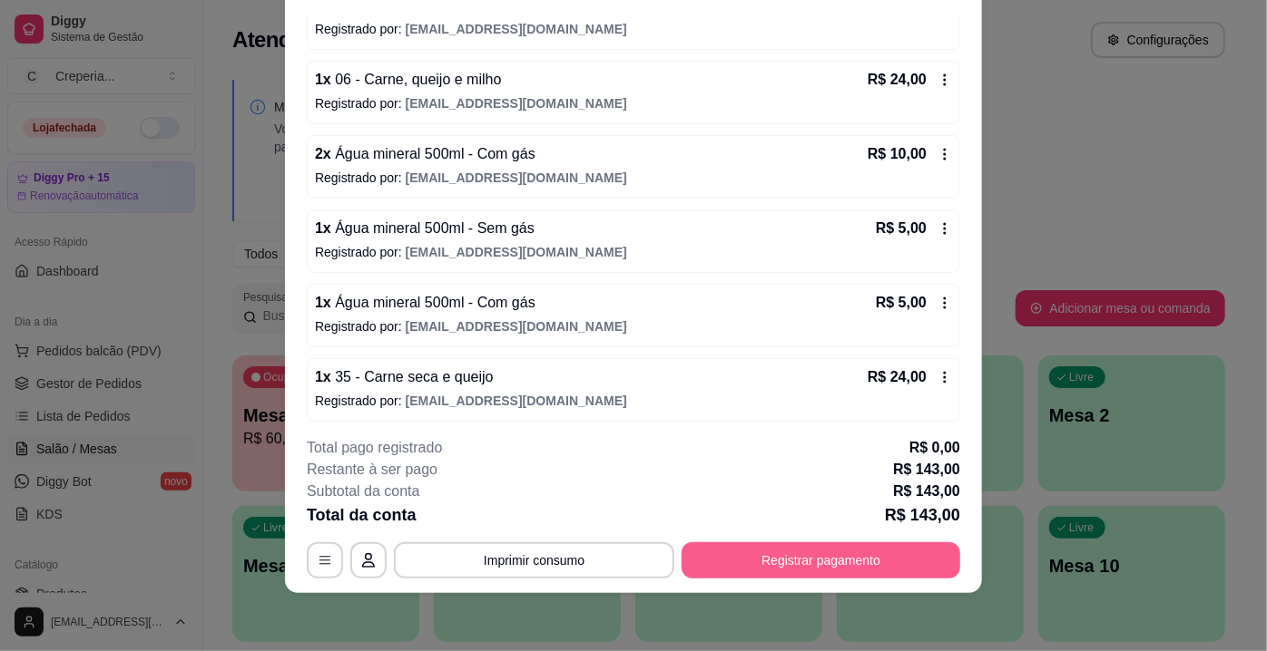
click at [791, 566] on button "Registrar pagamento" at bounding box center [820, 561] width 279 height 36
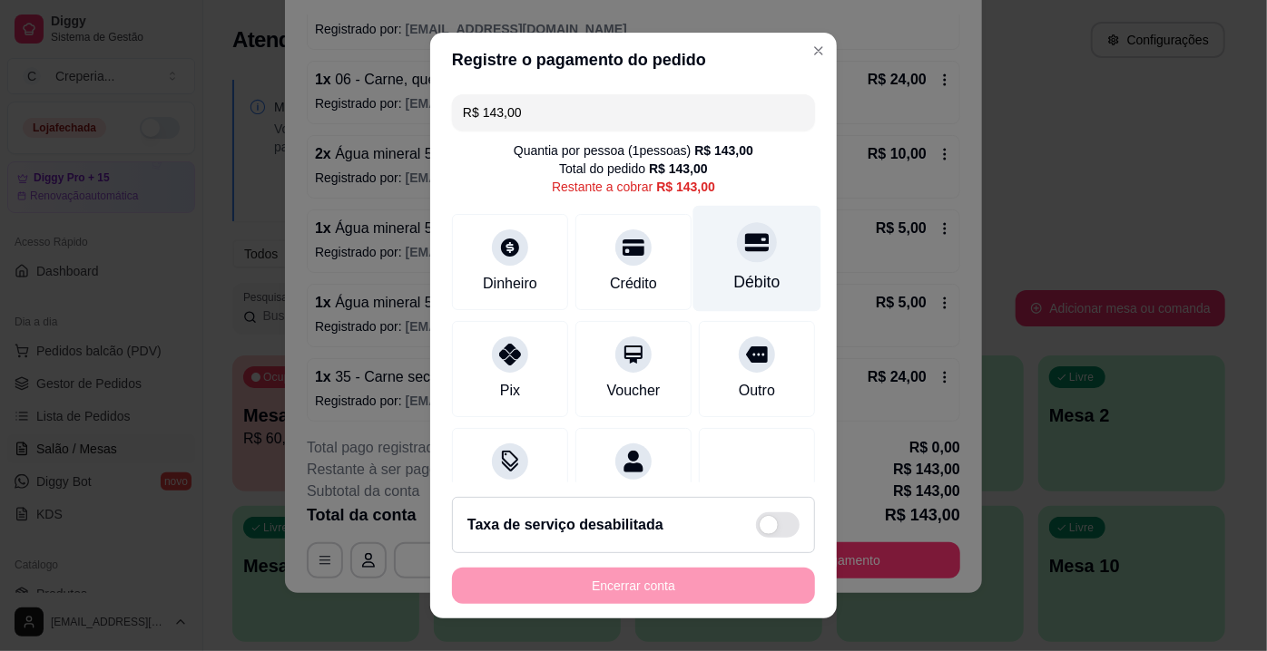
click at [739, 272] on div "Débito" at bounding box center [757, 282] width 46 height 24
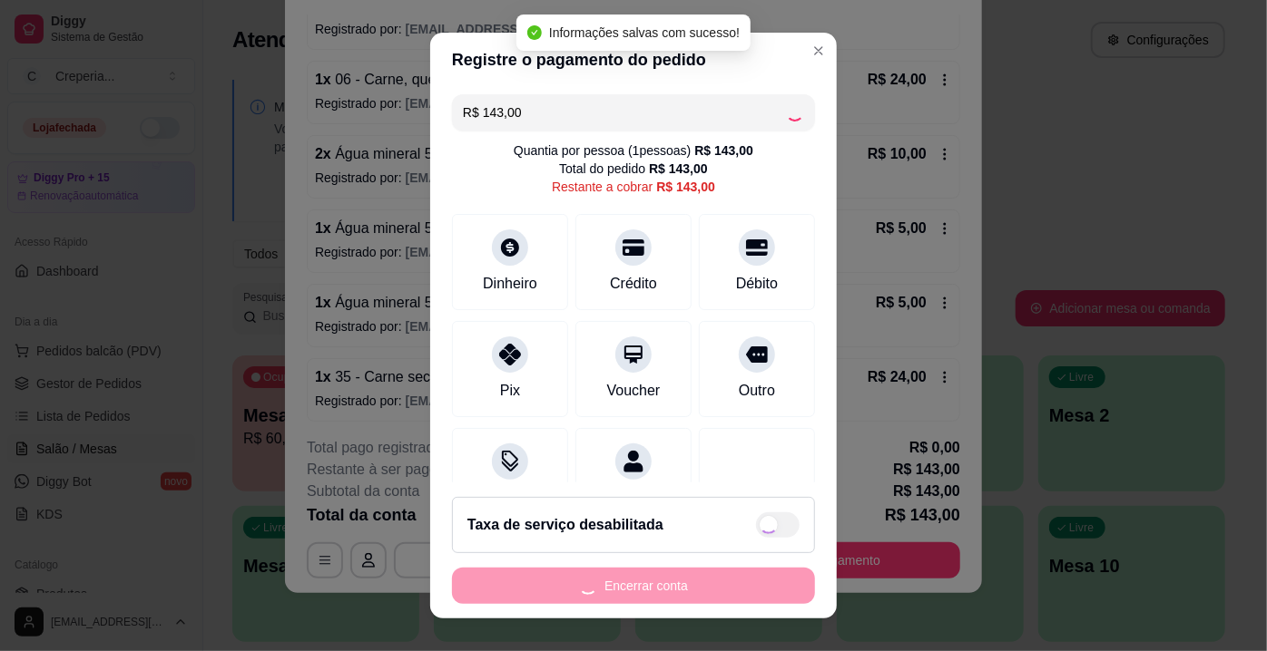
type input "R$ 0,00"
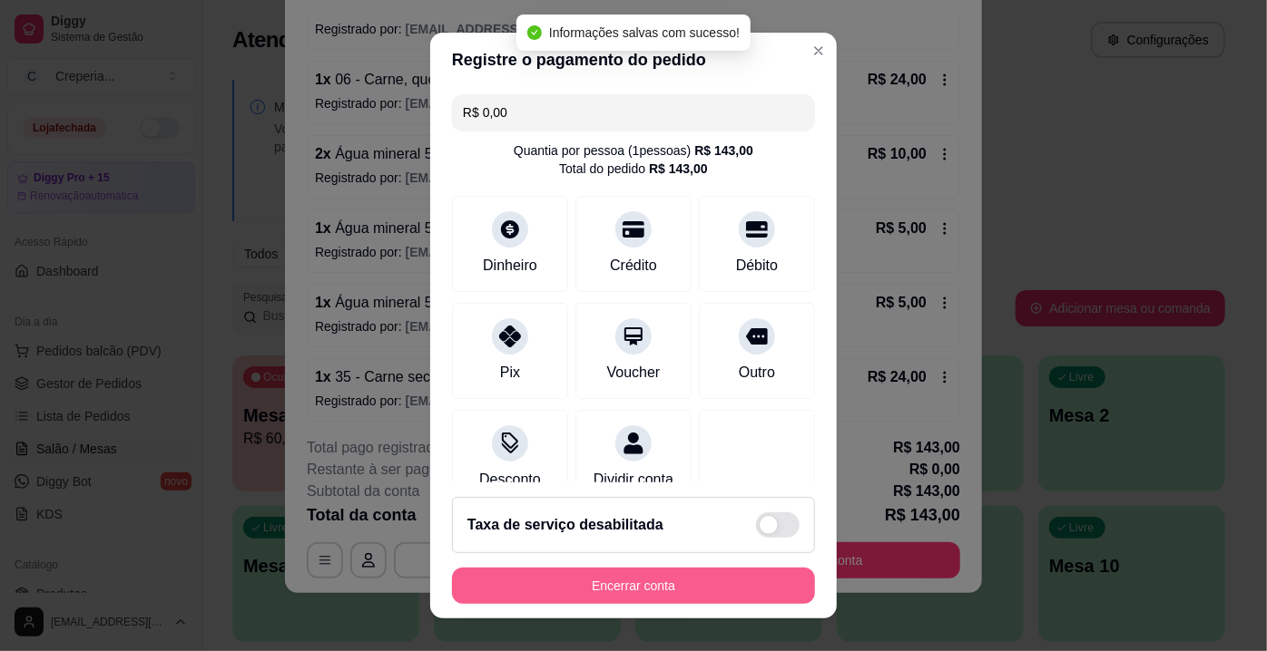
click at [658, 582] on button "Encerrar conta" at bounding box center [633, 586] width 363 height 36
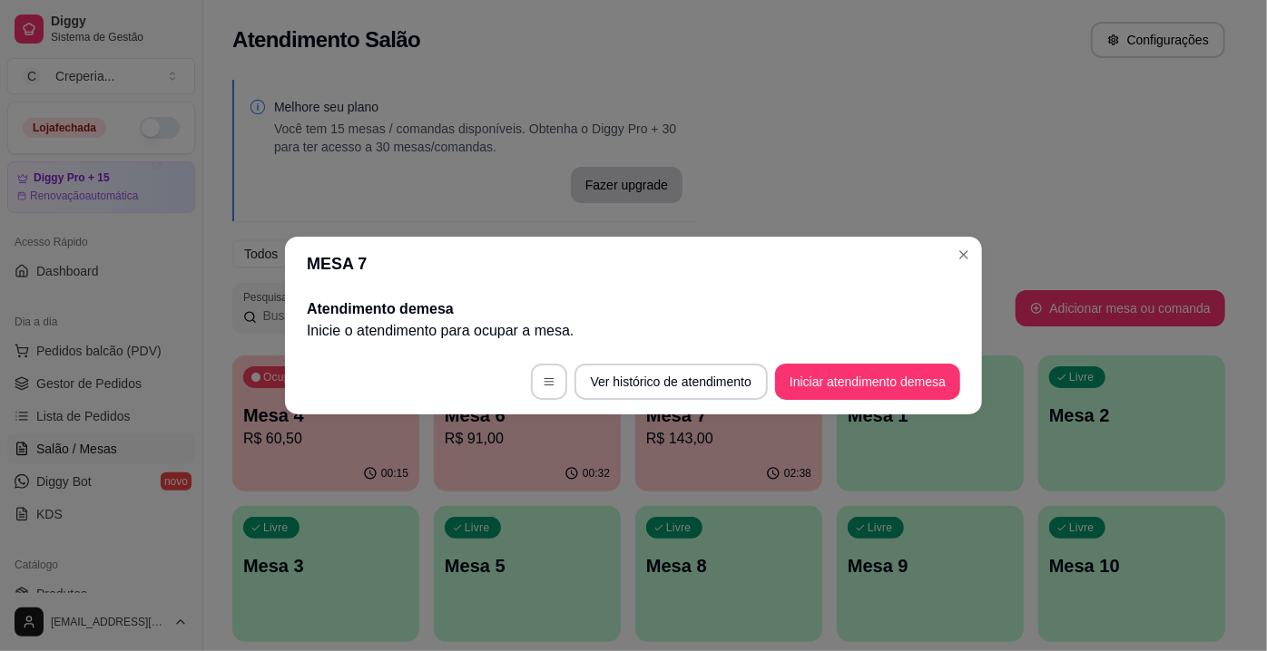
scroll to position [0, 0]
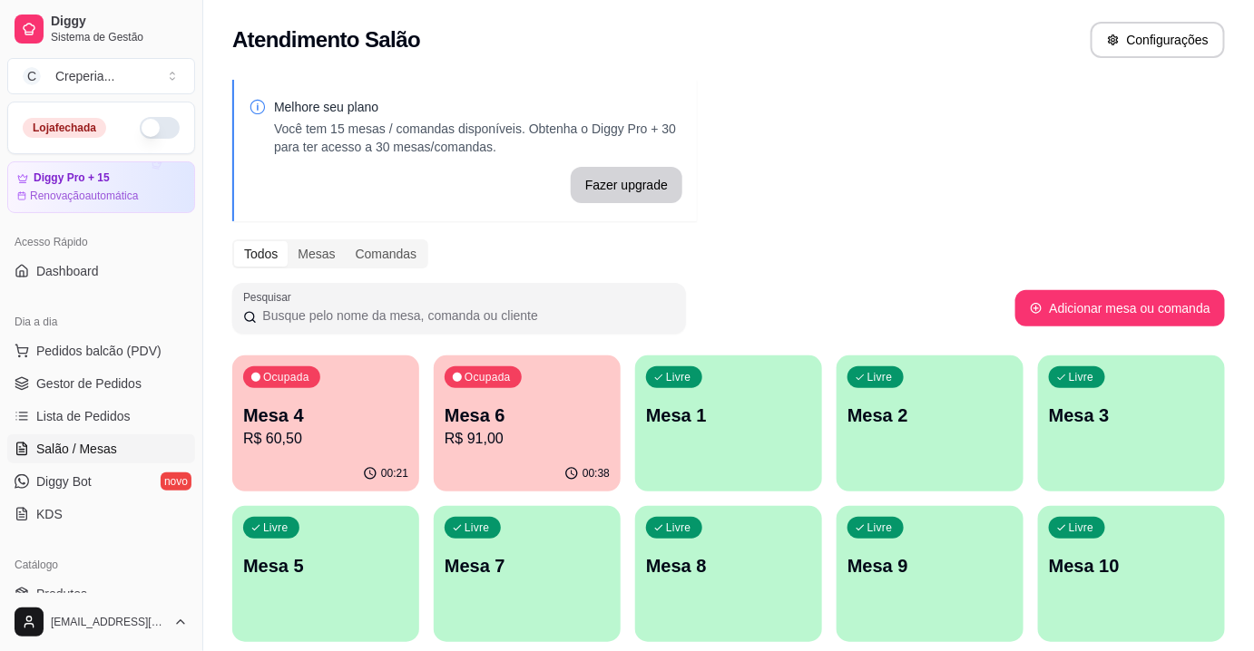
click at [870, 294] on div "Pesquisar" at bounding box center [623, 308] width 783 height 51
click at [546, 456] on div "00:38" at bounding box center [527, 473] width 187 height 35
click at [338, 411] on p "Mesa 4" at bounding box center [325, 415] width 165 height 25
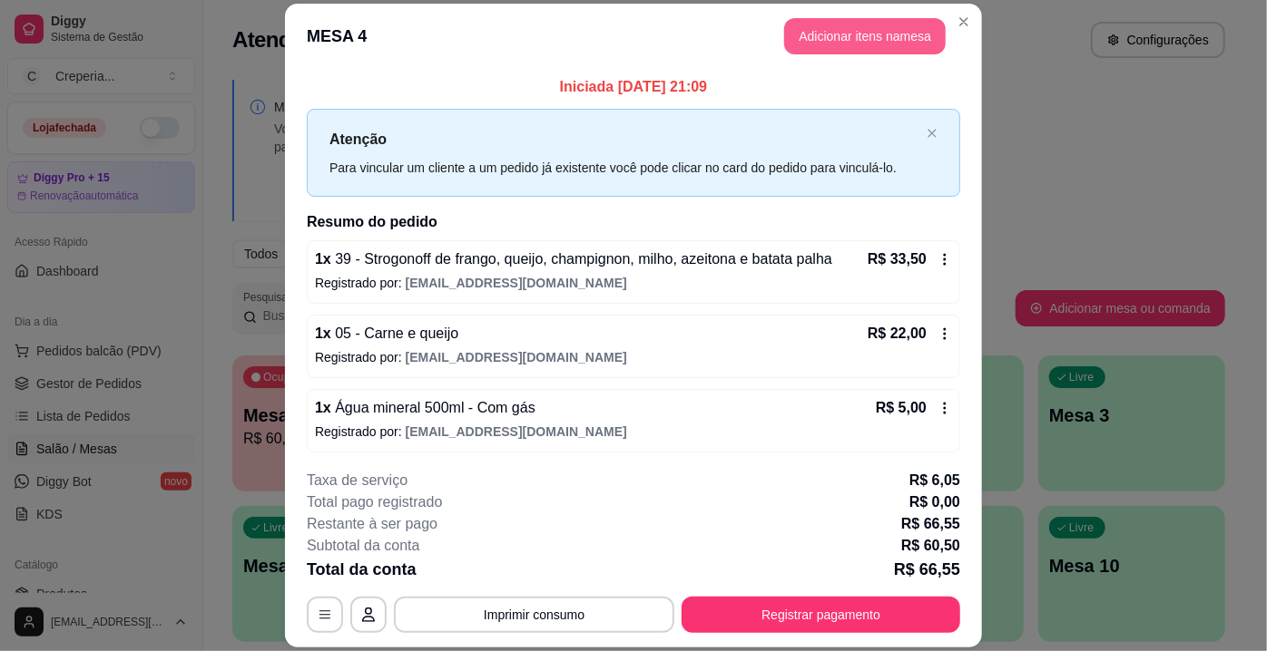
click at [868, 38] on button "Adicionar itens na mesa" at bounding box center [864, 36] width 161 height 36
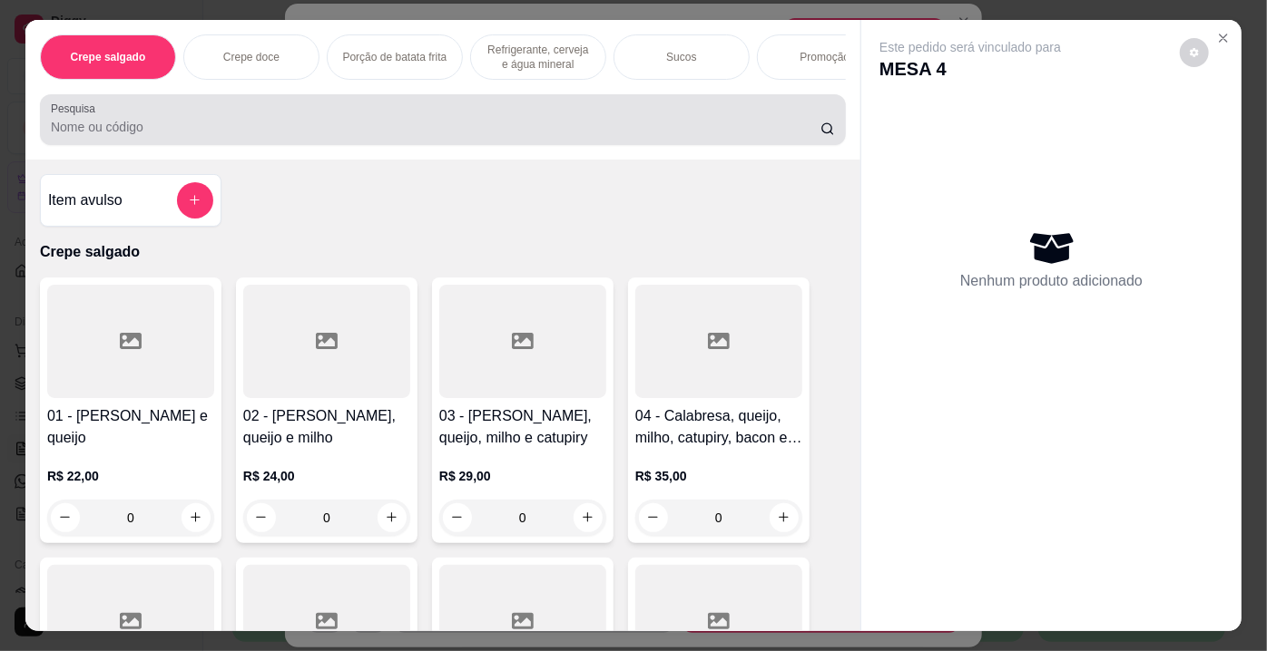
click at [275, 126] on input "Pesquisa" at bounding box center [435, 127] width 769 height 18
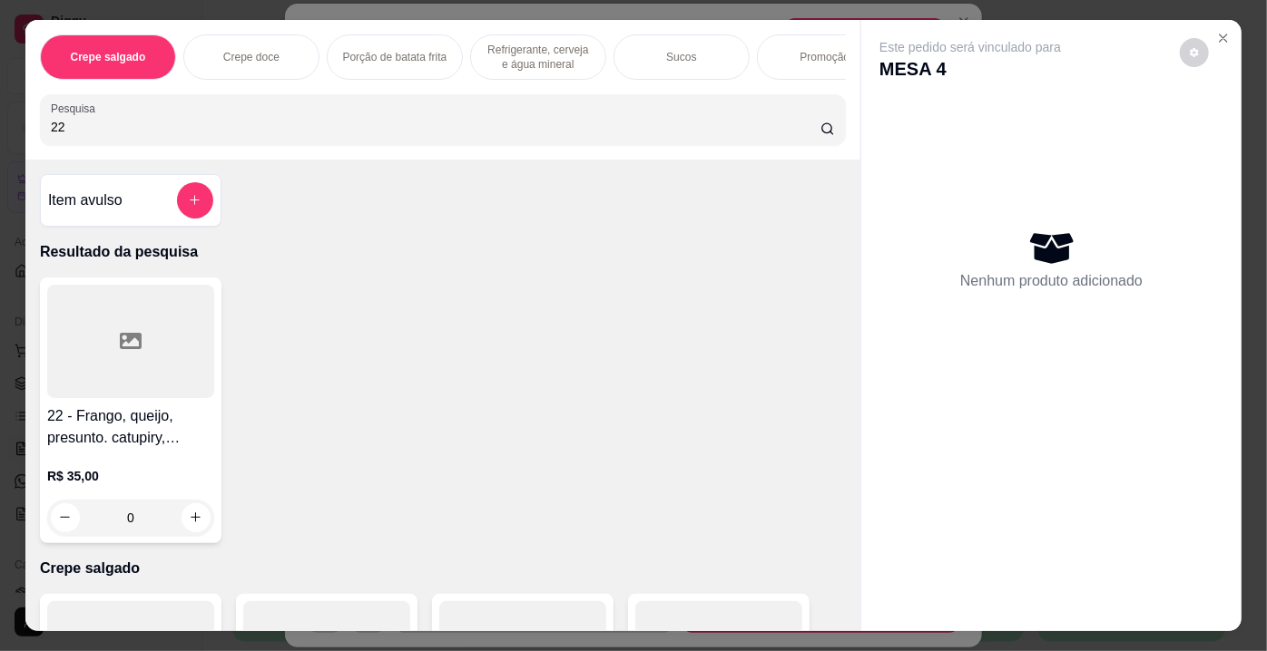
type input "22"
click at [142, 380] on div at bounding box center [130, 341] width 167 height 113
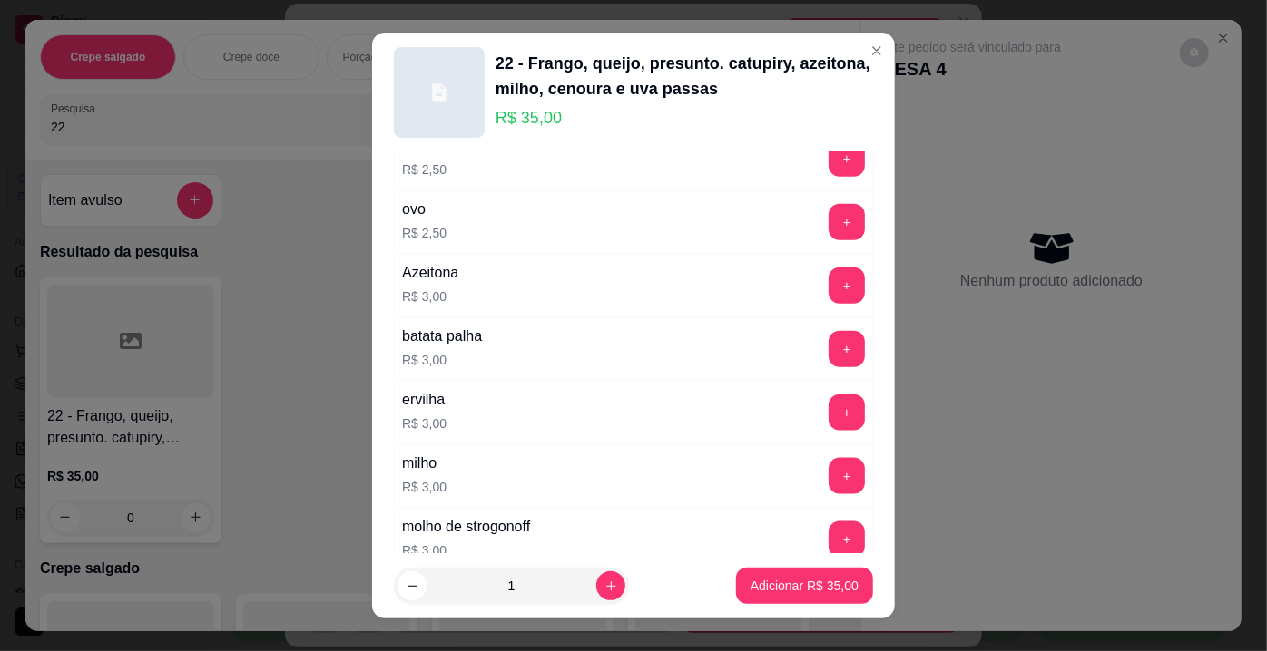
scroll to position [1071, 0]
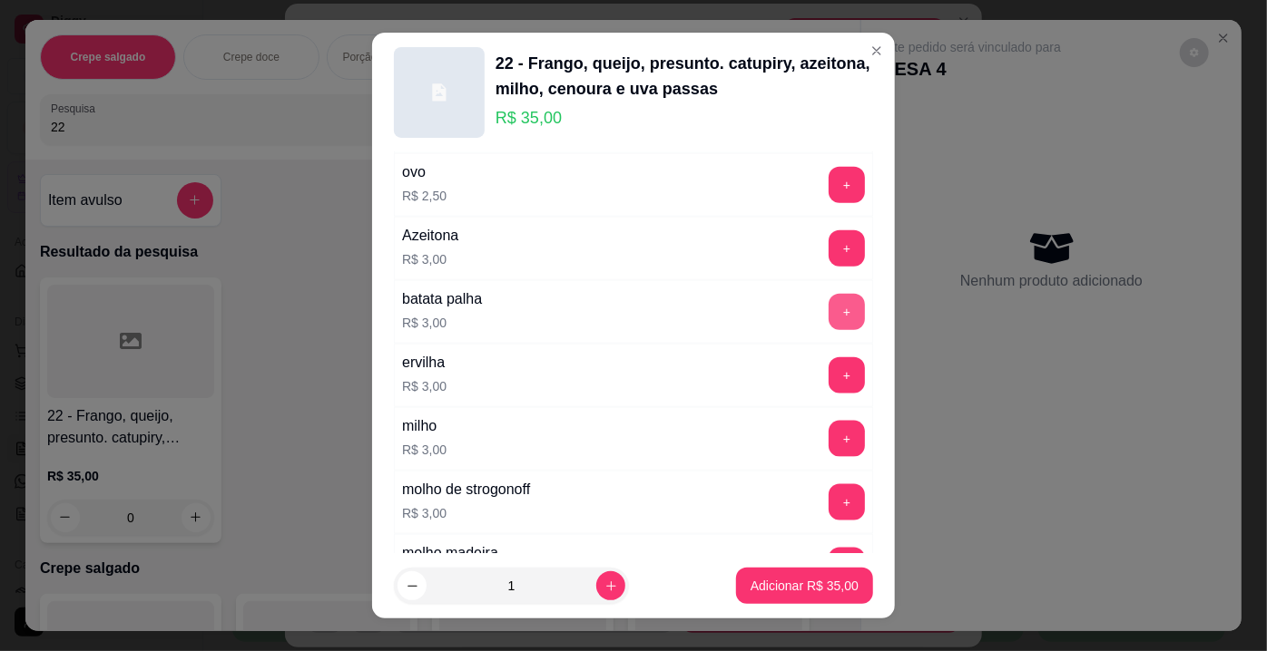
click at [828, 304] on button "+" at bounding box center [846, 312] width 36 height 36
click at [813, 575] on button "Adicionar R$ 38,00" at bounding box center [804, 586] width 137 height 36
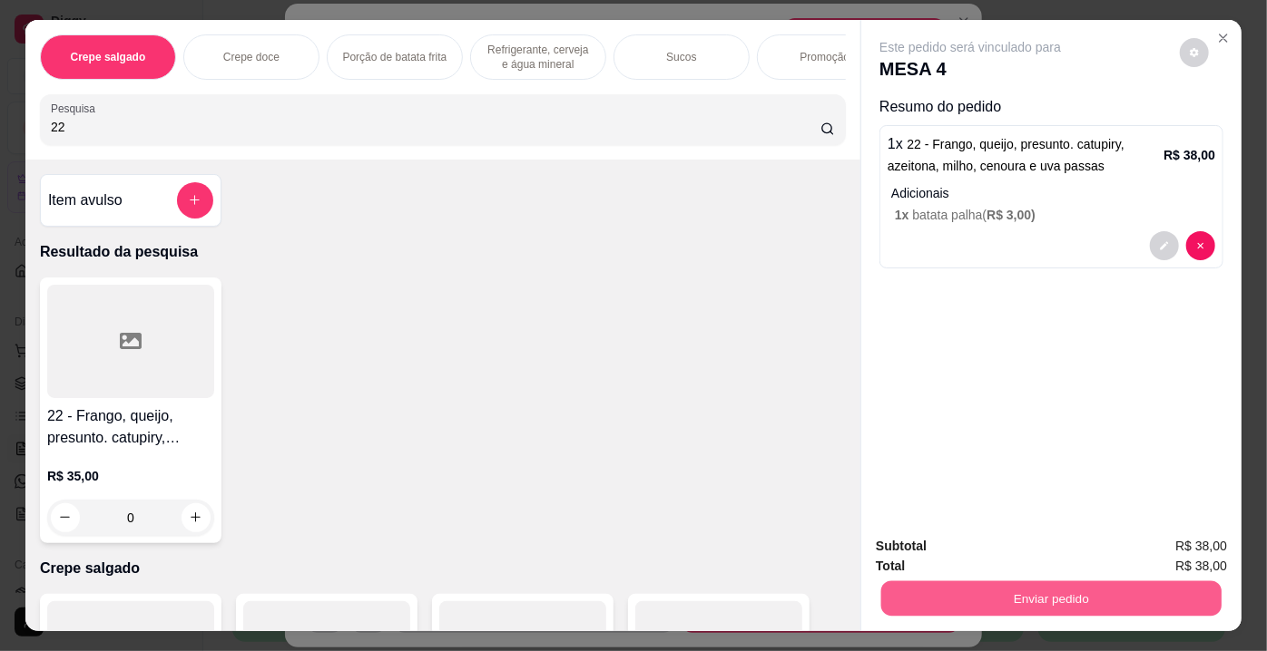
click at [983, 590] on button "Enviar pedido" at bounding box center [1051, 599] width 340 height 35
click at [1180, 555] on button "Enviar pedido" at bounding box center [1180, 549] width 103 height 34
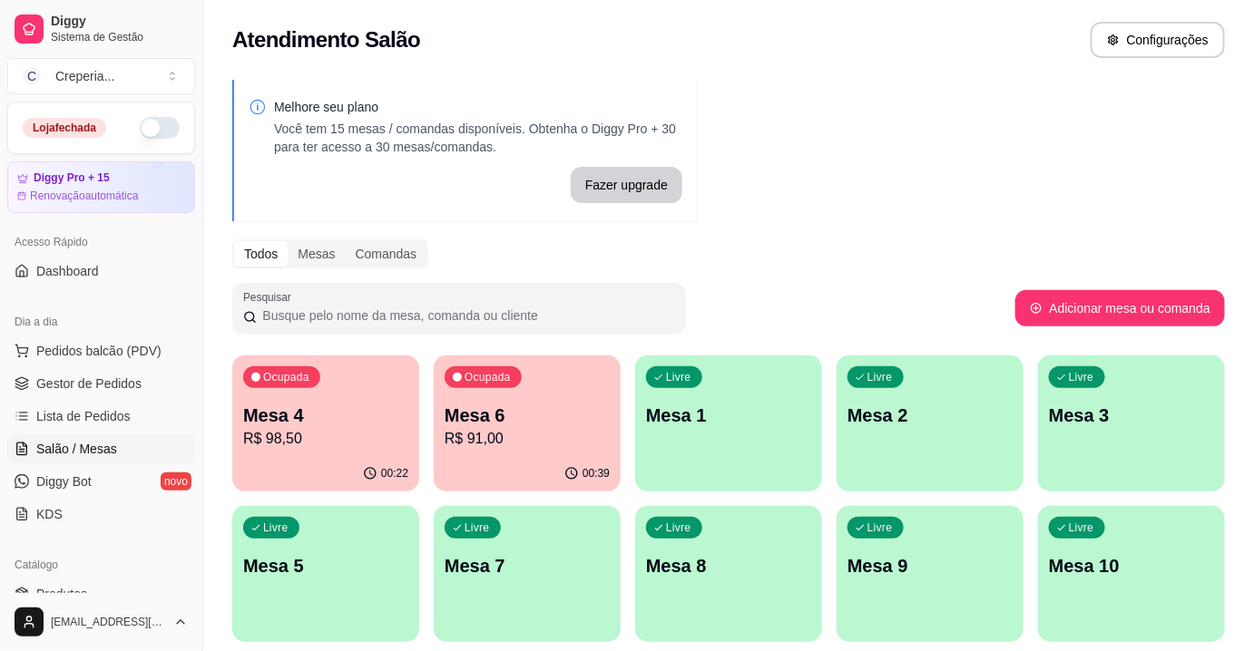
click at [514, 425] on p "Mesa 6" at bounding box center [527, 415] width 165 height 25
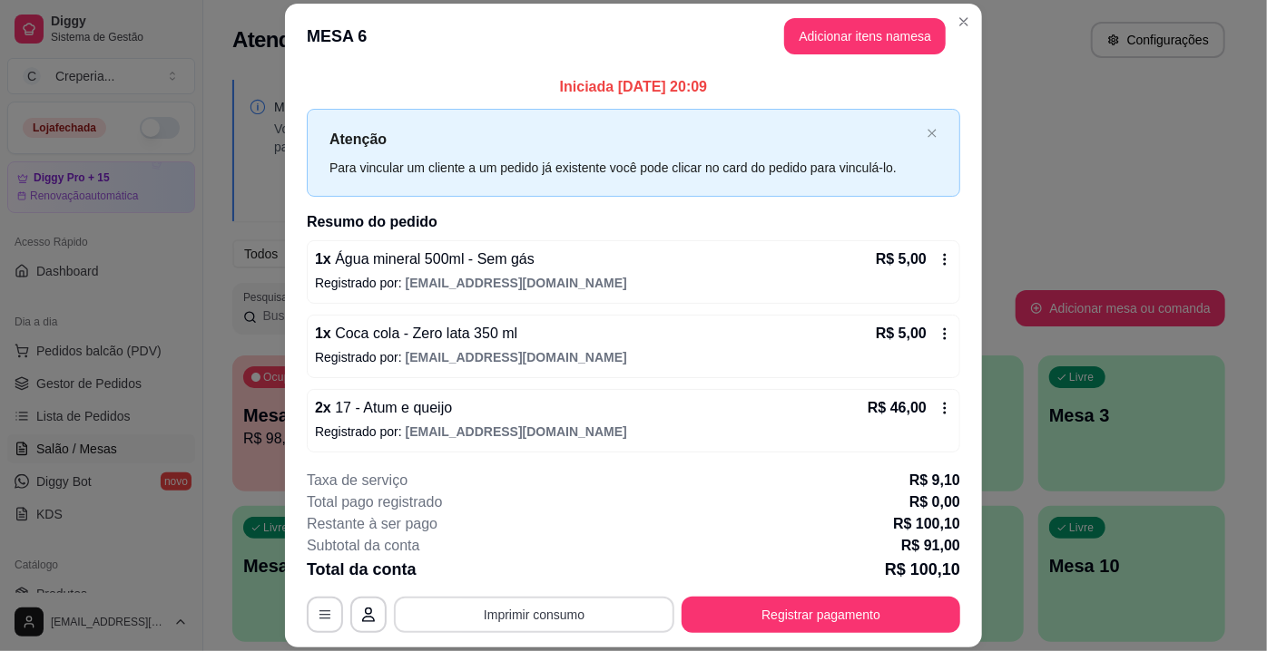
click at [601, 607] on button "Imprimir consumo" at bounding box center [534, 615] width 280 height 36
click at [566, 568] on button "IMPRESSORA" at bounding box center [534, 574] width 132 height 29
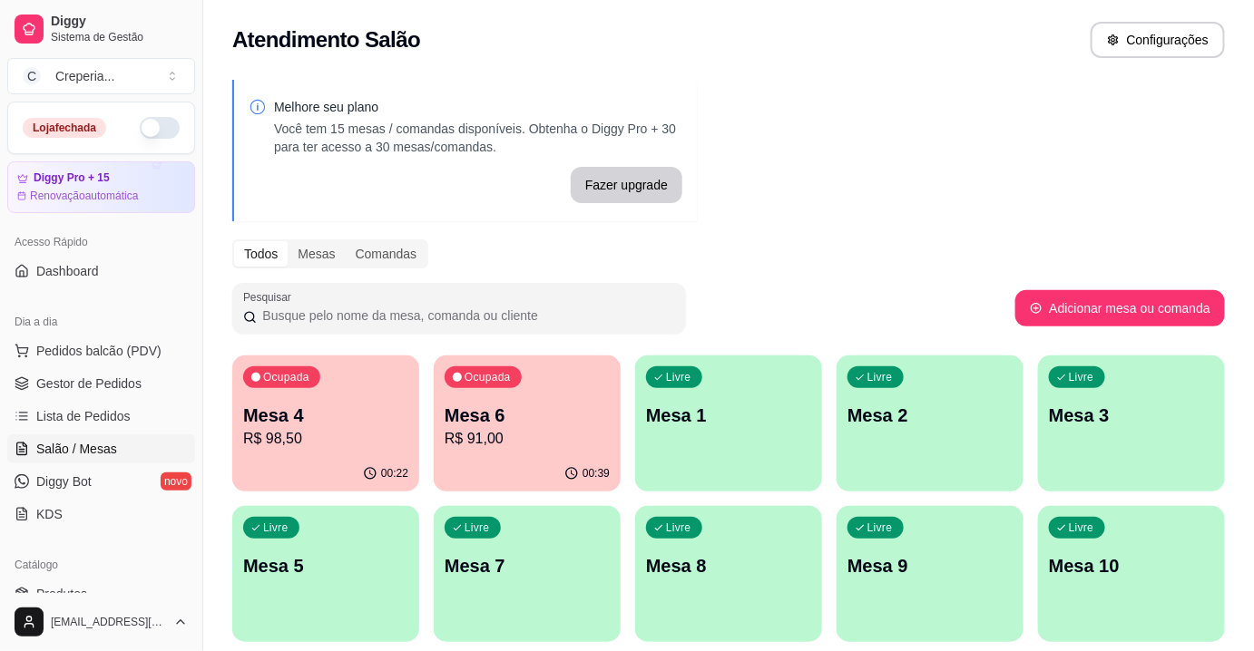
click at [515, 424] on p "Mesa 6" at bounding box center [527, 415] width 165 height 25
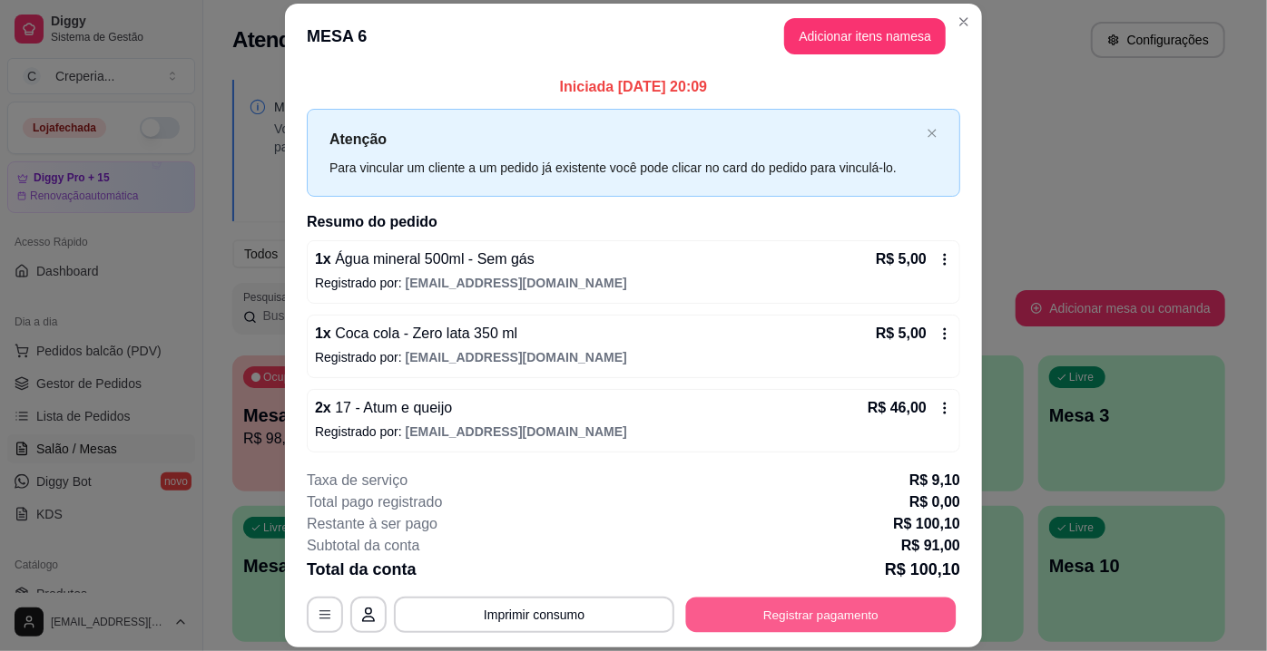
click at [794, 622] on button "Registrar pagamento" at bounding box center [821, 615] width 270 height 35
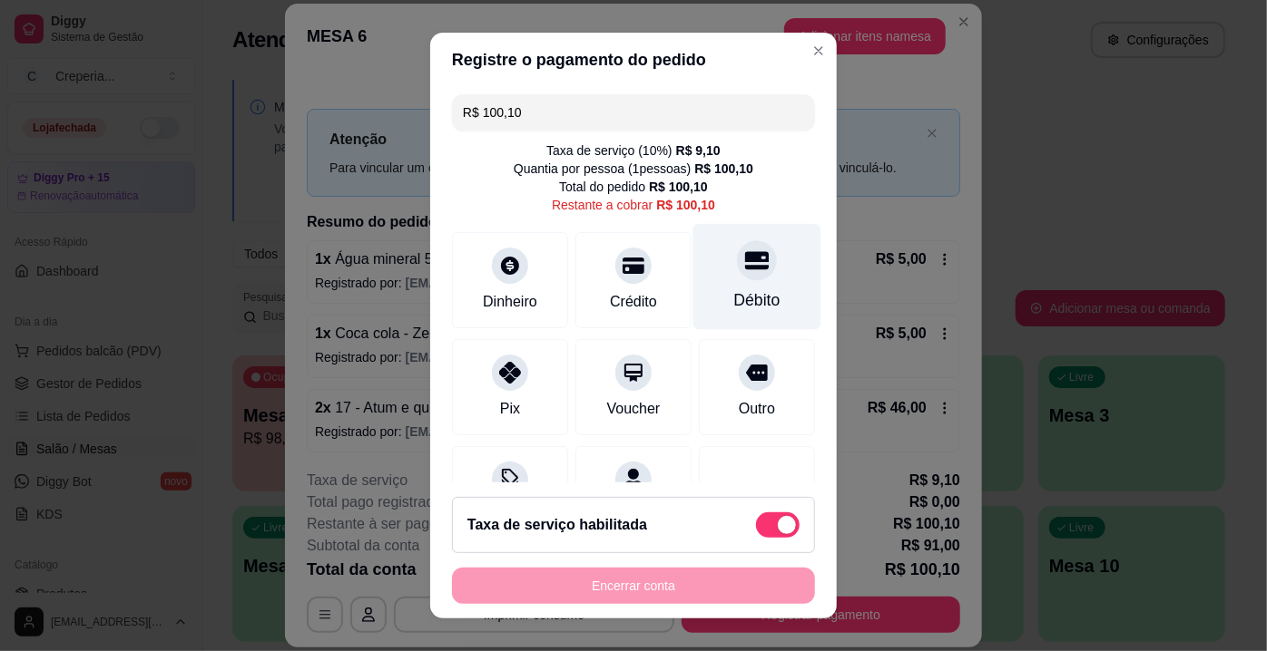
click at [708, 288] on div "Débito" at bounding box center [757, 277] width 128 height 106
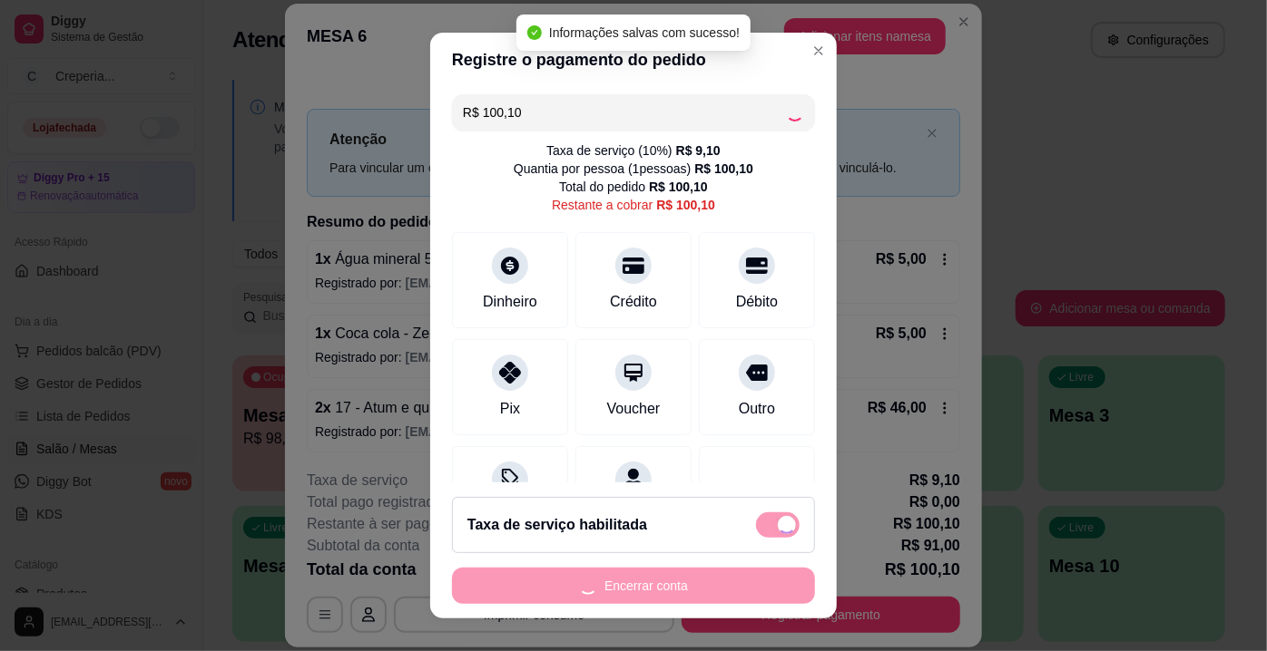
type input "R$ 0,00"
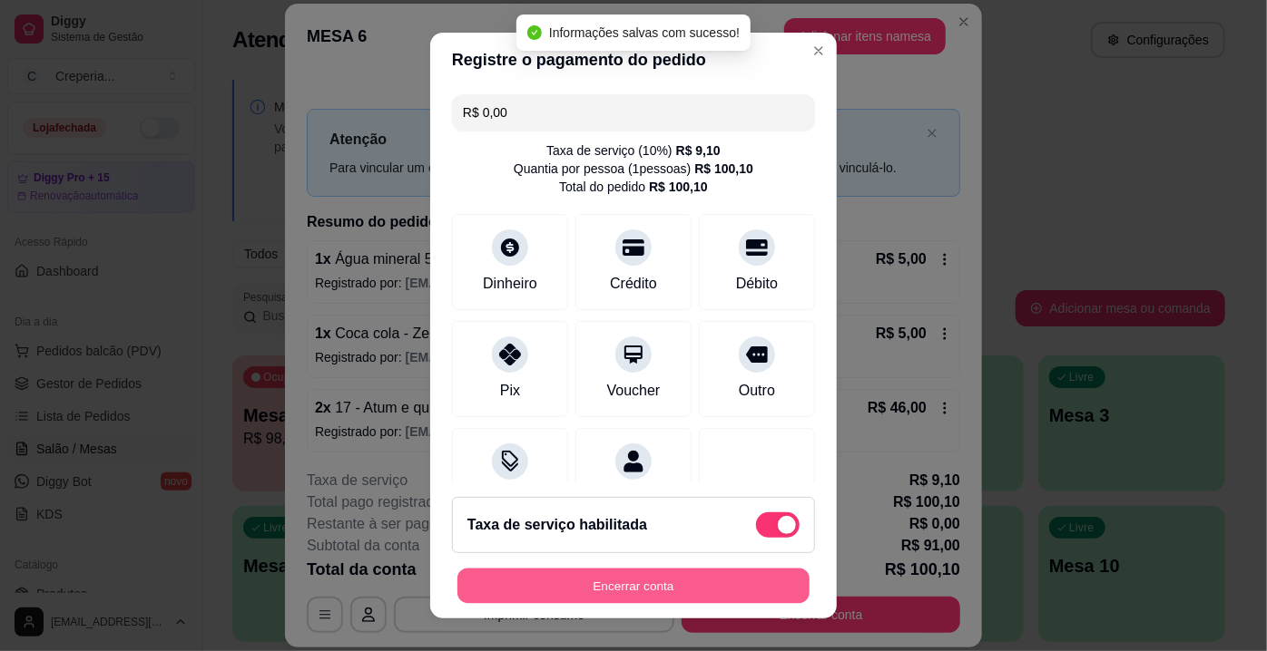
click at [602, 592] on button "Encerrar conta" at bounding box center [633, 586] width 352 height 35
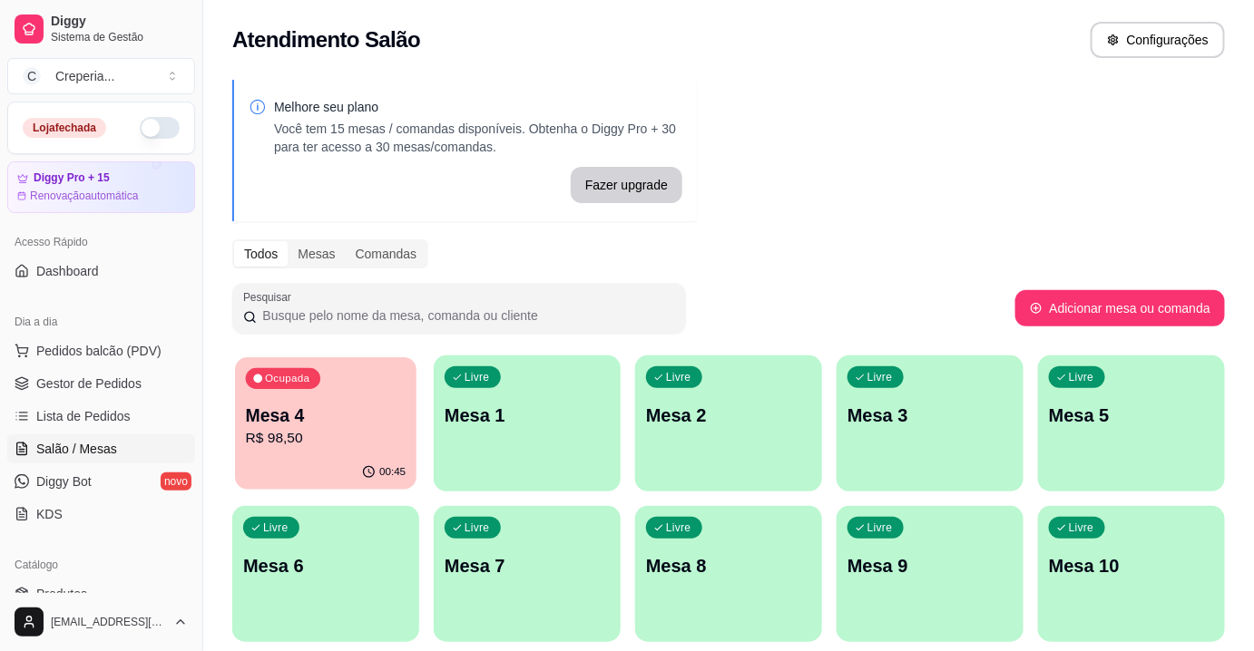
click at [353, 405] on p "Mesa 4" at bounding box center [326, 416] width 161 height 24
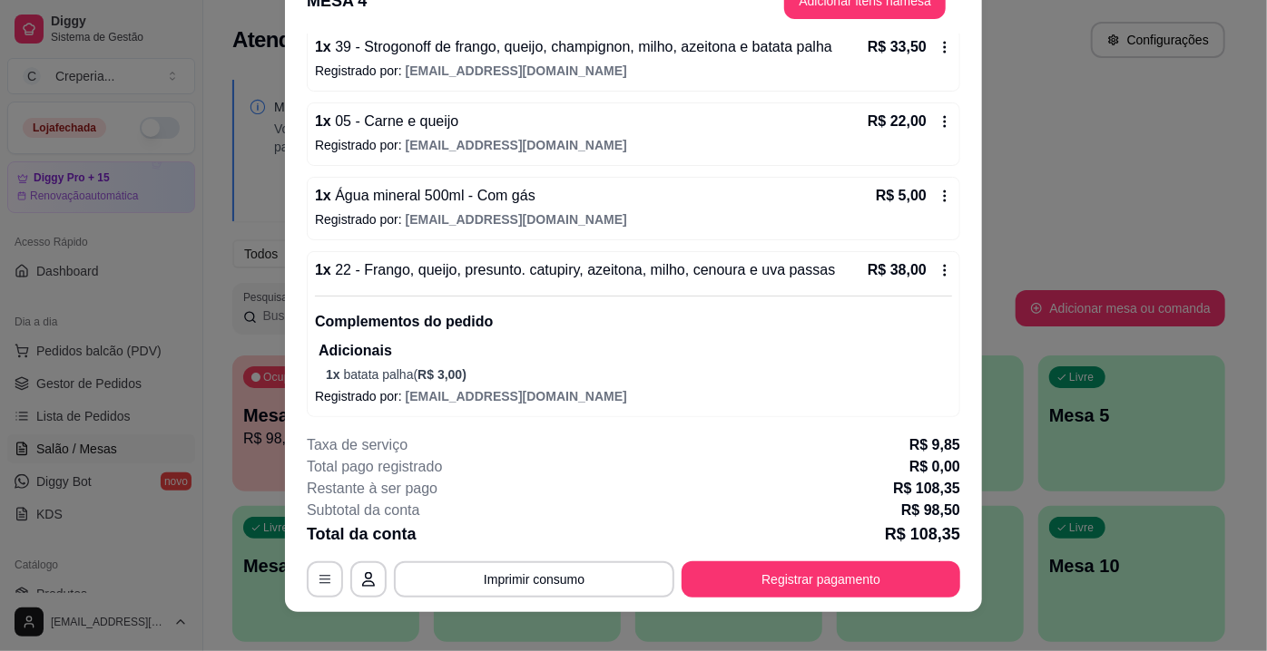
scroll to position [54, 0]
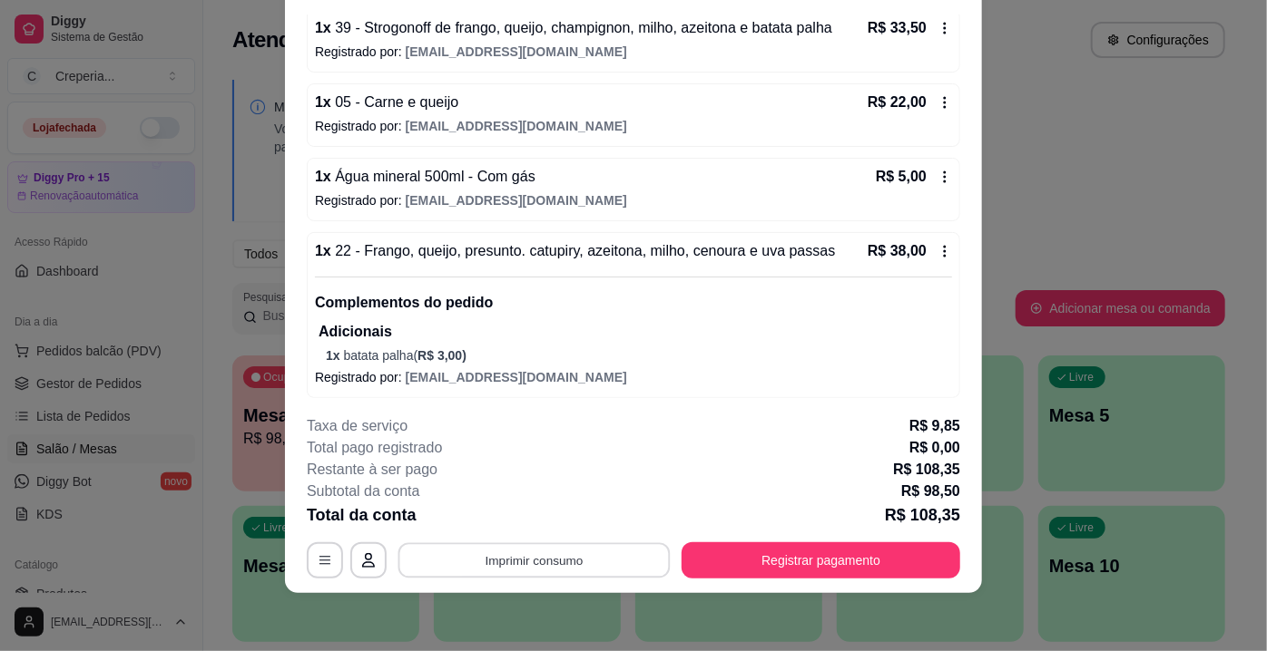
click at [488, 560] on button "Imprimir consumo" at bounding box center [534, 560] width 272 height 35
click at [508, 526] on button "IMPRESSORA" at bounding box center [534, 519] width 132 height 29
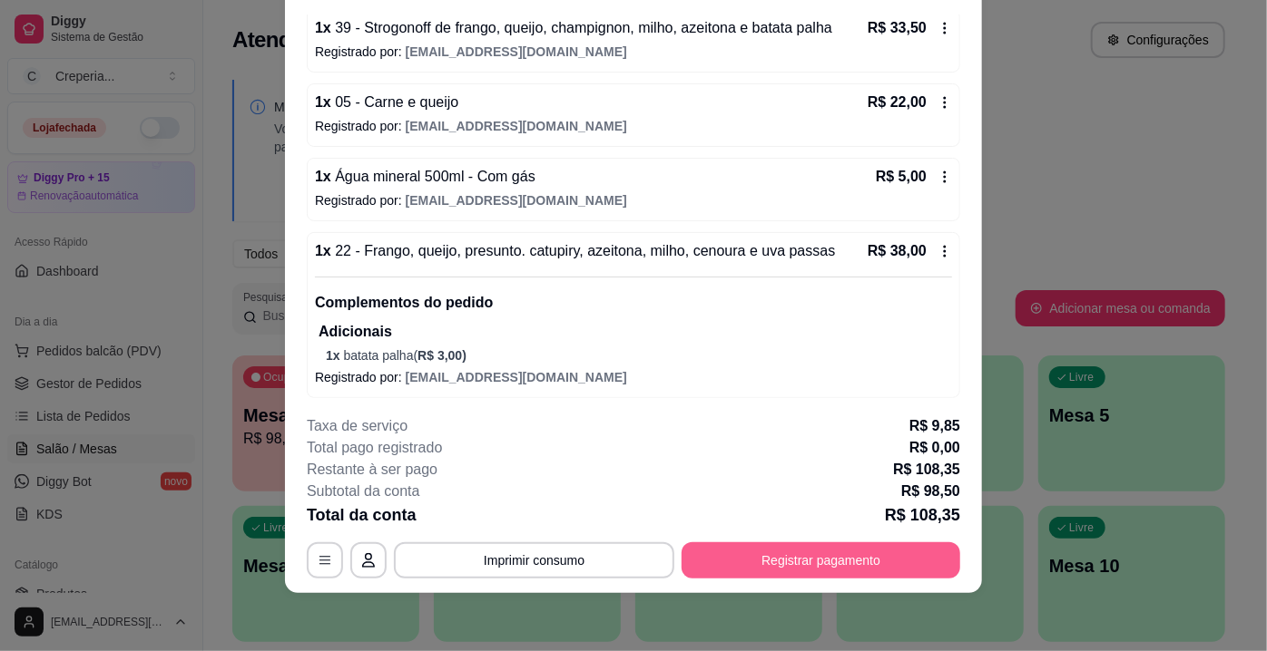
click at [778, 563] on button "Registrar pagamento" at bounding box center [820, 561] width 279 height 36
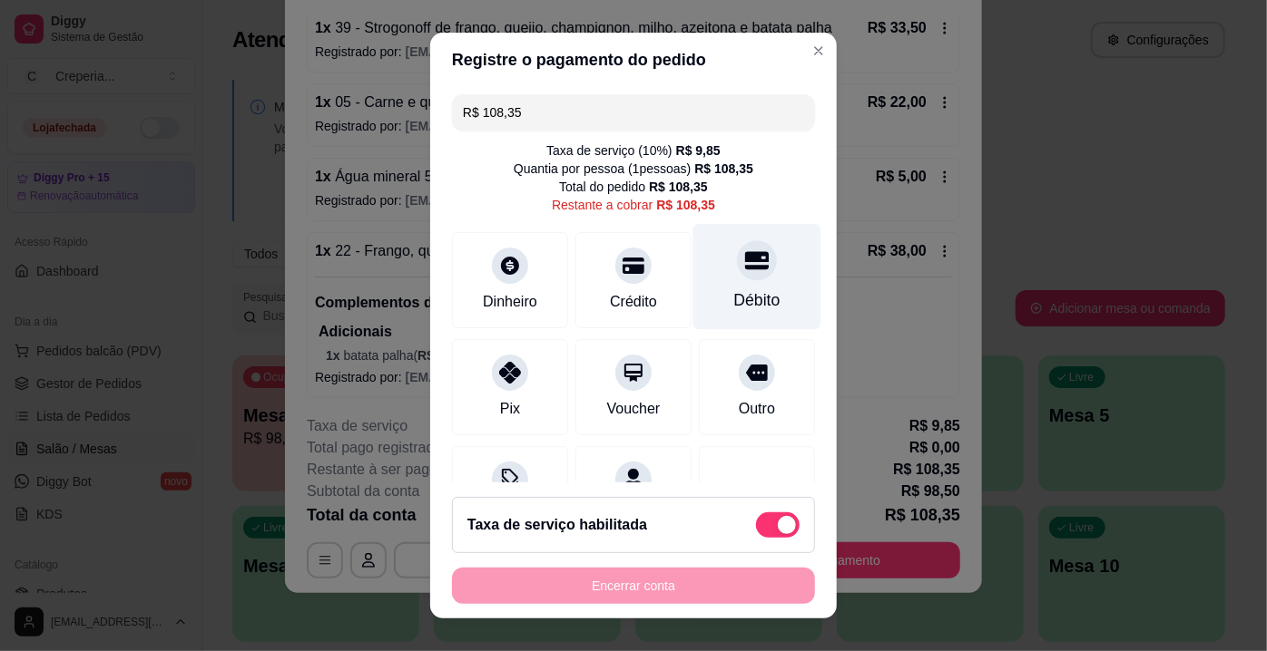
click at [737, 278] on div at bounding box center [757, 260] width 40 height 40
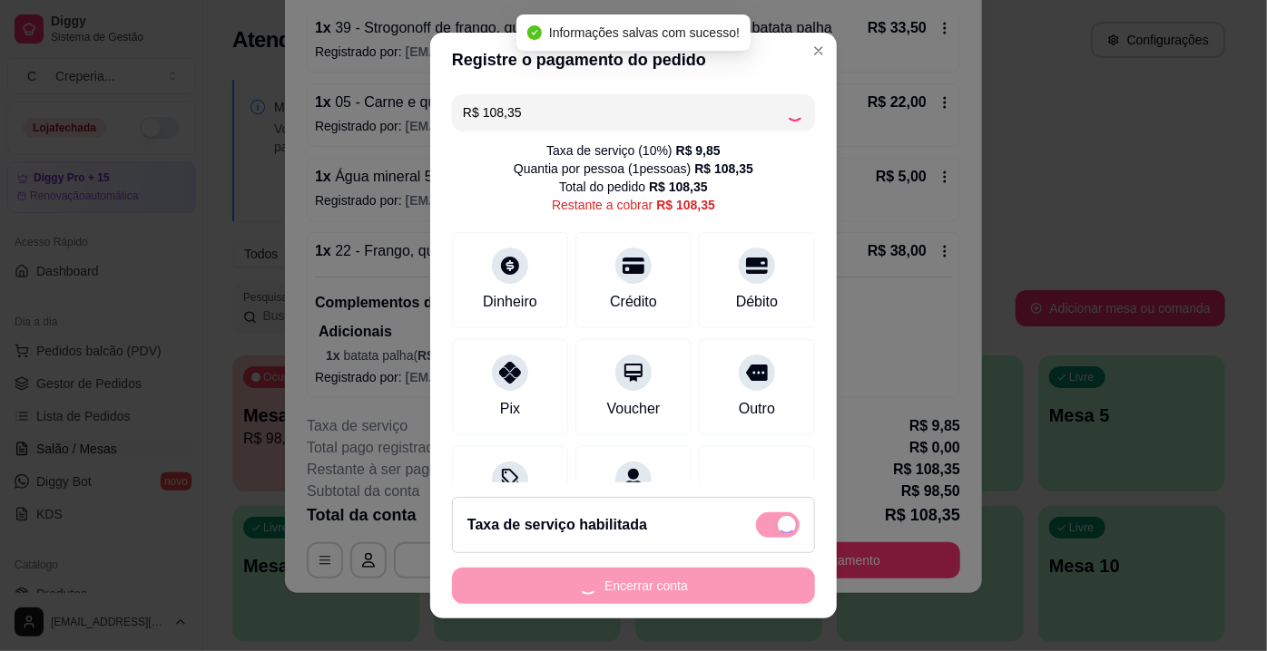
type input "R$ 0,00"
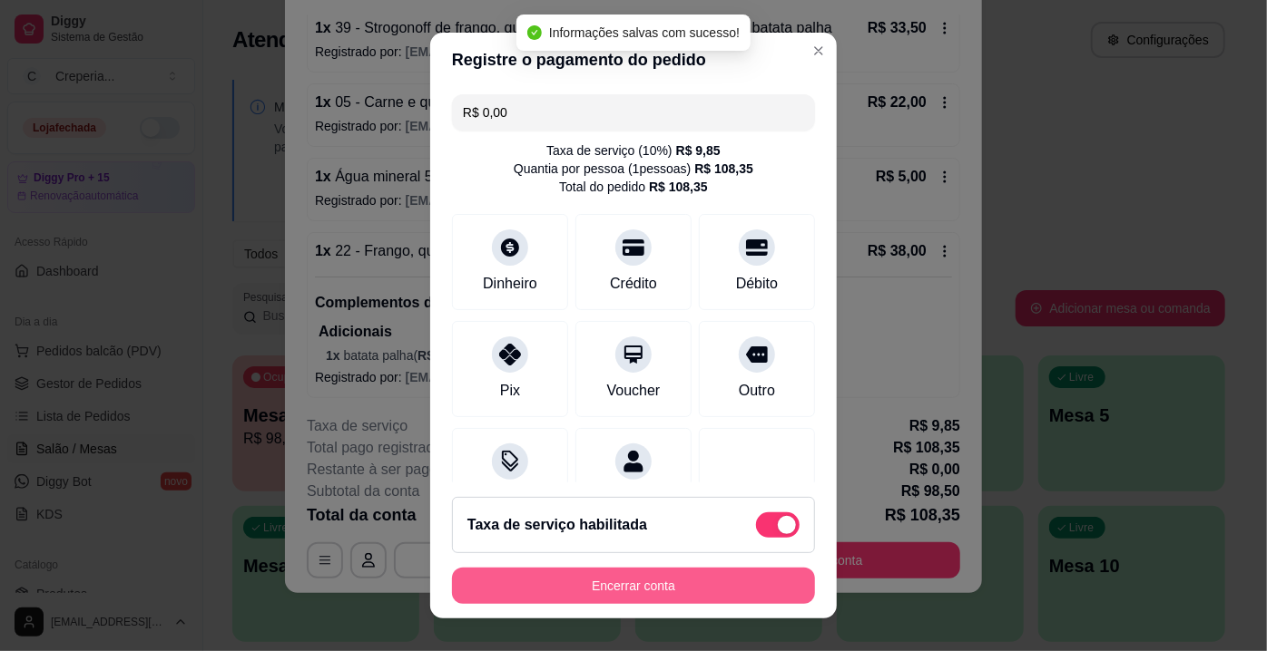
click at [706, 592] on button "Encerrar conta" at bounding box center [633, 586] width 363 height 36
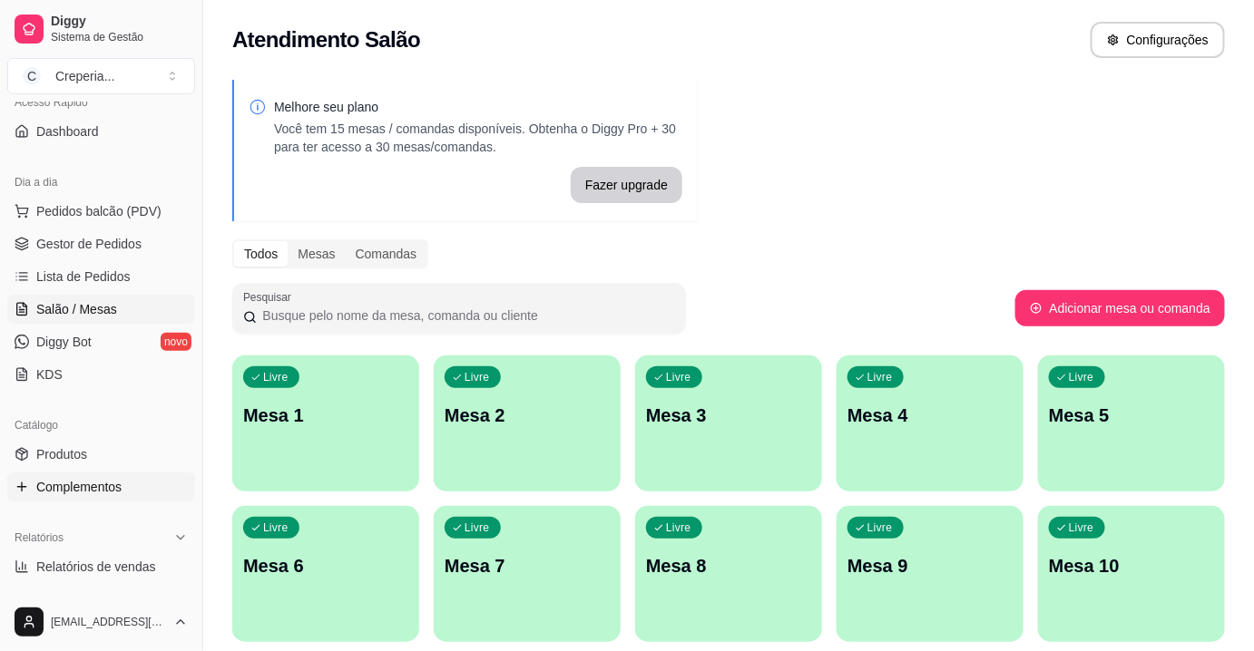
scroll to position [247, 0]
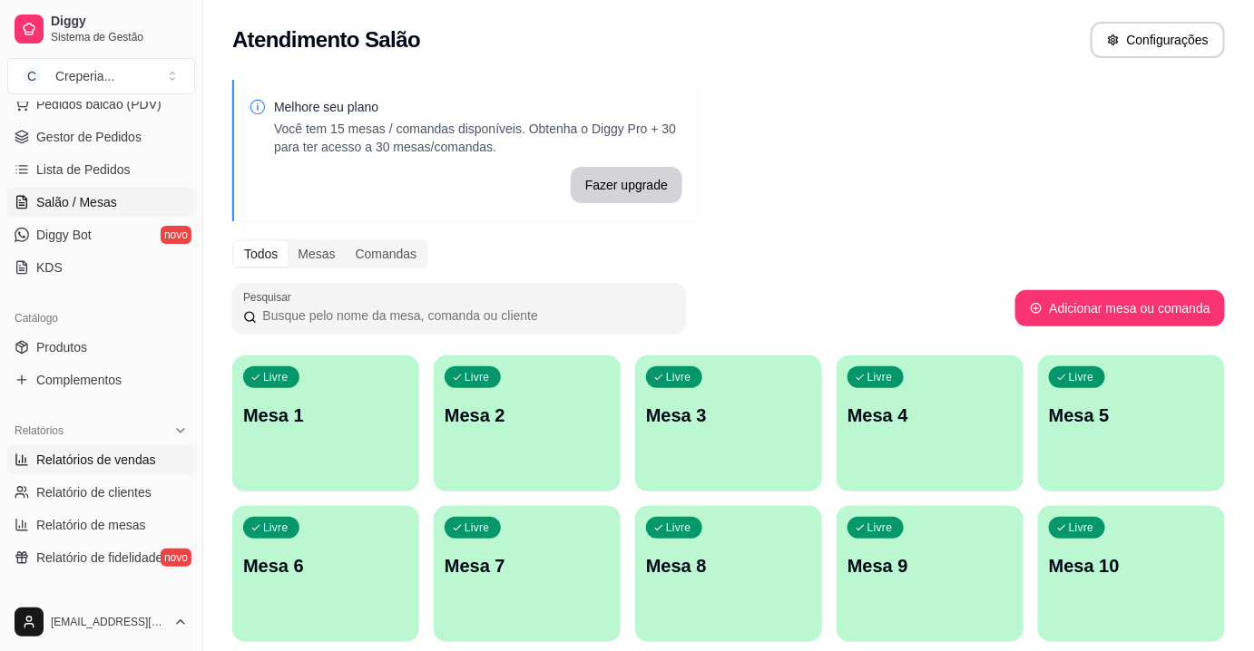
click at [99, 463] on span "Relatórios de vendas" at bounding box center [96, 460] width 120 height 18
select select "ALL"
select select "0"
